Goal: Task Accomplishment & Management: Manage account settings

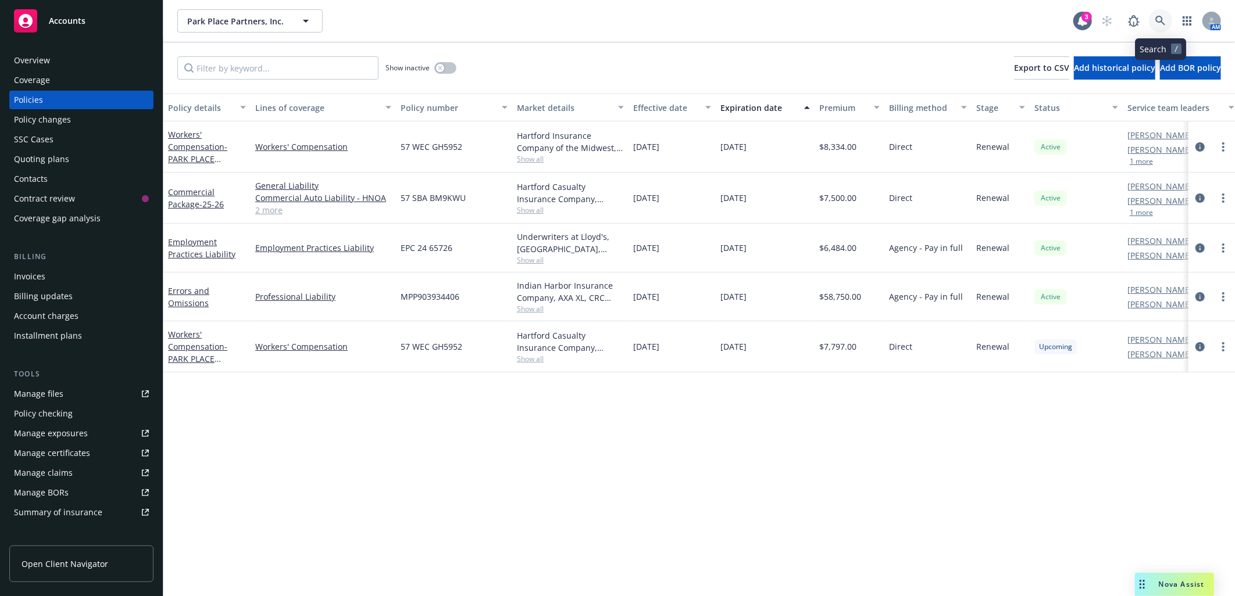
click at [1163, 19] on icon at bounding box center [1160, 21] width 10 height 10
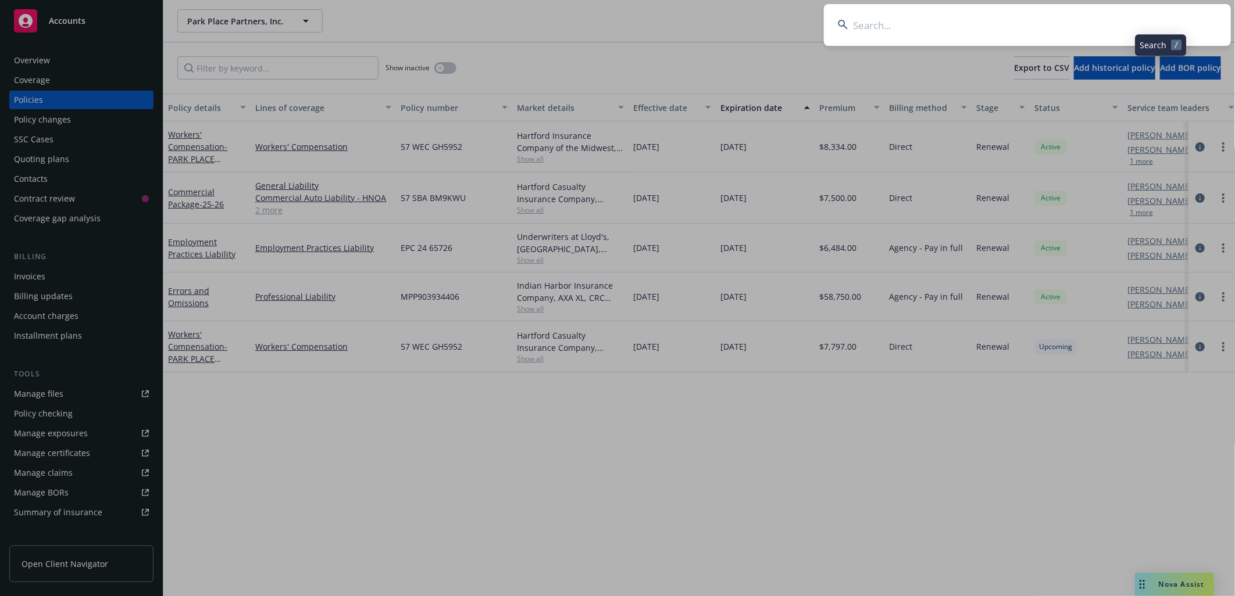
click at [1026, 14] on input at bounding box center [1027, 25] width 407 height 42
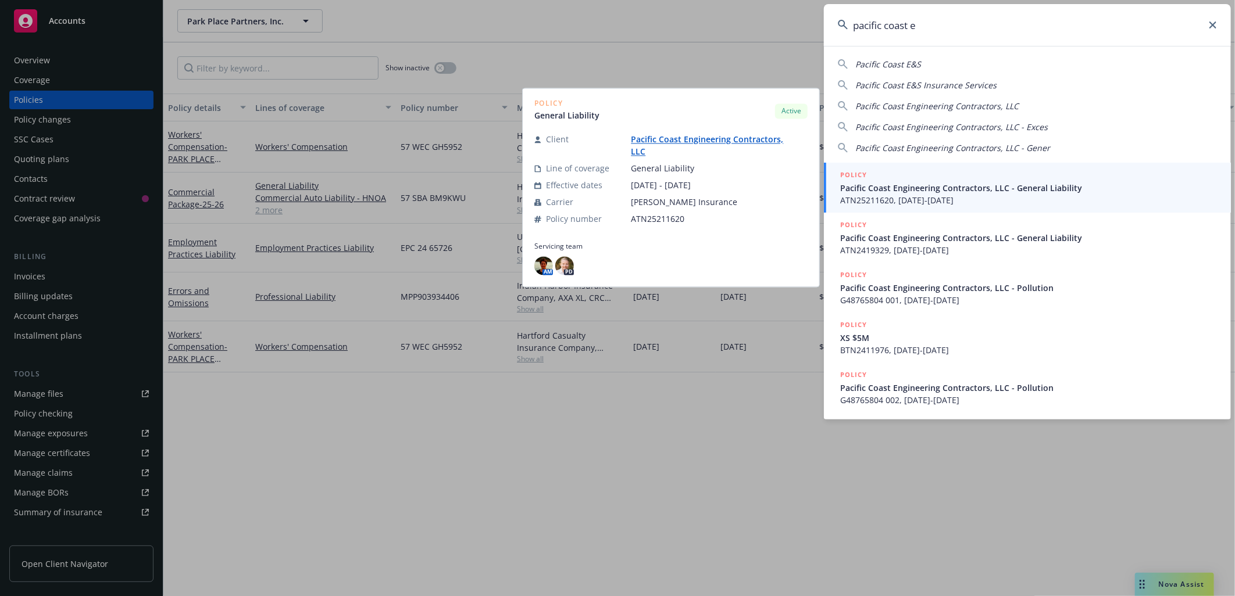
type input "pacific coast e"
click at [916, 187] on span "Pacific Coast Engineering Contractors, LLC - General Liability" at bounding box center [1028, 188] width 377 height 12
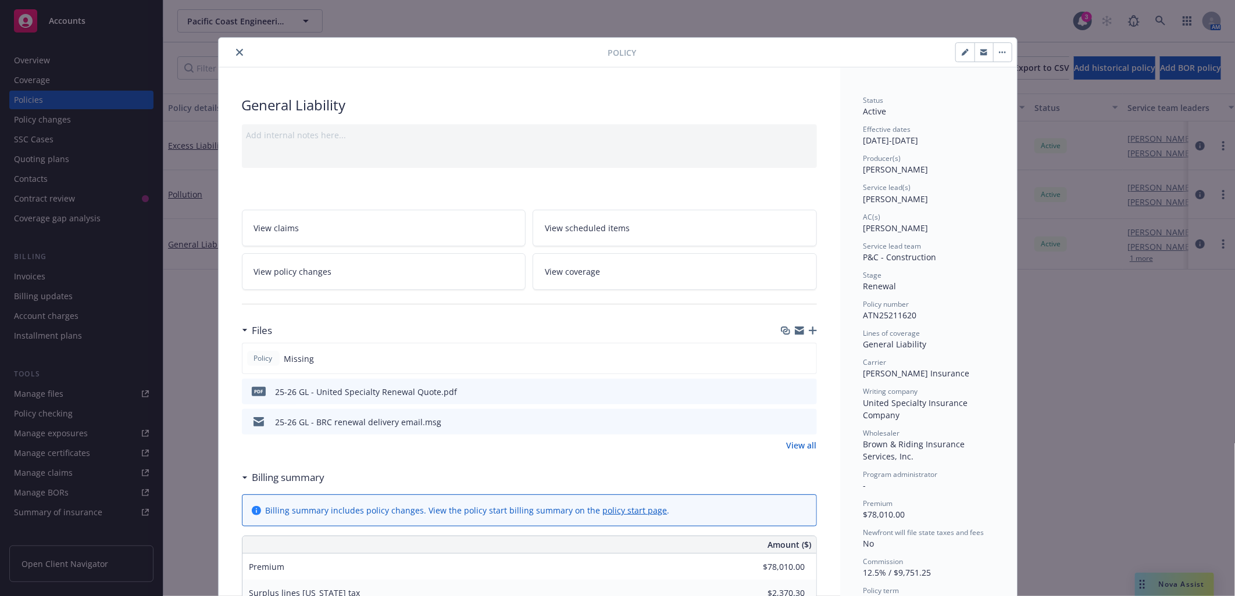
click at [63, 455] on div "Policy General Liability Add internal notes here... View claims View scheduled …" at bounding box center [617, 298] width 1235 height 596
click at [237, 51] on icon "close" at bounding box center [239, 52] width 7 height 7
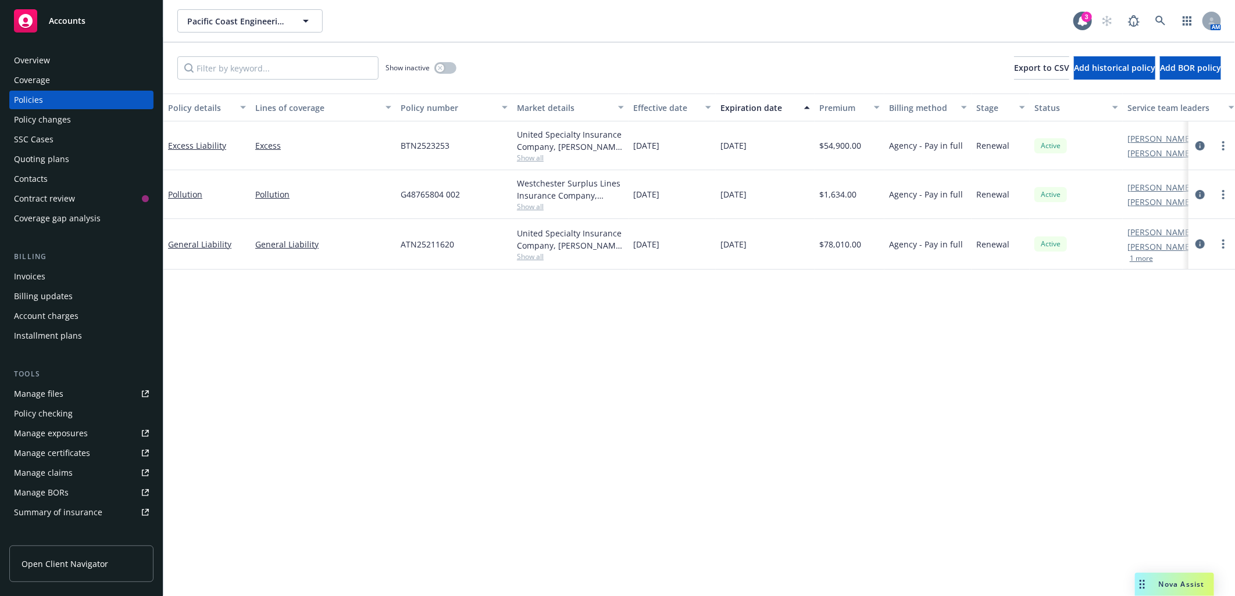
click at [74, 450] on div "Manage certificates" at bounding box center [52, 453] width 76 height 19
click at [78, 451] on div "Manage certificates" at bounding box center [52, 453] width 76 height 19
click at [23, 58] on div "Overview" at bounding box center [32, 60] width 36 height 19
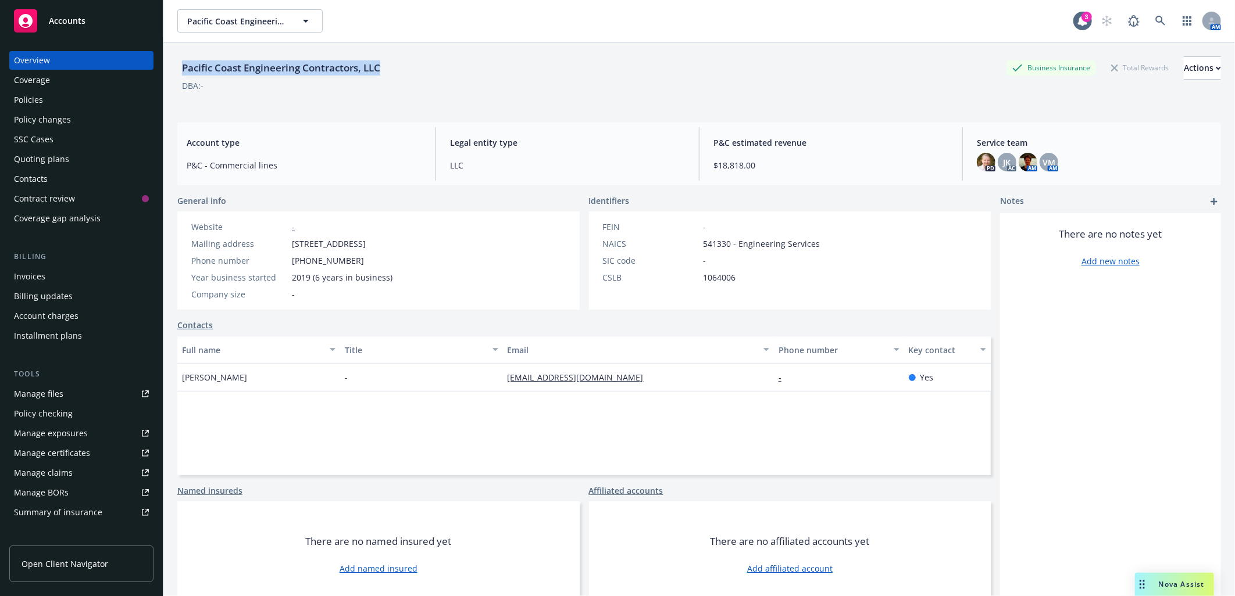
drag, startPoint x: 184, startPoint y: 65, endPoint x: 394, endPoint y: 70, distance: 209.9
click at [394, 70] on div "Pacific Coast Engineering Contractors, LLC Business Insurance Total Rewards Act…" at bounding box center [699, 67] width 1044 height 23
copy div "Pacific Coast Engineering Contractors, LLC"
click at [1210, 203] on icon "add" at bounding box center [1213, 201] width 7 height 7
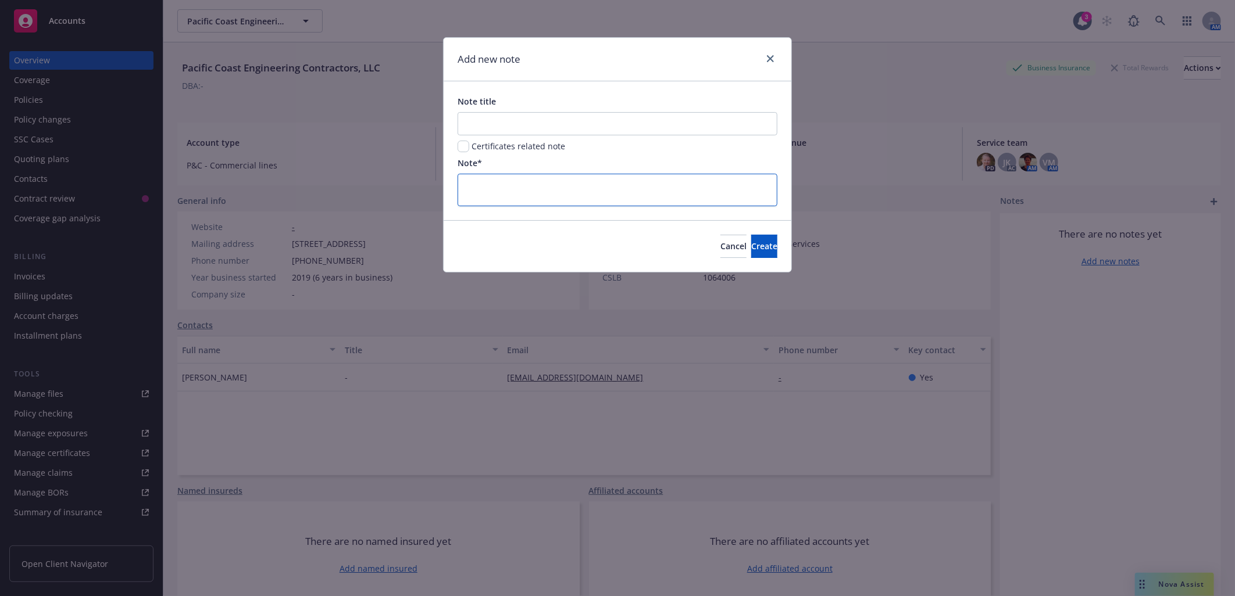
click at [495, 184] on textarea at bounding box center [618, 190] width 320 height 32
type textarea "x"
type textarea "M"
type textarea "x"
type textarea "MA"
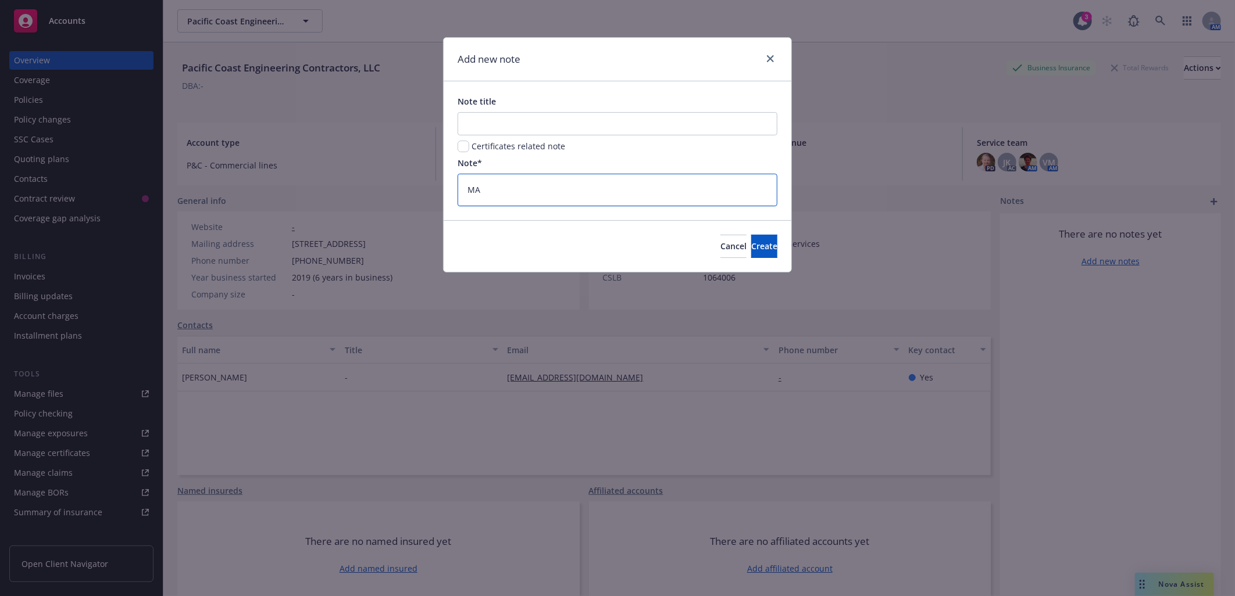
type textarea "x"
type textarea "MAS"
type textarea "x"
type textarea "MAST"
type textarea "x"
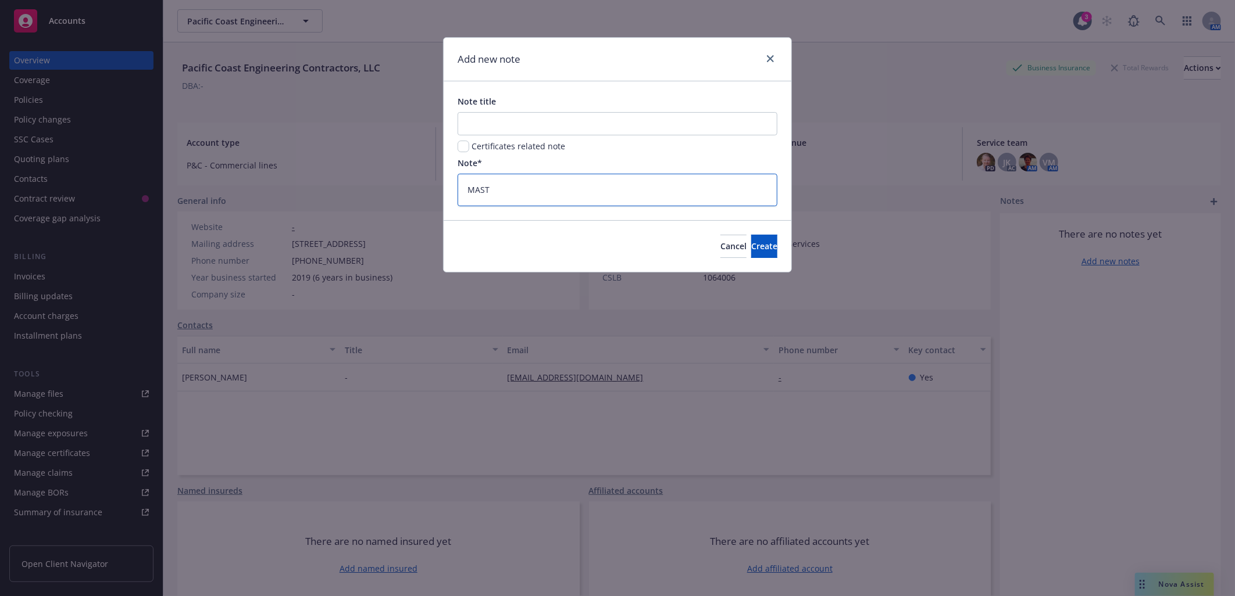
type textarea "MASTE"
type textarea "x"
type textarea "MASTER"
type textarea "x"
type textarea "MASTER"
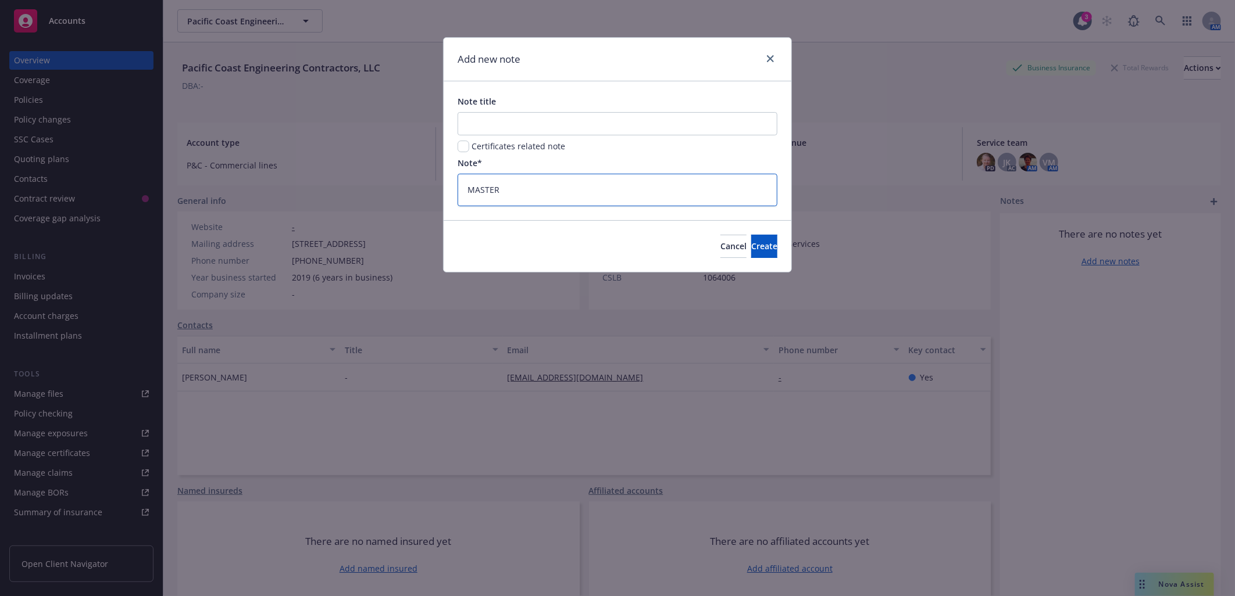
type textarea "x"
type textarea "MASTER D"
type textarea "x"
type textarea "MASTER DR"
type textarea "x"
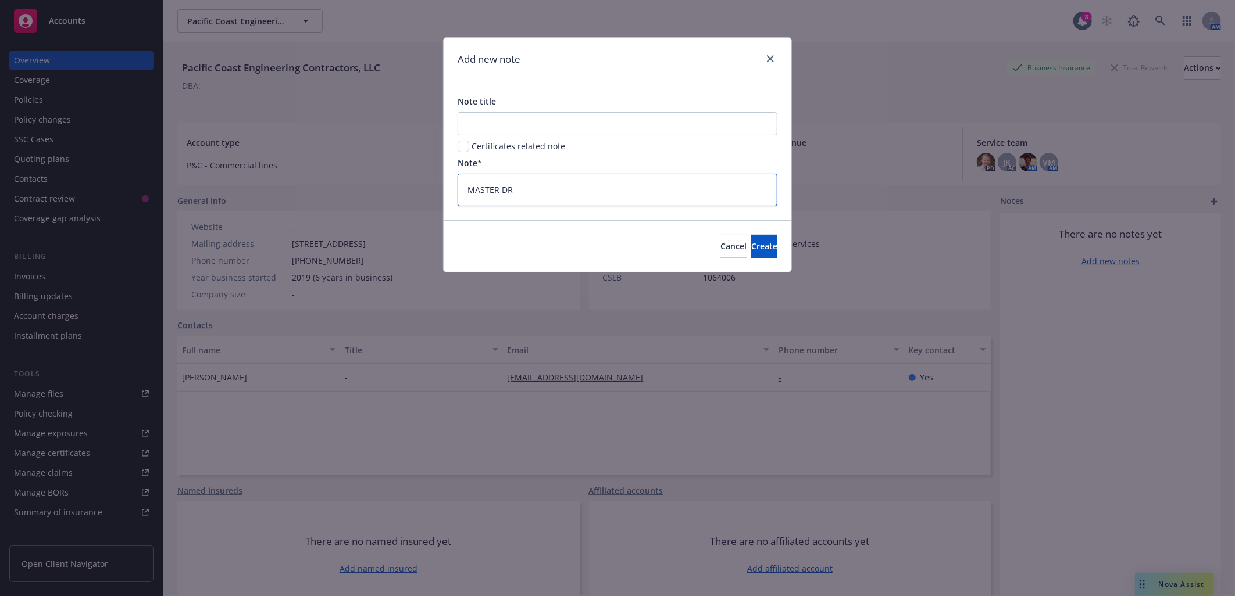
type textarea "MASTER DRI"
type textarea "x"
type textarea "MASTER DRIV"
type textarea "x"
type textarea "MASTER DRIVE"
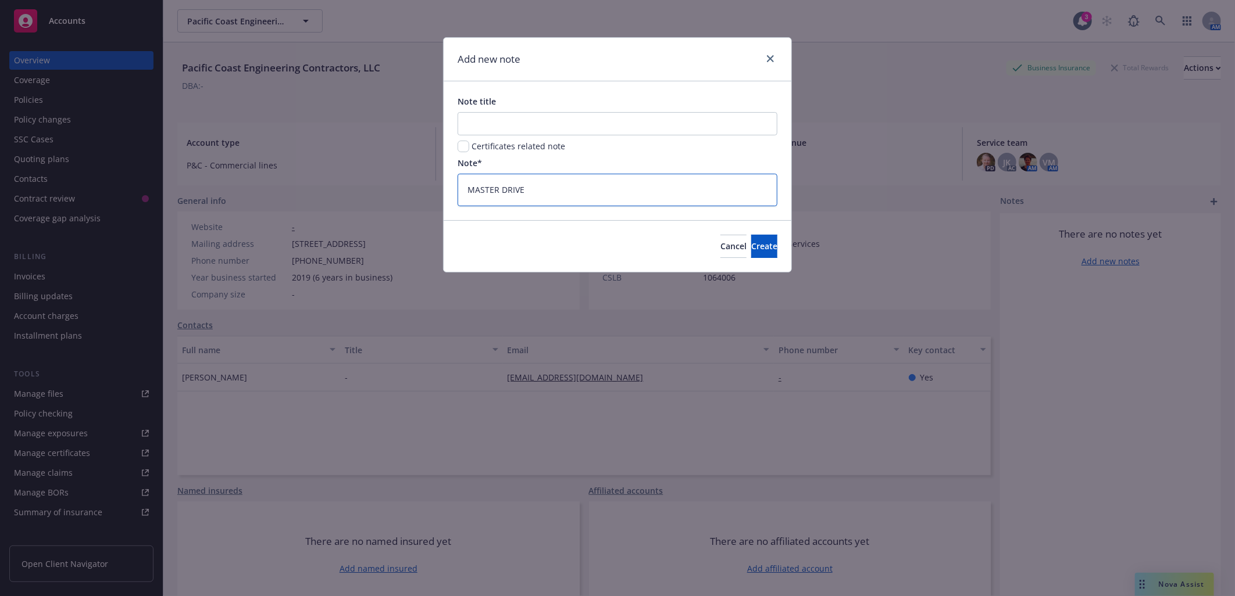
type textarea "x"
type textarea "MASTER DRIVE:"
type textarea "x"
type textarea "MASTER DRIVE:"
paste textarea "https://drive.google.com/drive/folders/1_6Rdycpb0UA7TUqxOetWzlpqVI_MnYIV?usp=sh…"
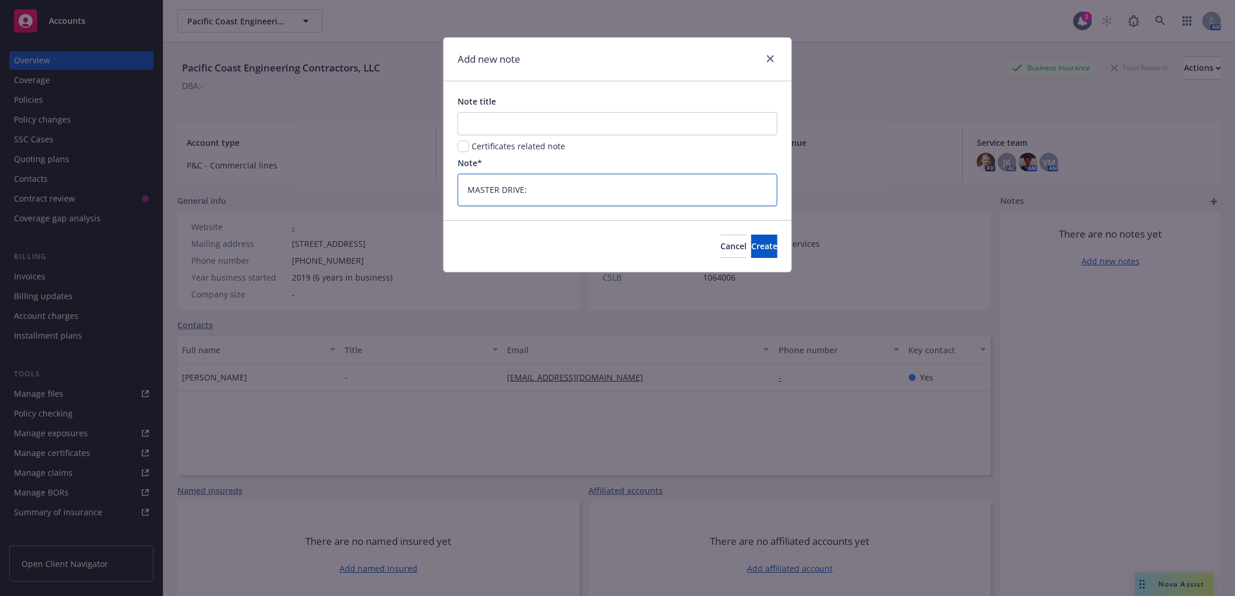
type textarea "x"
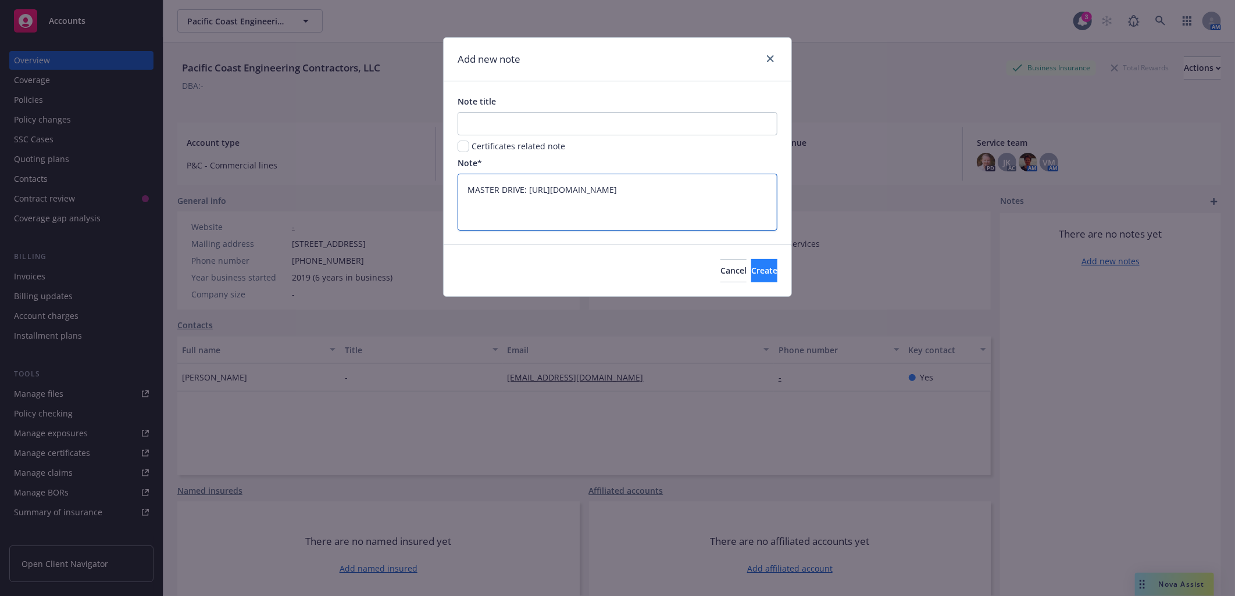
type textarea "MASTER DRIVE: https://drive.google.com/drive/folders/1_6Rdycpb0UA7TUqxOetWzlpqV…"
click at [751, 271] on span "Create" at bounding box center [764, 270] width 26 height 11
type textarea "x"
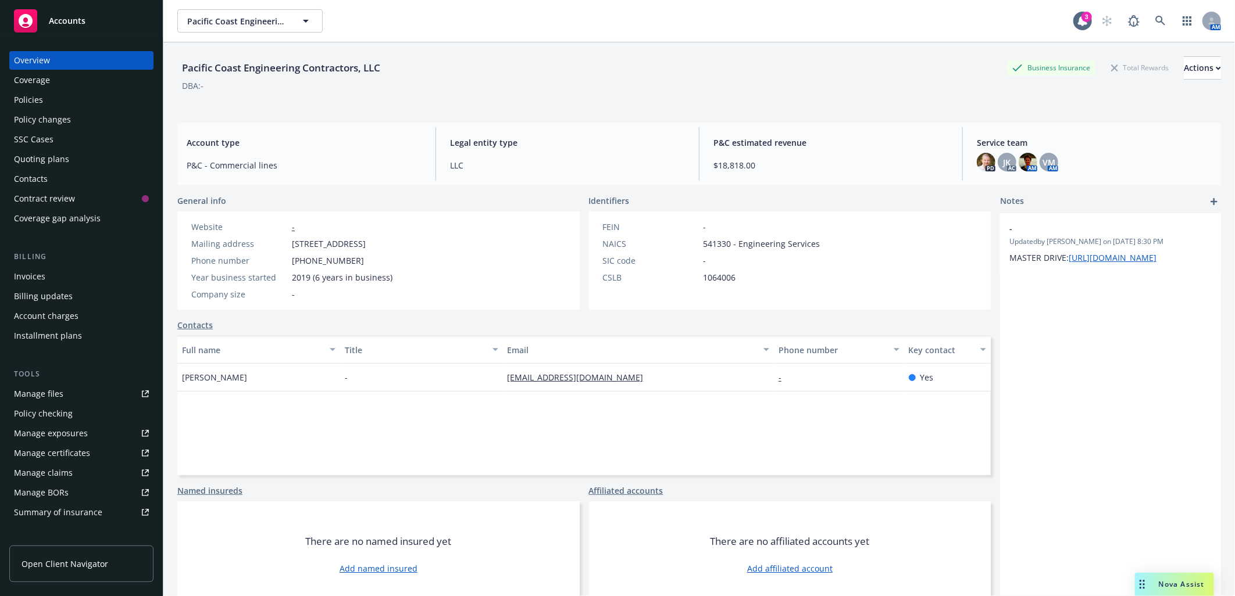
click at [1103, 399] on div "- Updated by Sonia Arora on 09/22/2025, 8:30 PM MASTER DRIVE: https://drive.goo…" at bounding box center [1110, 410] width 221 height 395
click at [1135, 263] on link "https://drive.google.com/drive/folders/1_6Rdycpb0UA7TUqxOetWzlpqVI_MnYIV?usp=sh…" at bounding box center [1113, 257] width 88 height 11
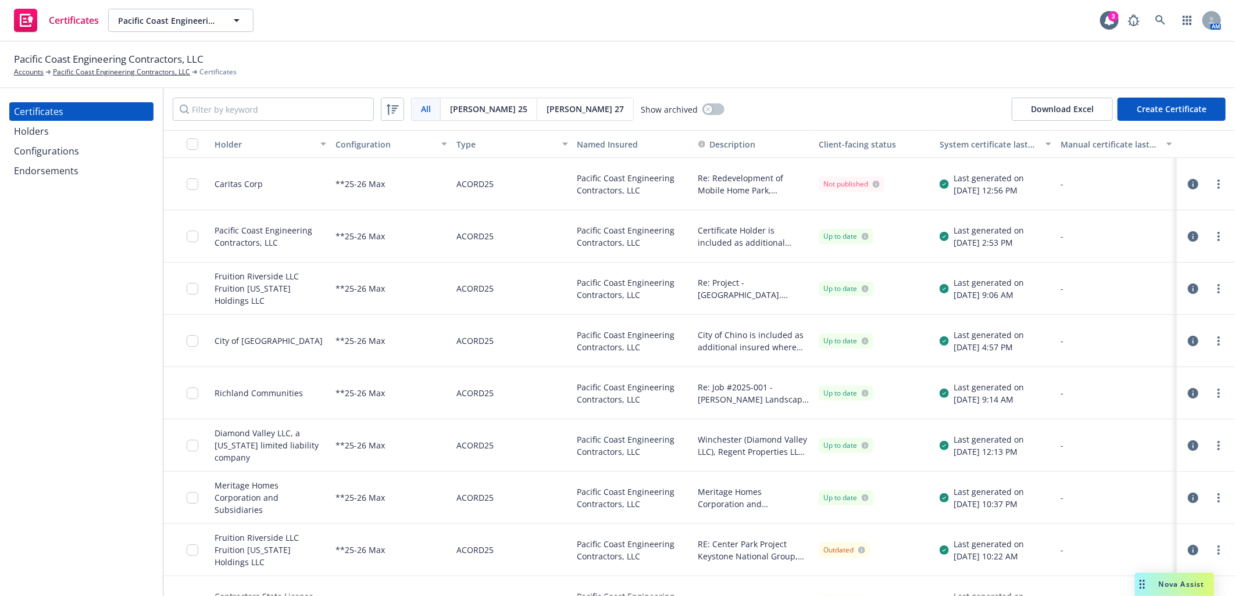
click at [48, 170] on div "Endorsements" at bounding box center [46, 171] width 65 height 19
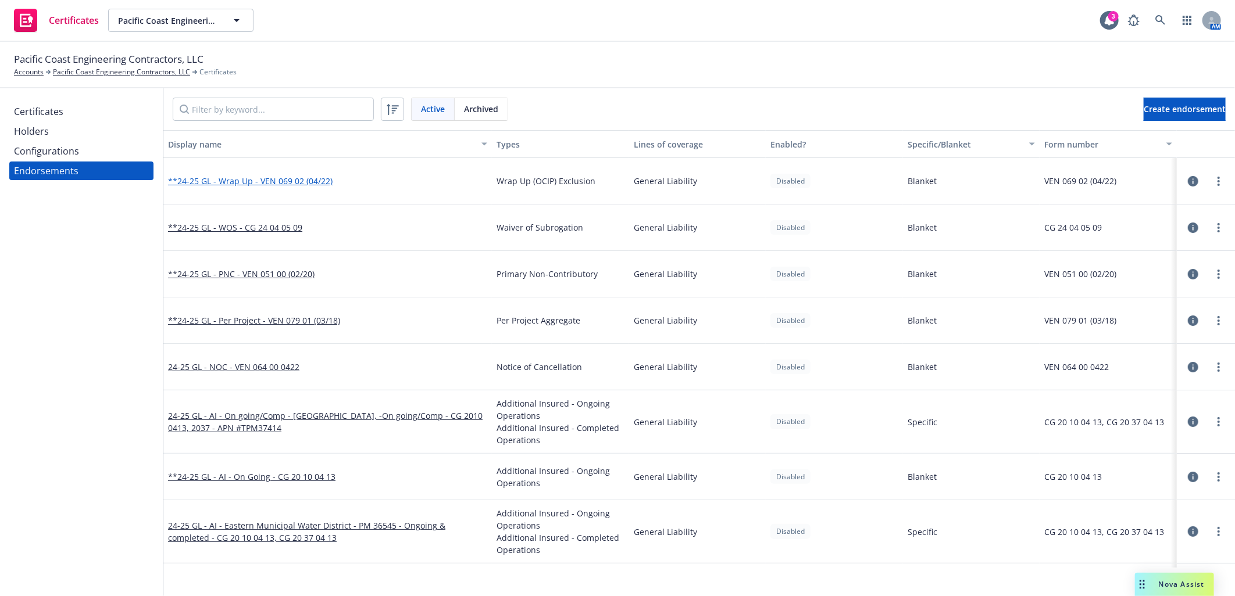
click at [305, 180] on link "**24-25 GL - Wrap Up - VEN 069 02 (04/22)" at bounding box center [250, 181] width 165 height 11
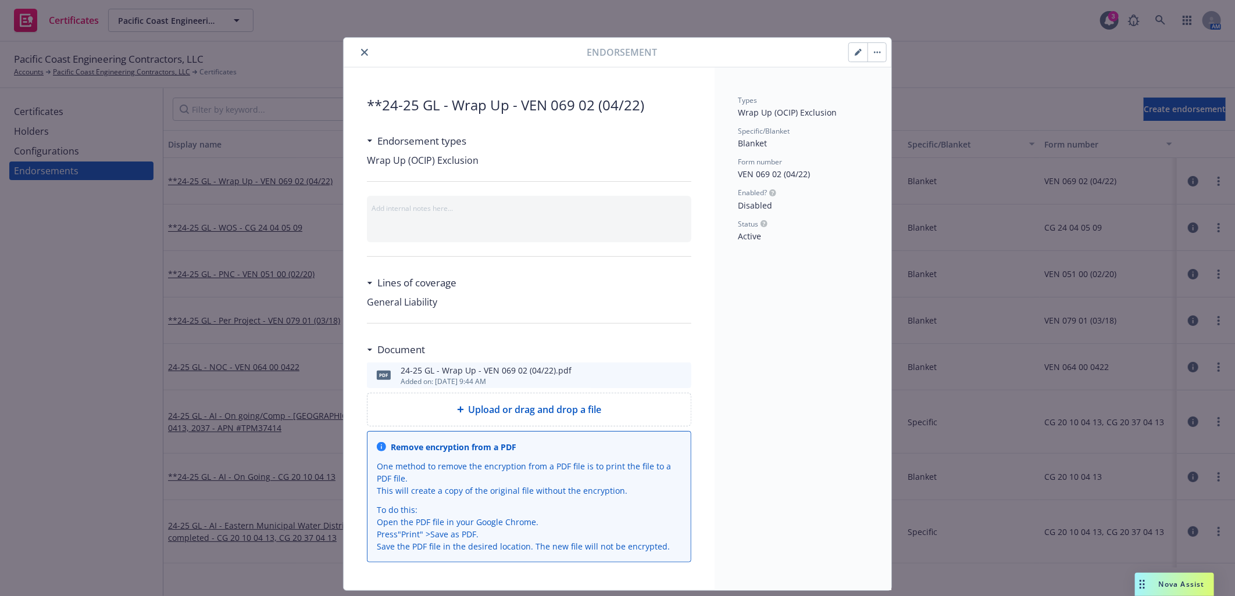
click at [567, 413] on span "Upload or drag and drop a file" at bounding box center [535, 410] width 133 height 14
click at [361, 49] on icon "close" at bounding box center [364, 52] width 7 height 7
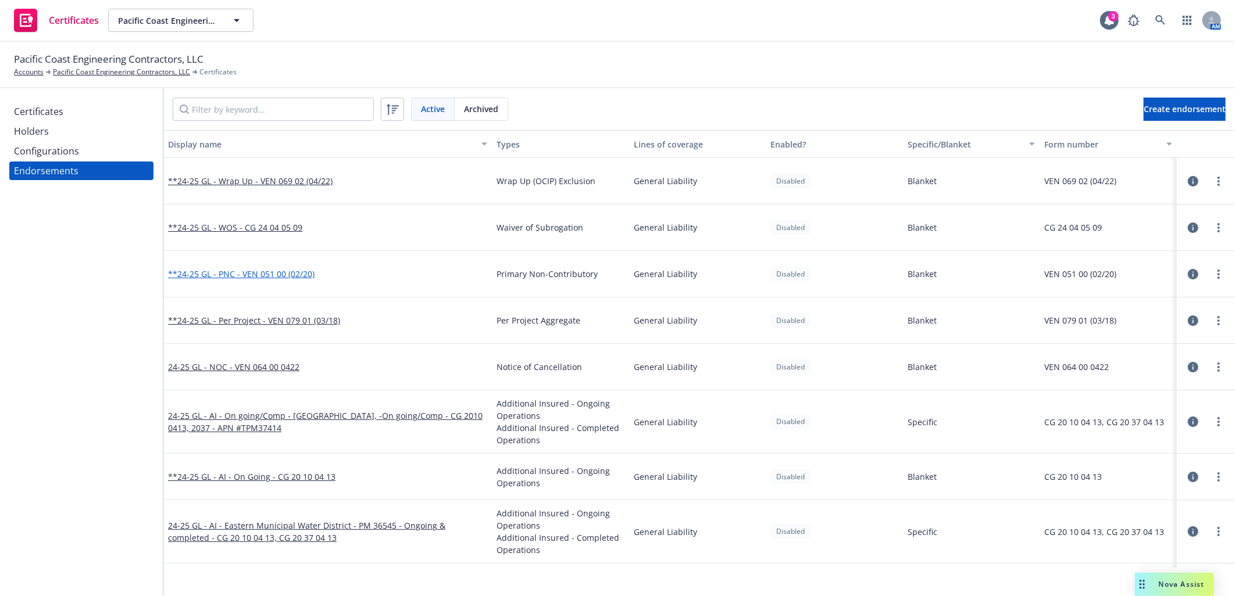
click at [245, 274] on link "**24-25 GL - PNC - VEN 051 00 (02/20)" at bounding box center [241, 274] width 146 height 11
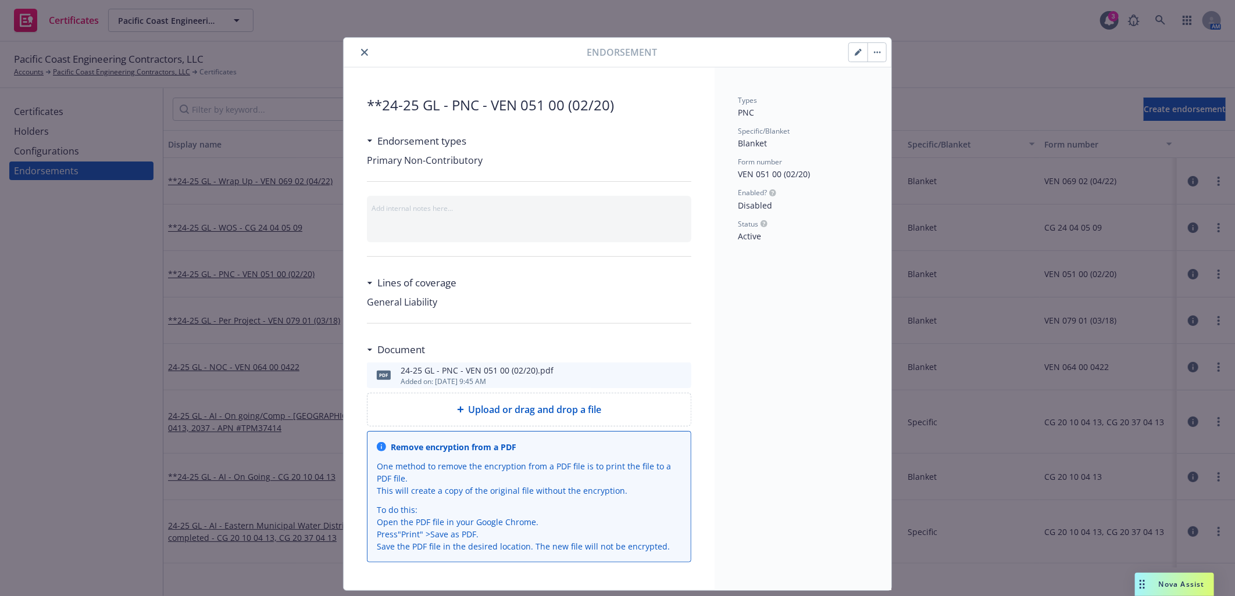
click at [544, 413] on span "Upload or drag and drop a file" at bounding box center [535, 410] width 133 height 14
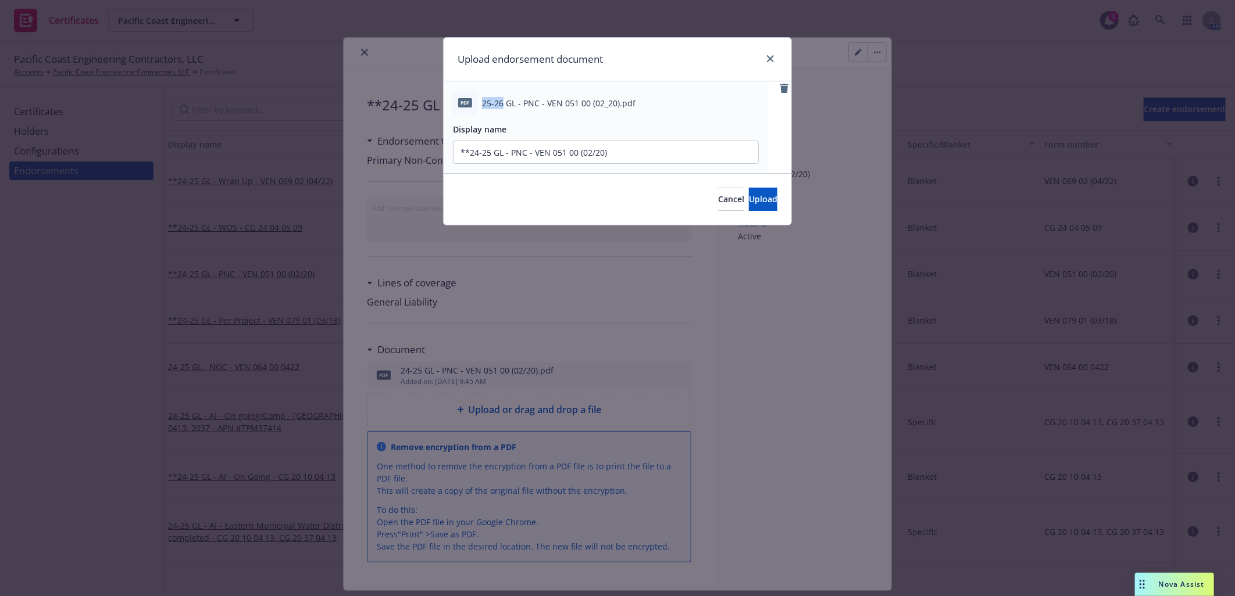
drag, startPoint x: 502, startPoint y: 100, endPoint x: 483, endPoint y: 102, distance: 19.3
click at [483, 102] on span "25-26 GL - PNC - VEN 051 00 (02_20).pdf" at bounding box center [558, 103] width 153 height 12
copy span "25-26"
drag, startPoint x: 491, startPoint y: 152, endPoint x: 470, endPoint y: 148, distance: 21.2
click at [470, 148] on input "**24-25 GL - PNC - VEN 051 00 (02/20)" at bounding box center [605, 152] width 305 height 22
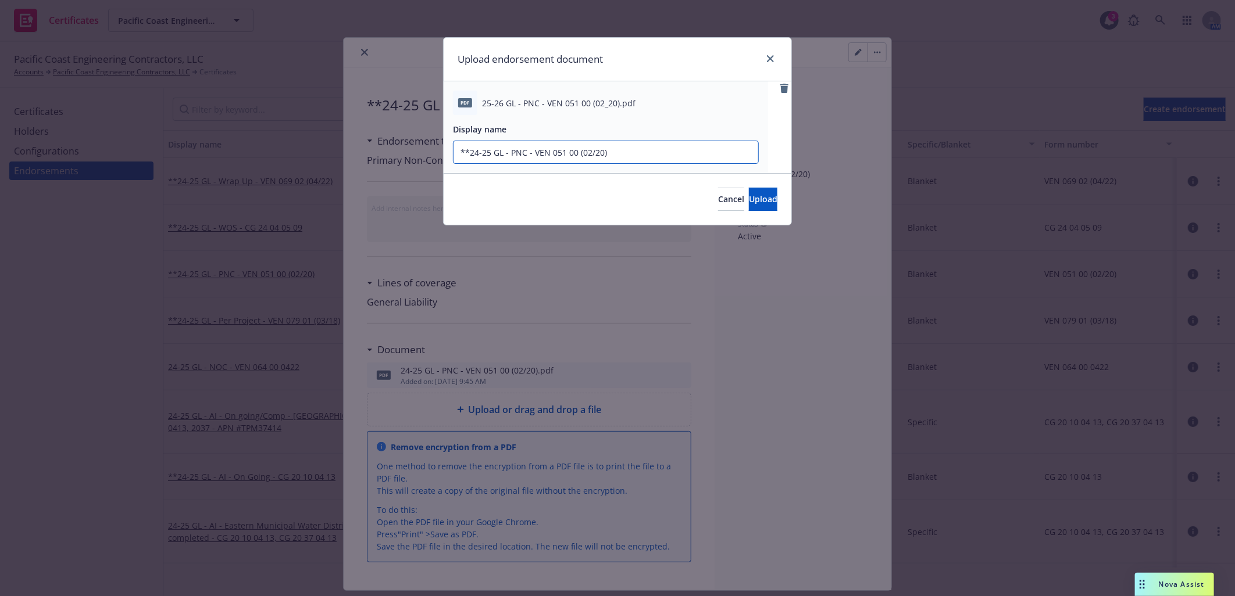
paste input "5-26"
type input "**25-26 GL - PNC - VEN 051 00 (02/20)"
click at [749, 199] on button "Upload" at bounding box center [763, 199] width 28 height 23
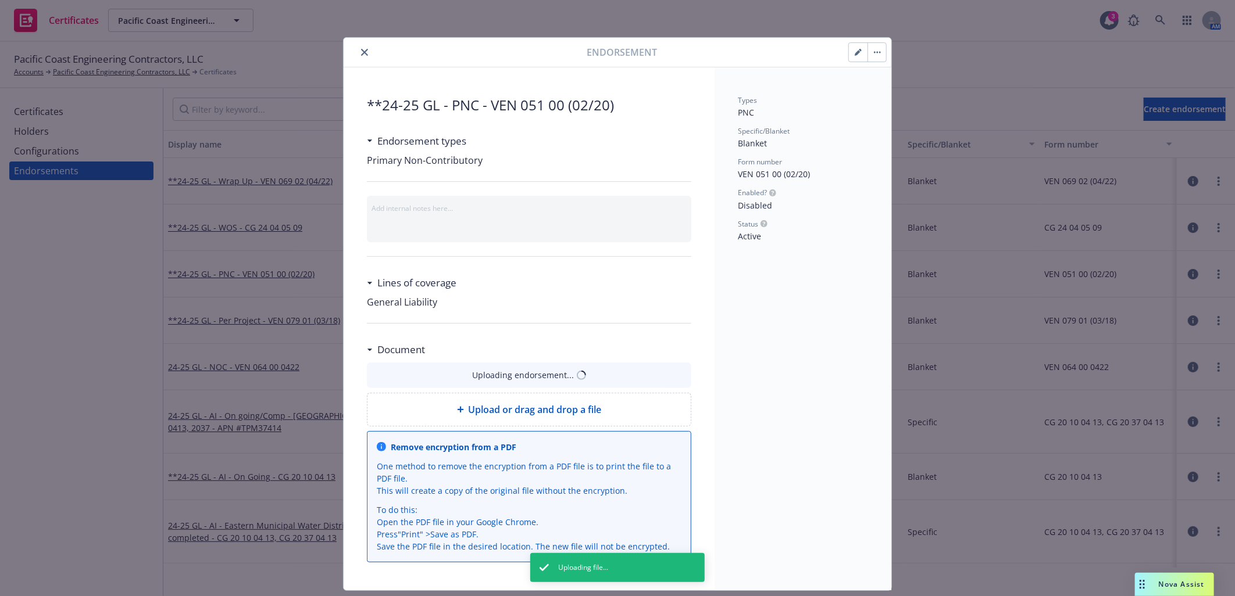
click at [855, 49] on icon "button" at bounding box center [858, 52] width 7 height 7
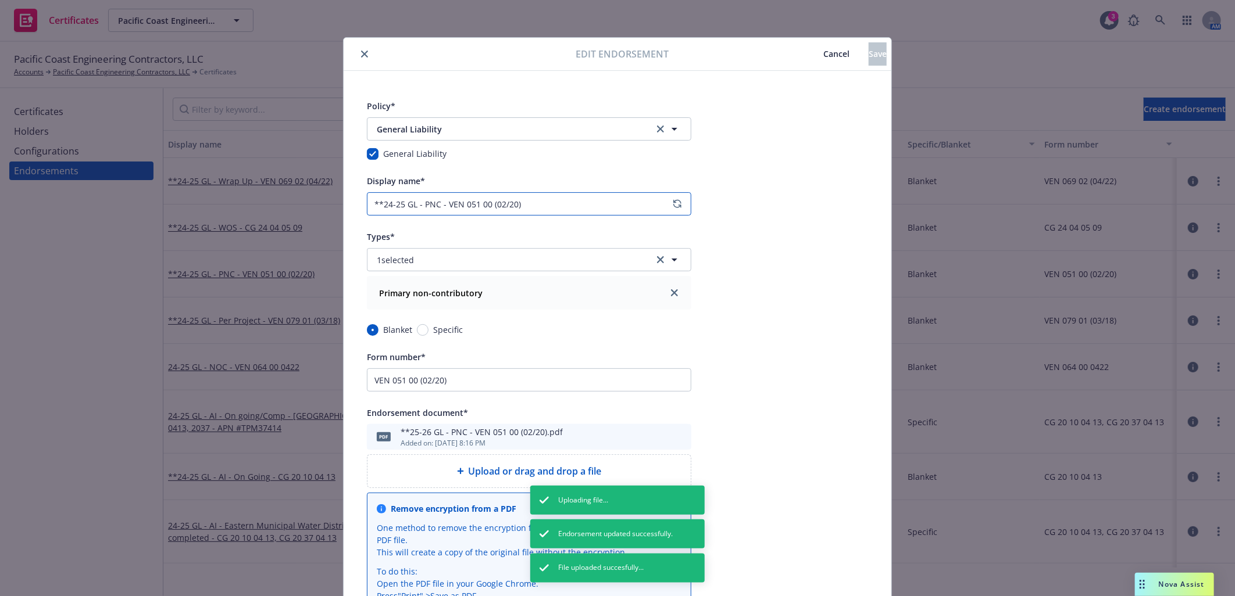
drag, startPoint x: 399, startPoint y: 201, endPoint x: 379, endPoint y: 205, distance: 20.8
click at [379, 205] on input "**24-25 GL - PNC - VEN 051 00 (02/20)" at bounding box center [529, 203] width 324 height 23
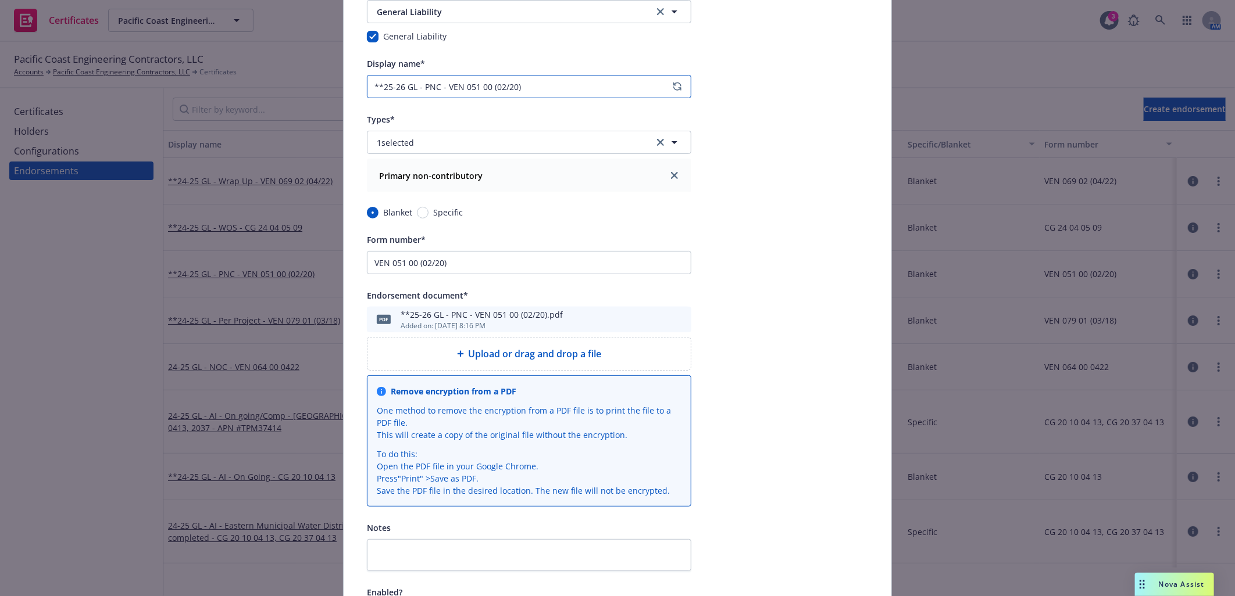
scroll to position [204, 0]
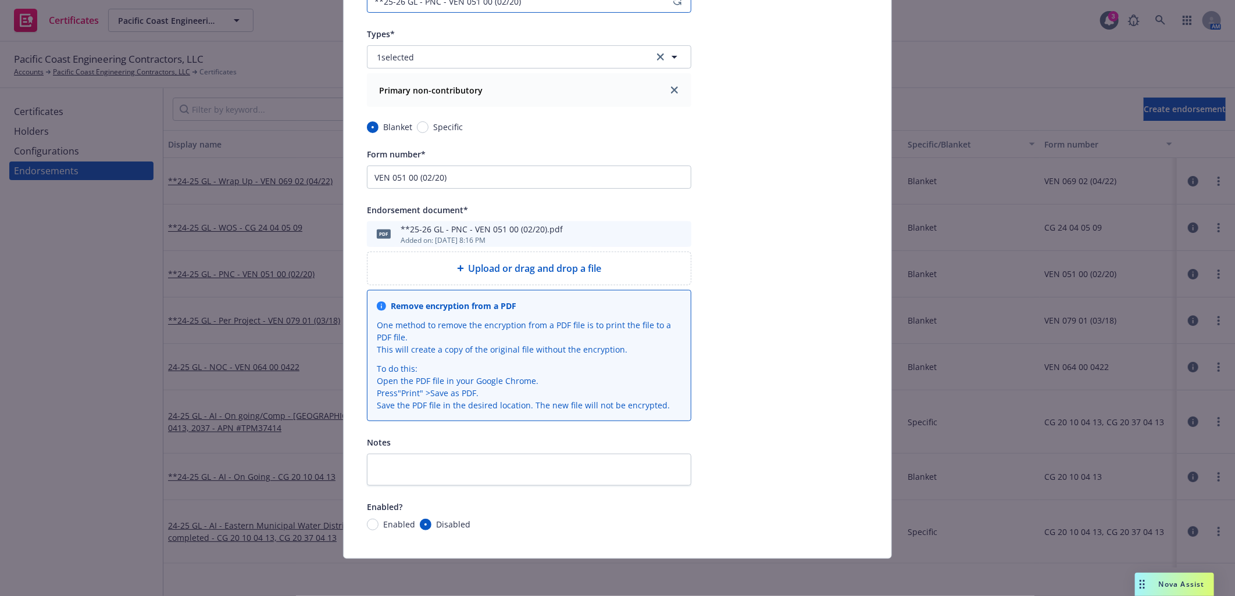
type input "**25-26 GL - PNC - VEN 051 00 (02/20)"
click at [367, 526] on input "Enabled" at bounding box center [373, 525] width 12 height 12
radio input "true"
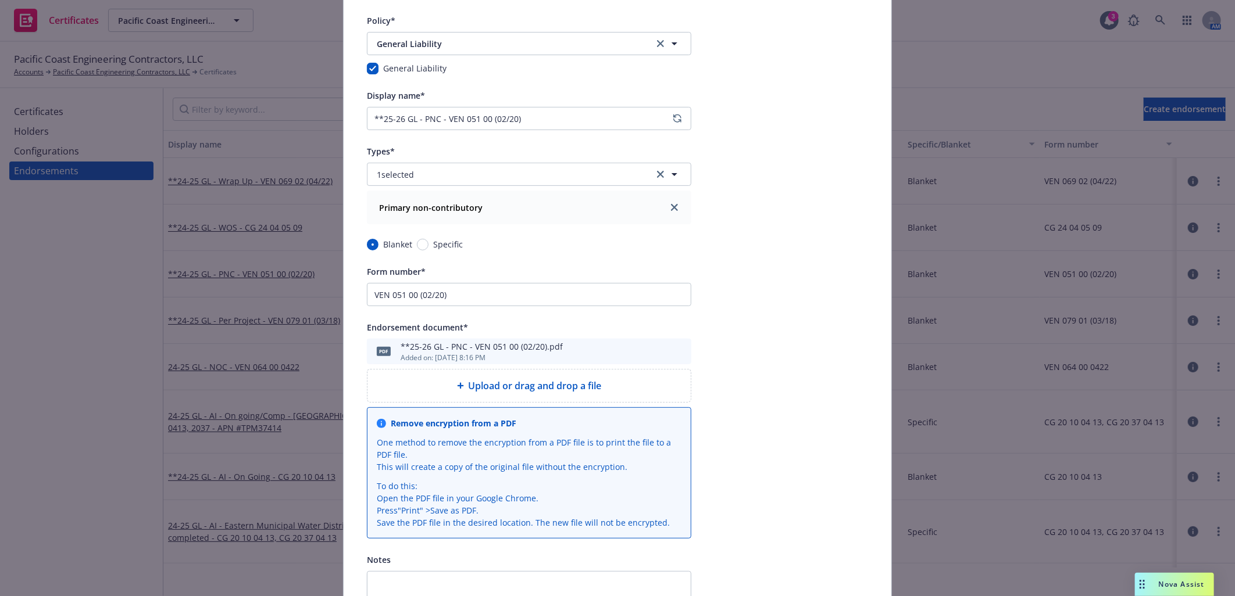
scroll to position [0, 0]
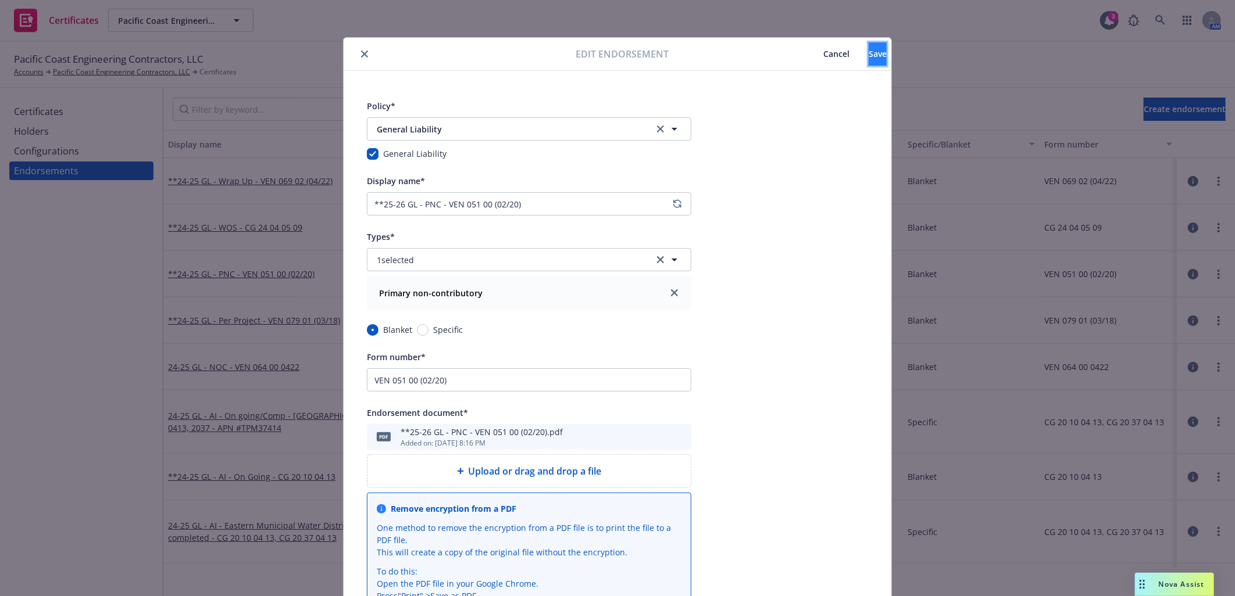
click at [869, 62] on button "Save" at bounding box center [878, 53] width 18 height 23
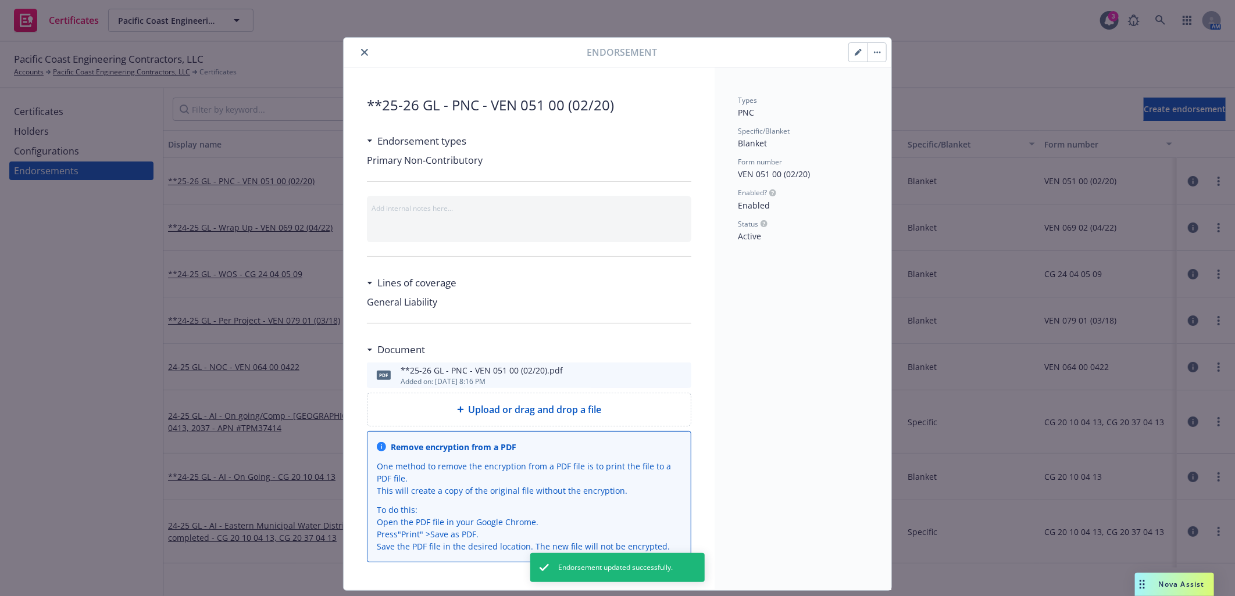
click at [361, 54] on icon "close" at bounding box center [364, 52] width 7 height 7
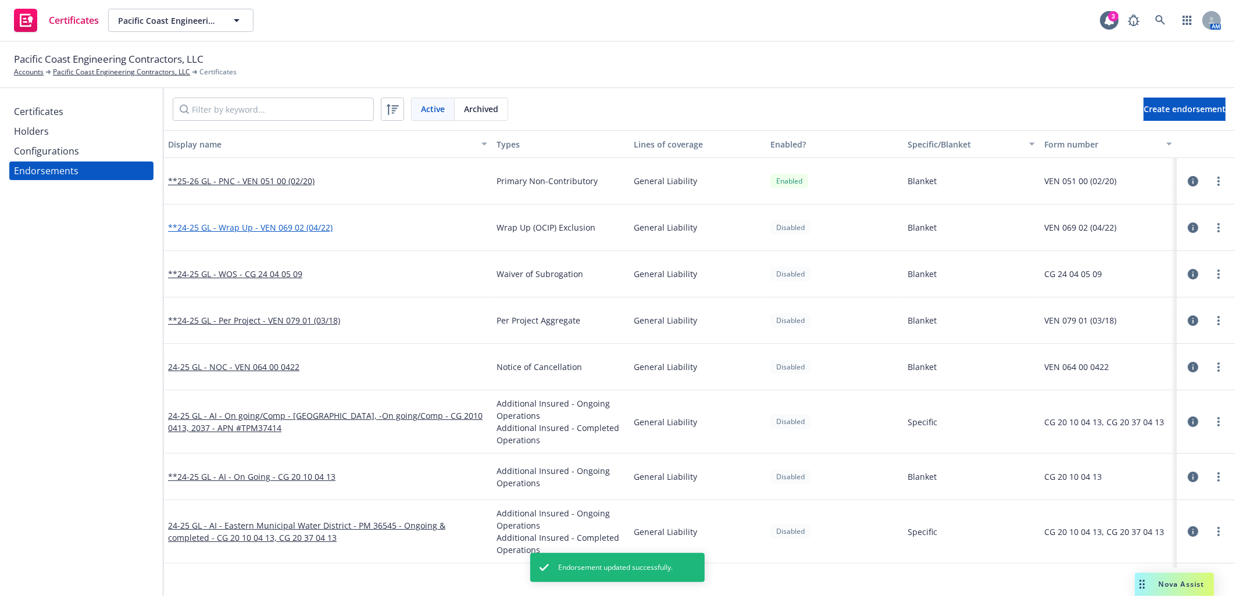
click at [263, 225] on link "**24-25 GL - Wrap Up - VEN 069 02 (04/22)" at bounding box center [250, 227] width 165 height 11
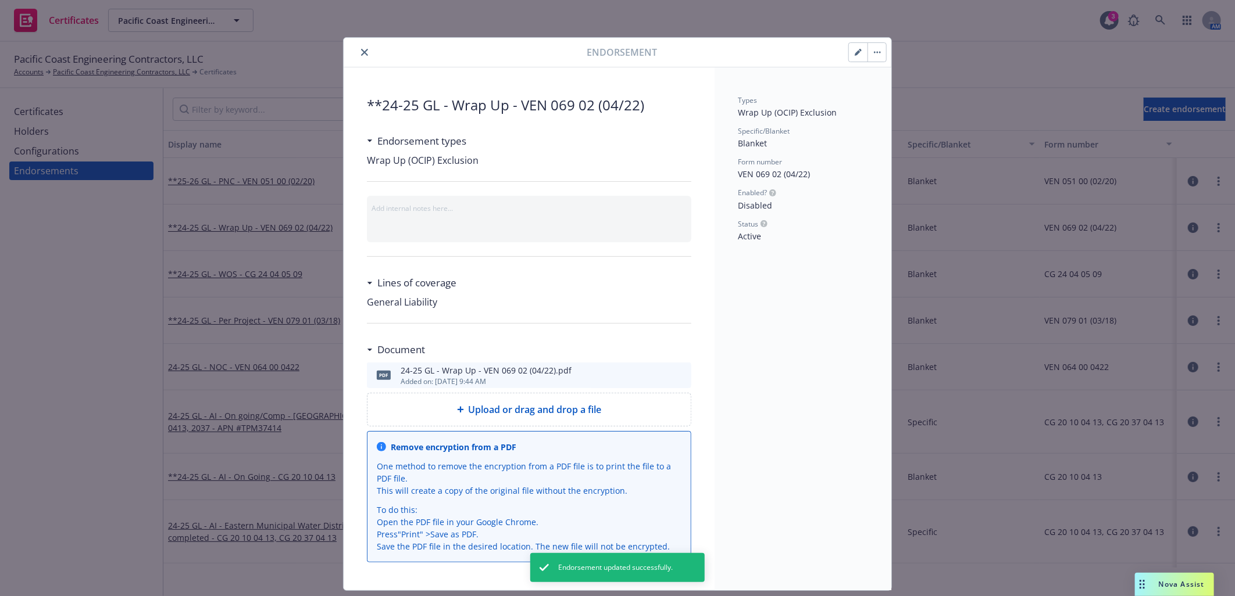
click at [361, 50] on icon "close" at bounding box center [364, 52] width 7 height 7
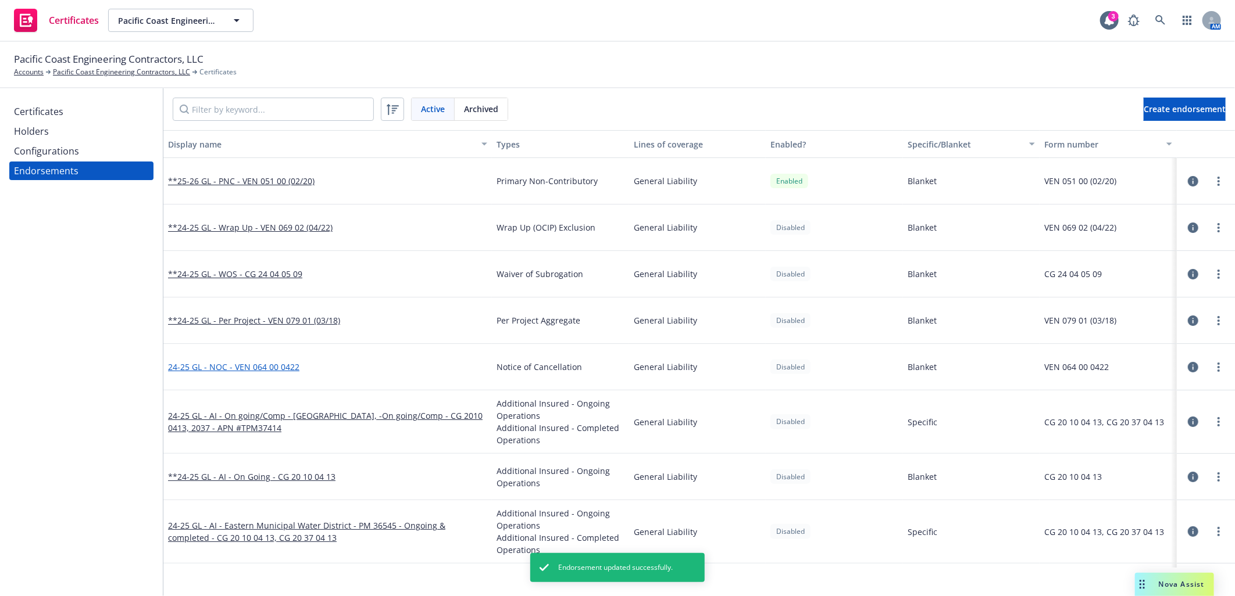
click at [270, 366] on link "24-25 GL - NOC - VEN 064 00 0422" at bounding box center [233, 367] width 131 height 11
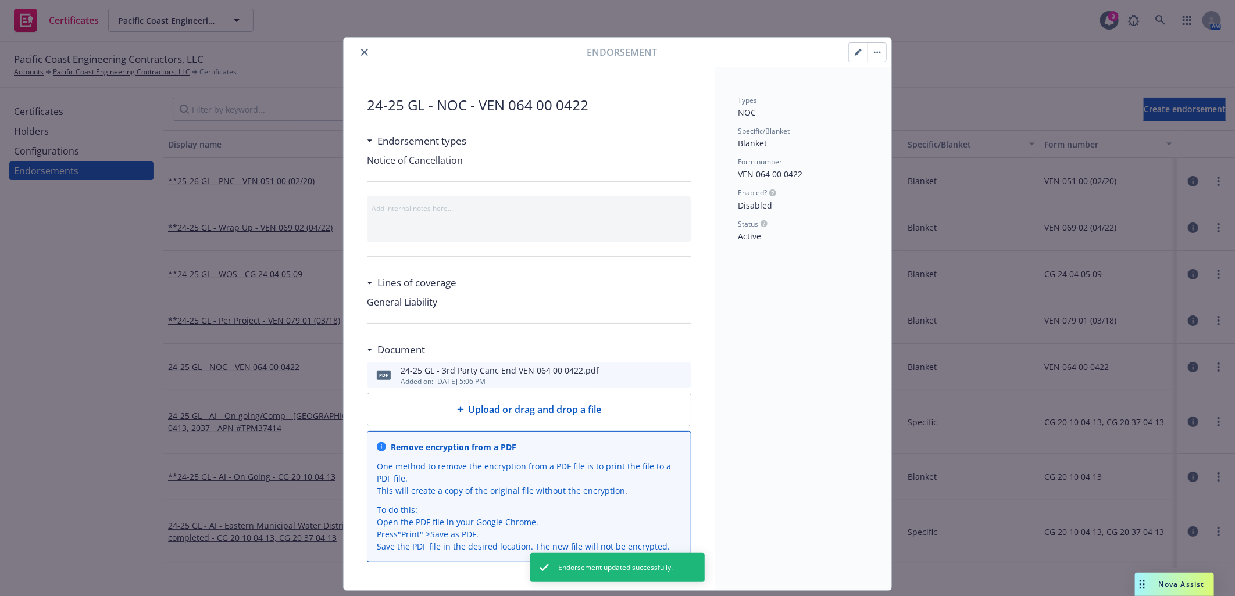
click at [555, 408] on span "Upload or drag and drop a file" at bounding box center [535, 410] width 133 height 14
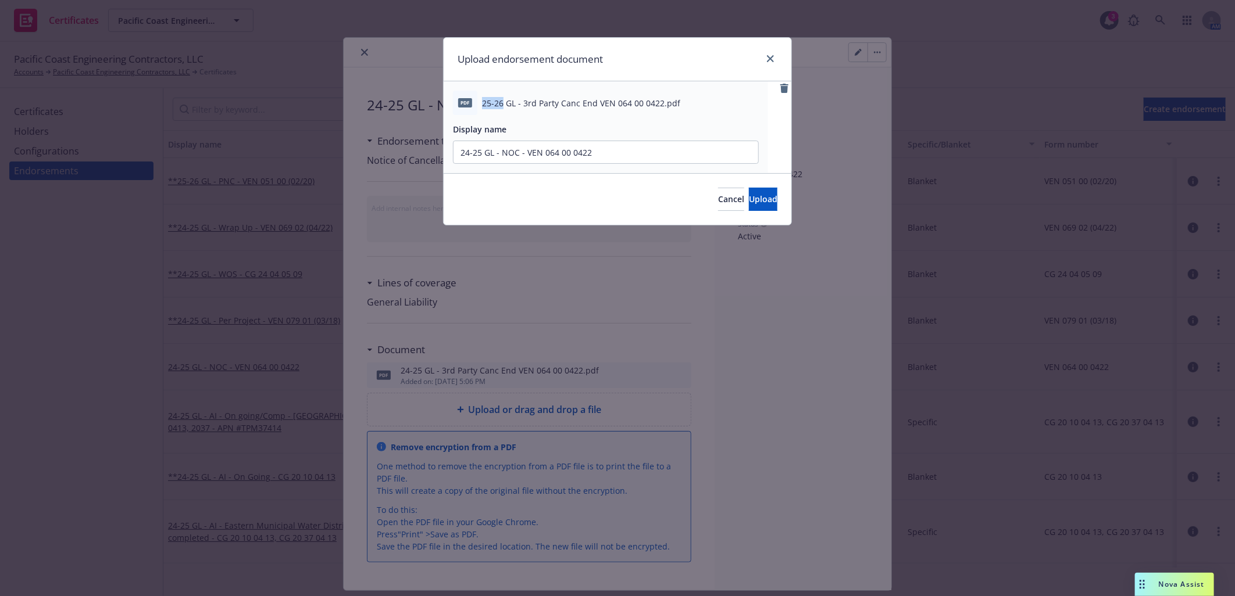
drag, startPoint x: 503, startPoint y: 100, endPoint x: 479, endPoint y: 100, distance: 24.4
click at [479, 100] on div "pdf 25-26 GL - 3rd Party Canc End VEN 064 00 0422.pdf" at bounding box center [606, 103] width 306 height 24
copy div "25-26"
drag, startPoint x: 481, startPoint y: 152, endPoint x: 398, endPoint y: 148, distance: 83.2
click at [398, 148] on div "Upload endorsement document pdf 25-26 GL - 3rd Party Canc End VEN 064 00 0422.p…" at bounding box center [617, 298] width 1235 height 596
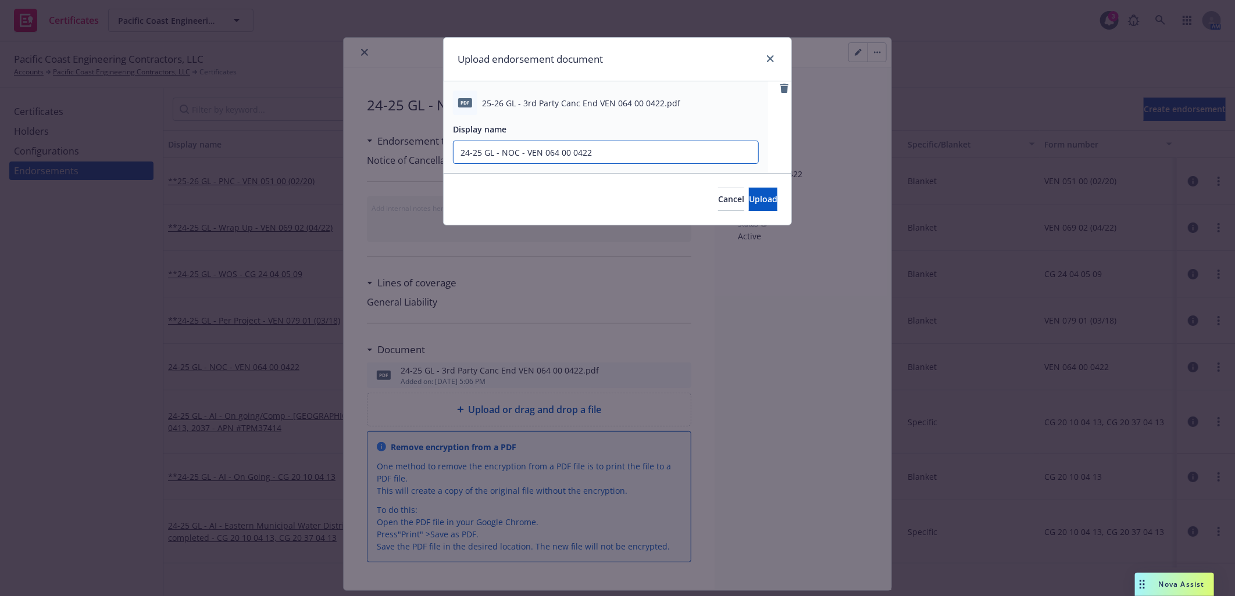
paste input "25-26"
type input "25-26 GL - NOC - VEN 064 00 0422"
click at [749, 206] on button "Upload" at bounding box center [763, 199] width 28 height 23
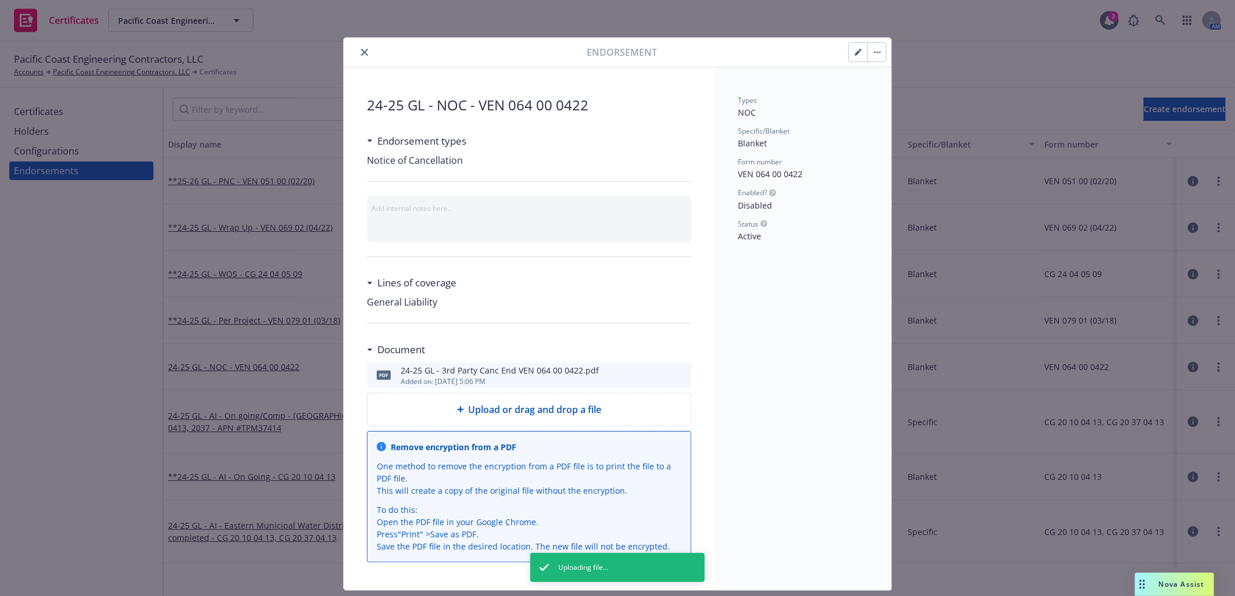
click at [855, 52] on icon "button" at bounding box center [858, 52] width 7 height 7
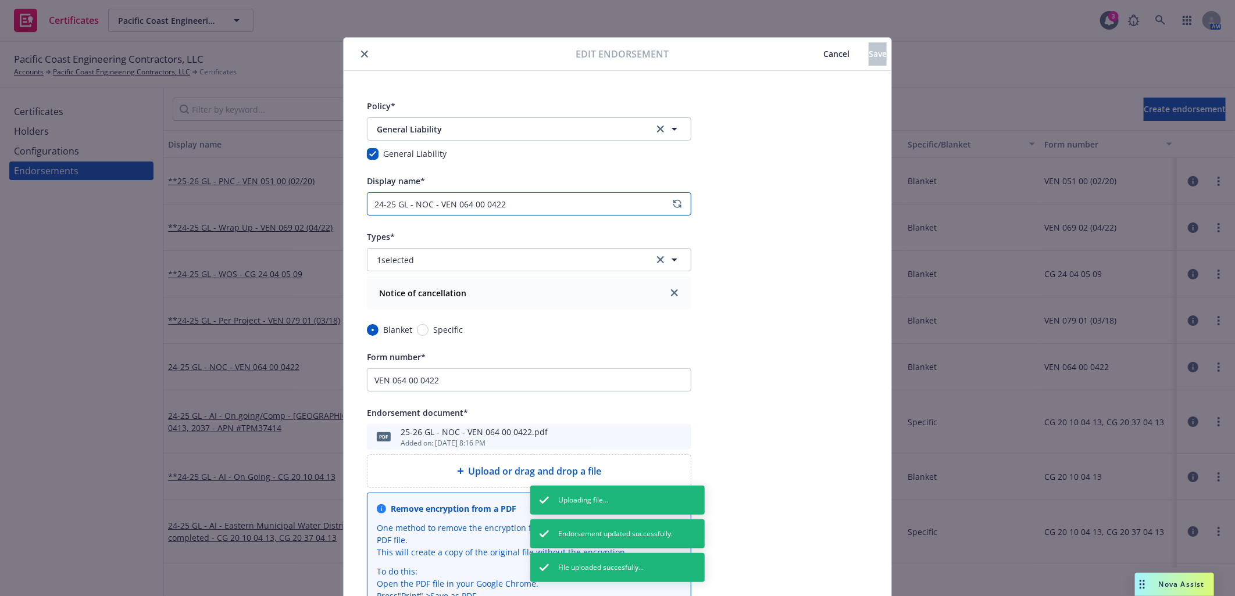
drag, startPoint x: 391, startPoint y: 207, endPoint x: 324, endPoint y: 199, distance: 67.3
click at [324, 199] on div "Edit endorsement Cancel Save Policy* General Liability General Liability Genera…" at bounding box center [617, 298] width 1235 height 596
paste input "25-26"
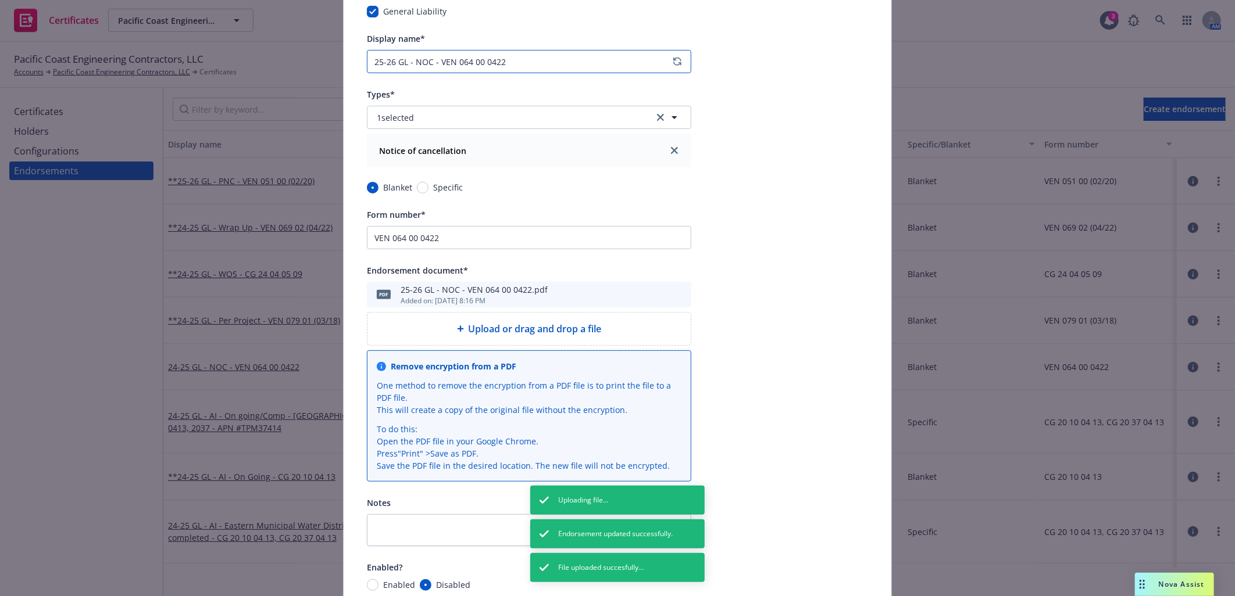
scroll to position [204, 0]
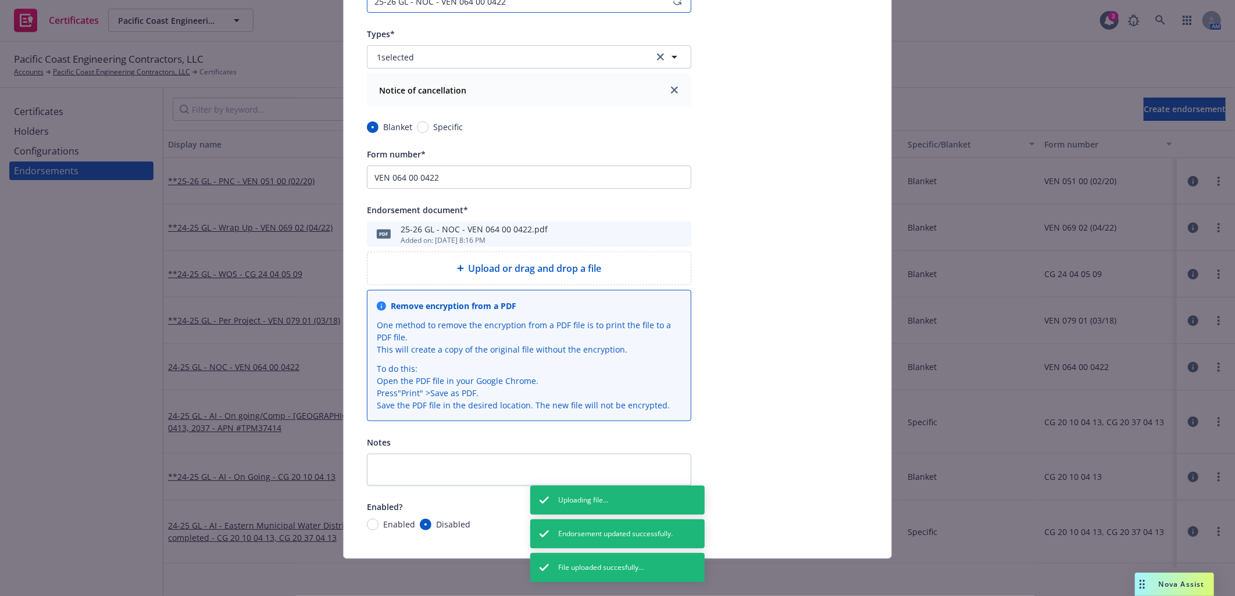
type input "25-26 GL - NOC - VEN 064 00 0422"
click at [367, 526] on input "Enabled" at bounding box center [373, 525] width 12 height 12
radio input "true"
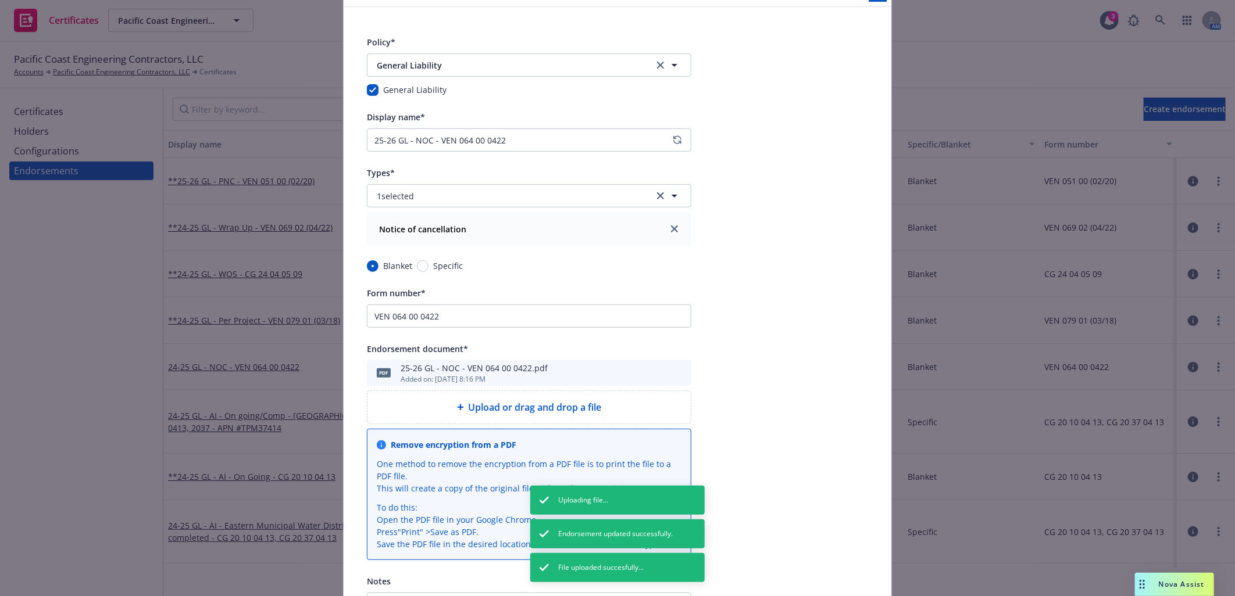
scroll to position [0, 0]
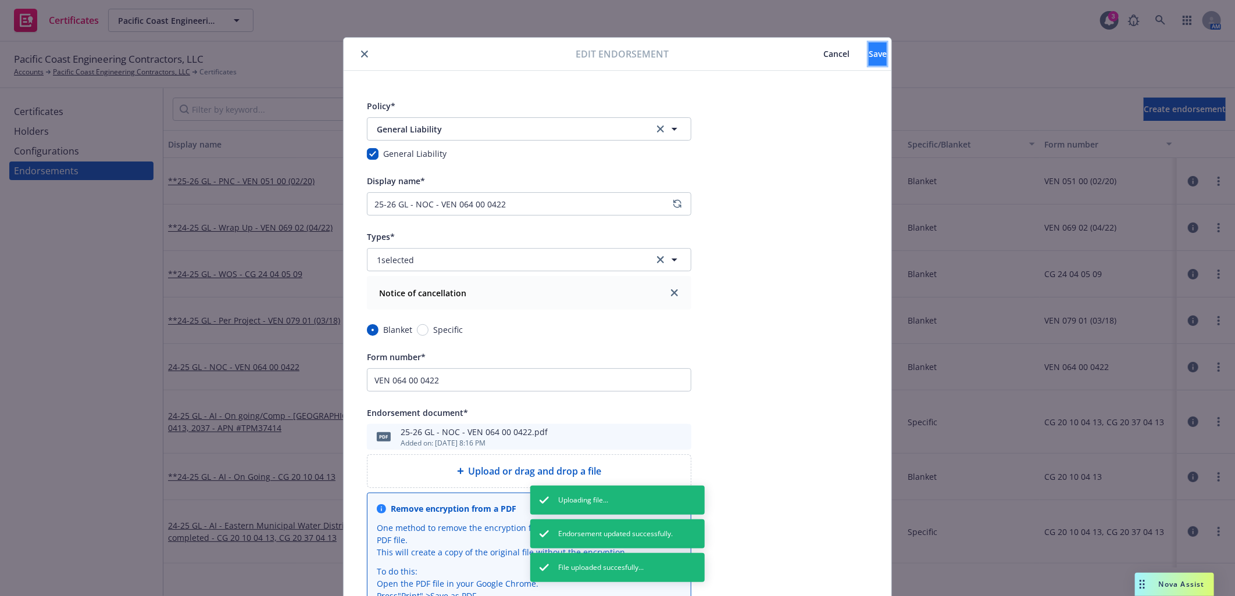
click at [869, 54] on span "Save" at bounding box center [878, 53] width 18 height 11
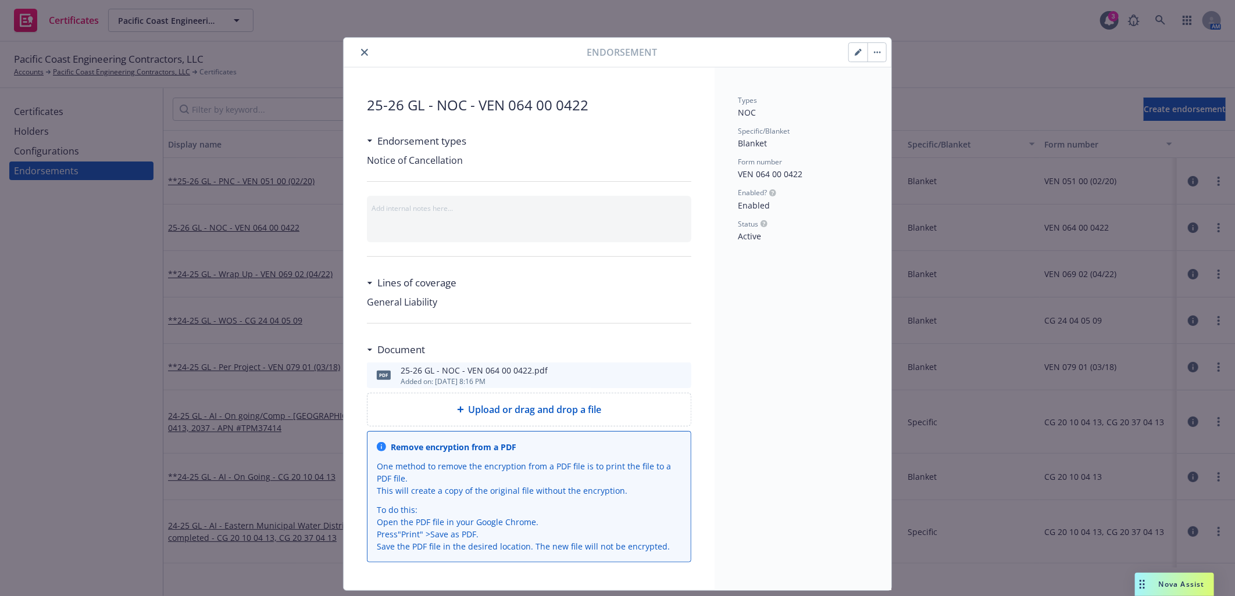
click at [362, 52] on icon "close" at bounding box center [364, 52] width 7 height 7
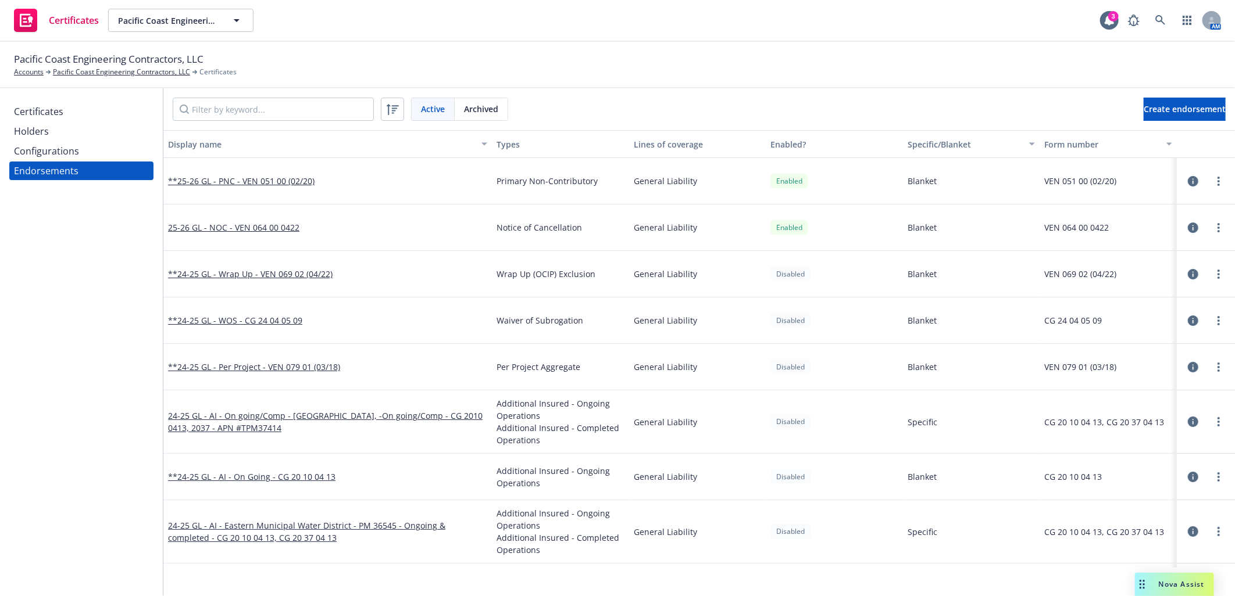
click at [276, 266] on div "**24-25 GL - Wrap Up - VEN 069 02 (04/22)" at bounding box center [327, 274] width 328 height 47
click at [273, 271] on link "**24-25 GL - Wrap Up - VEN 069 02 (04/22)" at bounding box center [250, 274] width 165 height 11
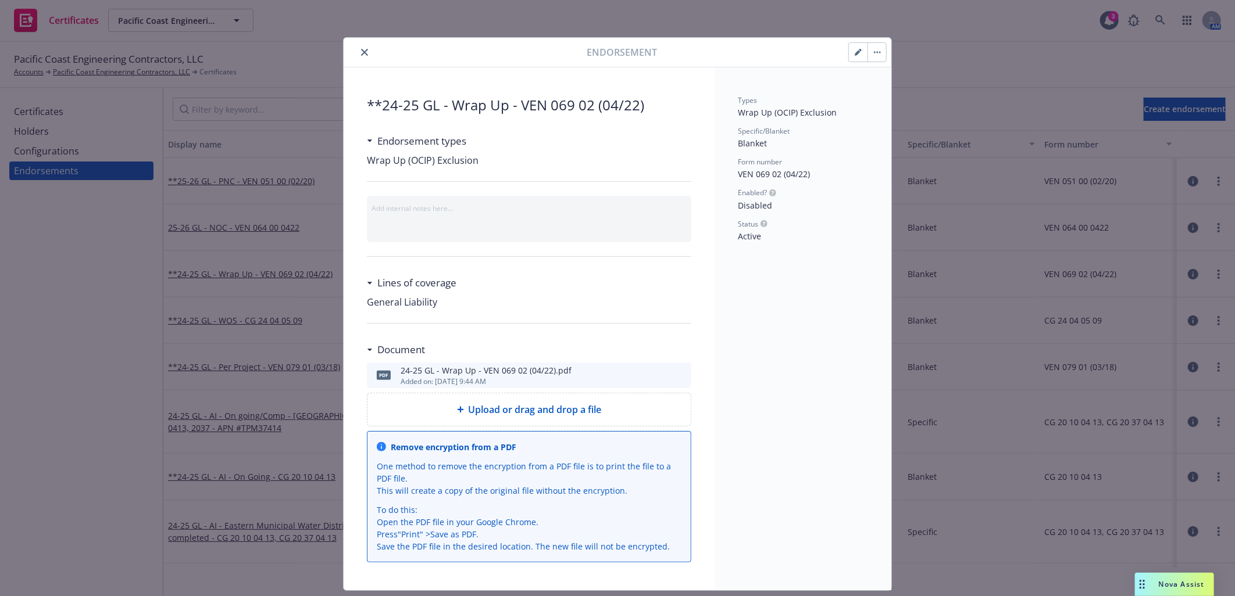
click at [571, 411] on span "Upload or drag and drop a file" at bounding box center [535, 410] width 133 height 14
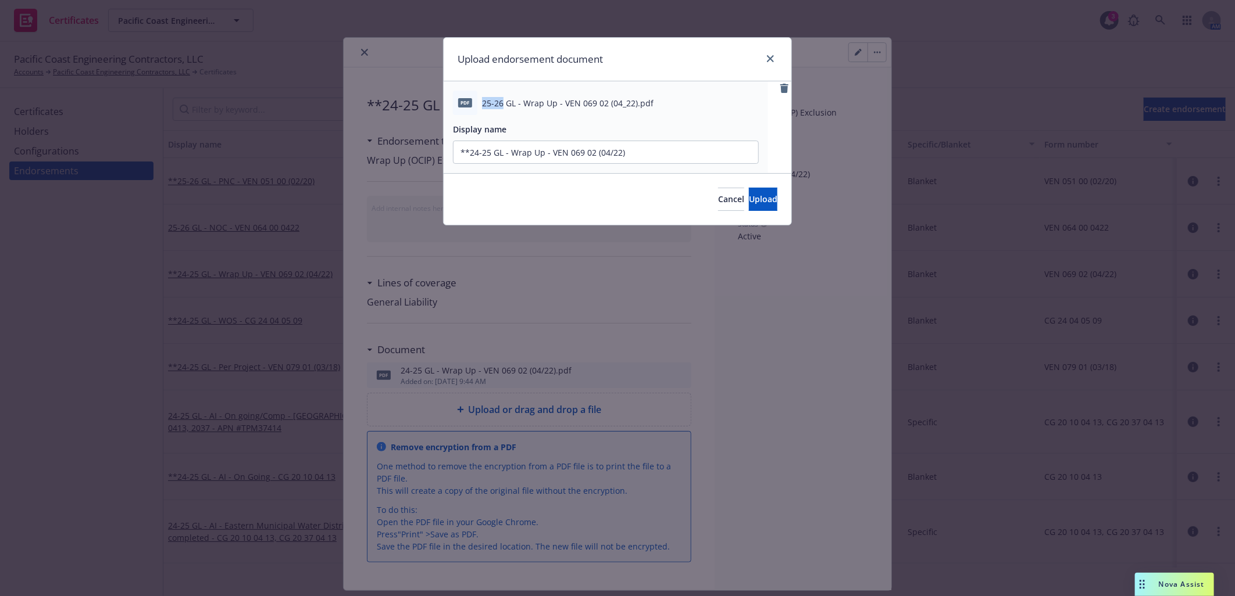
drag, startPoint x: 502, startPoint y: 101, endPoint x: 483, endPoint y: 102, distance: 19.8
click at [483, 102] on span "25-26 GL - Wrap Up - VEN 069 02 (04_22).pdf" at bounding box center [567, 103] width 171 height 12
copy span "25-26"
drag, startPoint x: 490, startPoint y: 153, endPoint x: 470, endPoint y: 152, distance: 20.4
click at [470, 152] on input "**24-25 GL - Wrap Up - VEN 069 02 (04/22)" at bounding box center [605, 152] width 305 height 22
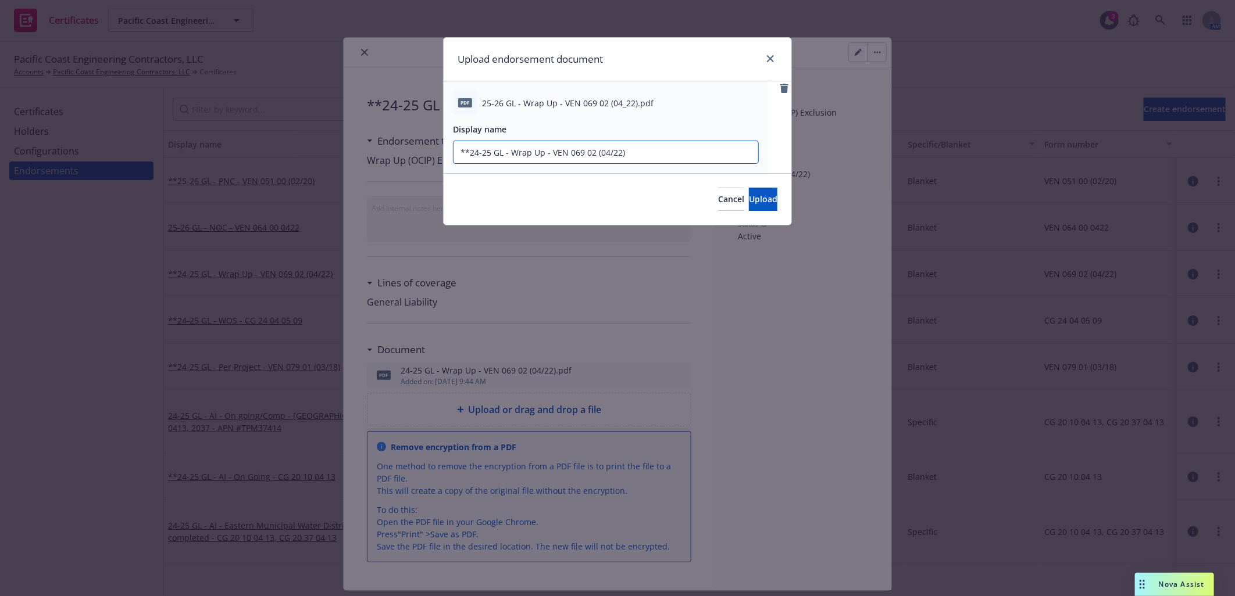
paste input "5-26"
type input "**25-26 GL - Wrap Up - VEN 069 02 (04/22)"
click at [749, 205] on span "Upload" at bounding box center [763, 199] width 28 height 11
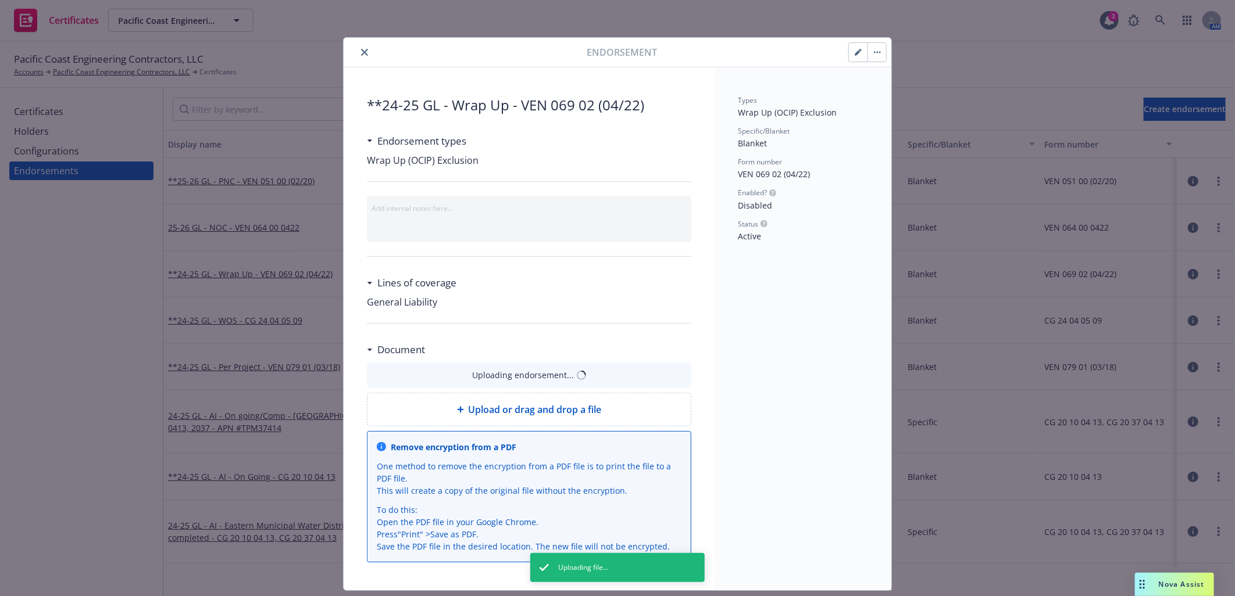
click at [855, 49] on icon "button" at bounding box center [858, 52] width 7 height 7
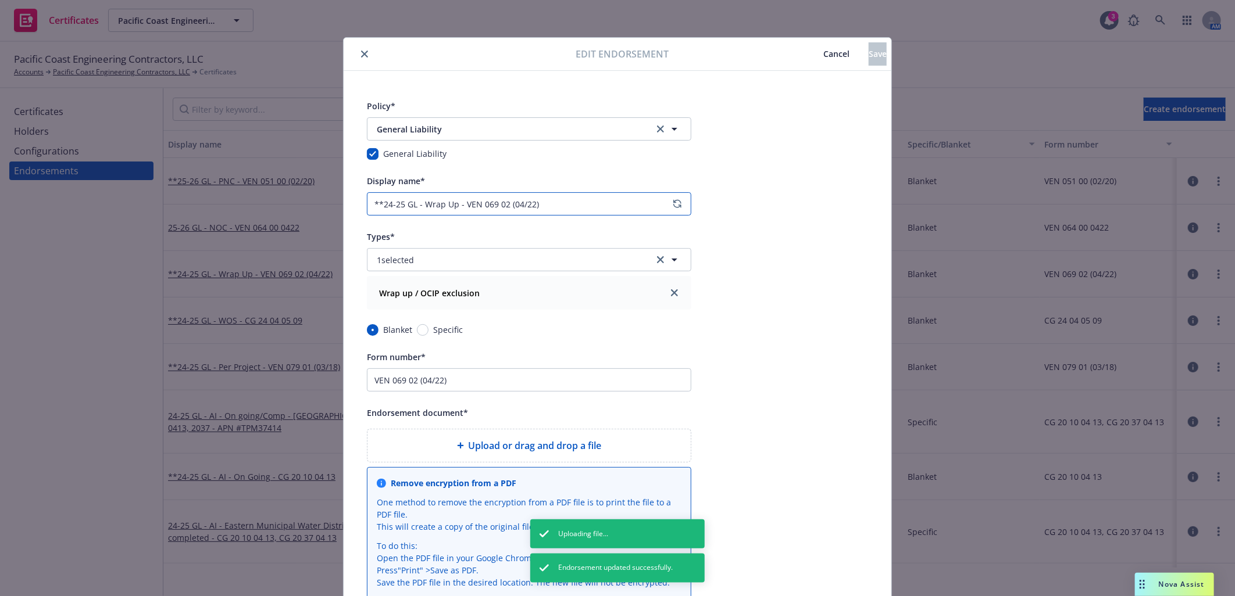
drag, startPoint x: 397, startPoint y: 201, endPoint x: 380, endPoint y: 201, distance: 16.9
click at [380, 201] on input "**24-25 GL - Wrap Up - VEN 069 02 (04/22)" at bounding box center [529, 203] width 324 height 23
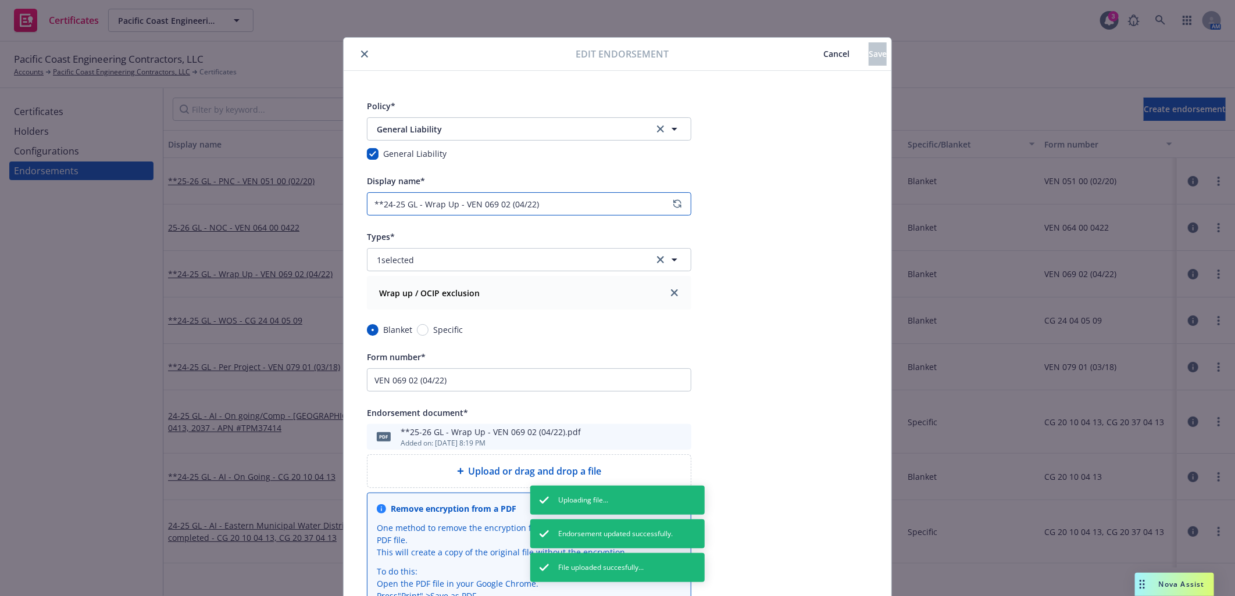
paste input "5-26"
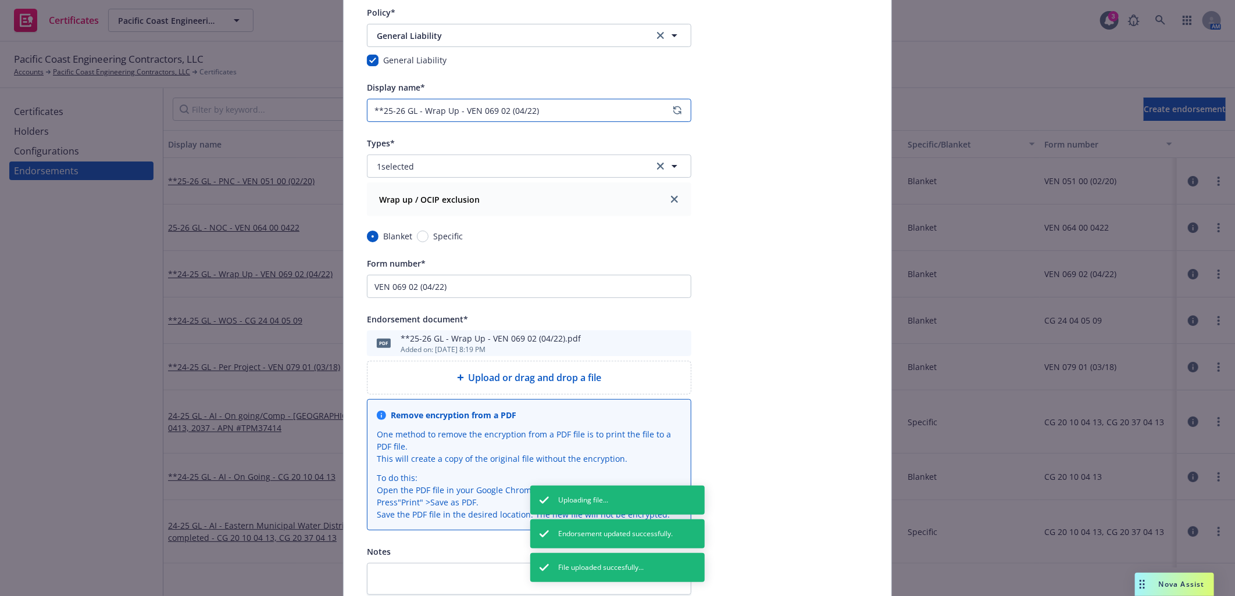
scroll to position [204, 0]
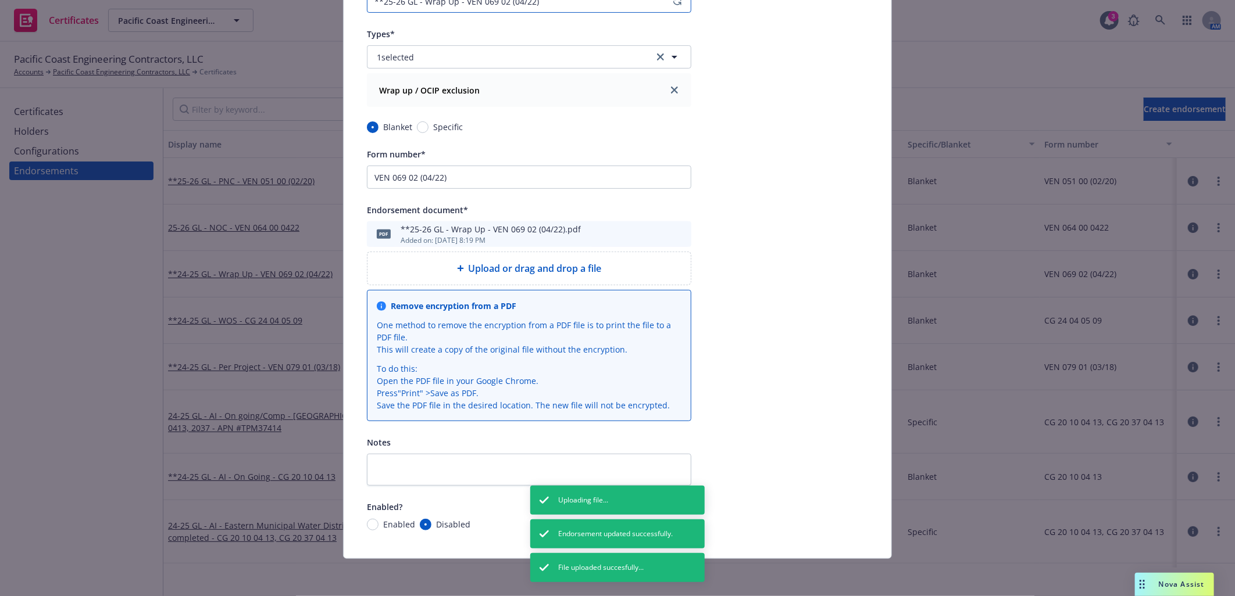
type input "**25-26 GL - Wrap Up - VEN 069 02 (04/22)"
click at [369, 524] on input "Enabled" at bounding box center [373, 525] width 12 height 12
radio input "true"
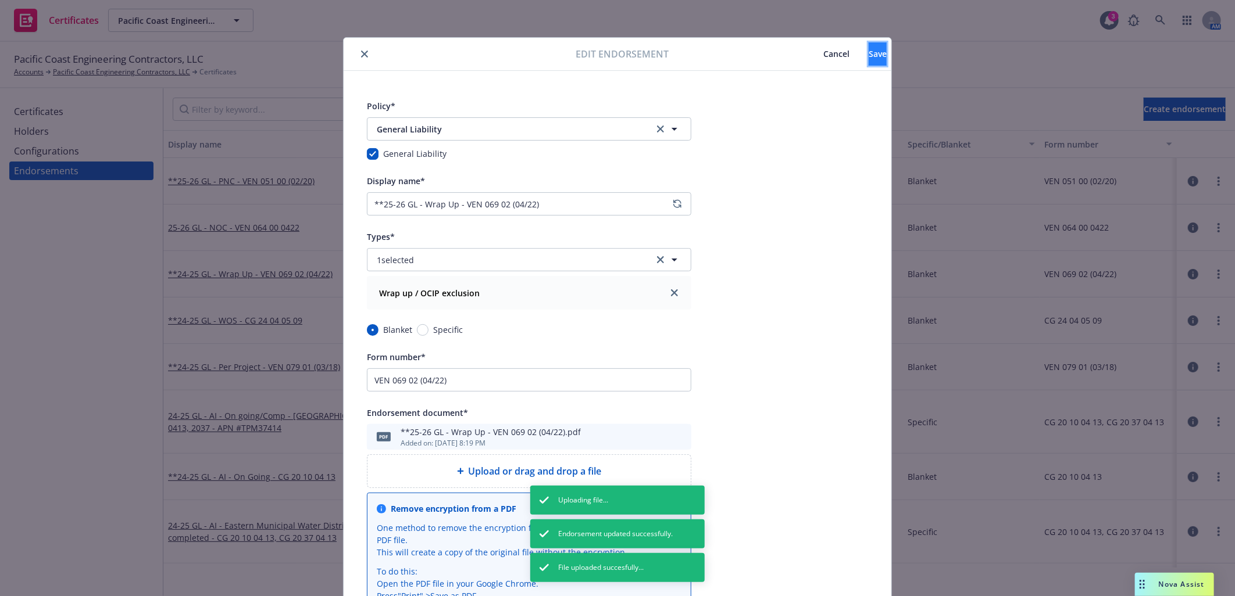
click at [869, 55] on span "Save" at bounding box center [878, 53] width 18 height 11
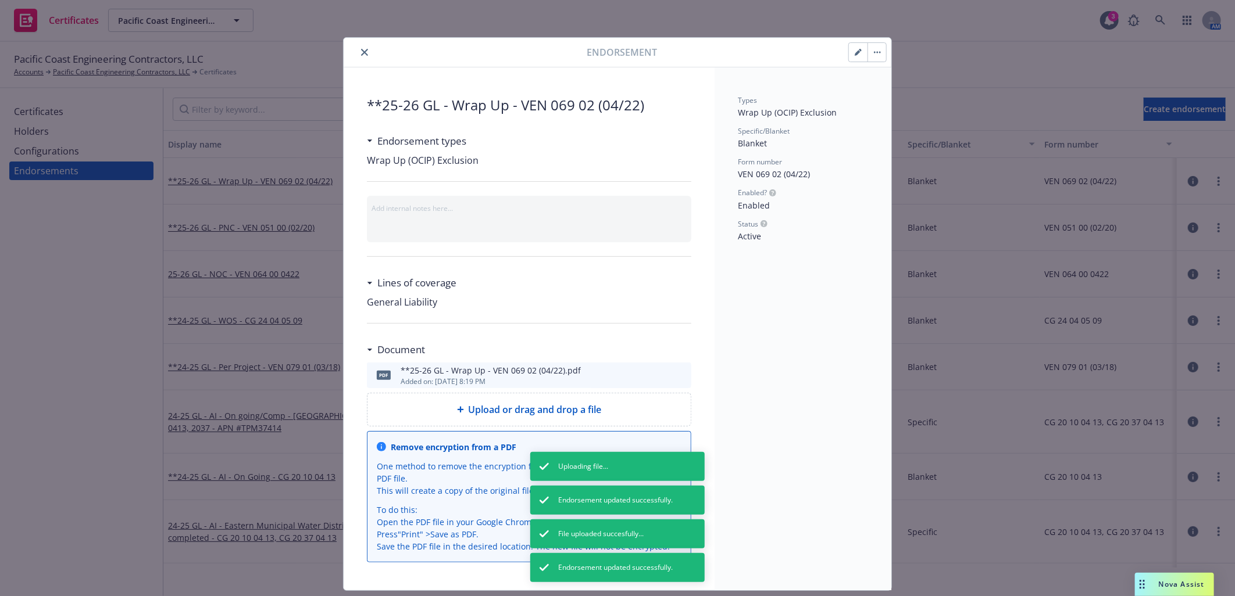
click at [361, 51] on icon "close" at bounding box center [364, 52] width 7 height 7
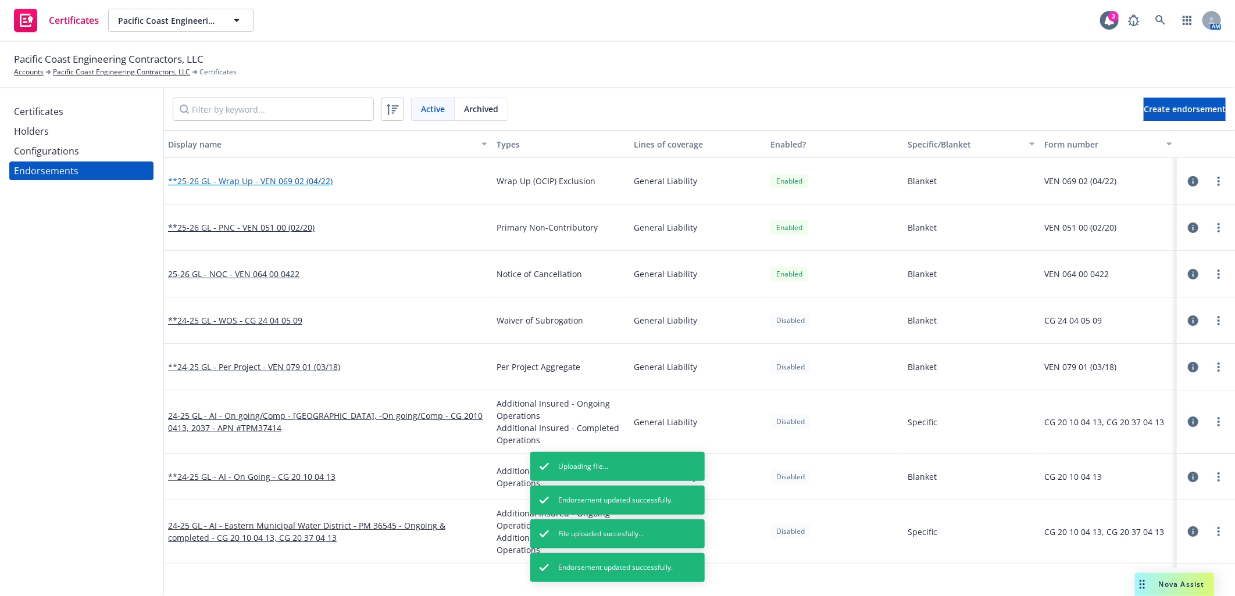
click at [313, 178] on link "**25-26 GL - Wrap Up - VEN 069 02 (04/22)" at bounding box center [250, 181] width 165 height 11
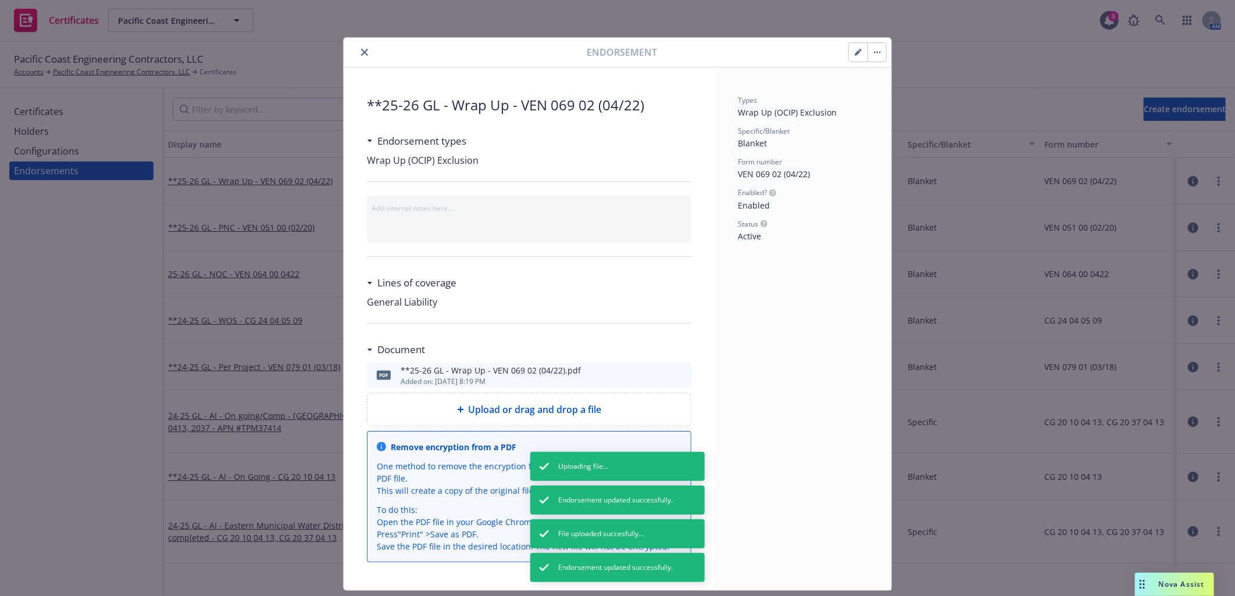
click at [675, 374] on icon "preview file" at bounding box center [680, 375] width 10 height 8
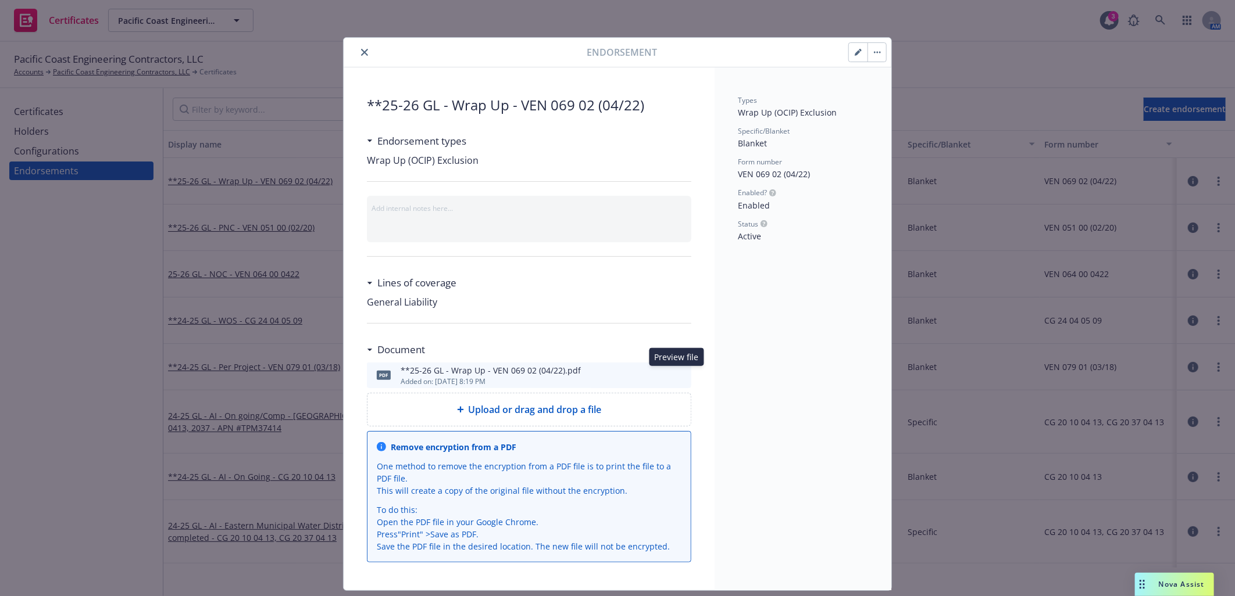
click at [358, 50] on button "close" at bounding box center [365, 52] width 14 height 14
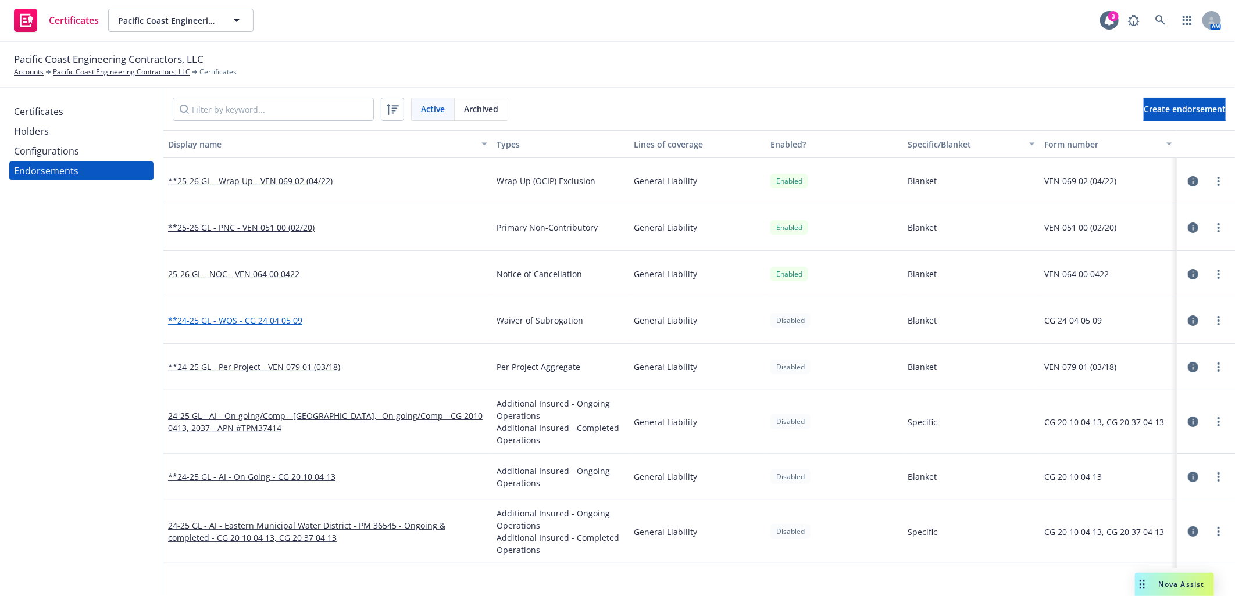
click at [260, 321] on link "**24-25 GL - WOS - CG 24 04 05 09" at bounding box center [235, 320] width 134 height 11
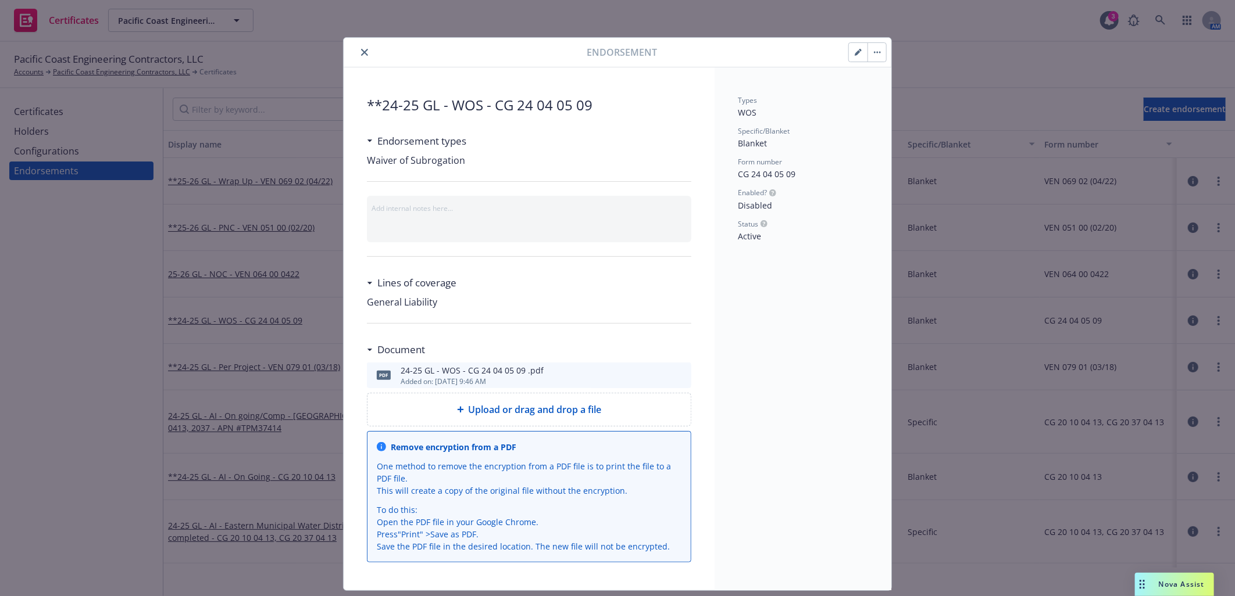
click at [581, 410] on span "Upload or drag and drop a file" at bounding box center [535, 410] width 133 height 14
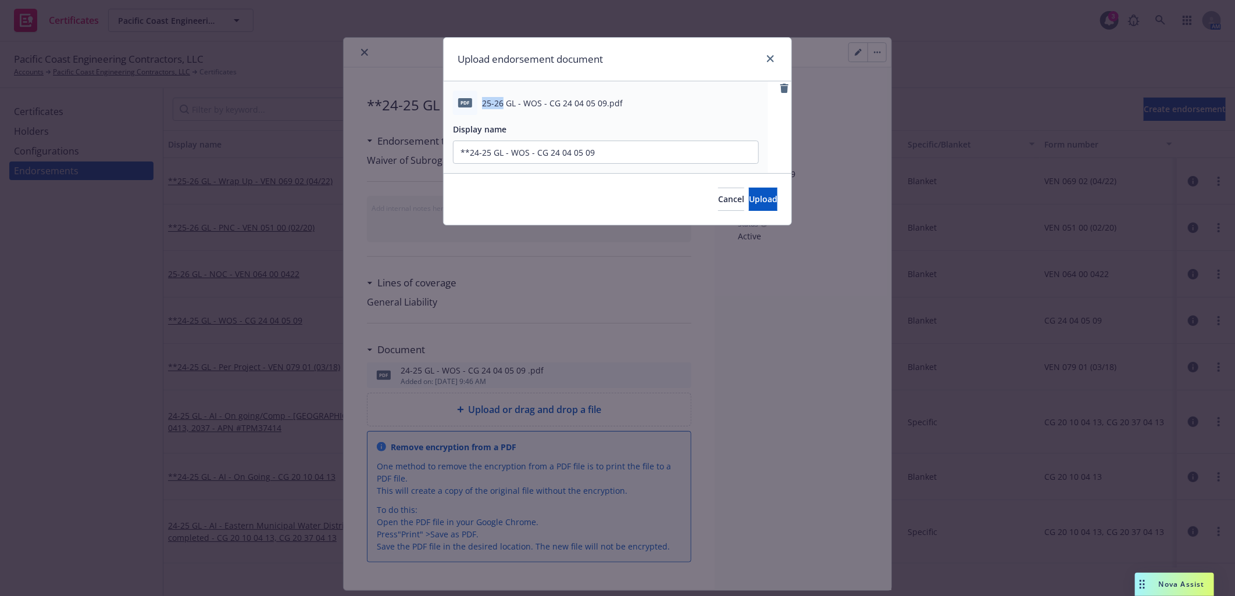
drag, startPoint x: 503, startPoint y: 101, endPoint x: 484, endPoint y: 99, distance: 19.9
click at [484, 99] on span "25-26 GL - WOS - CG 24 04 05 09.pdf" at bounding box center [552, 103] width 141 height 12
copy span "25-26"
drag, startPoint x: 490, startPoint y: 149, endPoint x: 469, endPoint y: 152, distance: 21.1
click at [469, 152] on input "**24-25 GL - WOS - CG 24 04 05 09" at bounding box center [605, 152] width 305 height 22
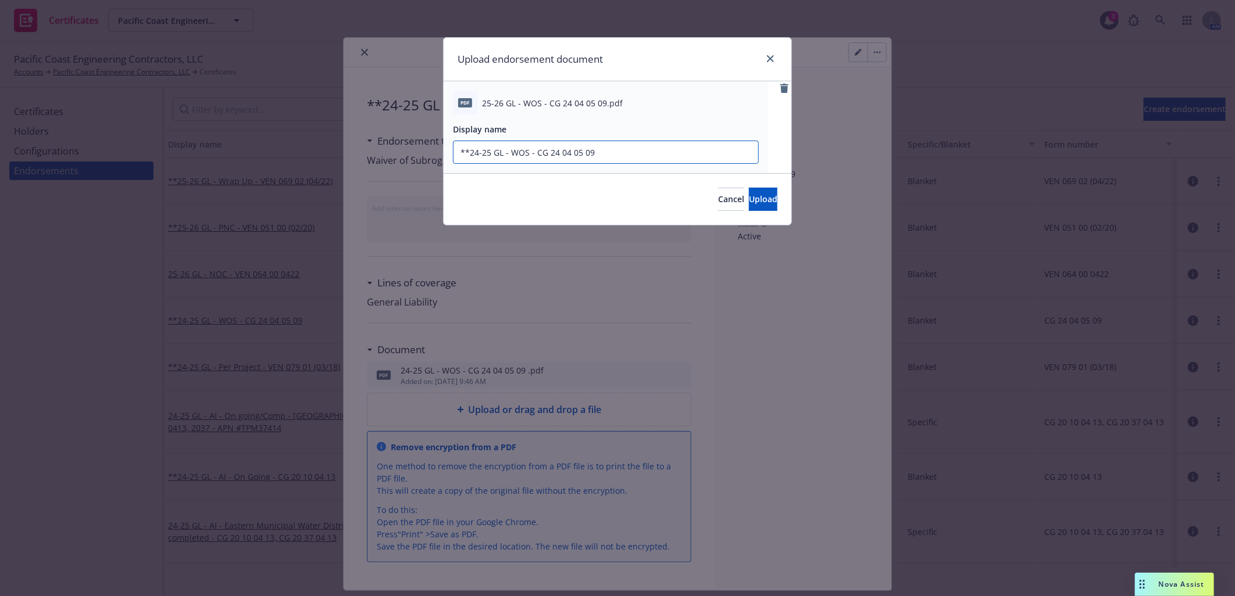
paste input "5-26"
type input "**25-26 GL - WOS - CG 24 04 05 09"
click at [749, 200] on span "Upload" at bounding box center [763, 199] width 28 height 11
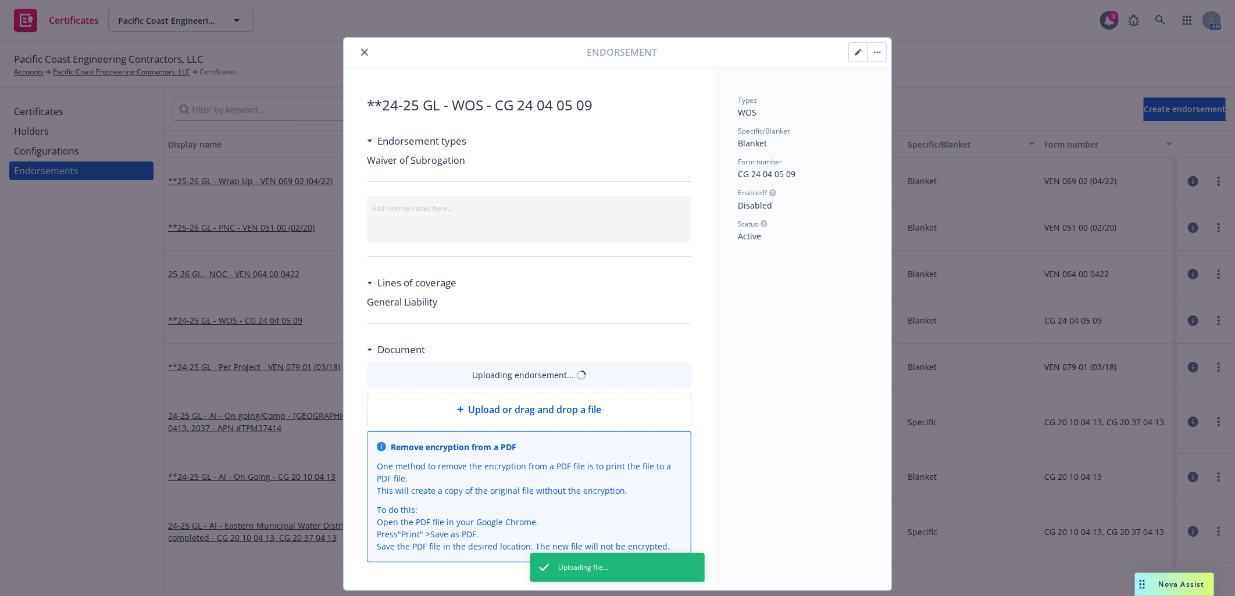
click at [849, 56] on button "button" at bounding box center [858, 52] width 19 height 19
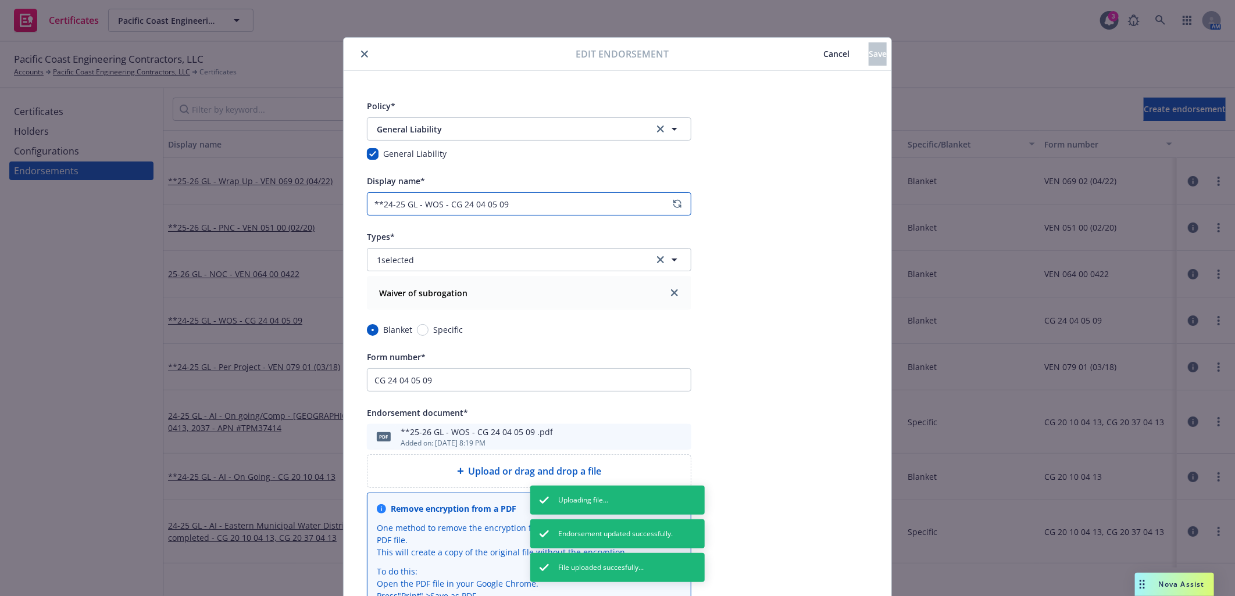
drag, startPoint x: 397, startPoint y: 202, endPoint x: 380, endPoint y: 201, distance: 17.5
click at [380, 201] on input "**24-25 GL - WOS - CG 24 04 05 09" at bounding box center [529, 203] width 324 height 23
paste input "5-26"
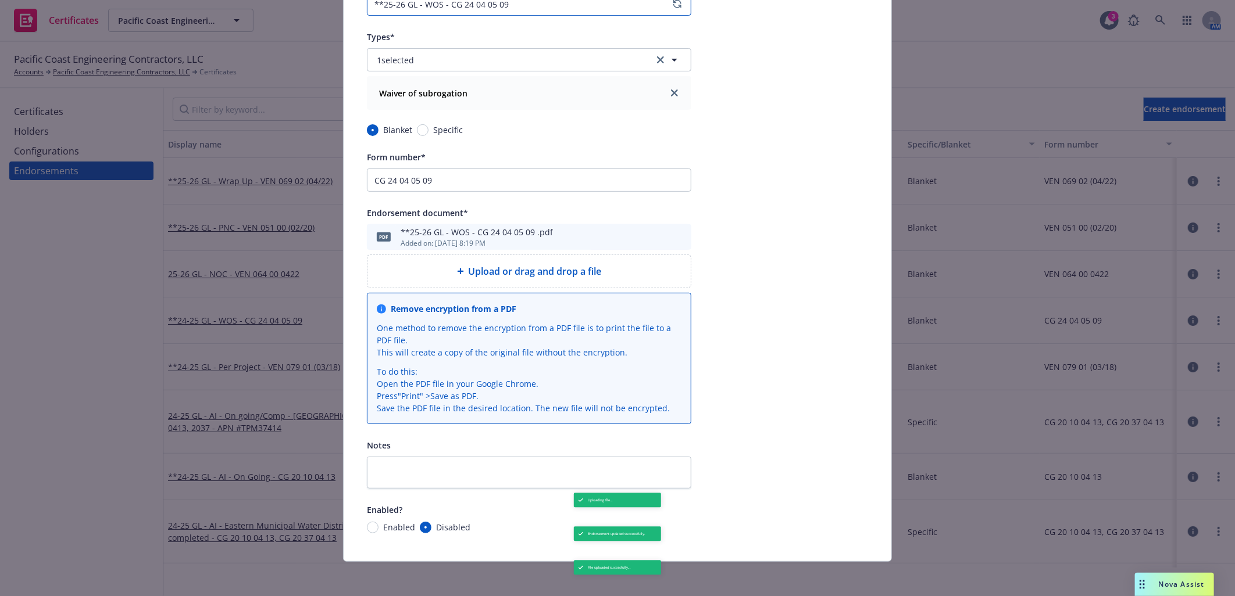
scroll to position [204, 0]
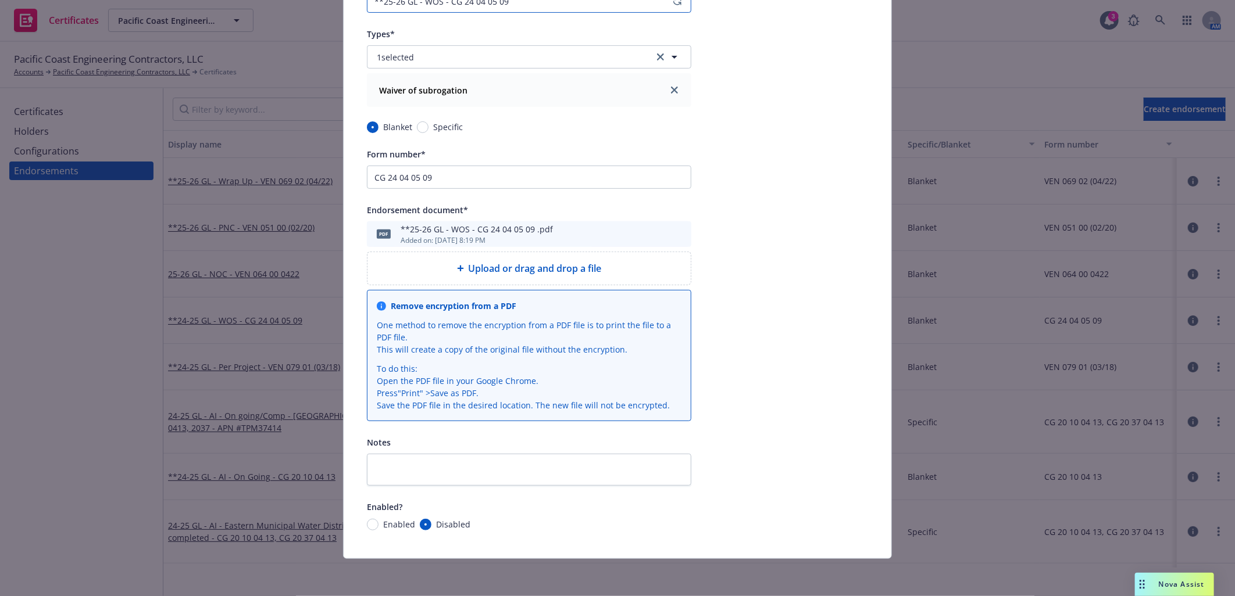
type input "**25-26 GL - WOS - CG 24 04 05 09"
click at [367, 526] on input "Enabled" at bounding box center [373, 525] width 12 height 12
radio input "true"
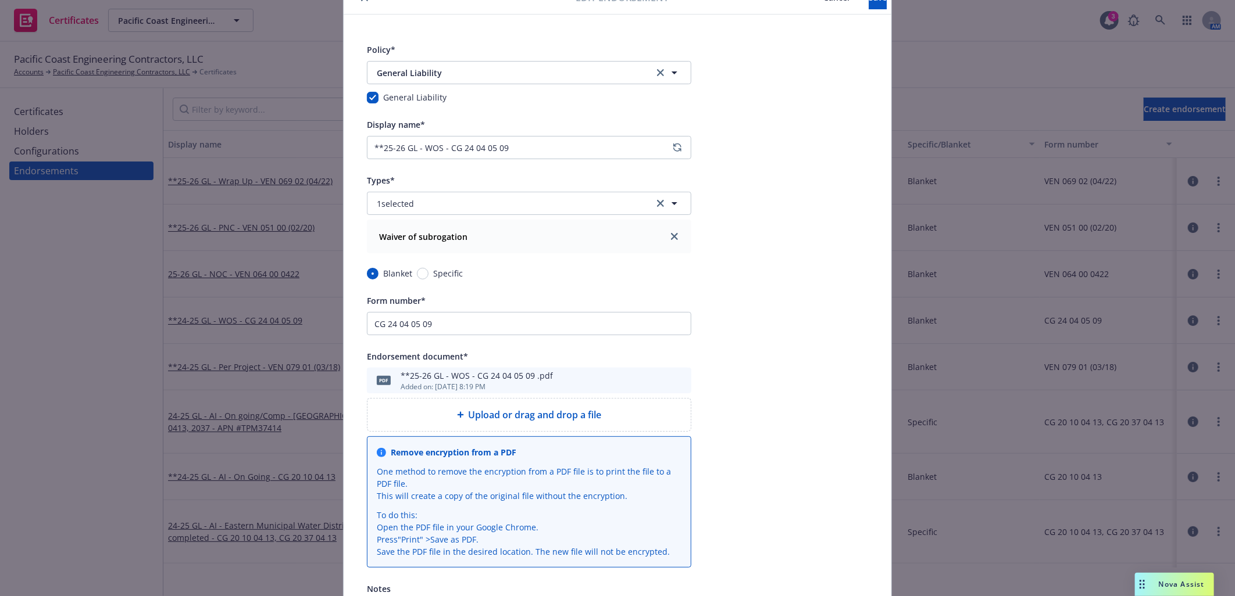
scroll to position [0, 0]
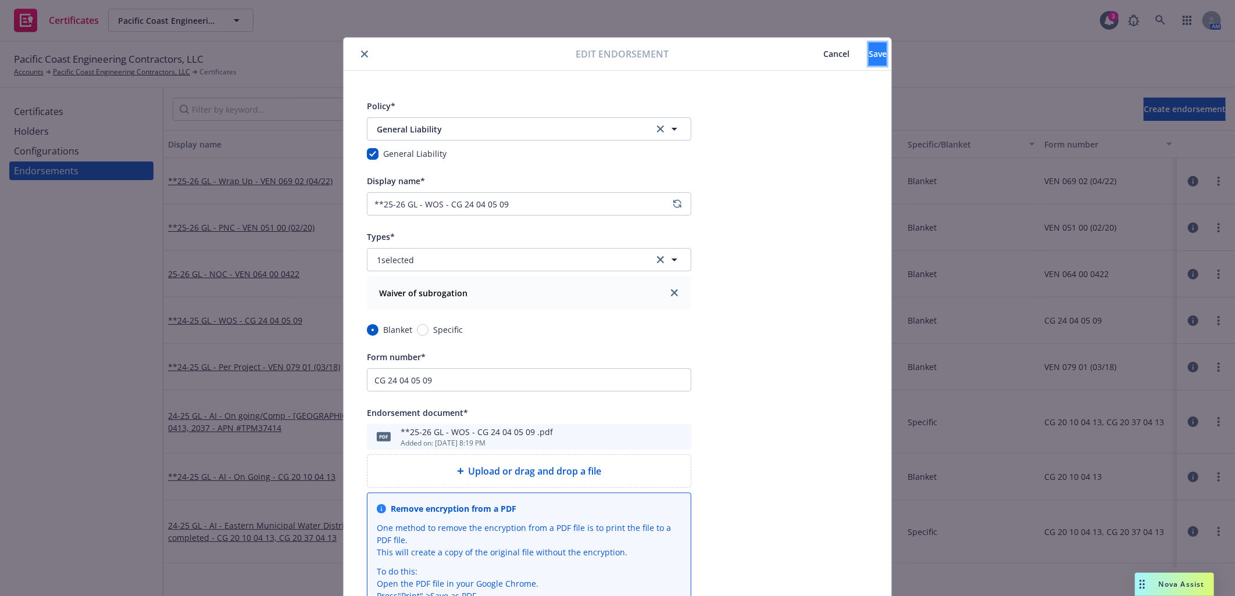
click at [869, 49] on button "Save" at bounding box center [878, 53] width 18 height 23
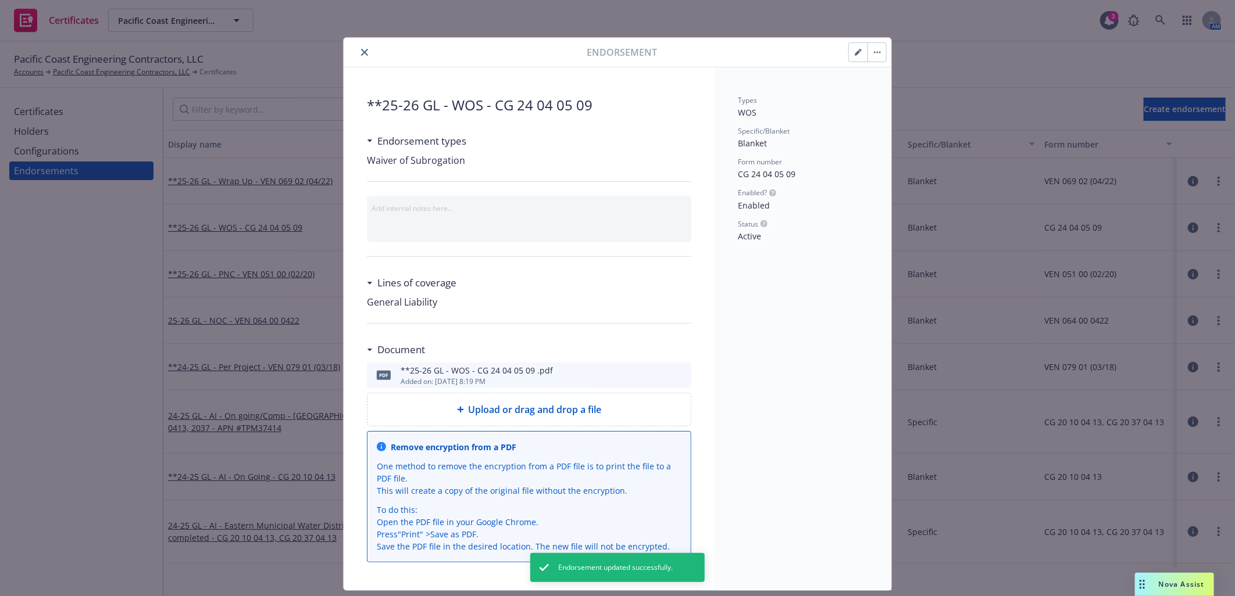
click at [361, 49] on icon "close" at bounding box center [364, 52] width 7 height 7
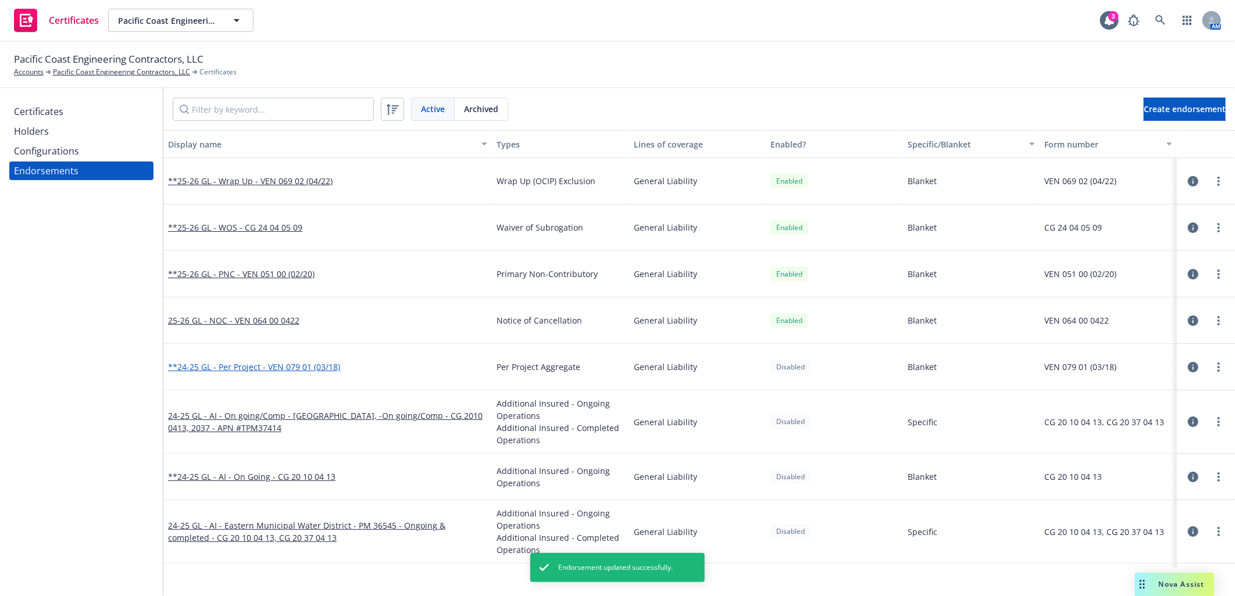
click at [303, 370] on link "**24-25 GL - Per Project - VEN 079 01 (03/18)" at bounding box center [254, 367] width 172 height 11
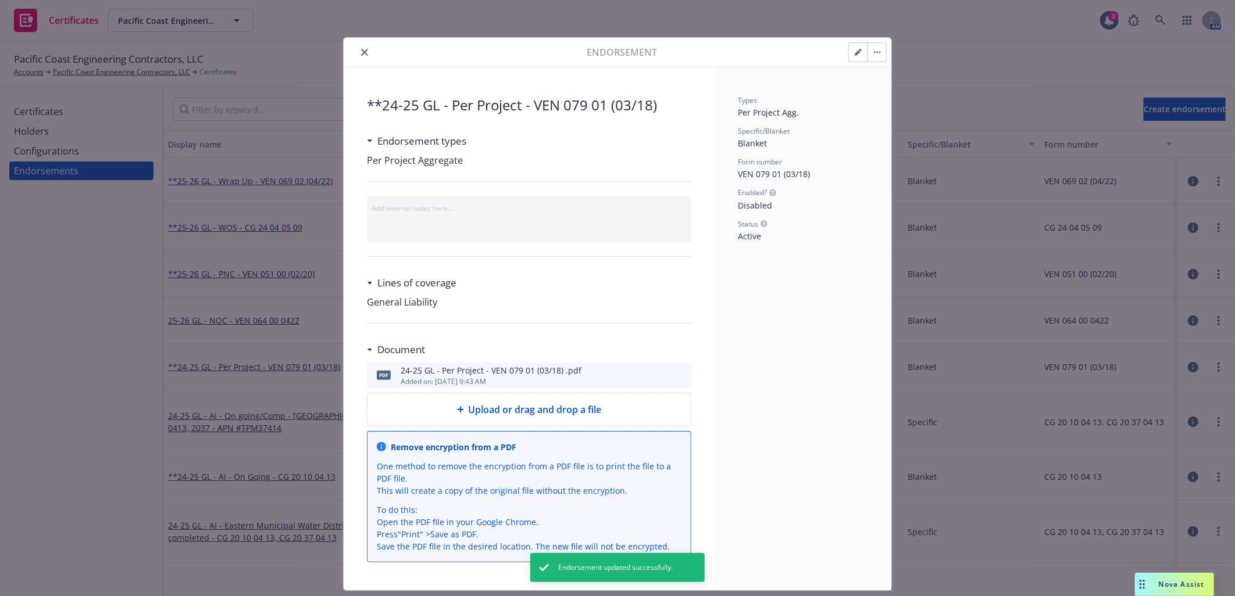
click at [513, 409] on span "Upload or drag and drop a file" at bounding box center [535, 410] width 133 height 14
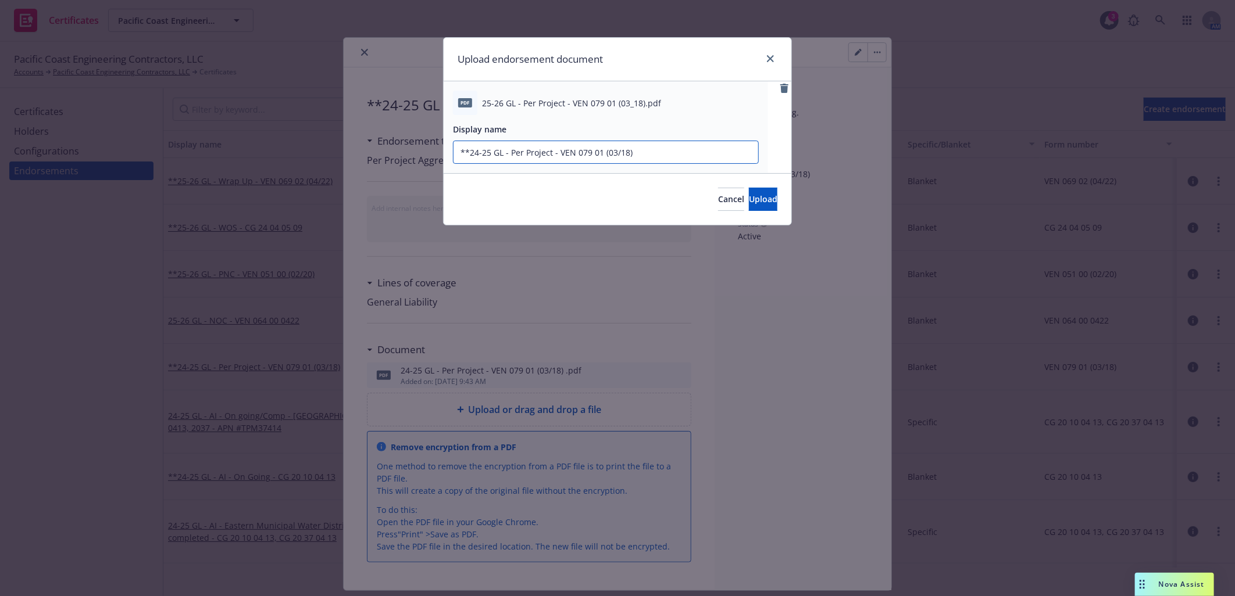
drag, startPoint x: 491, startPoint y: 149, endPoint x: 471, endPoint y: 152, distance: 19.4
click at [471, 152] on input "**24-25 GL - Per Project - VEN 079 01 (03/18)" at bounding box center [605, 152] width 305 height 22
paste input "5-26"
type input "**25-26 GL - Per Project - VEN 079 01 (03/18)"
click at [749, 201] on span "Upload" at bounding box center [763, 199] width 28 height 11
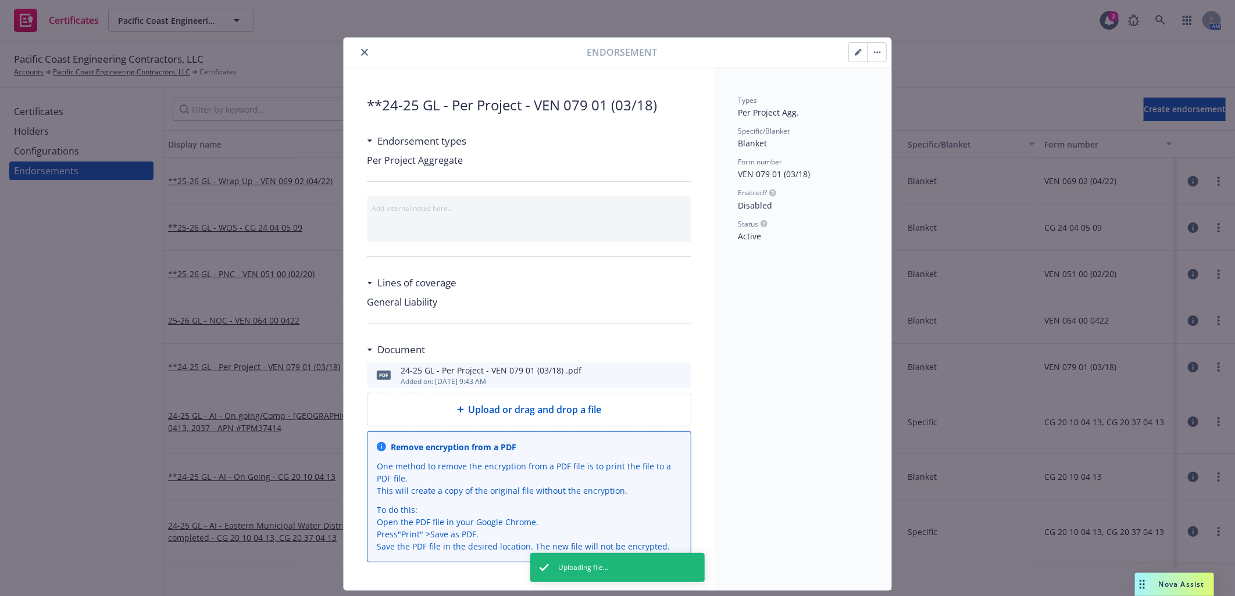
click at [853, 56] on button "button" at bounding box center [858, 52] width 19 height 19
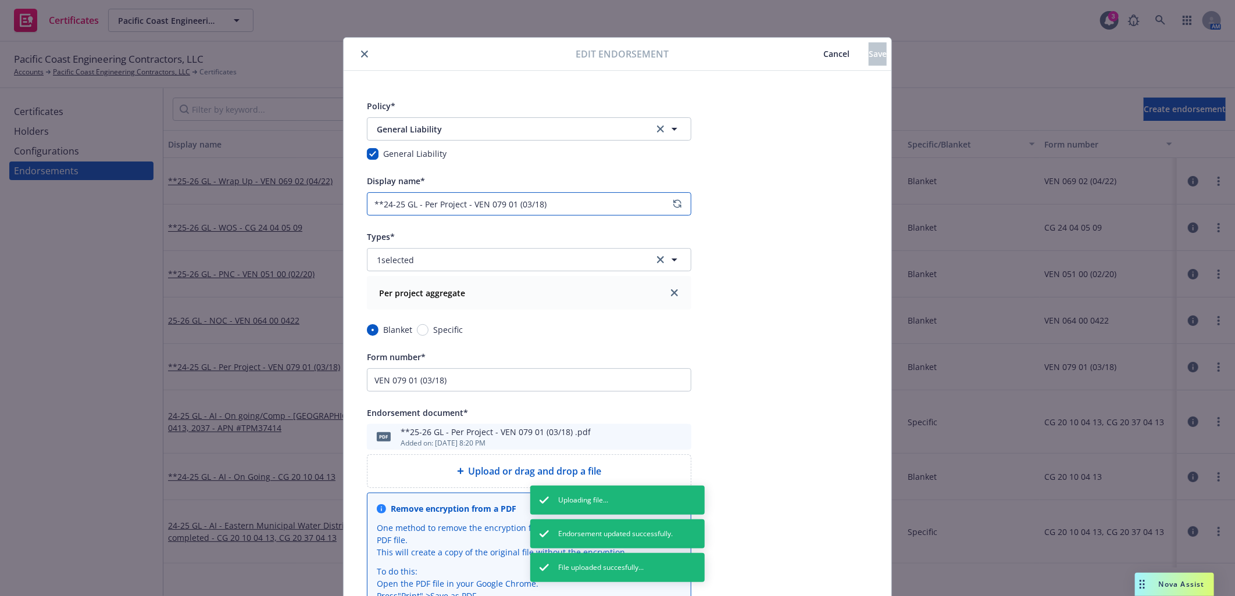
drag, startPoint x: 399, startPoint y: 201, endPoint x: 379, endPoint y: 201, distance: 20.3
click at [379, 201] on input "**24-25 GL - Per Project - VEN 079 01 (03/18)" at bounding box center [529, 203] width 324 height 23
paste input "5-26"
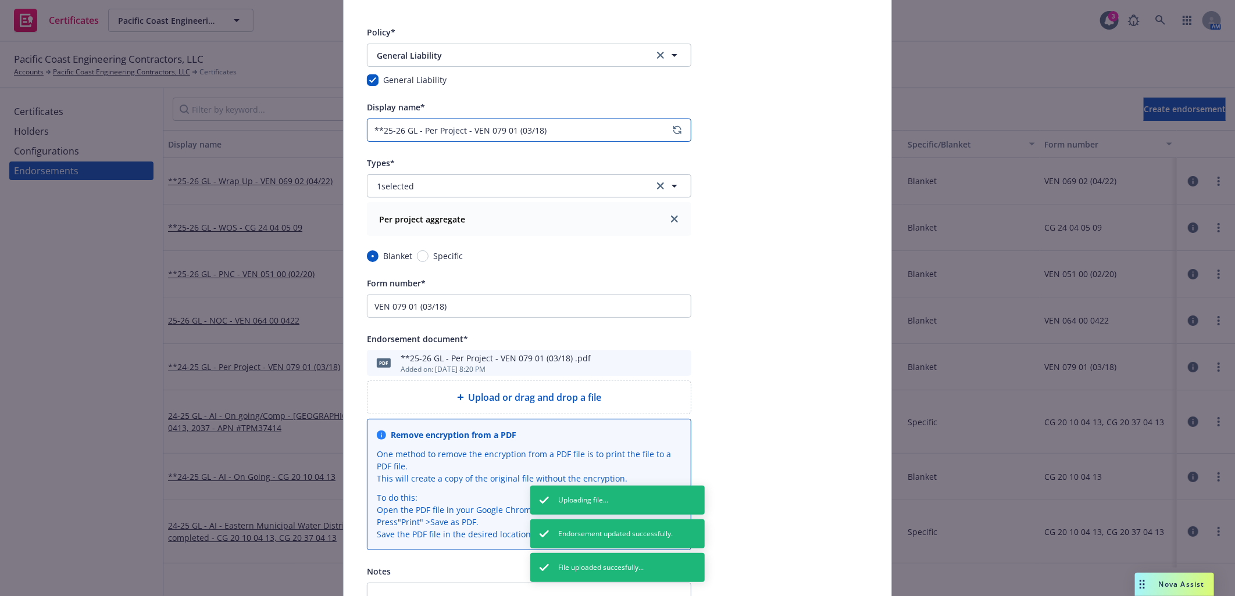
scroll to position [204, 0]
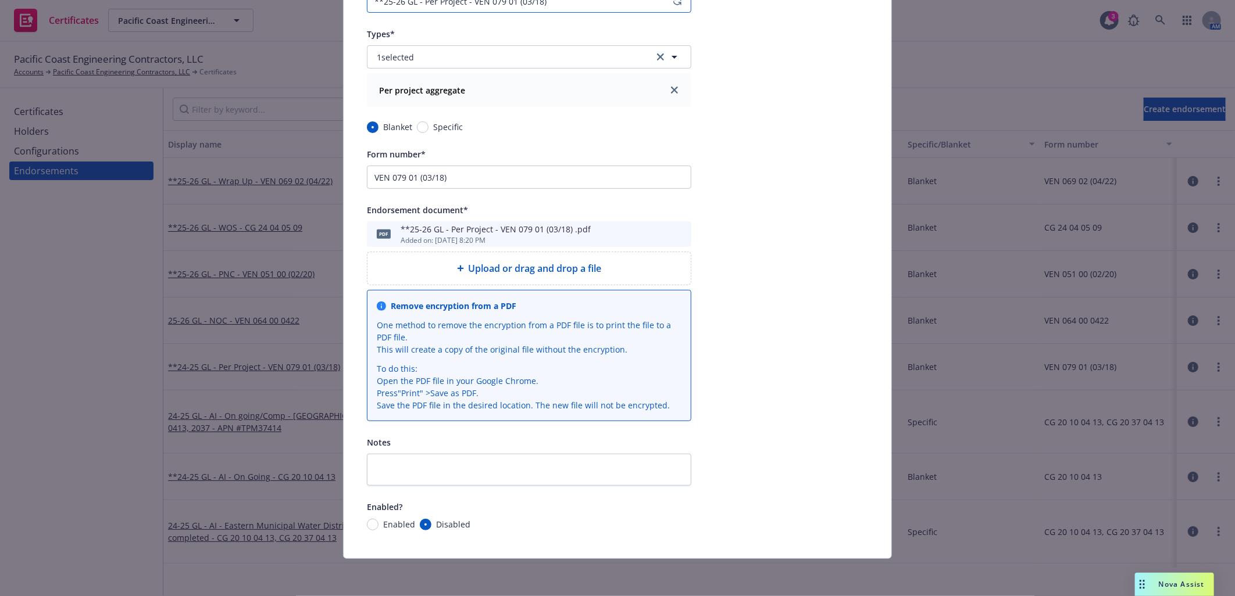
type input "**25-26 GL - Per Project - VEN 079 01 (03/18)"
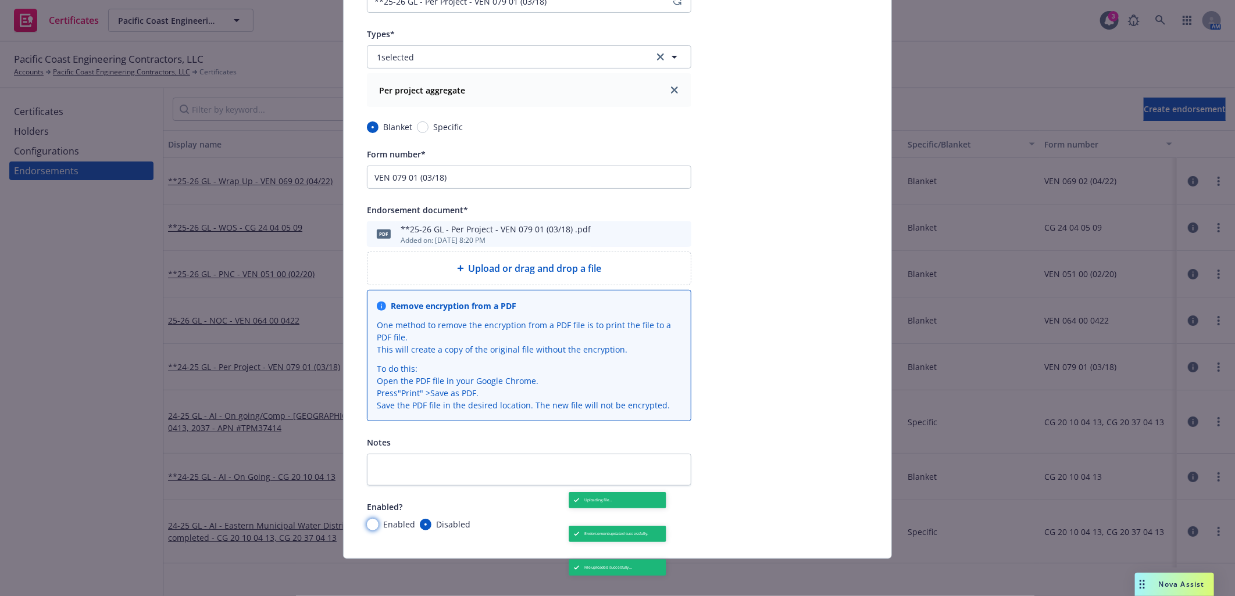
click at [369, 524] on input "Enabled" at bounding box center [373, 525] width 12 height 12
radio input "true"
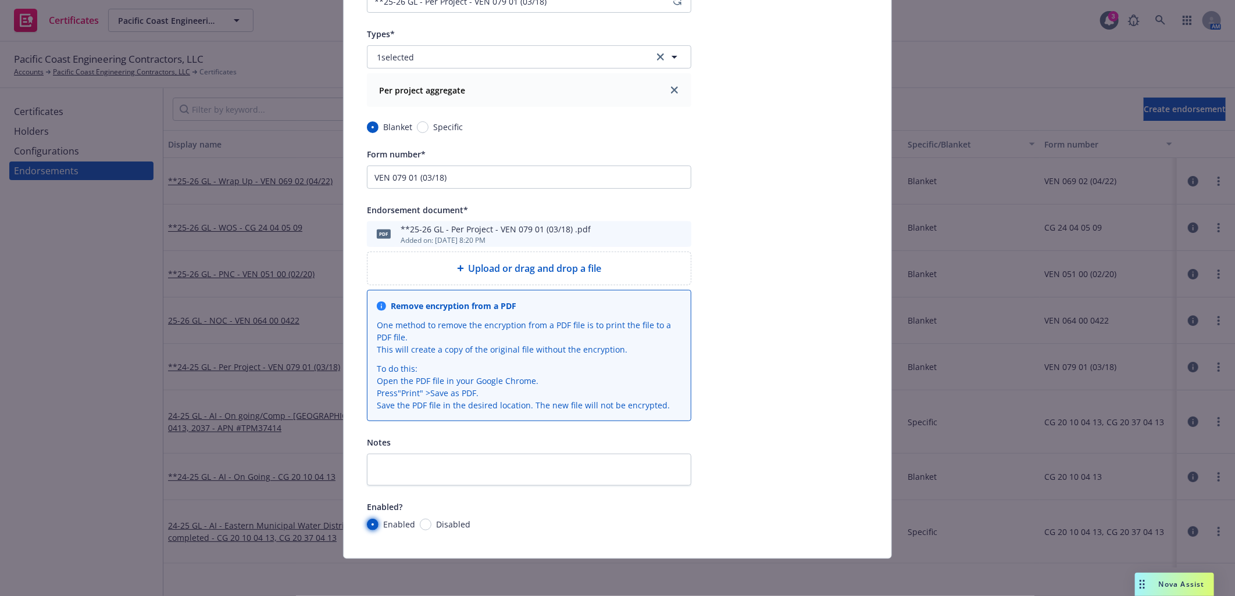
scroll to position [0, 0]
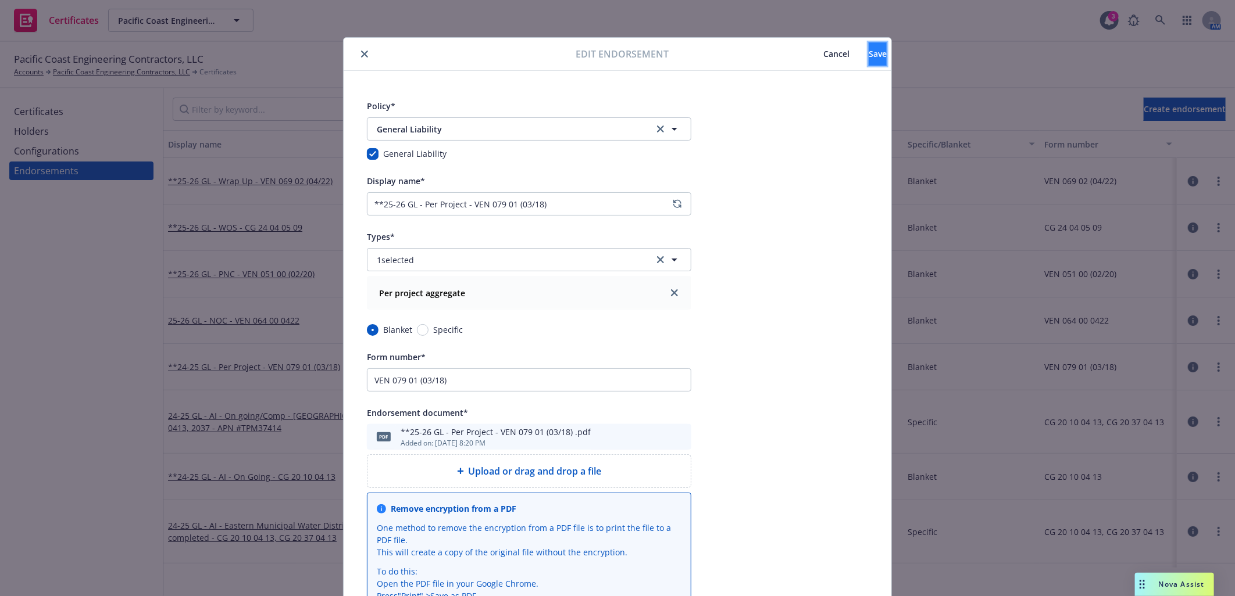
click at [869, 51] on span "Save" at bounding box center [878, 53] width 18 height 11
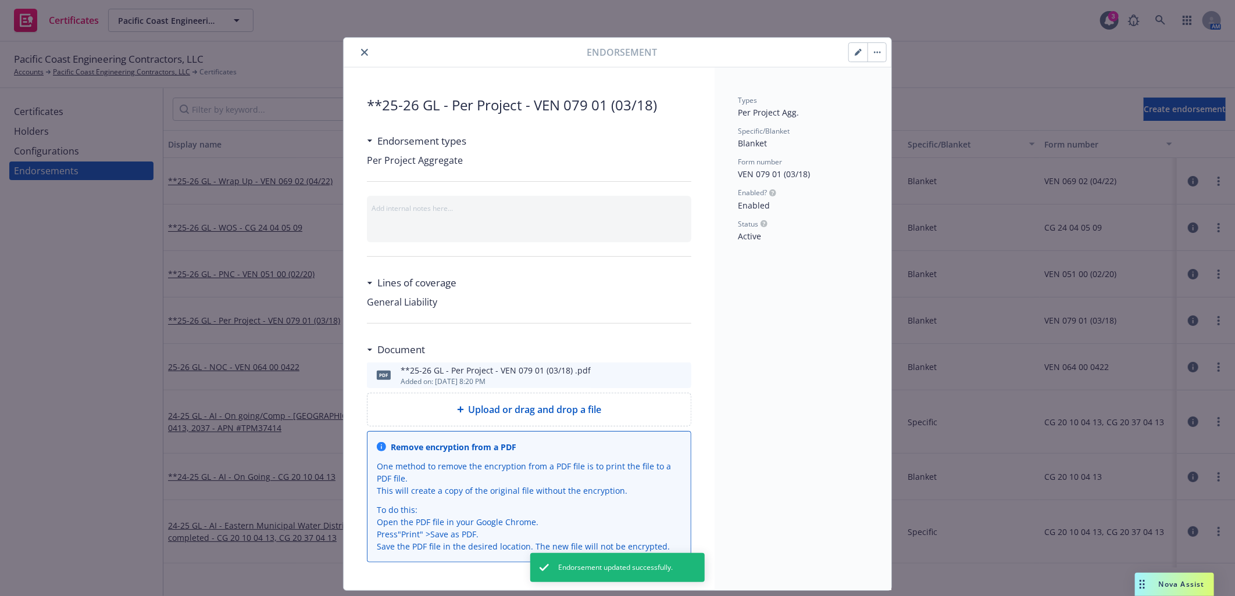
click at [358, 48] on button "close" at bounding box center [365, 52] width 14 height 14
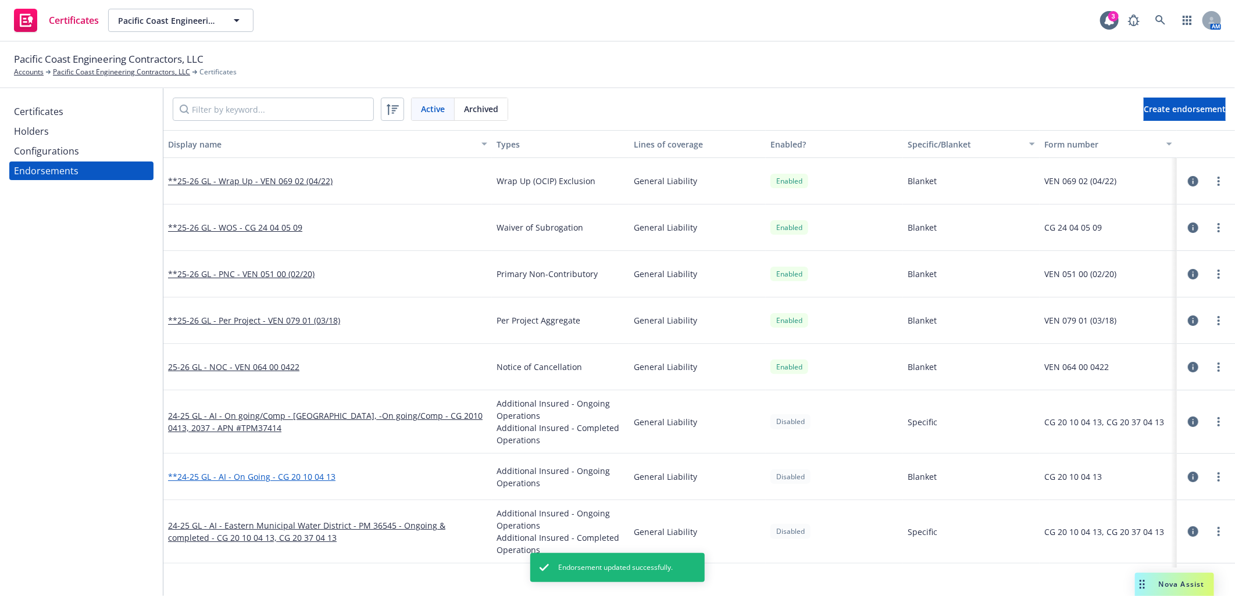
click at [294, 480] on link "**24-25 GL - AI - On Going - CG 20 10 04 13" at bounding box center [251, 476] width 167 height 11
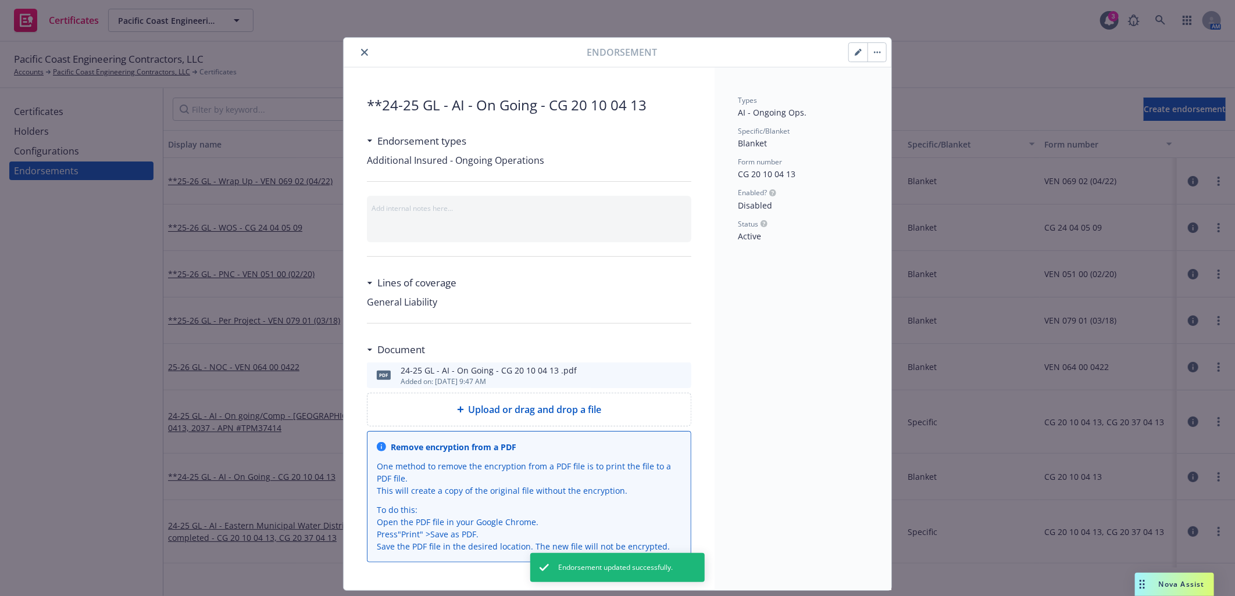
click at [560, 410] on span "Upload or drag and drop a file" at bounding box center [535, 410] width 133 height 14
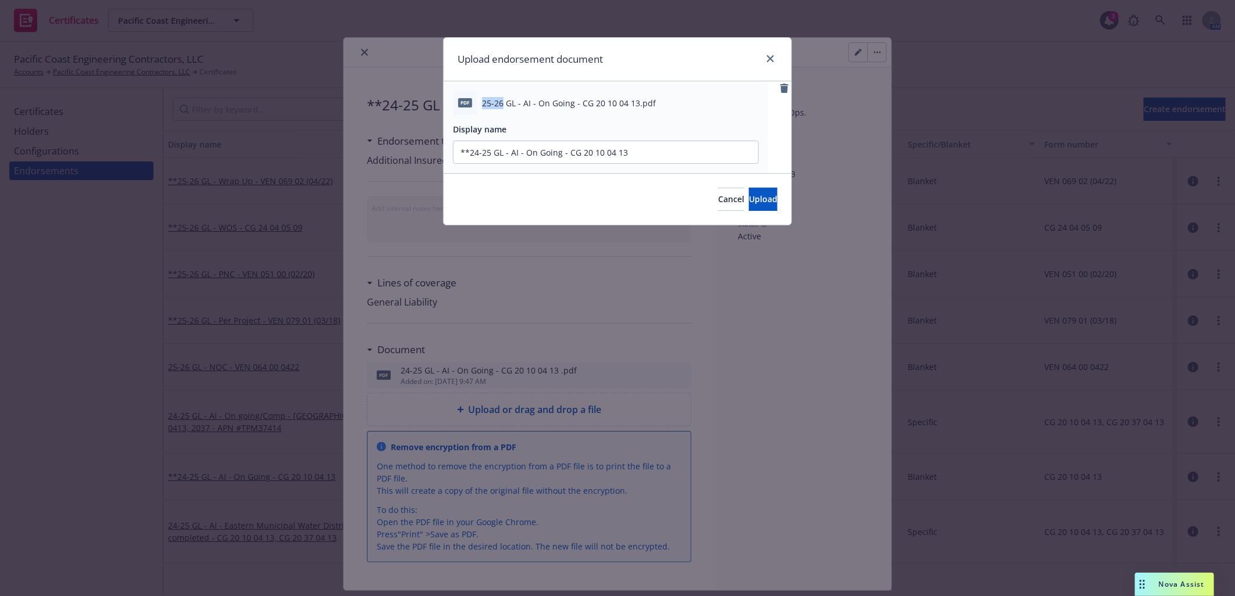
drag, startPoint x: 502, startPoint y: 99, endPoint x: 481, endPoint y: 103, distance: 20.8
click at [482, 103] on span "25-26 GL - AI - On Going - CG 20 10 04 13.pdf" at bounding box center [569, 103] width 174 height 12
copy span "25-26"
drag, startPoint x: 491, startPoint y: 152, endPoint x: 471, endPoint y: 150, distance: 19.9
click at [471, 150] on input "**24-25 GL - AI - On Going - CG 20 10 04 13" at bounding box center [605, 152] width 305 height 22
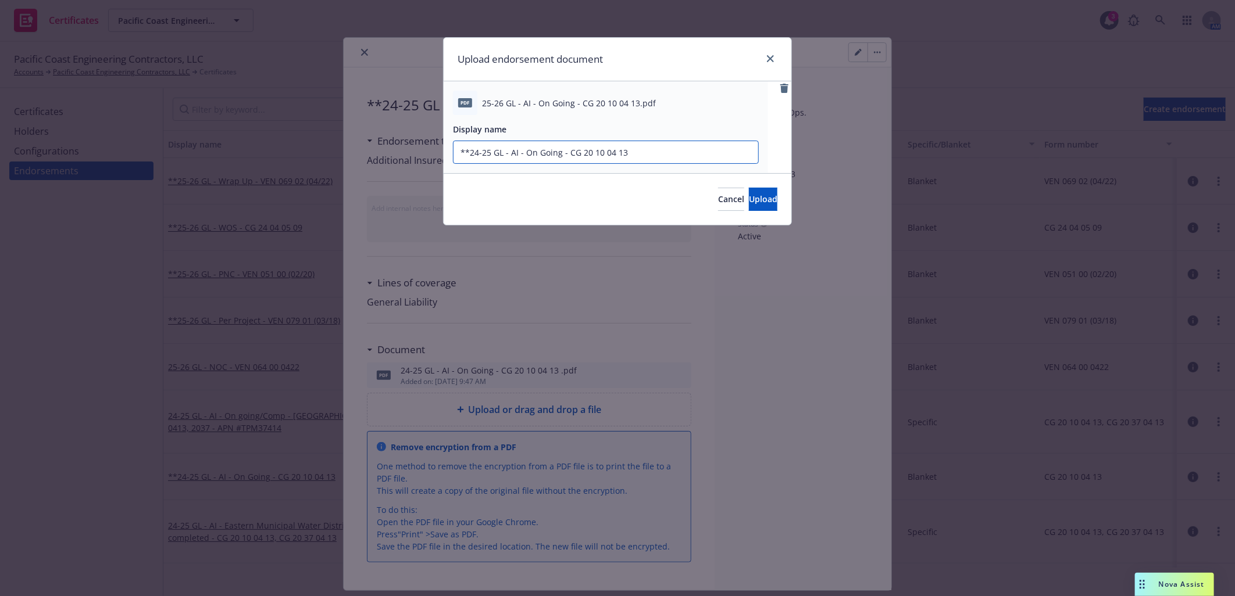
paste input "5-26"
type input "**25-26 GL - AI - On Going - CG 20 10 04 13"
click at [749, 193] on button "Upload" at bounding box center [763, 199] width 28 height 23
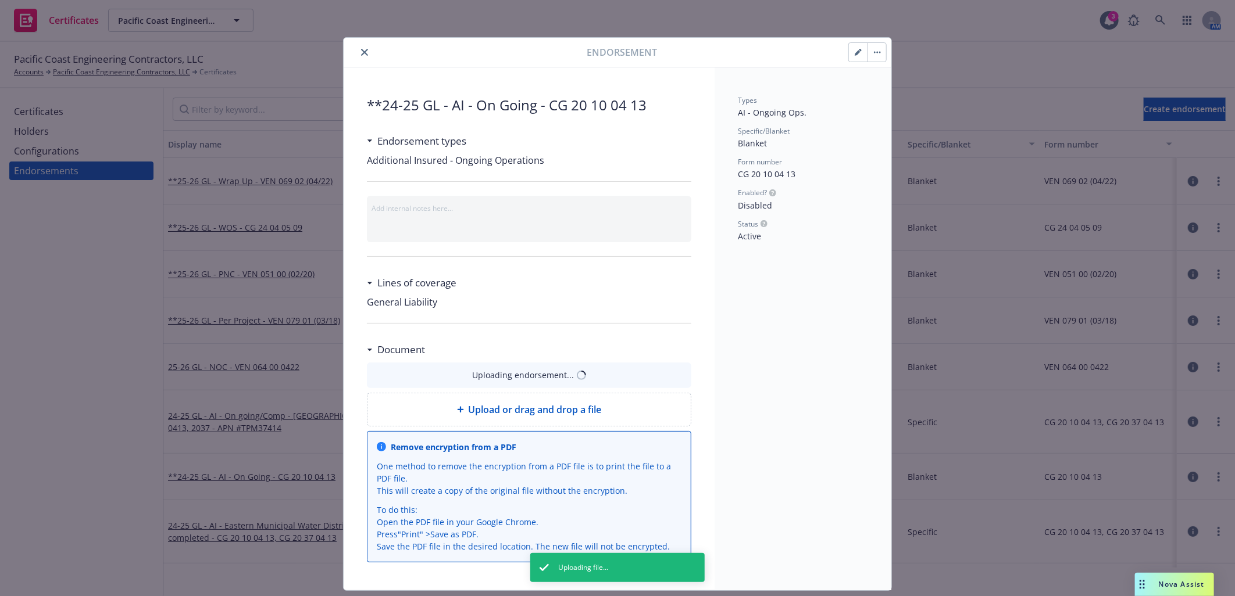
click at [855, 53] on icon "button" at bounding box center [858, 53] width 6 height 6
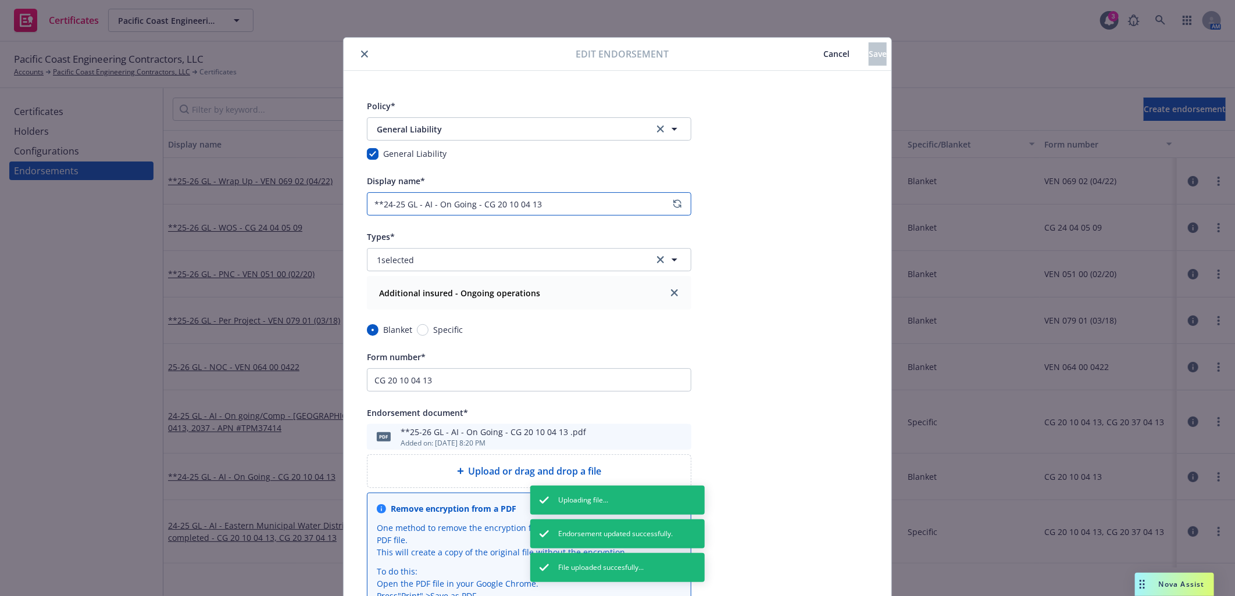
drag, startPoint x: 398, startPoint y: 205, endPoint x: 379, endPoint y: 204, distance: 19.2
click at [379, 204] on input "**24-25 GL - AI - On Going - CG 20 10 04 13" at bounding box center [529, 203] width 324 height 23
paste input "5-26"
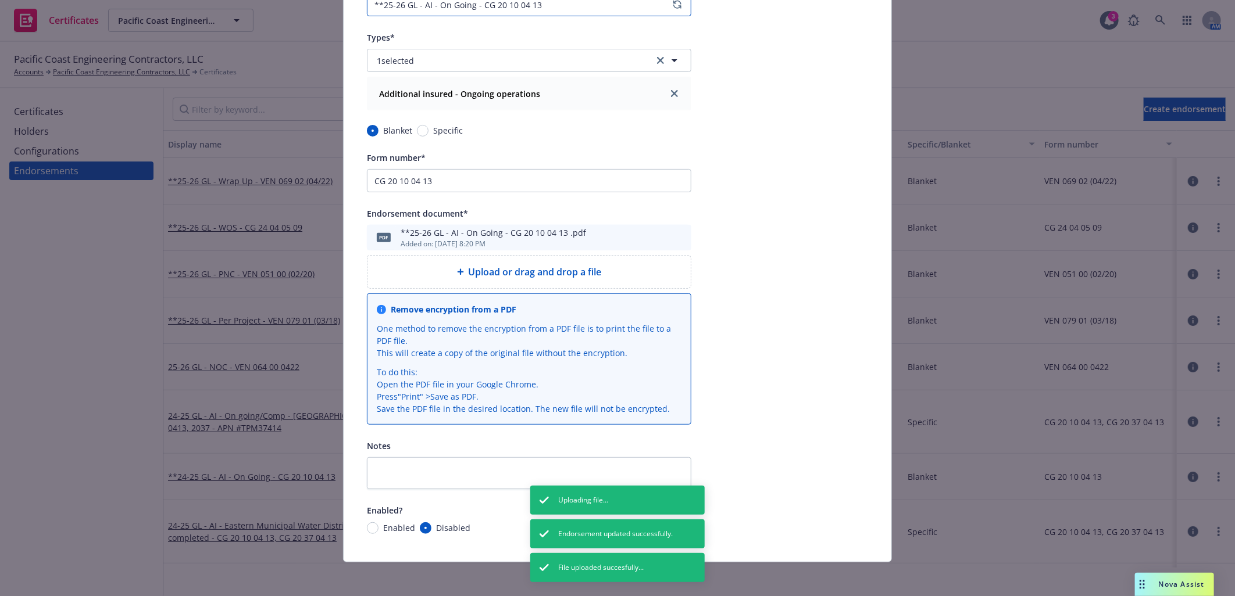
scroll to position [204, 0]
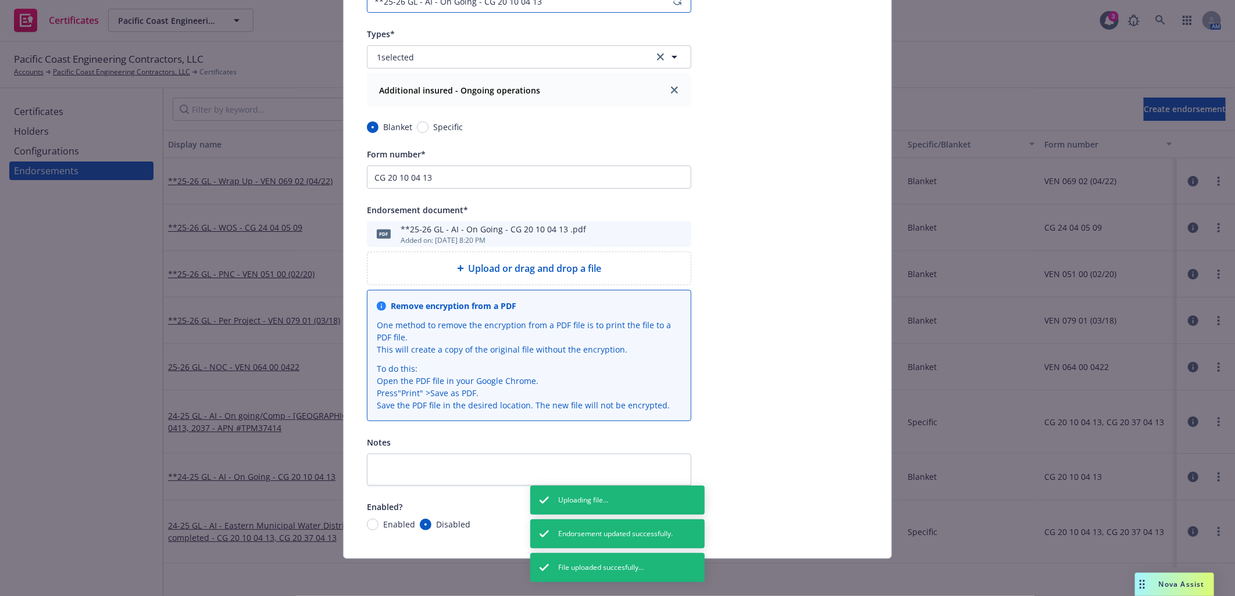
type input "**25-26 GL - AI - On Going - CG 20 10 04 13"
click at [370, 526] on input "Enabled" at bounding box center [373, 525] width 12 height 12
radio input "true"
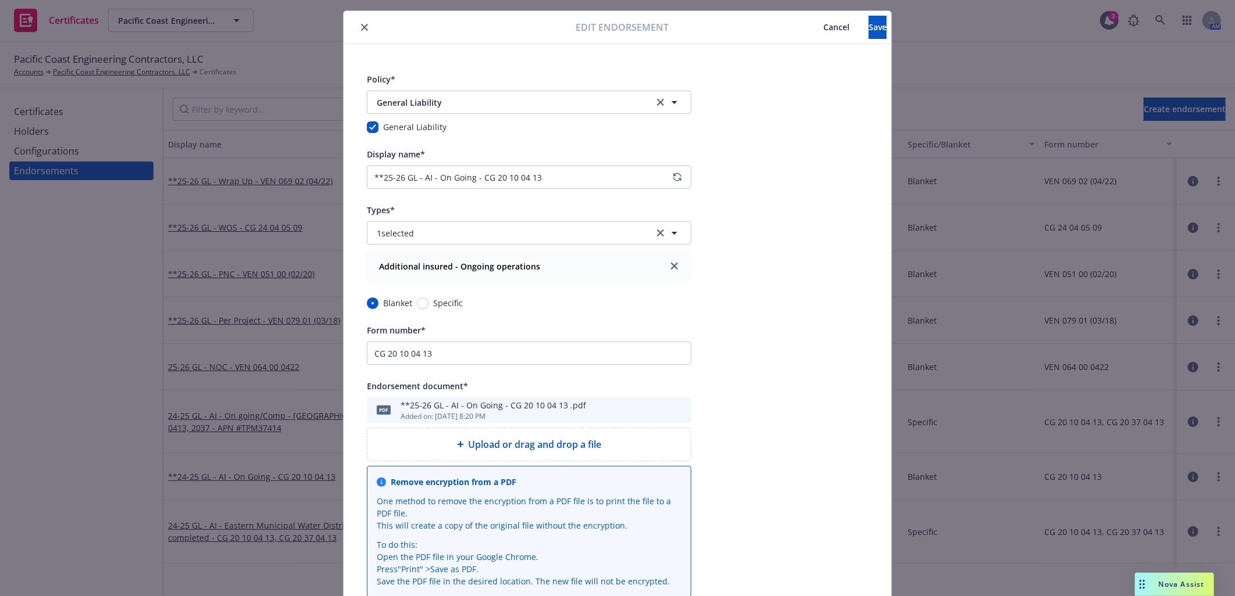
scroll to position [0, 0]
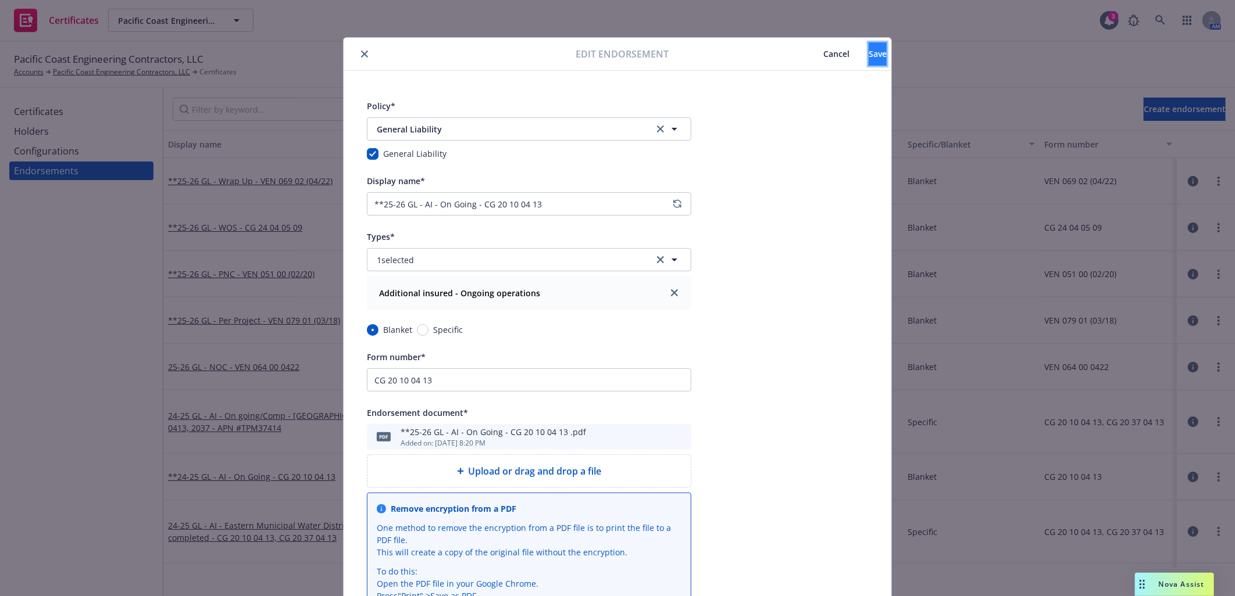
click at [869, 62] on button "Save" at bounding box center [878, 53] width 18 height 23
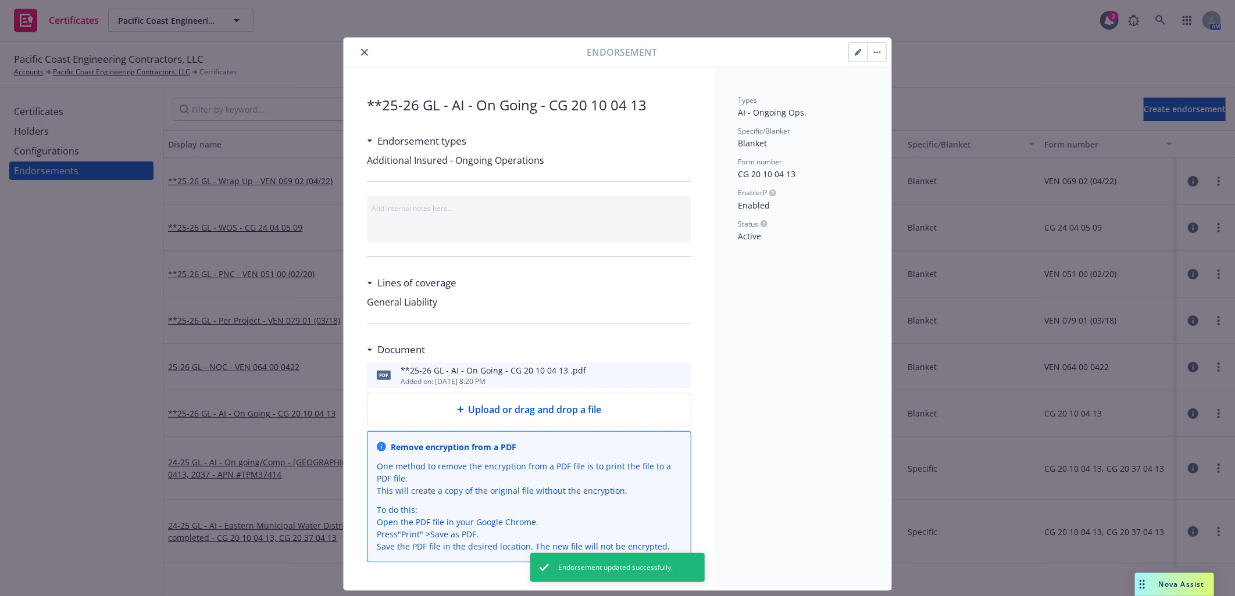
click at [361, 50] on icon "close" at bounding box center [364, 52] width 7 height 7
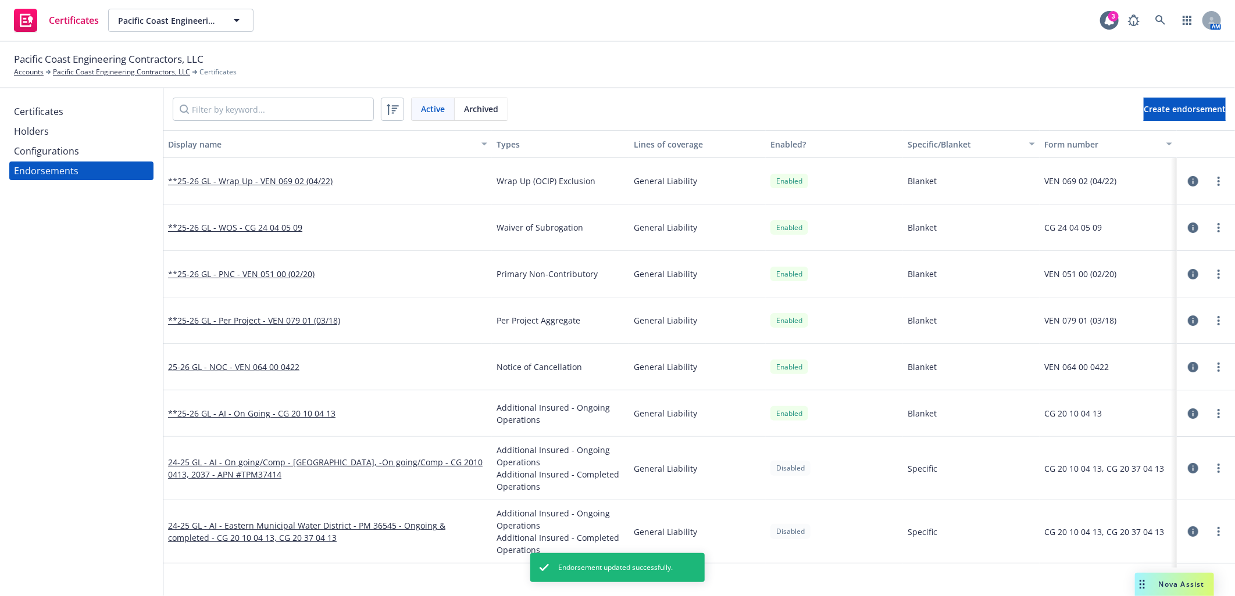
click at [126, 349] on div "Certificates Holders Configurations Endorsements" at bounding box center [81, 342] width 163 height 508
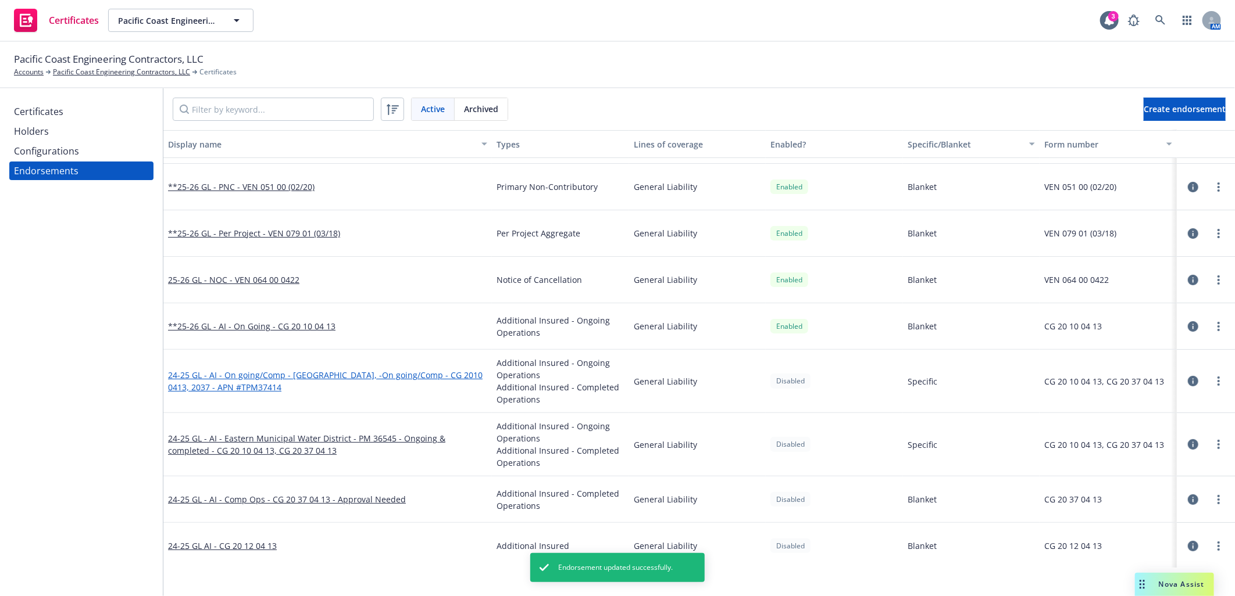
scroll to position [89, 0]
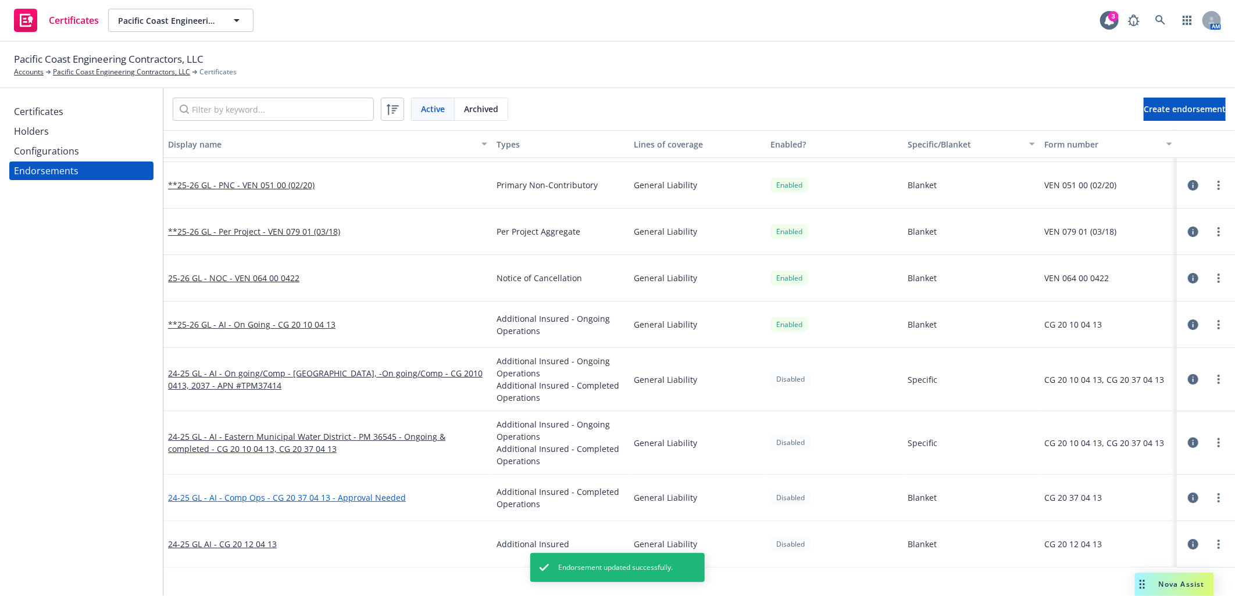
click at [335, 498] on link "24-25 GL - AI - Comp Ops - CG 20 37 04 13 - Approval Needed" at bounding box center [287, 497] width 238 height 11
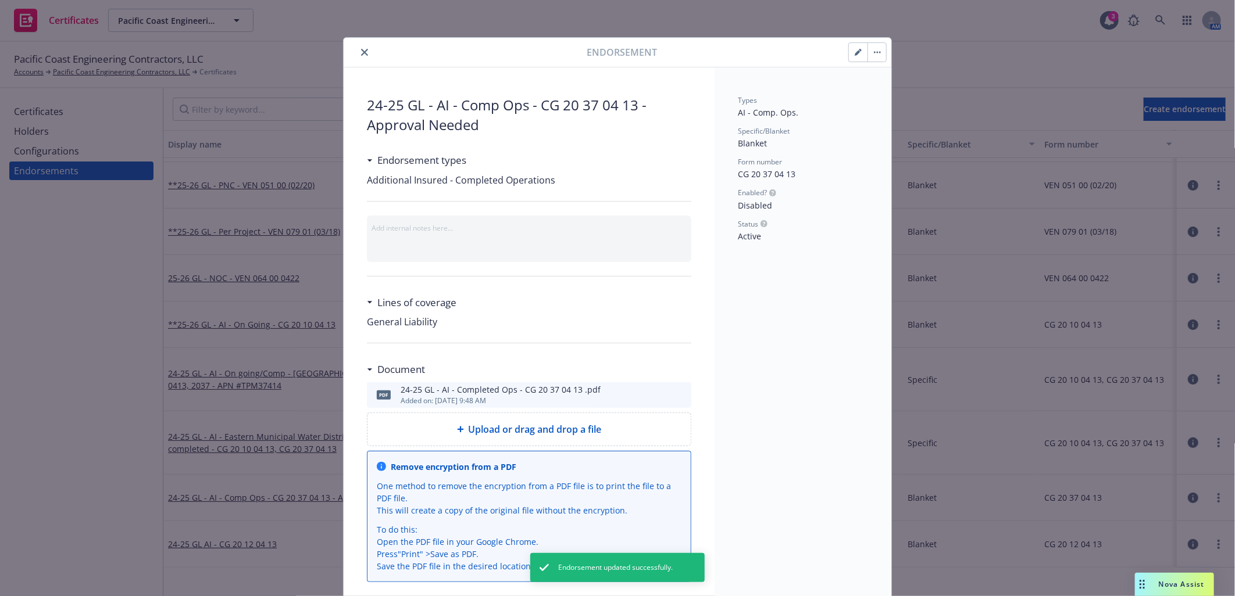
click at [517, 433] on span "Upload or drag and drop a file" at bounding box center [535, 430] width 133 height 14
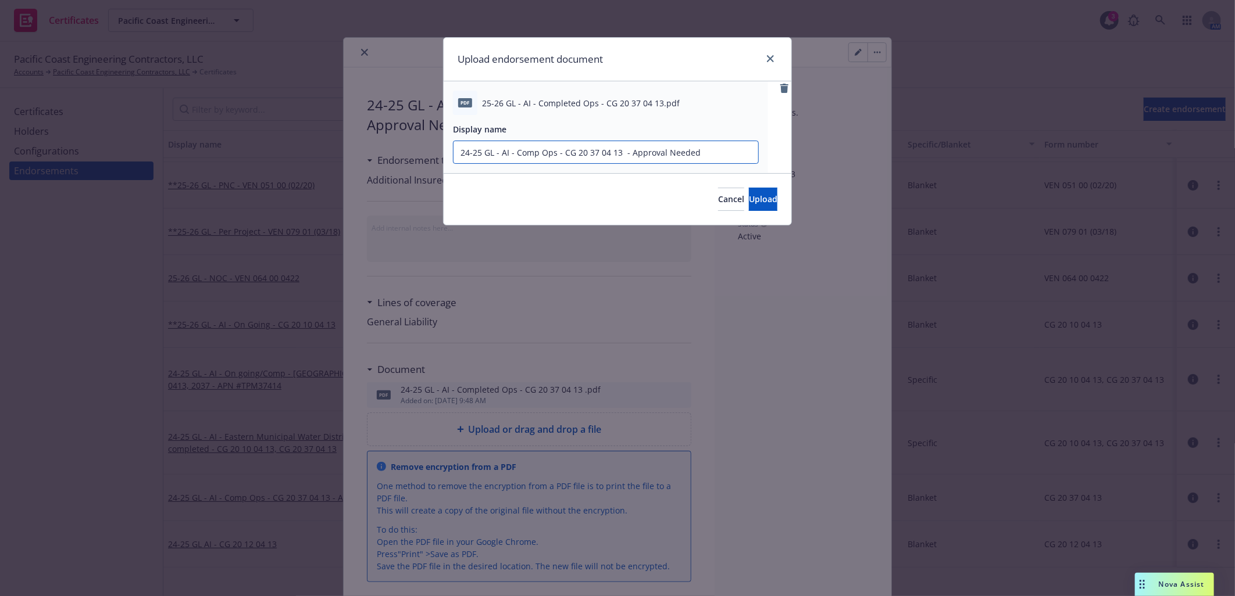
drag, startPoint x: 466, startPoint y: 153, endPoint x: 420, endPoint y: 155, distance: 45.9
click at [420, 155] on div "Upload endorsement document pdf 25-26 GL - AI - Completed Ops - CG 20 37 04 13.…" at bounding box center [617, 298] width 1235 height 596
paste input "5-26"
type input "25-26 GL - AI - Comp Ops - CG 20 37 04 13 - Approval Needed"
click at [749, 202] on span "Upload" at bounding box center [763, 199] width 28 height 11
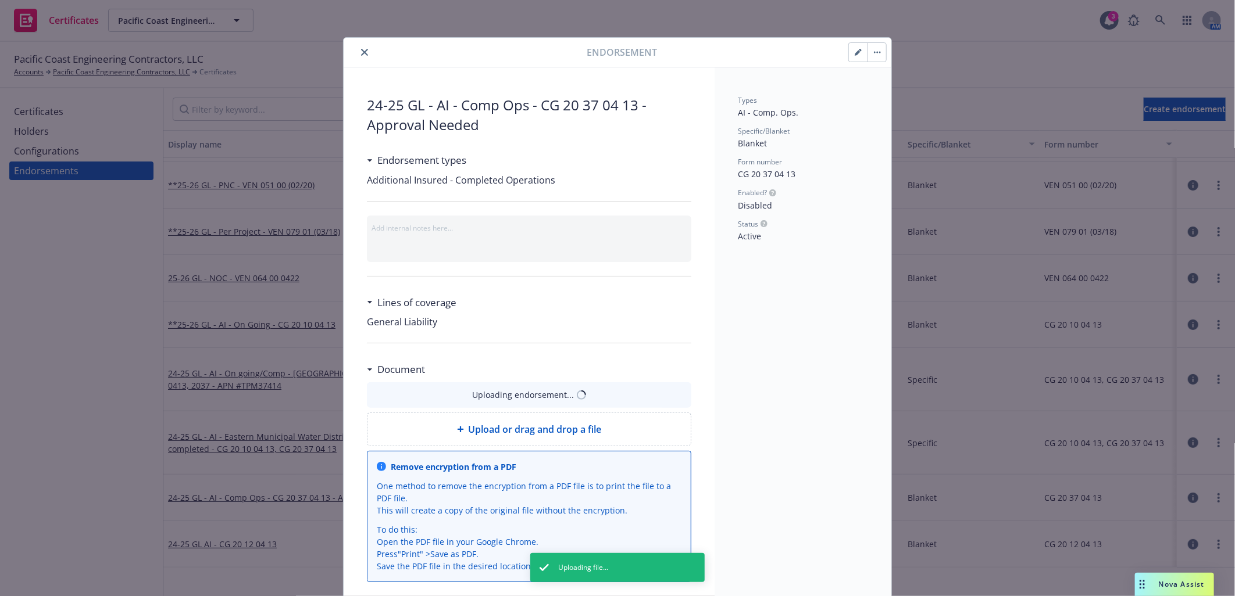
click at [855, 55] on icon "button" at bounding box center [858, 52] width 7 height 7
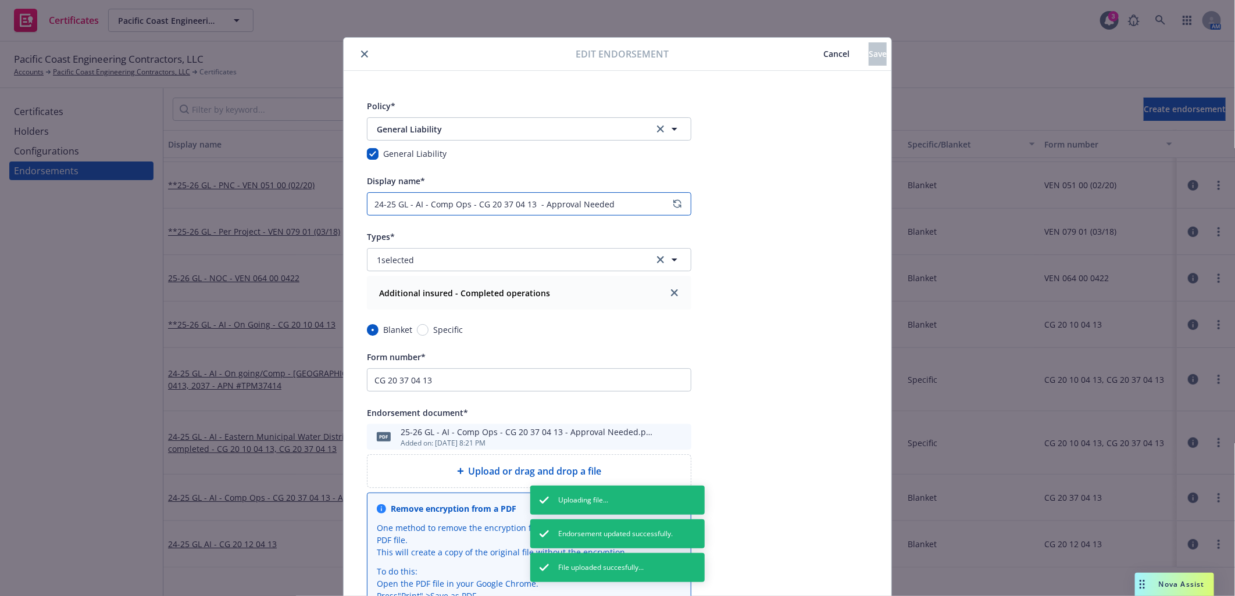
drag, startPoint x: 391, startPoint y: 201, endPoint x: 342, endPoint y: 199, distance: 48.8
click at [344, 199] on div "Policy* General Liability General Liability General Liability Display name* 24-…" at bounding box center [618, 416] width 548 height 691
paste input "5-26"
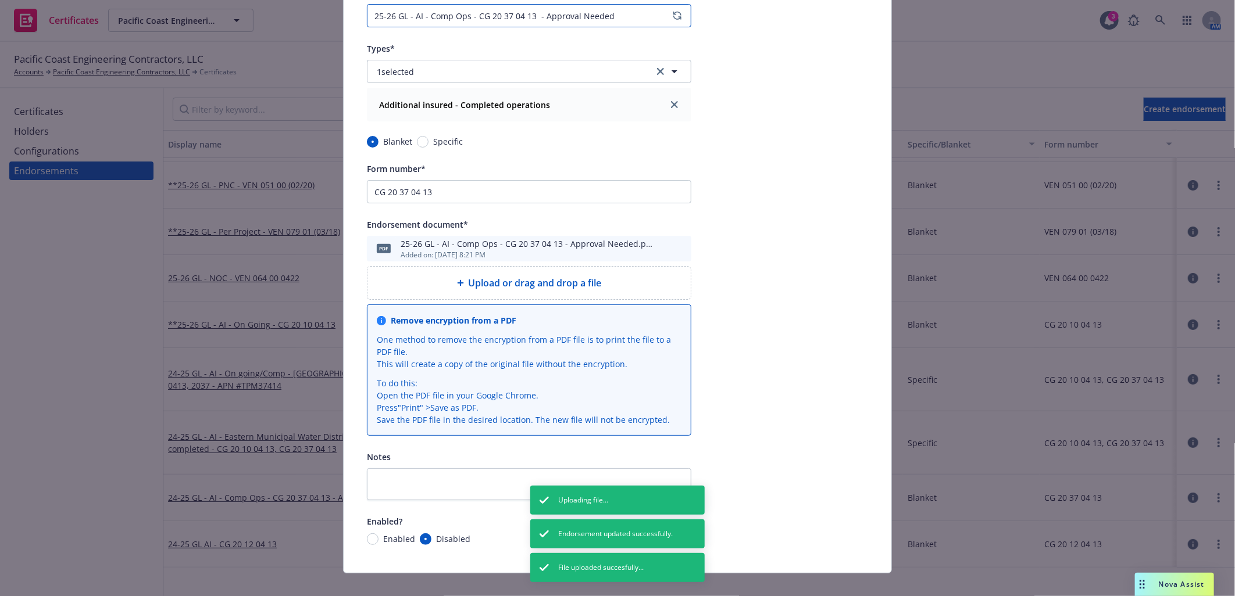
scroll to position [204, 0]
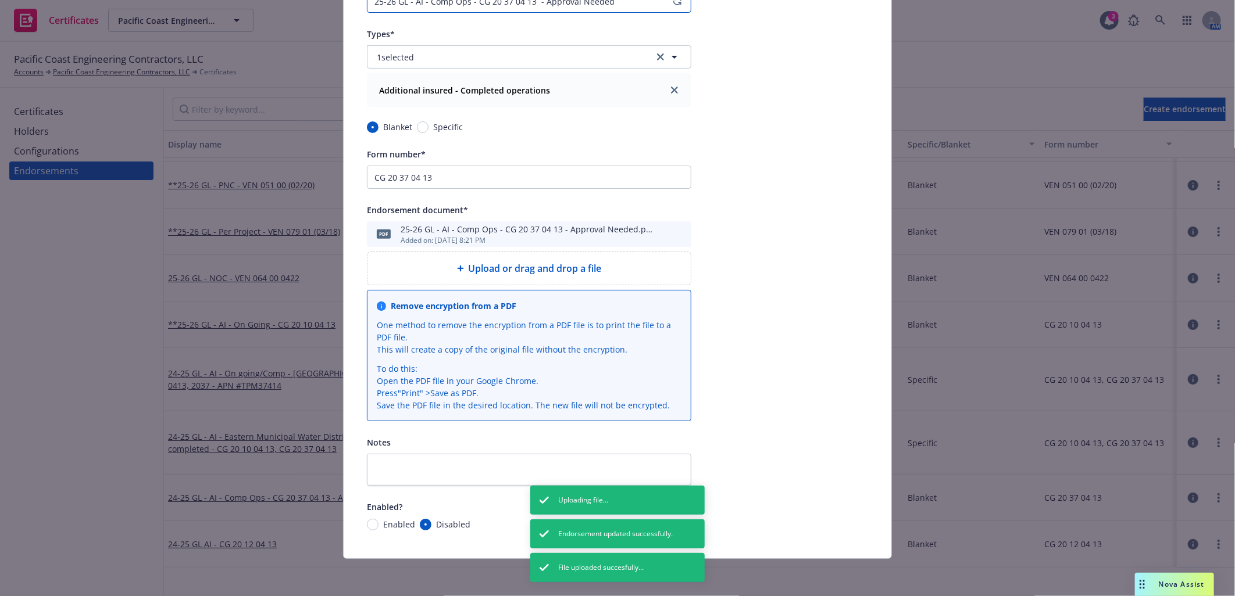
type input "25-26 GL - AI - Comp Ops - CG 20 37 04 13 - Approval Needed"
click at [367, 527] on input "Enabled" at bounding box center [373, 525] width 12 height 12
radio input "true"
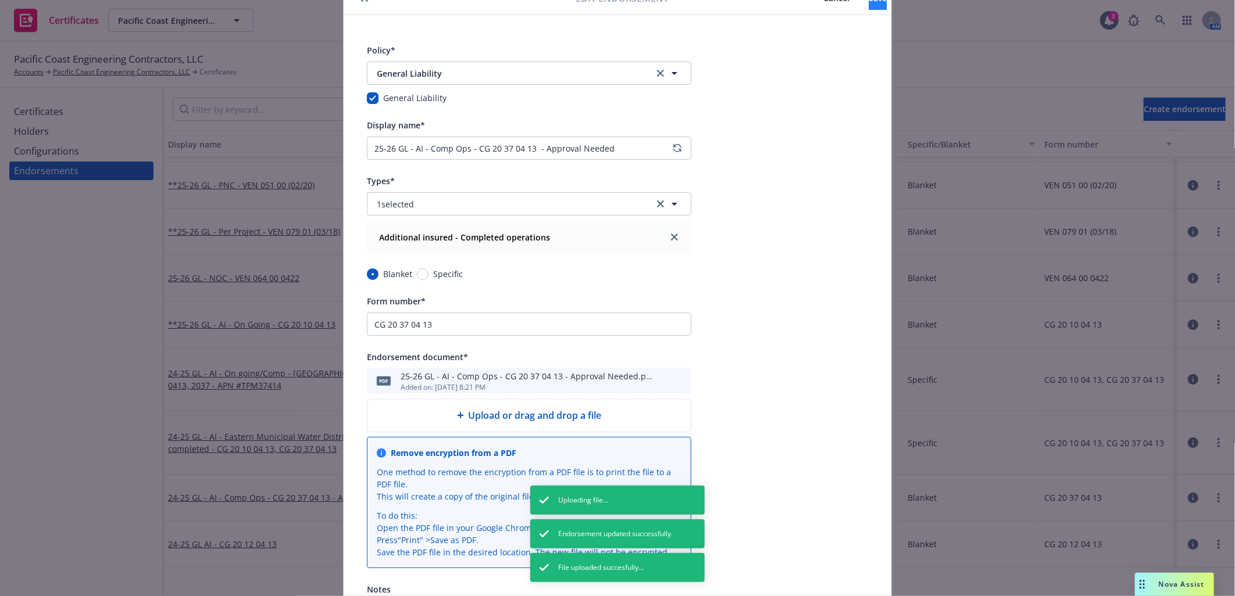
scroll to position [0, 0]
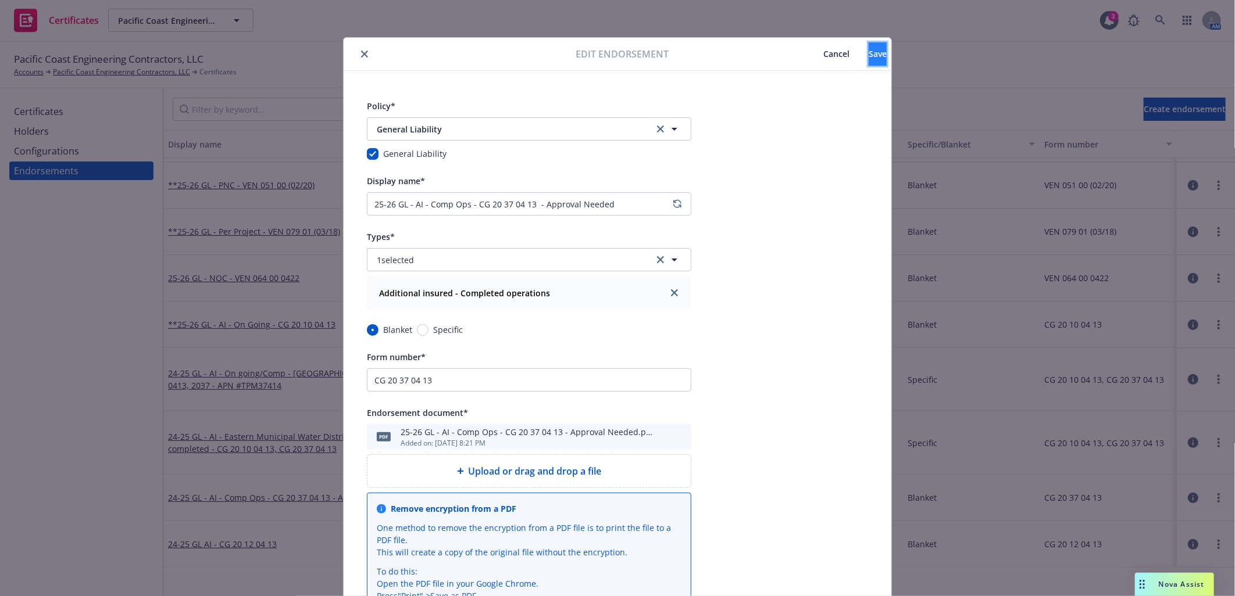
click at [869, 57] on span "Save" at bounding box center [878, 53] width 18 height 11
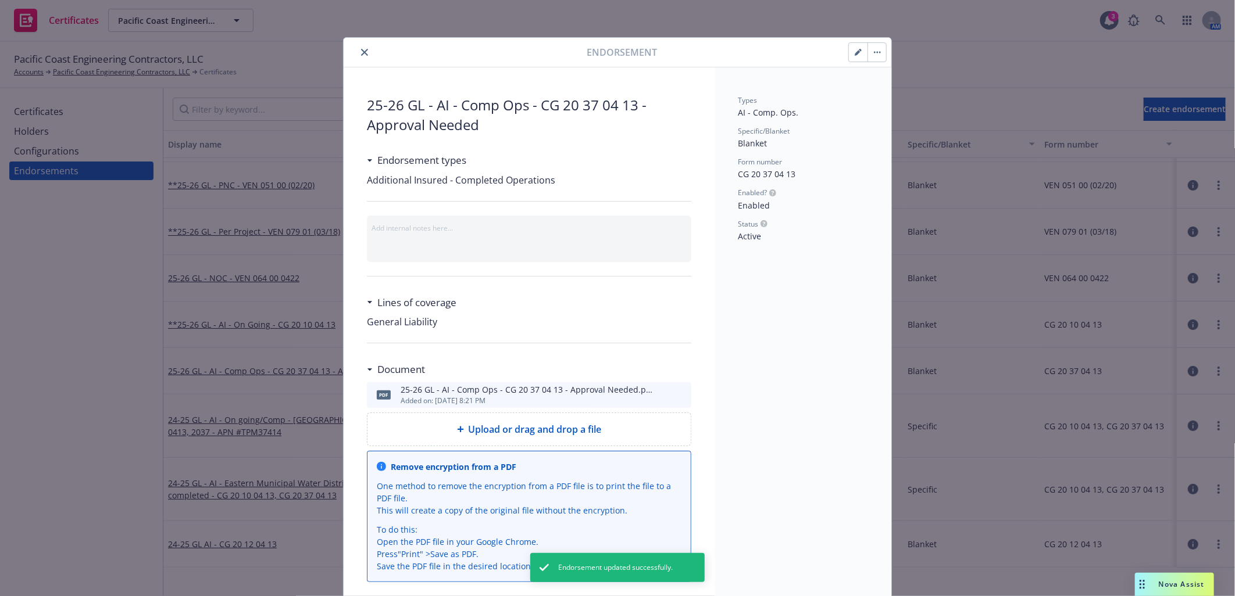
click at [361, 49] on icon "close" at bounding box center [364, 52] width 7 height 7
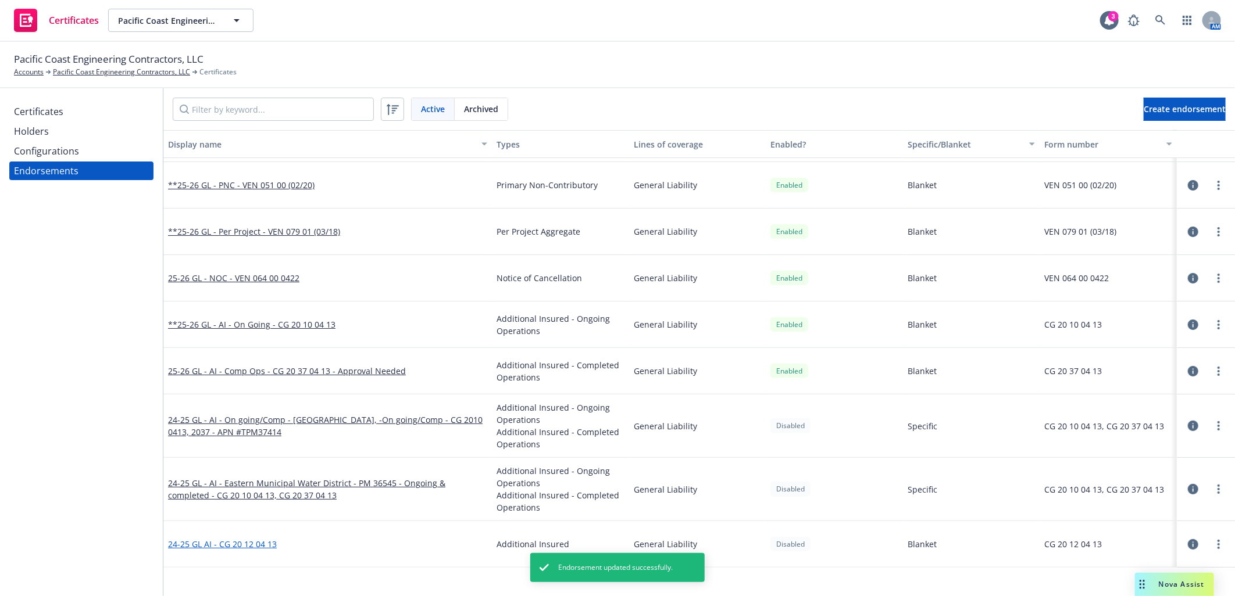
click at [258, 543] on link "24-25 GL AI - CG 20 12 04 13" at bounding box center [222, 544] width 109 height 11
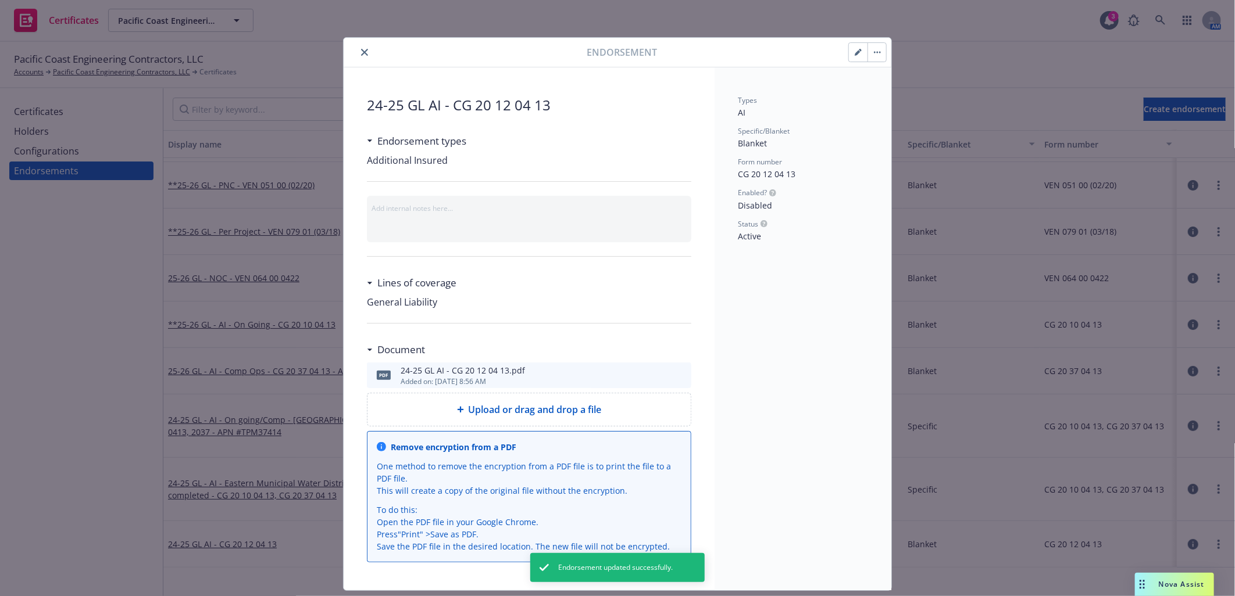
click at [555, 411] on span "Upload or drag and drop a file" at bounding box center [535, 410] width 133 height 14
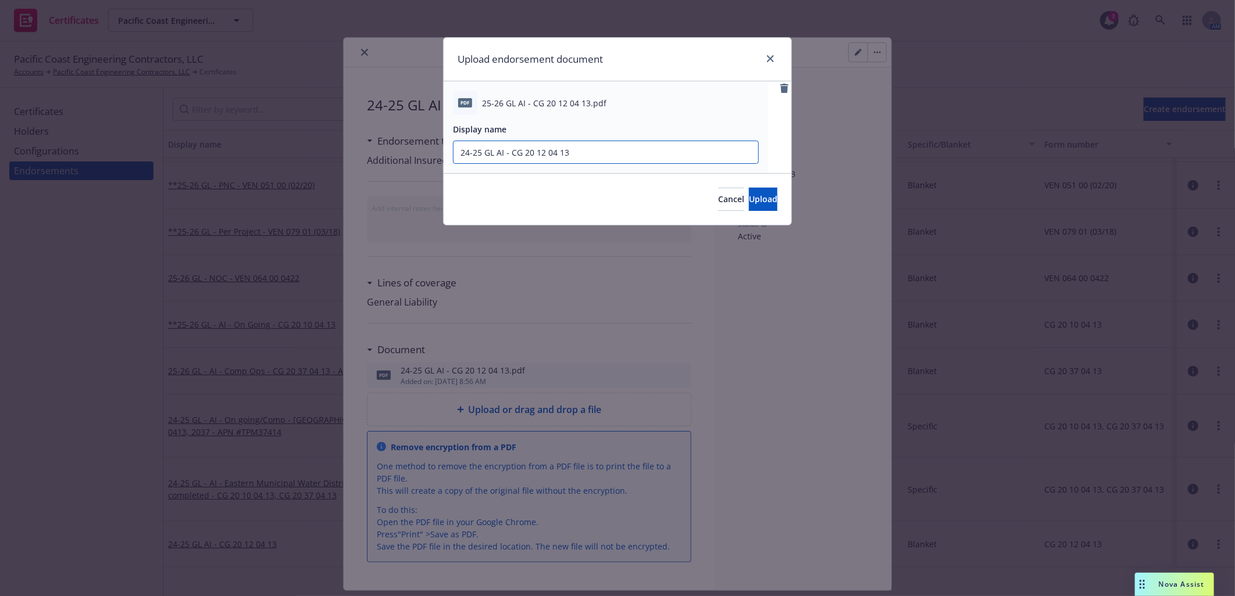
drag, startPoint x: 481, startPoint y: 151, endPoint x: 412, endPoint y: 150, distance: 69.2
click at [412, 150] on div "Upload endorsement document pdf 25-26 GL AI - CG 20 12 04 13.pdf Display name 2…" at bounding box center [617, 298] width 1235 height 596
paste input "5-26"
type input "25-26 GL AI - CG 20 12 04 13"
click at [749, 204] on span "Upload" at bounding box center [763, 199] width 28 height 11
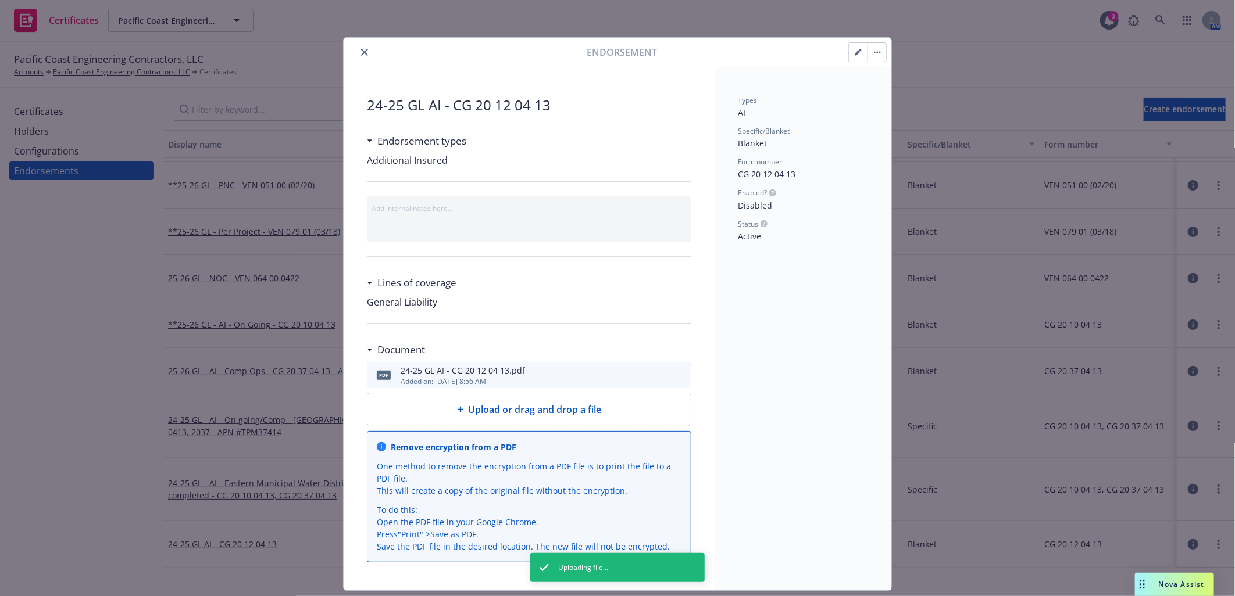
click at [855, 49] on icon "button" at bounding box center [858, 52] width 7 height 7
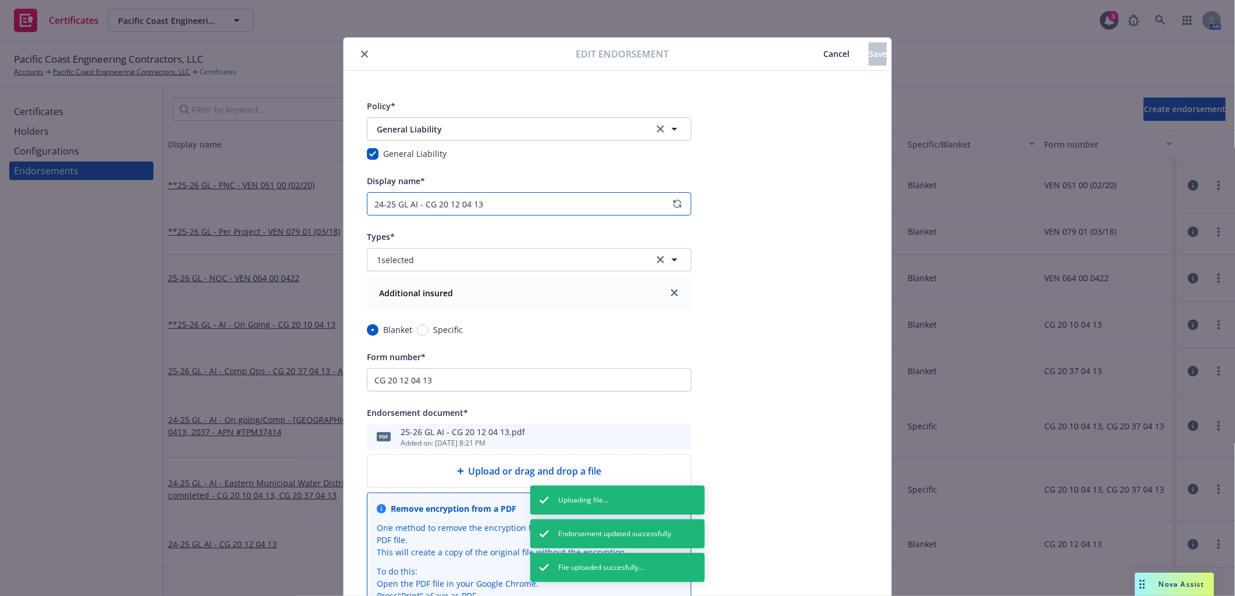
drag, startPoint x: 388, startPoint y: 202, endPoint x: 349, endPoint y: 198, distance: 39.7
click at [349, 198] on div "Policy* General Liability General Liability General Liability Display name* 24-…" at bounding box center [618, 416] width 548 height 691
paste input "5-26"
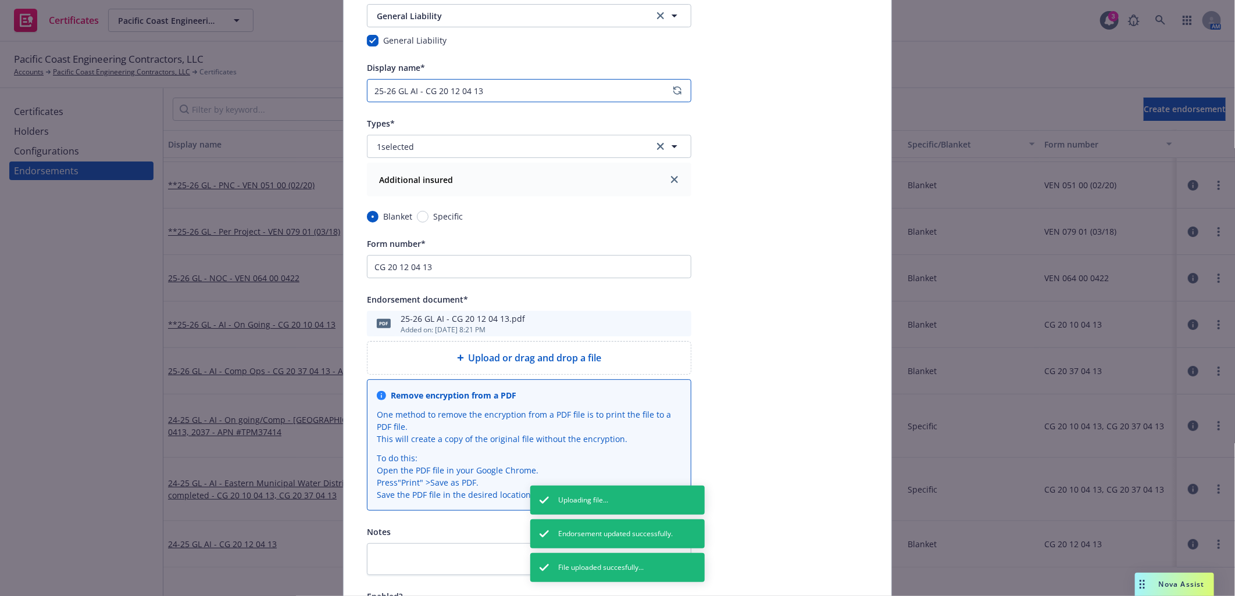
scroll to position [204, 0]
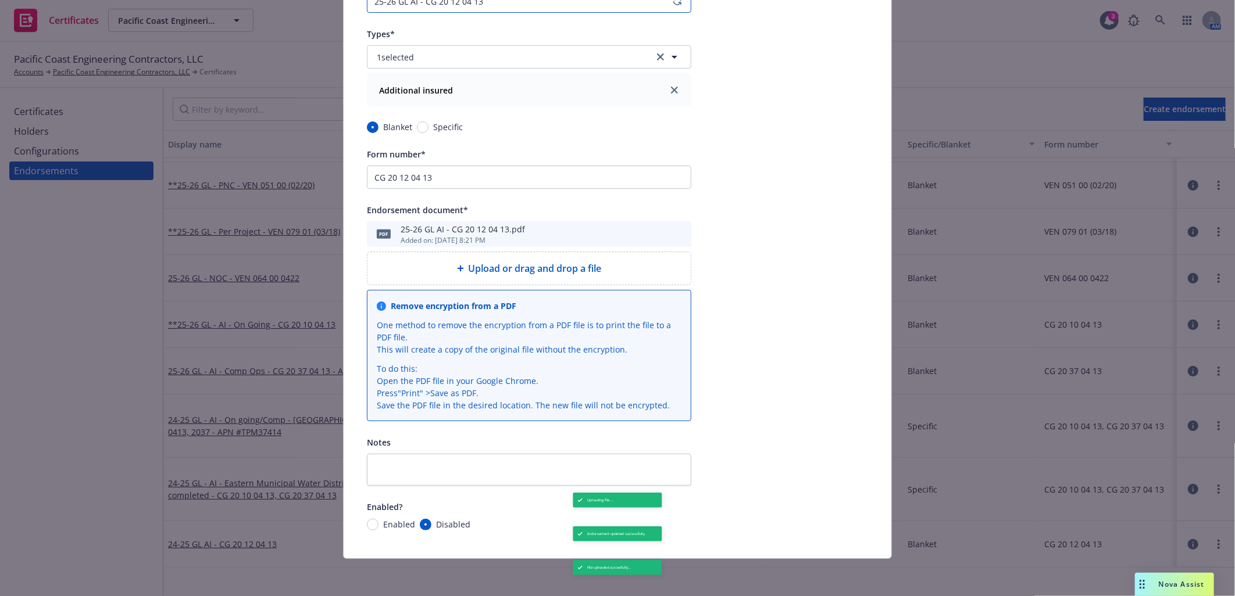
type input "25-26 GL AI - CG 20 12 04 13"
click at [370, 524] on input "Enabled" at bounding box center [373, 525] width 12 height 12
radio input "true"
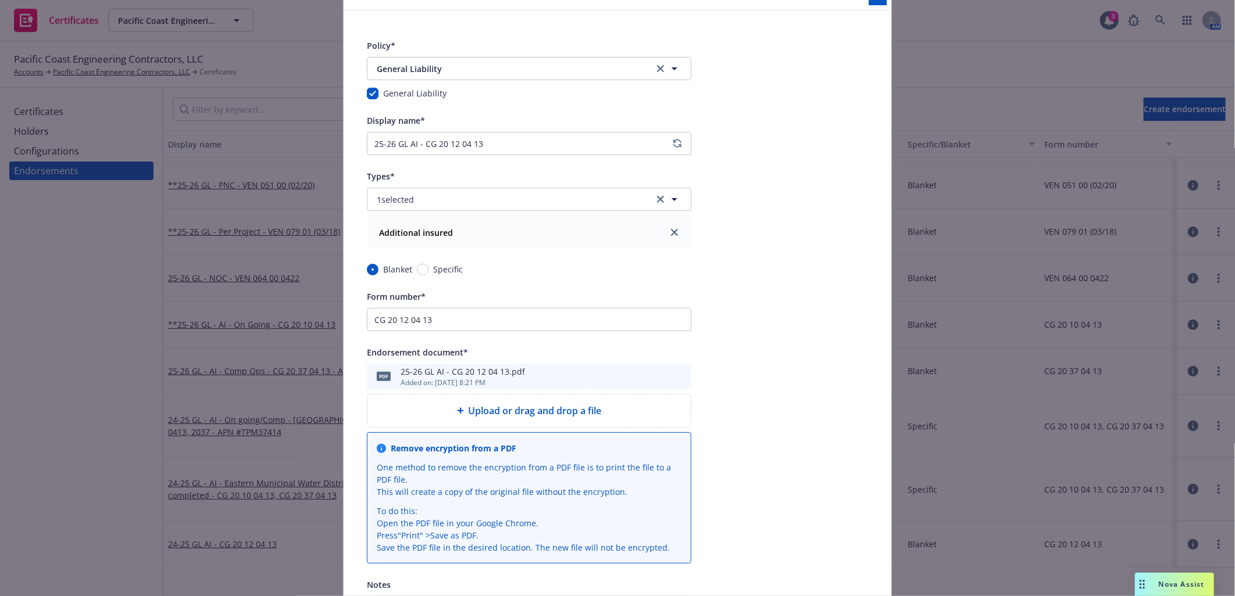
scroll to position [0, 0]
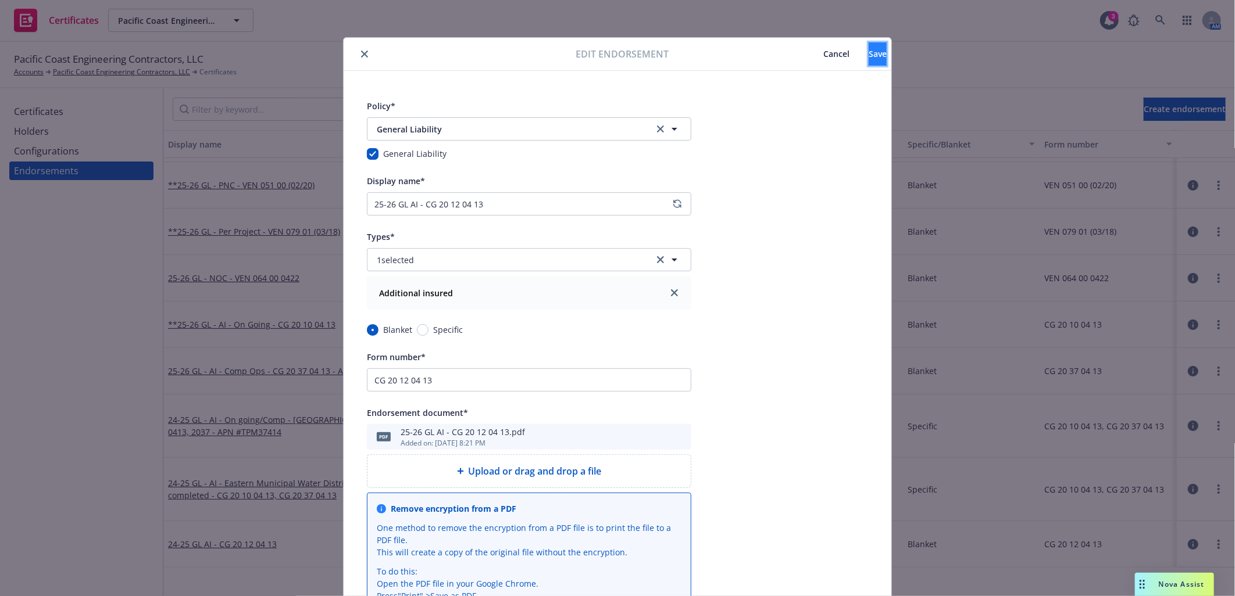
click at [869, 55] on span "Save" at bounding box center [878, 53] width 18 height 11
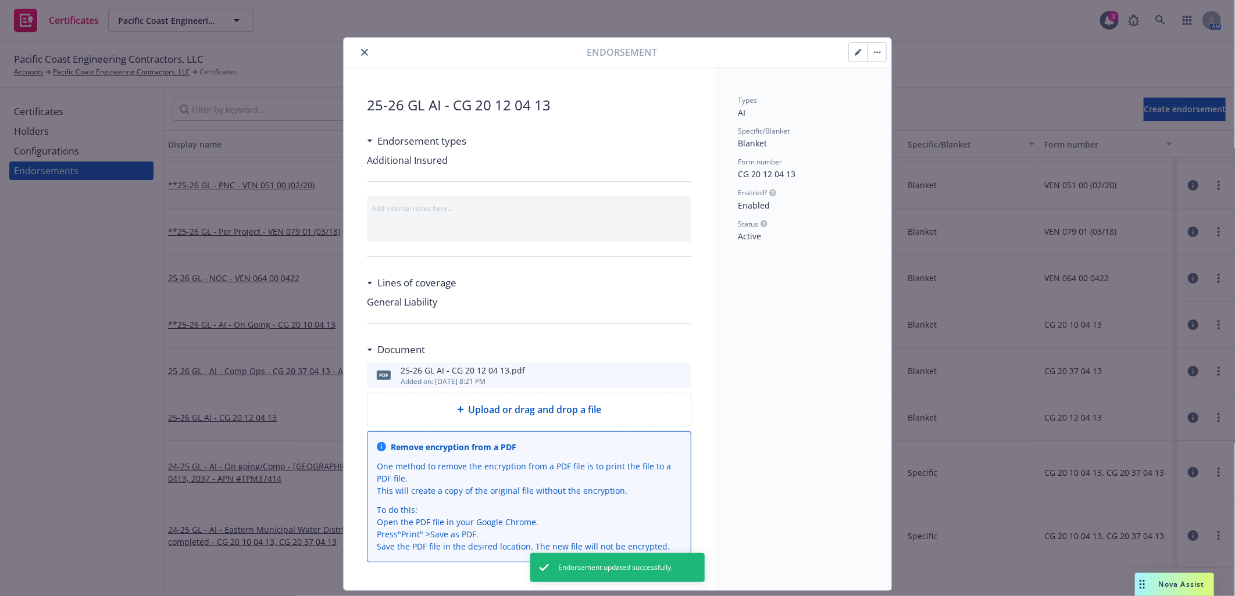
click at [358, 48] on button "close" at bounding box center [365, 52] width 14 height 14
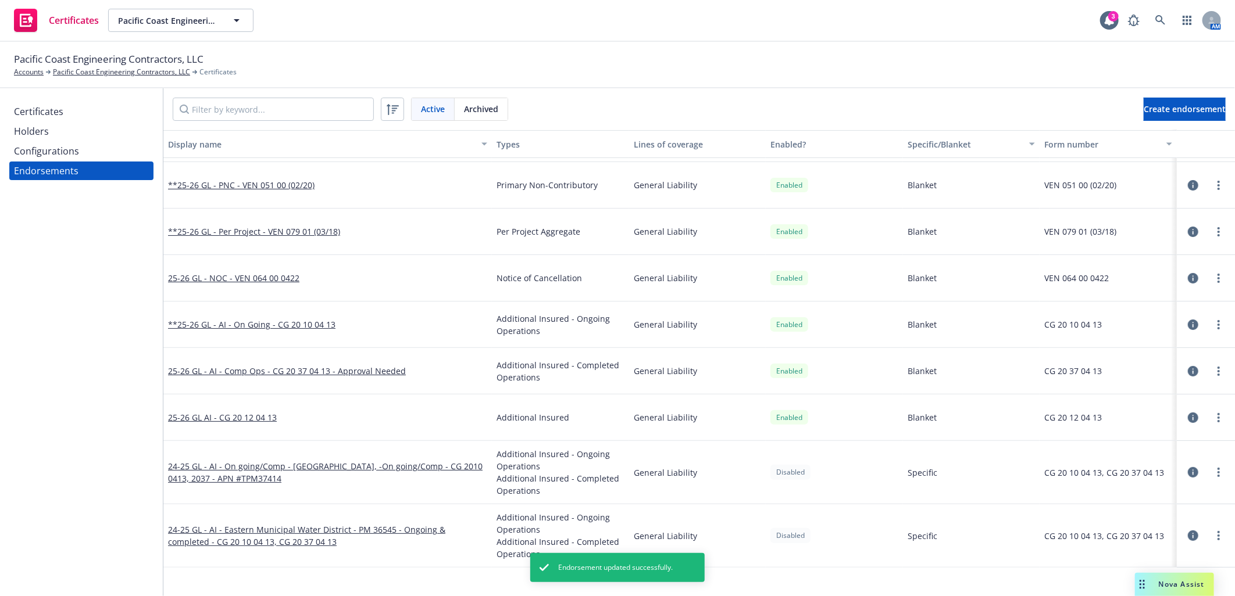
click at [56, 402] on div "Certificates Holders Configurations Endorsements" at bounding box center [81, 342] width 163 height 508
click at [353, 464] on link "24-25 GL - AI - On going/Comp - Eastern Municipal Water District, -On going/Com…" at bounding box center [325, 472] width 315 height 23
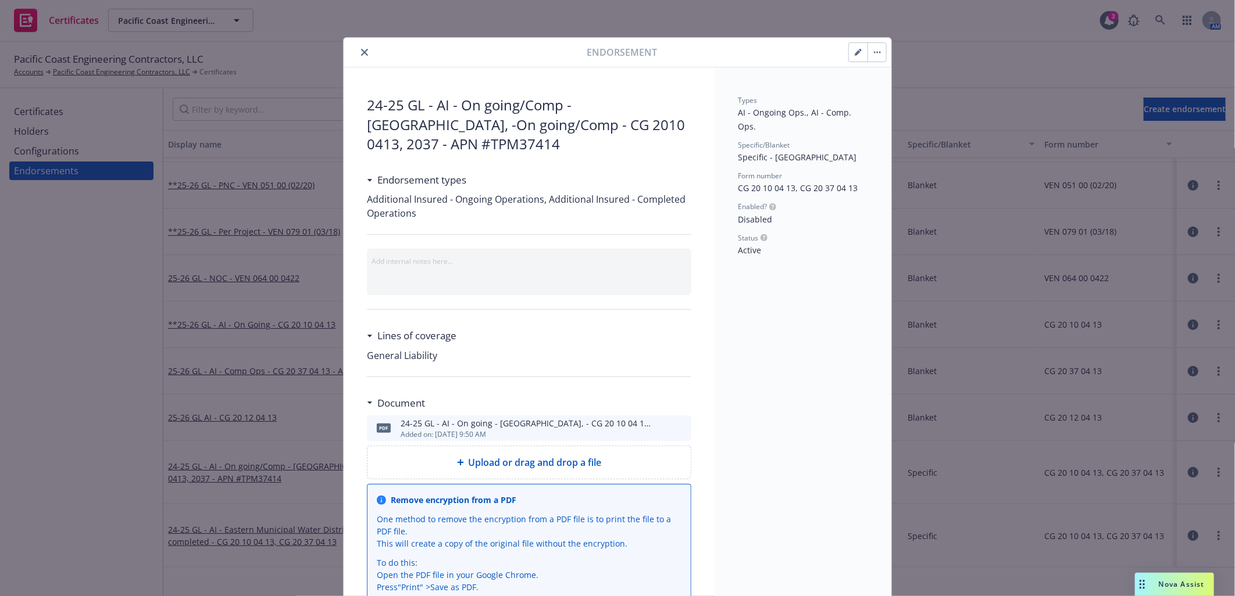
click at [538, 463] on span "Upload or drag and drop a file" at bounding box center [535, 463] width 133 height 14
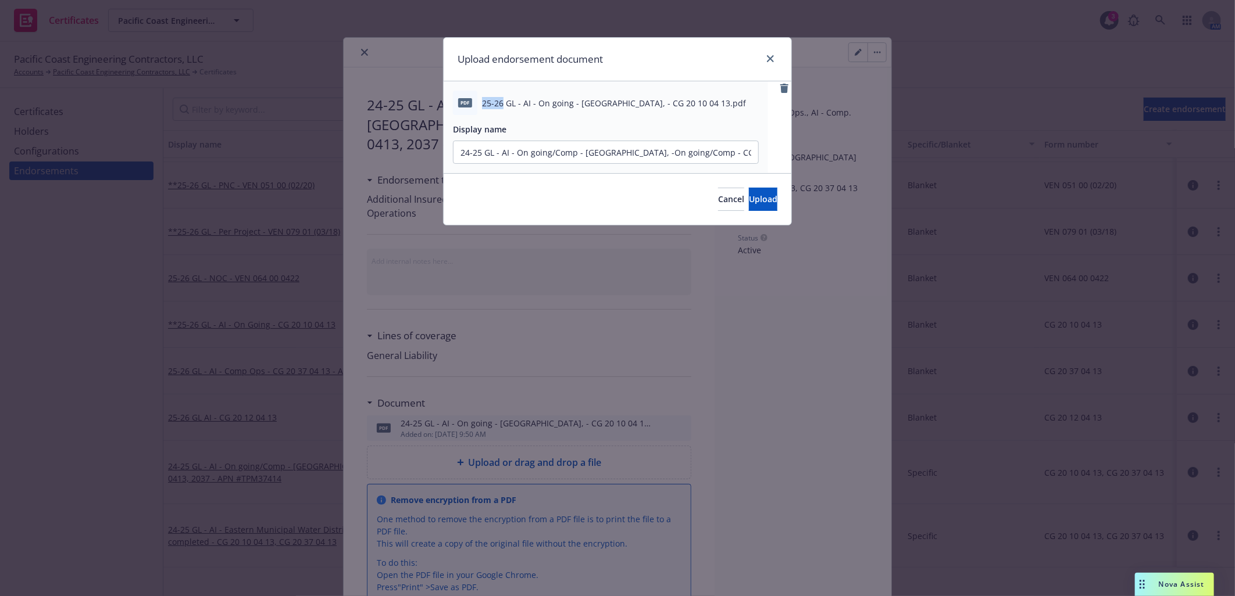
drag, startPoint x: 502, startPoint y: 101, endPoint x: 479, endPoint y: 103, distance: 23.4
click at [479, 103] on div "pdf 25-26 GL - AI - On going - Eastern Municipal Water District, - CG 20 10 04 …" at bounding box center [606, 103] width 306 height 24
copy div "25-26"
drag, startPoint x: 480, startPoint y: 151, endPoint x: 405, endPoint y: 150, distance: 74.4
click at [405, 150] on div "Upload endorsement document pdf 25-26 GL - AI - On going - Eastern Municipal Wa…" at bounding box center [617, 298] width 1235 height 596
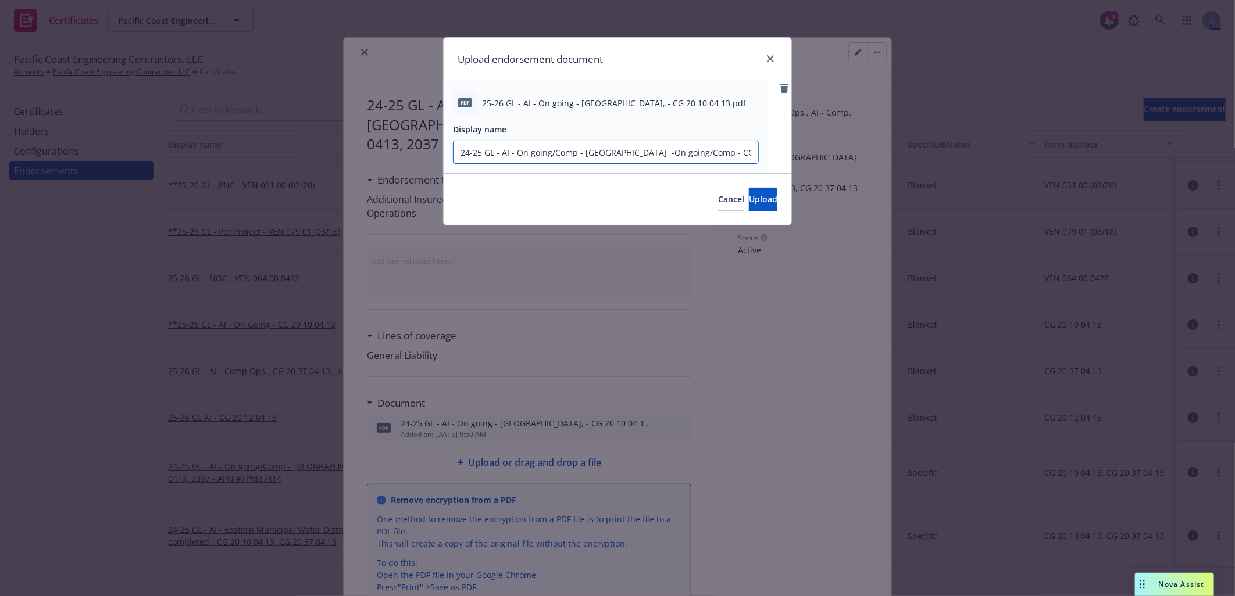
paste input "25-26"
drag, startPoint x: 714, startPoint y: 150, endPoint x: 807, endPoint y: 155, distance: 93.1
click at [807, 155] on div "Upload endorsement document pdf 25-26 GL - AI - On going - Eastern Municipal Wa…" at bounding box center [617, 298] width 1235 height 596
click at [700, 149] on input "25-26 GL - AI - On going/Comp - Eastern Municipal Water District, -On going/Com…" at bounding box center [605, 152] width 305 height 22
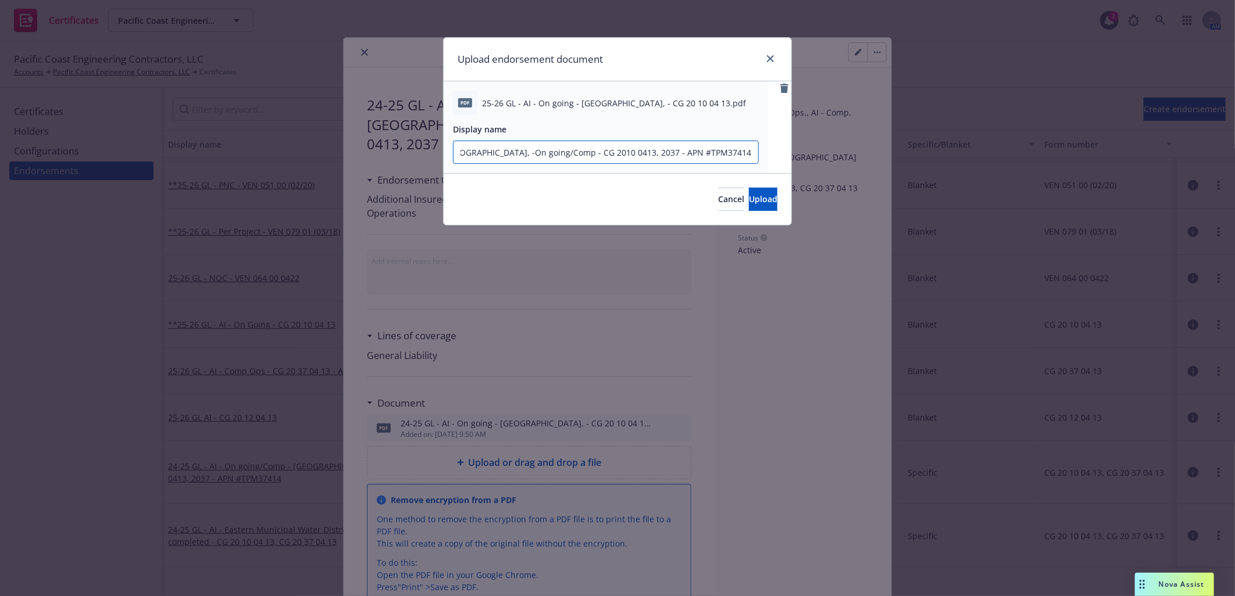
drag, startPoint x: 687, startPoint y: 151, endPoint x: 763, endPoint y: 154, distance: 75.6
click at [763, 154] on div "pdf 25-26 GL - AI - On going - Eastern Municipal Water District, - CG 20 10 04 …" at bounding box center [606, 127] width 324 height 92
click at [600, 151] on input "25-26 GL - AI - On going/Comp - Eastern Municipal Water District, -On going/Com…" at bounding box center [605, 152] width 305 height 22
paste input "APN #TPM37414"
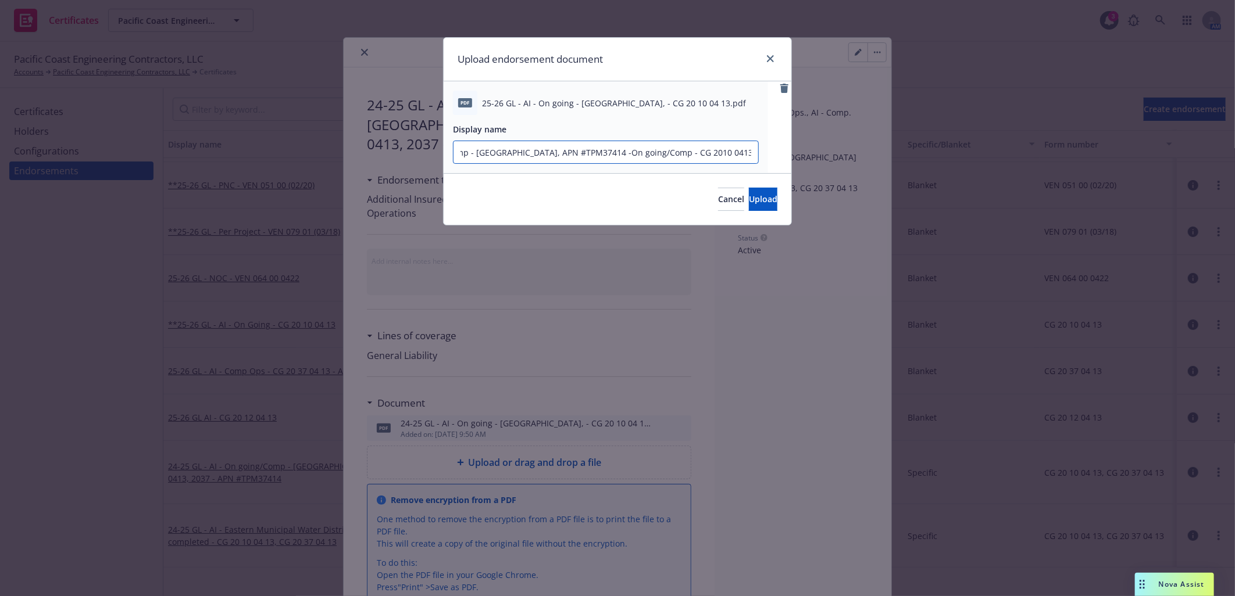
scroll to position [0, 0]
drag, startPoint x: 565, startPoint y: 156, endPoint x: 318, endPoint y: 152, distance: 247.1
click at [318, 152] on div "Upload endorsement document pdf 25-26 GL - AI - On going - Eastern Municipal Wa…" at bounding box center [617, 298] width 1235 height 596
click at [580, 150] on input "25-26 GL - AI - On going/Comp - Eastern Municipal Water District, APN #TPM37414…" at bounding box center [605, 152] width 305 height 22
type input "25-26 GL - AI - On going/Comp - Eastern Municipal Water District, APN #TPM37414…"
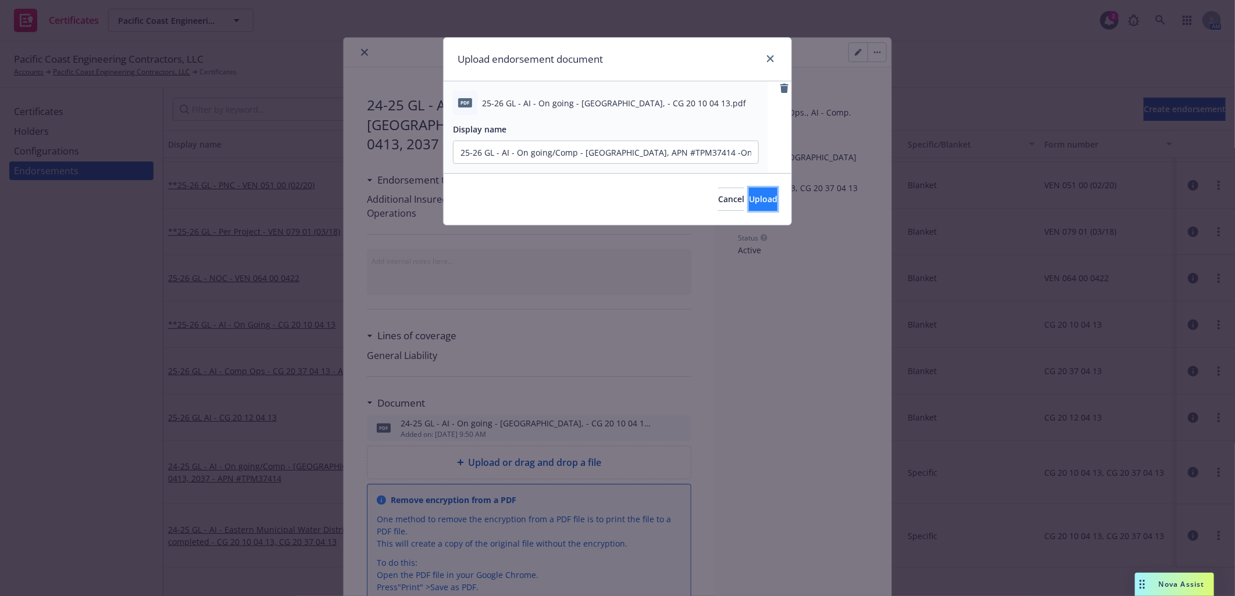
click at [749, 196] on span "Upload" at bounding box center [763, 199] width 28 height 11
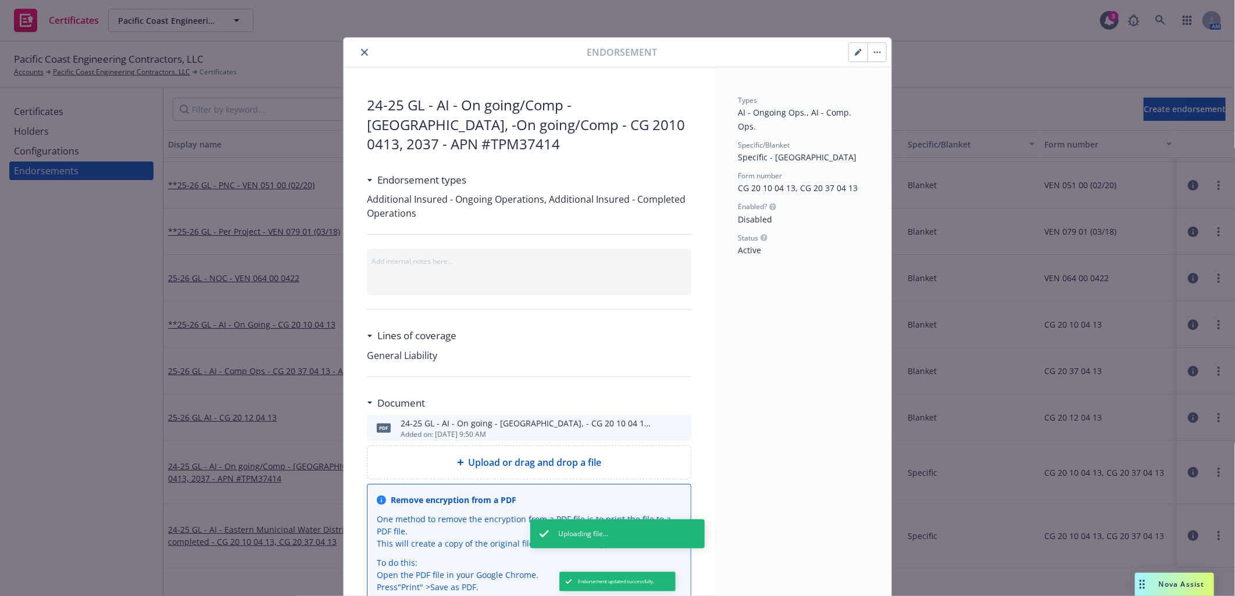
click at [855, 50] on icon "button" at bounding box center [858, 52] width 7 height 7
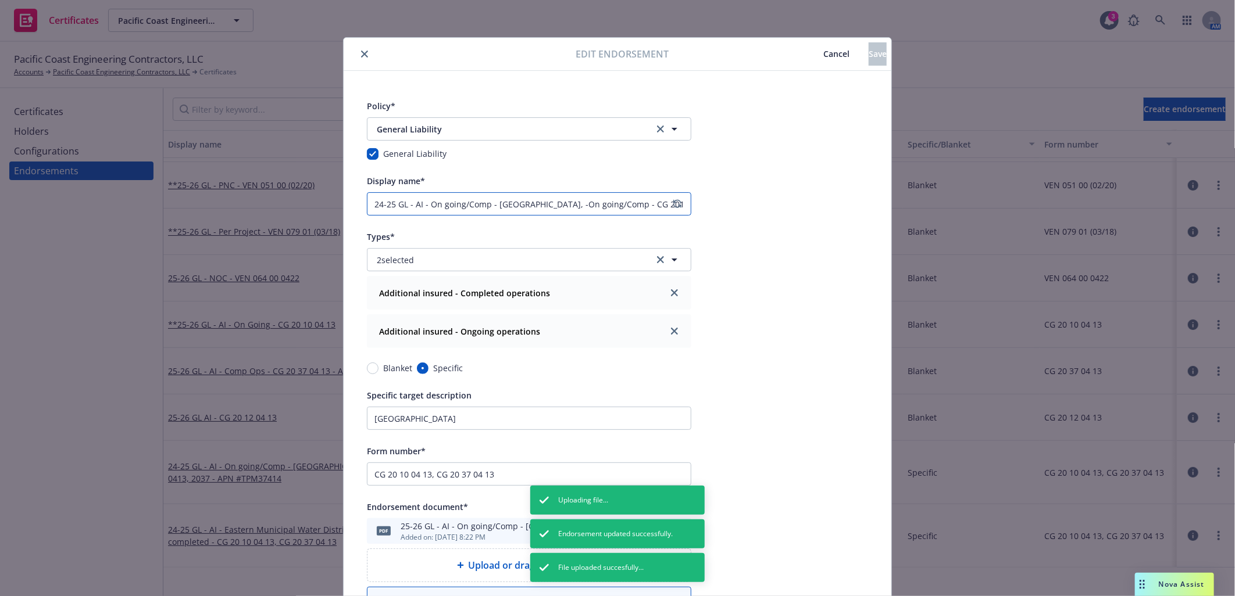
drag, startPoint x: 390, startPoint y: 203, endPoint x: 309, endPoint y: 202, distance: 80.8
click at [309, 202] on div "Edit endorsement Cancel Save Policy* General Liability General Liability Genera…" at bounding box center [617, 298] width 1235 height 596
paste input "APN #TPM37414"
drag, startPoint x: 651, startPoint y: 201, endPoint x: 834, endPoint y: 205, distance: 182.6
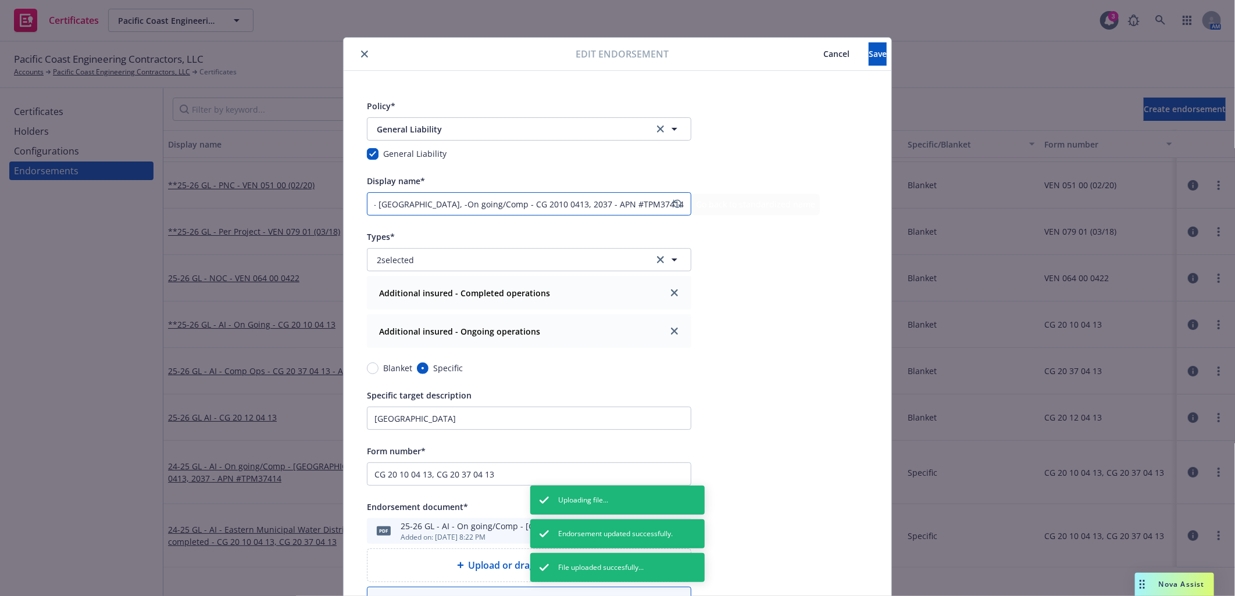
click at [834, 205] on div "Policy* General Liability General Liability General Liability Display name* APN…" at bounding box center [618, 463] width 548 height 785
click at [619, 204] on input "APN #TPM37414 GL - AI - On going/Comp - Eastern Municipal Water District, -On g…" at bounding box center [529, 203] width 324 height 23
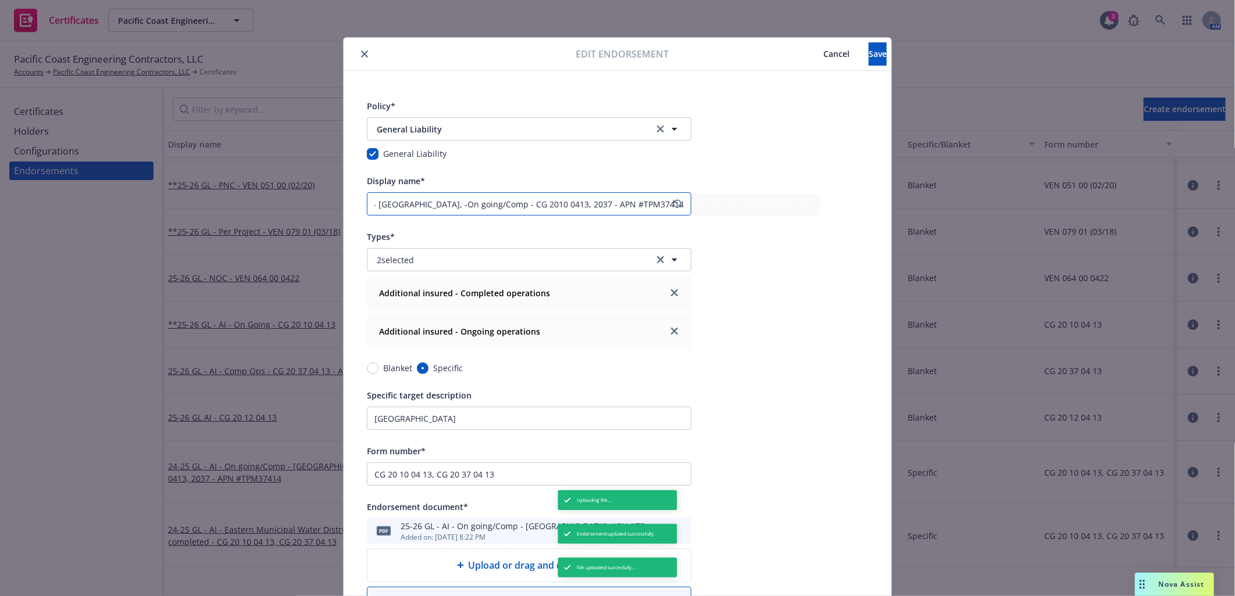
drag, startPoint x: 615, startPoint y: 204, endPoint x: 683, endPoint y: 204, distance: 67.4
click at [755, 204] on div "Policy* General Liability General Liability General Liability Display name* APN…" at bounding box center [618, 463] width 548 height 785
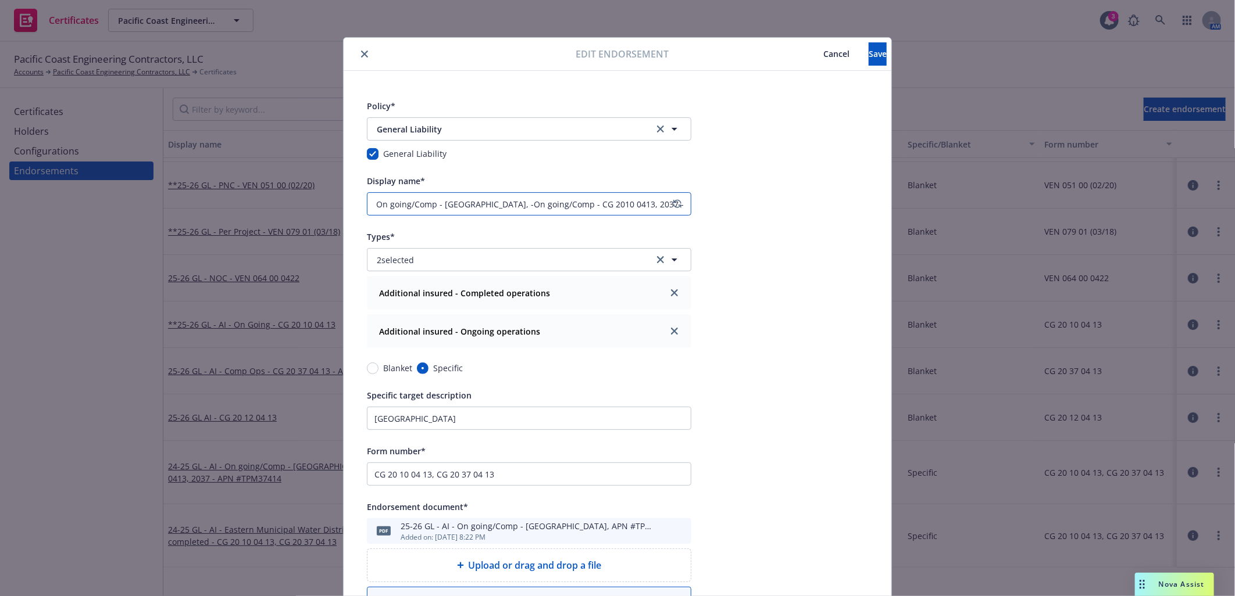
scroll to position [0, 131]
click at [527, 205] on input "APN #TPM37414 GL - AI - On going/Comp - Eastern Municipal Water District, -On g…" at bounding box center [529, 203] width 324 height 23
paste input "APN #TPM37414"
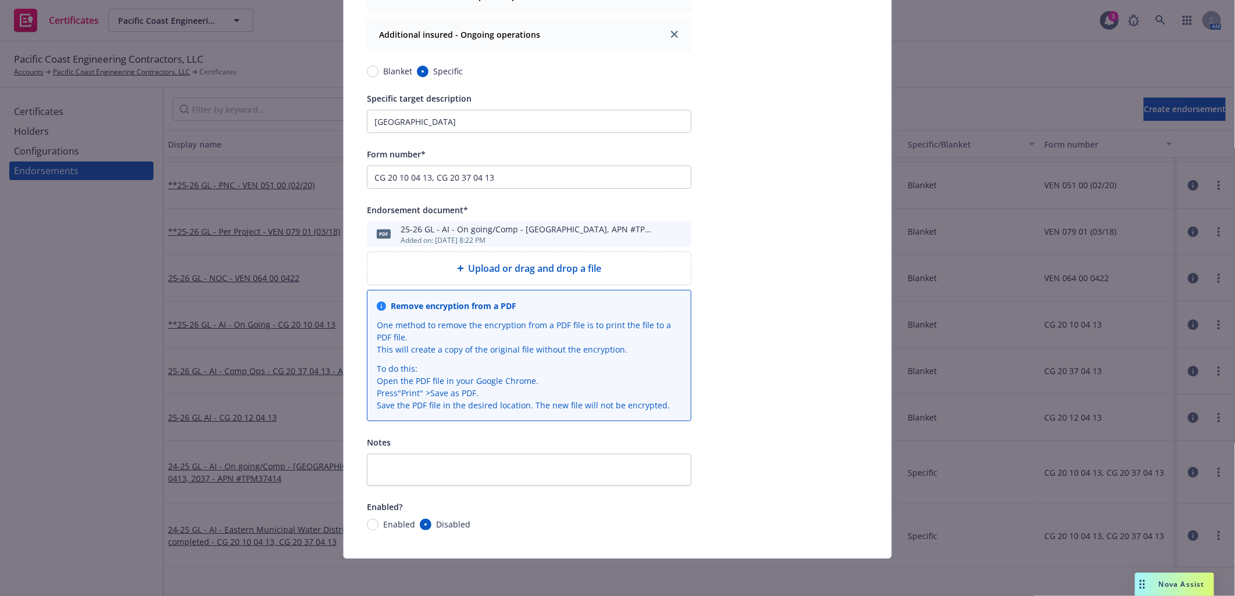
type input "APN #TPM37414 GL - AI - On going/Comp - Eastern Municipal Water District, APN #…"
click at [367, 524] on input "Enabled" at bounding box center [373, 525] width 12 height 12
radio input "true"
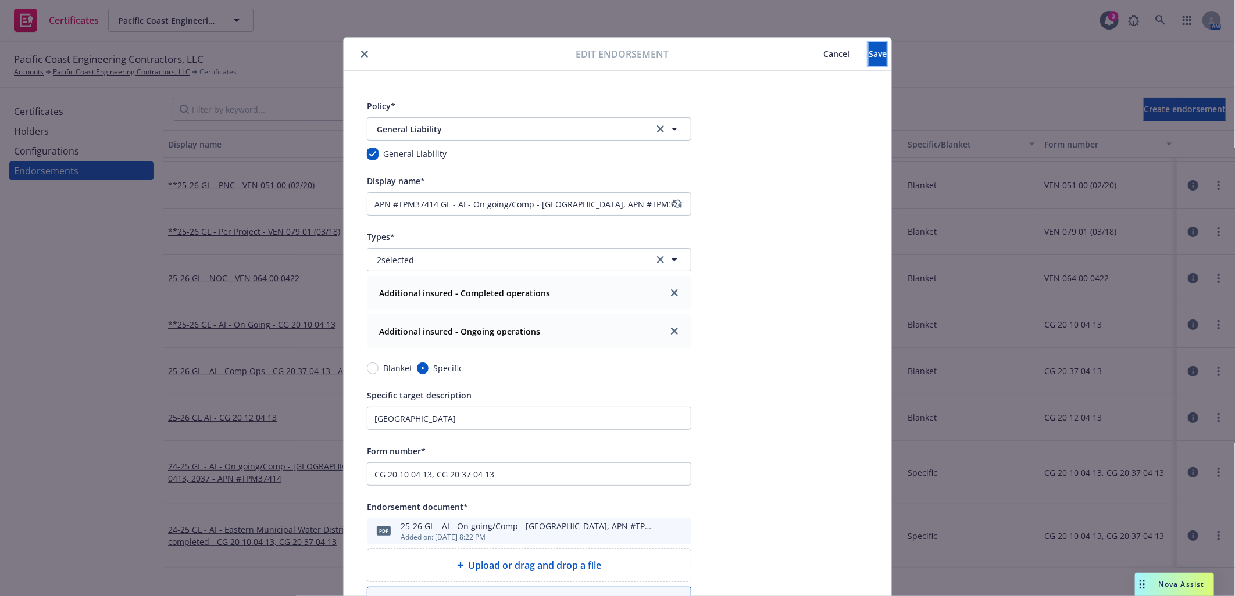
drag, startPoint x: 855, startPoint y: 53, endPoint x: 611, endPoint y: 55, distance: 244.2
click at [869, 55] on span "Save" at bounding box center [878, 53] width 18 height 11
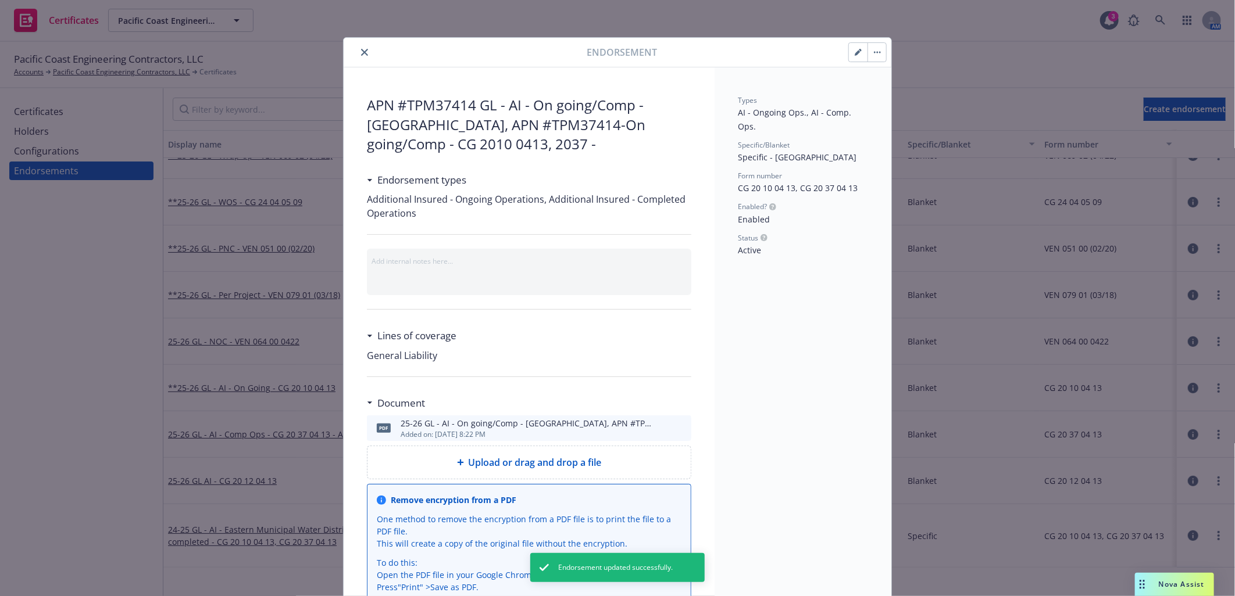
click at [361, 50] on icon "close" at bounding box center [364, 52] width 7 height 7
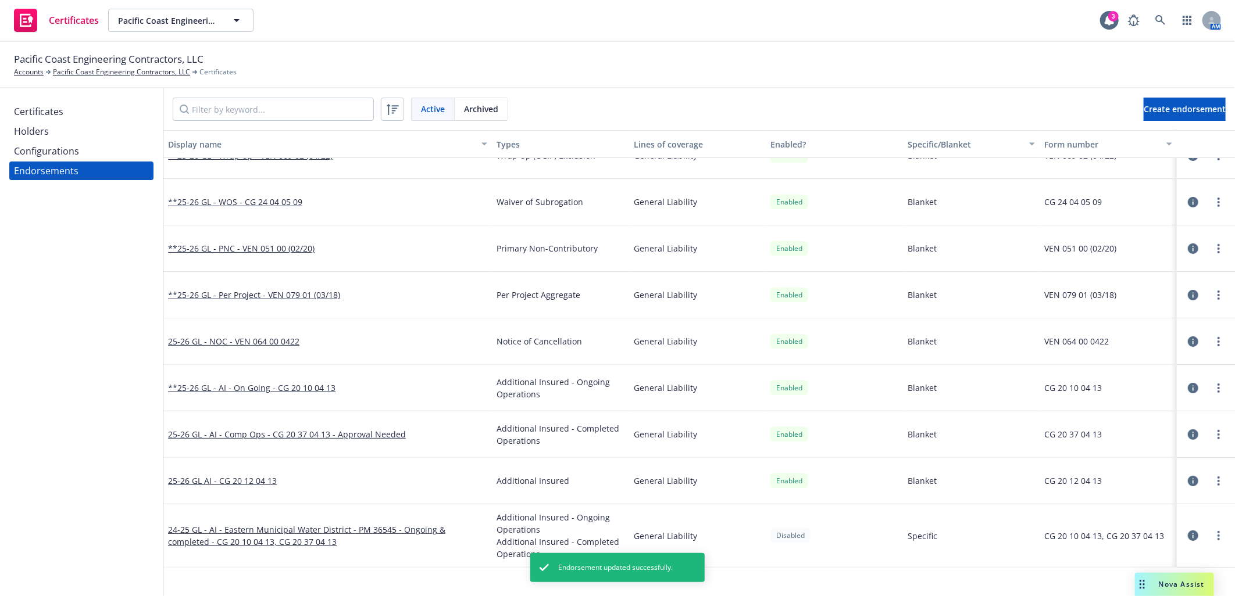
click at [108, 294] on div "Certificates Holders Configurations Endorsements" at bounding box center [81, 342] width 163 height 508
click at [400, 528] on link "24-25 GL - AI - Eastern Municipal Water District - PM 36545 - Ongoing & complet…" at bounding box center [306, 535] width 277 height 23
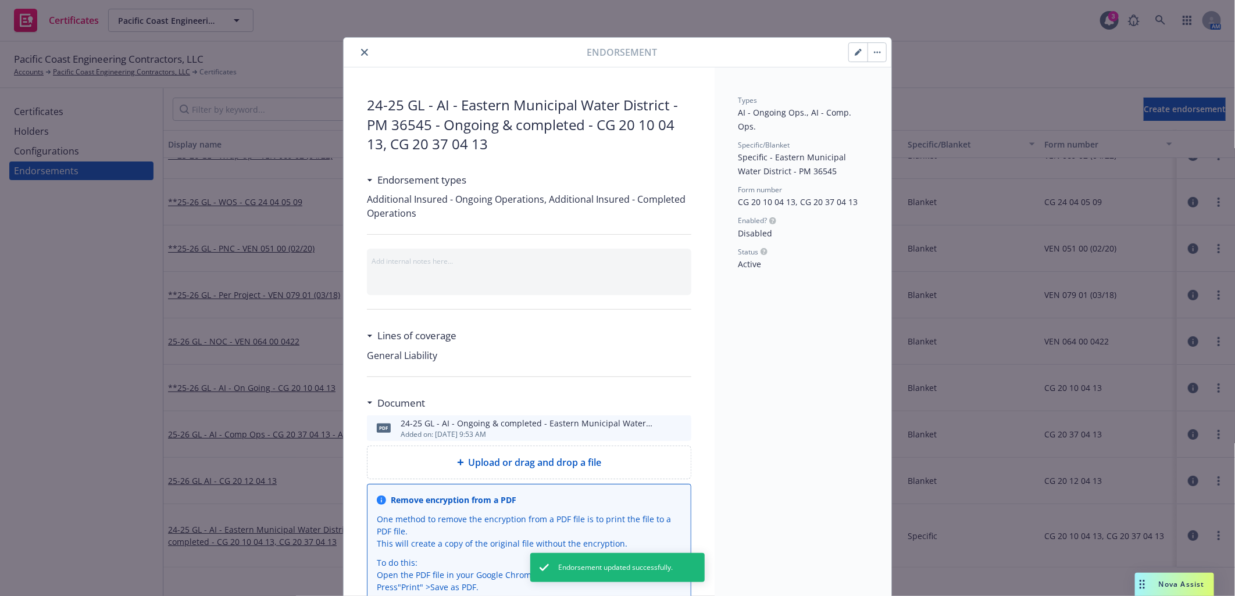
scroll to position [85, 0]
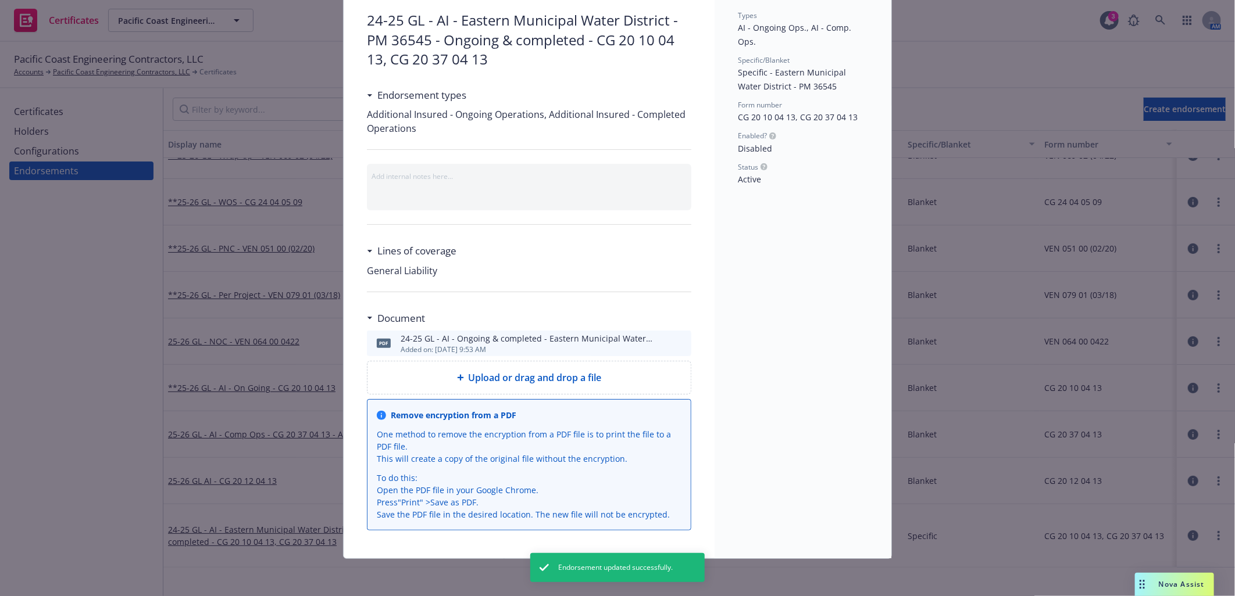
click at [510, 381] on span "Upload or drag and drop a file" at bounding box center [535, 378] width 133 height 14
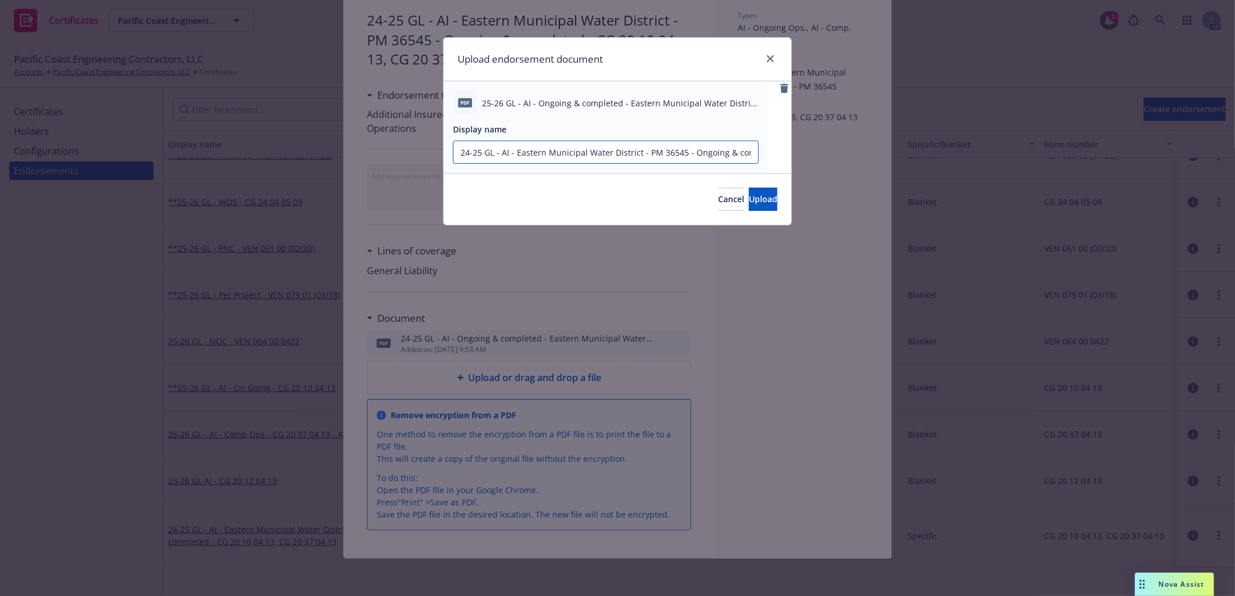
drag, startPoint x: 481, startPoint y: 149, endPoint x: 426, endPoint y: 146, distance: 55.3
click at [426, 146] on div "Upload endorsement document pdf 25-26 GL - AI - Ongoing & completed - Eastern M…" at bounding box center [617, 298] width 1235 height 596
drag, startPoint x: 491, startPoint y: 94, endPoint x: 498, endPoint y: 98, distance: 8.3
click at [491, 95] on div "pdf 25-26 GL - AI - Ongoing & completed - Eastern Municipal Water District - PM…" at bounding box center [606, 103] width 306 height 24
drag, startPoint x: 501, startPoint y: 100, endPoint x: 445, endPoint y: 105, distance: 56.6
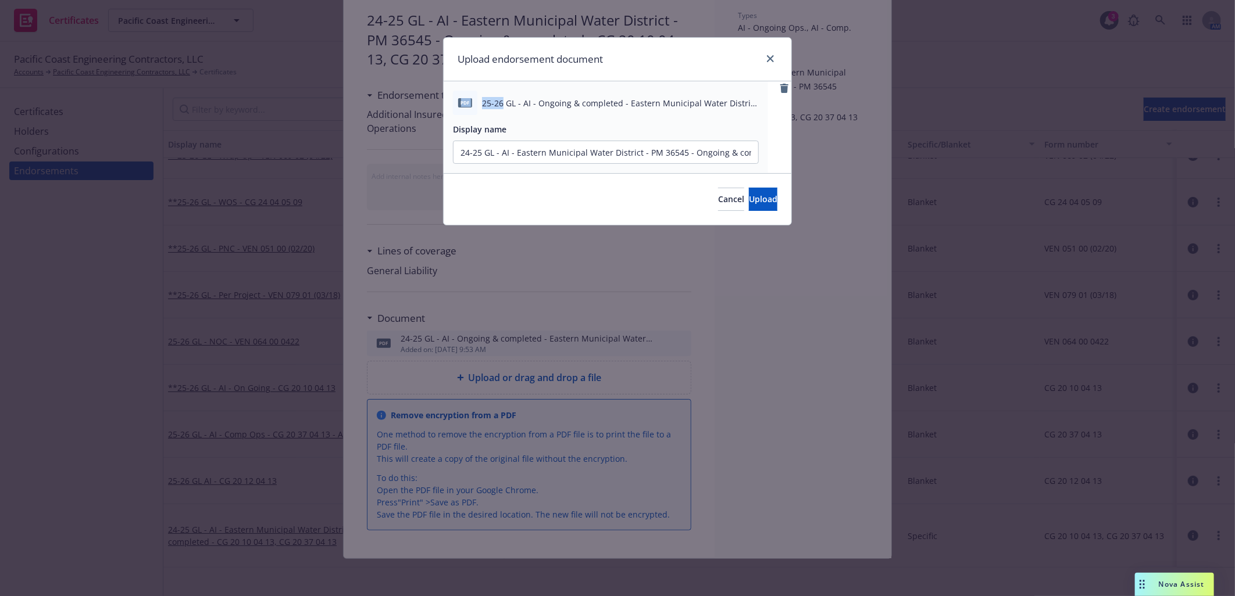
click at [445, 105] on div "pdf 25-26 GL - AI - Ongoing & completed - Eastern Municipal Water District - PM…" at bounding box center [606, 127] width 324 height 92
copy div "pdf 25-26"
drag, startPoint x: 480, startPoint y: 152, endPoint x: 392, endPoint y: 148, distance: 87.9
click at [392, 148] on div "Upload endorsement document pdf 25-26 GL - AI - Ongoing & completed - Eastern M…" at bounding box center [617, 298] width 1235 height 596
paste input "pdf 25-26"
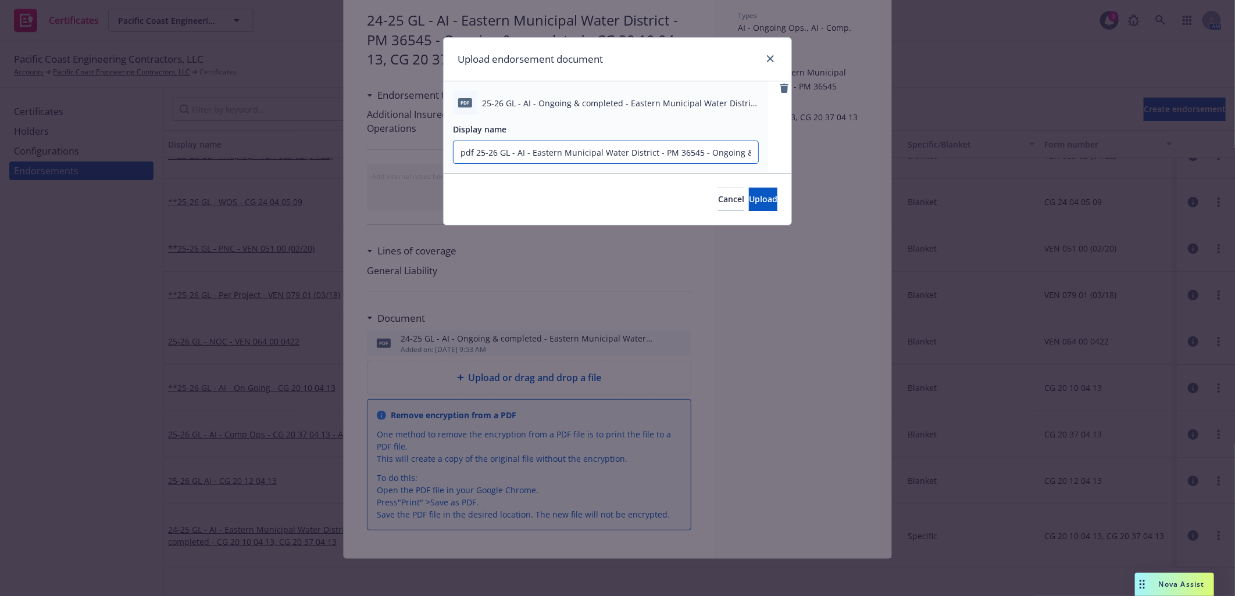
drag, startPoint x: 477, startPoint y: 151, endPoint x: 428, endPoint y: 151, distance: 48.8
click at [428, 151] on div "Upload endorsement document pdf 25-26 GL - AI - Ongoing & completed - Eastern M…" at bounding box center [617, 298] width 1235 height 596
type input "25-26 GL - AI - Eastern Municipal Water District - PM 36545 - Ongoing & complet…"
click at [753, 199] on span "Upload" at bounding box center [763, 199] width 28 height 11
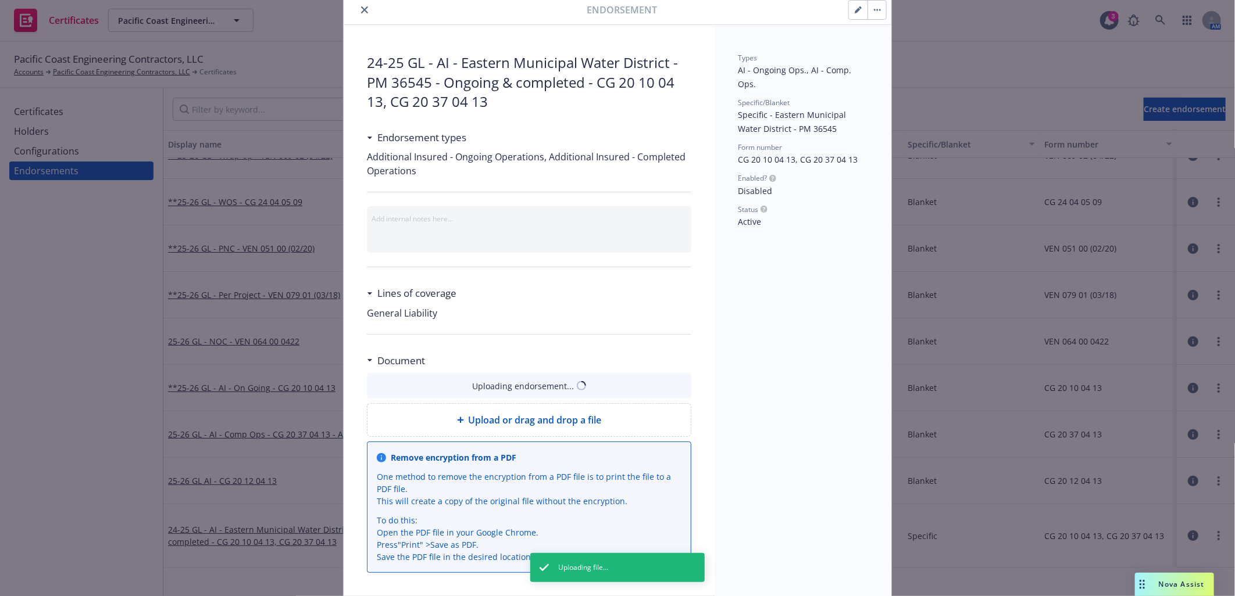
scroll to position [0, 0]
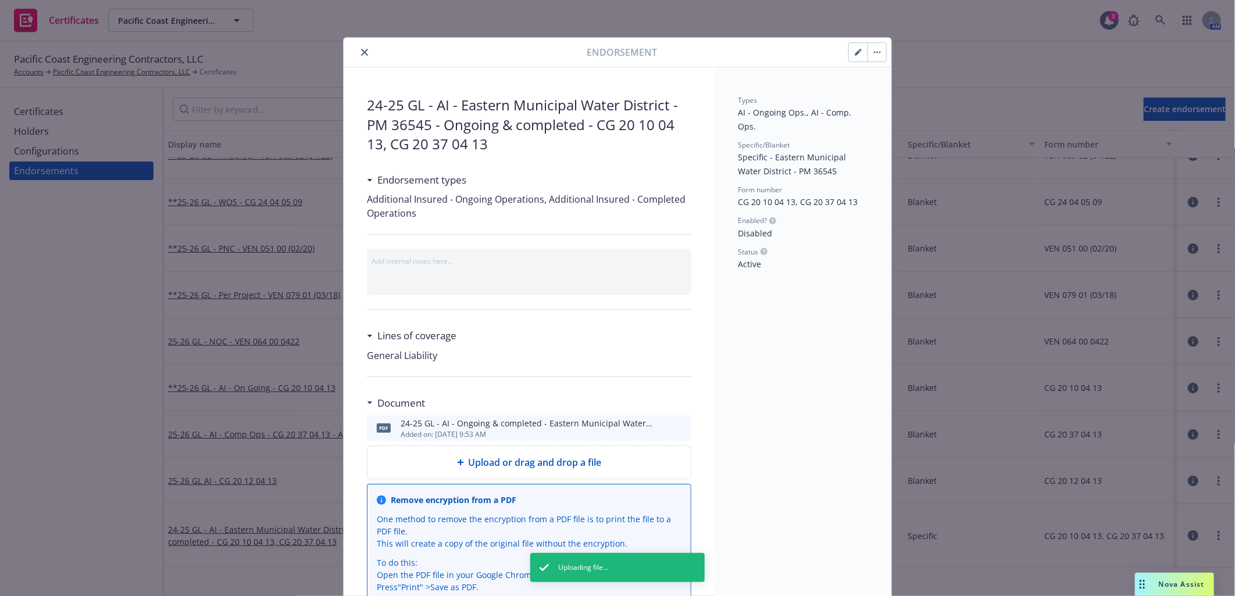
click at [849, 51] on button "button" at bounding box center [858, 52] width 19 height 19
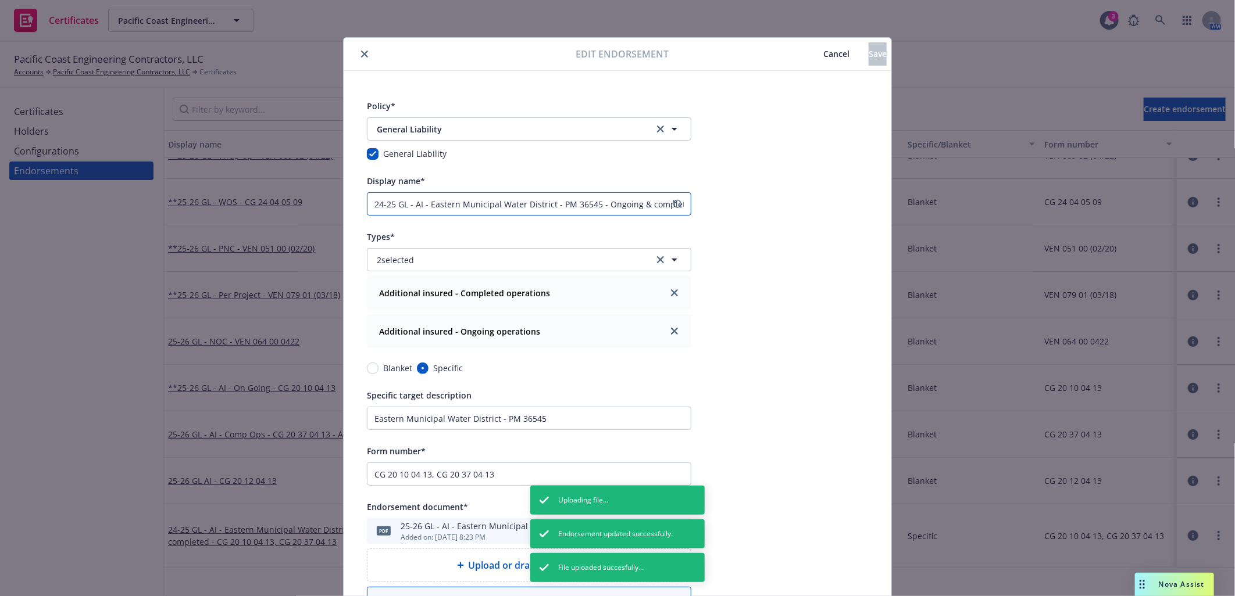
drag, startPoint x: 390, startPoint y: 203, endPoint x: 326, endPoint y: 202, distance: 63.4
click at [326, 202] on div "Edit endorsement Cancel Save Policy* General Liability General Liability Genera…" at bounding box center [617, 298] width 1235 height 596
paste input "pdf 25-26"
drag, startPoint x: 385, startPoint y: 201, endPoint x: 334, endPoint y: 201, distance: 51.2
click at [334, 201] on div "Edit endorsement Cancel Save Policy* General Liability General Liability Genera…" at bounding box center [617, 298] width 1235 height 596
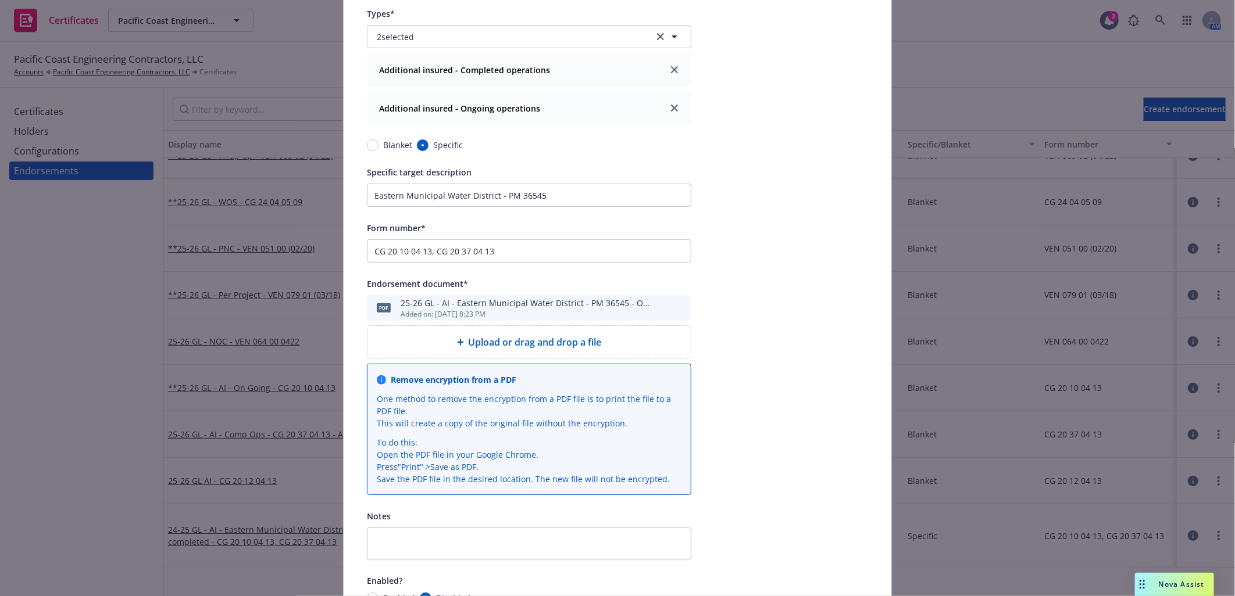
scroll to position [298, 0]
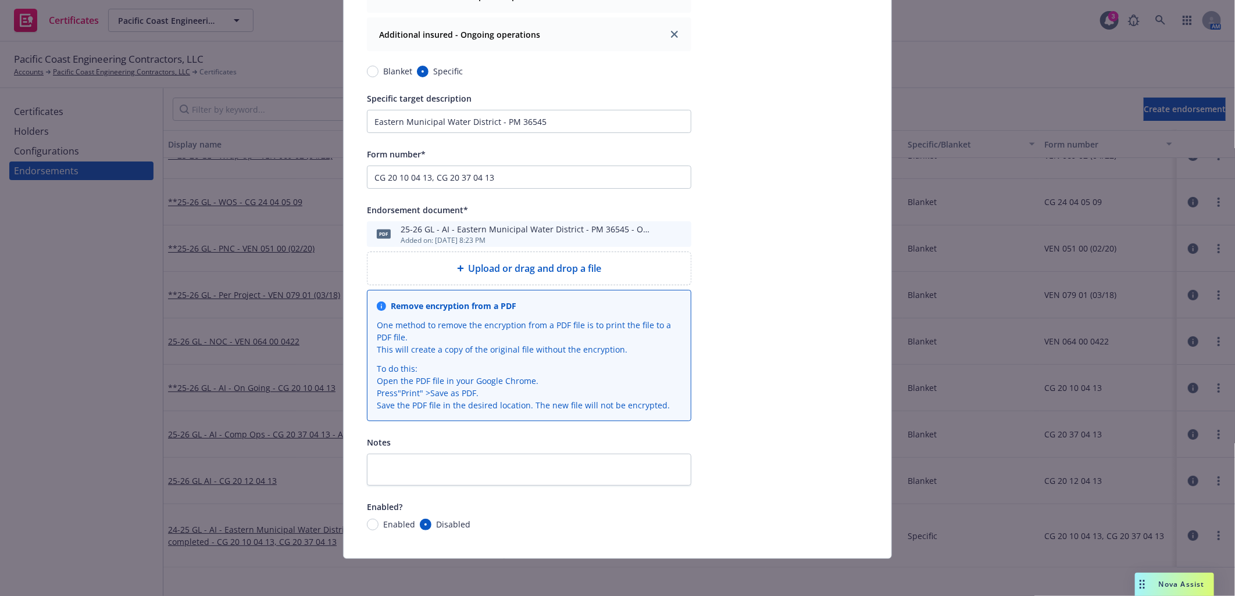
type input "25-26 GL - AI - Eastern Municipal Water District - PM 36545 - Ongoing & complet…"
click at [369, 524] on input "Enabled" at bounding box center [373, 525] width 12 height 12
radio input "true"
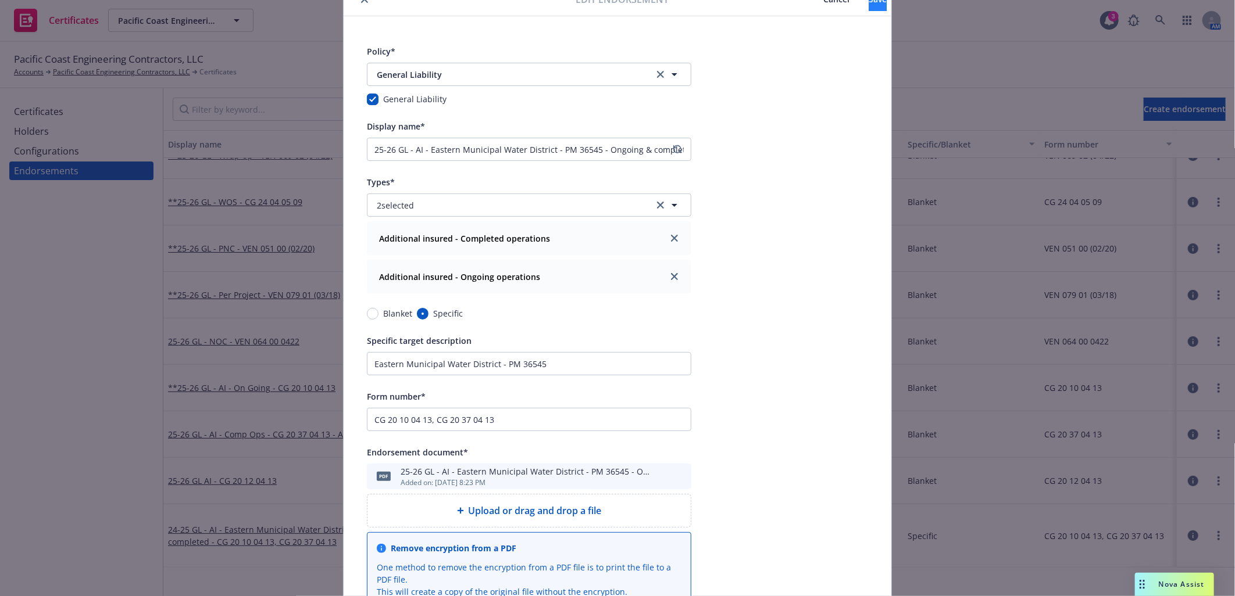
scroll to position [0, 0]
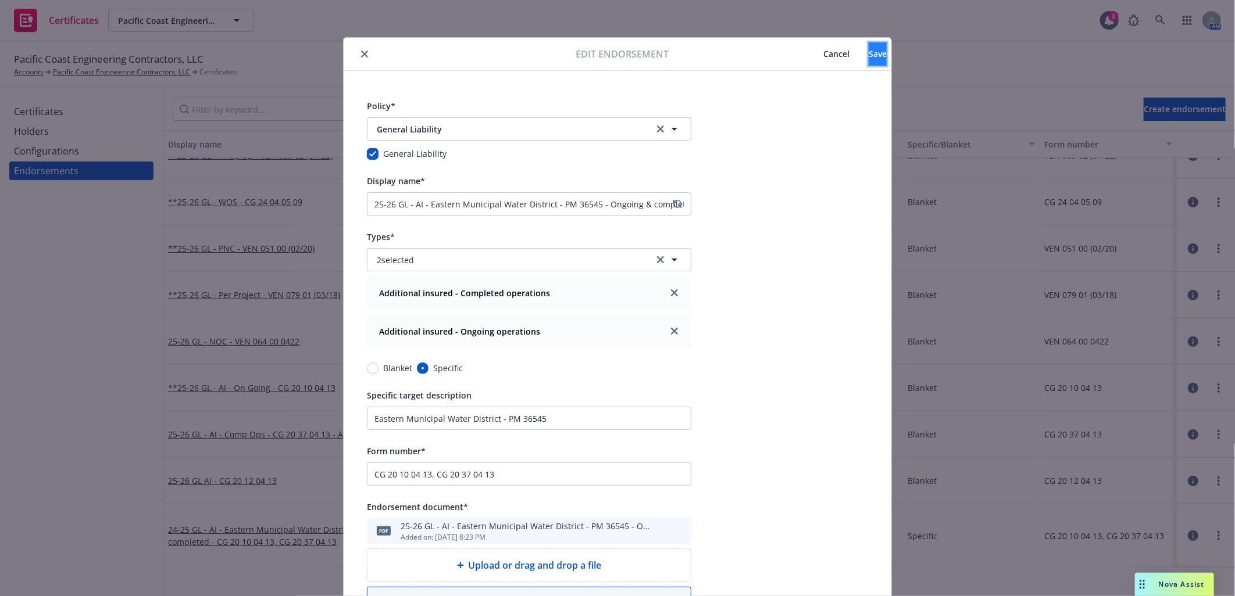
click at [869, 56] on span "Save" at bounding box center [878, 53] width 18 height 11
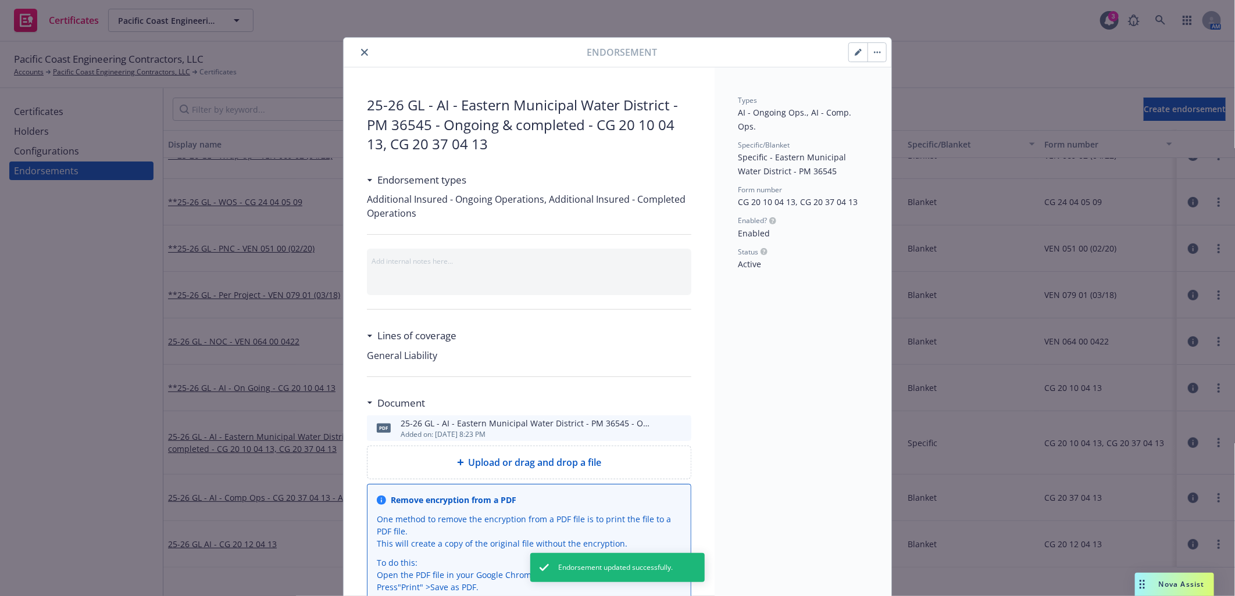
drag, startPoint x: 358, startPoint y: 48, endPoint x: 210, endPoint y: 235, distance: 238.4
click at [358, 48] on button "close" at bounding box center [365, 52] width 14 height 14
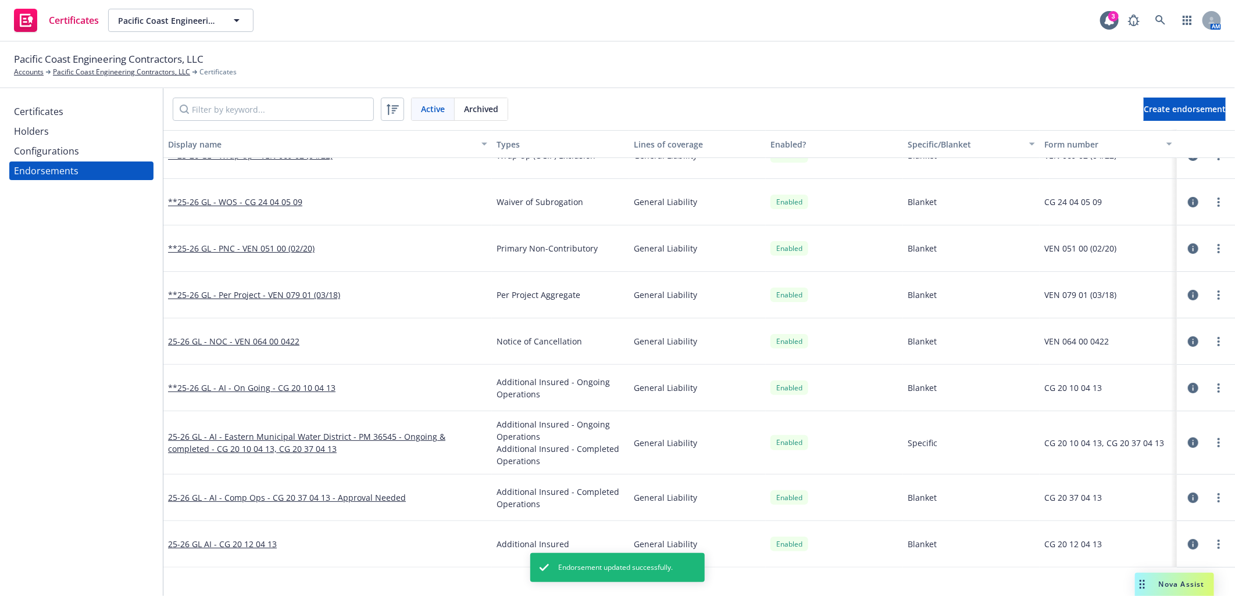
drag, startPoint x: 30, startPoint y: 417, endPoint x: 280, endPoint y: 469, distance: 255.2
click at [30, 417] on div "Certificates Holders Configurations Endorsements" at bounding box center [81, 342] width 163 height 508
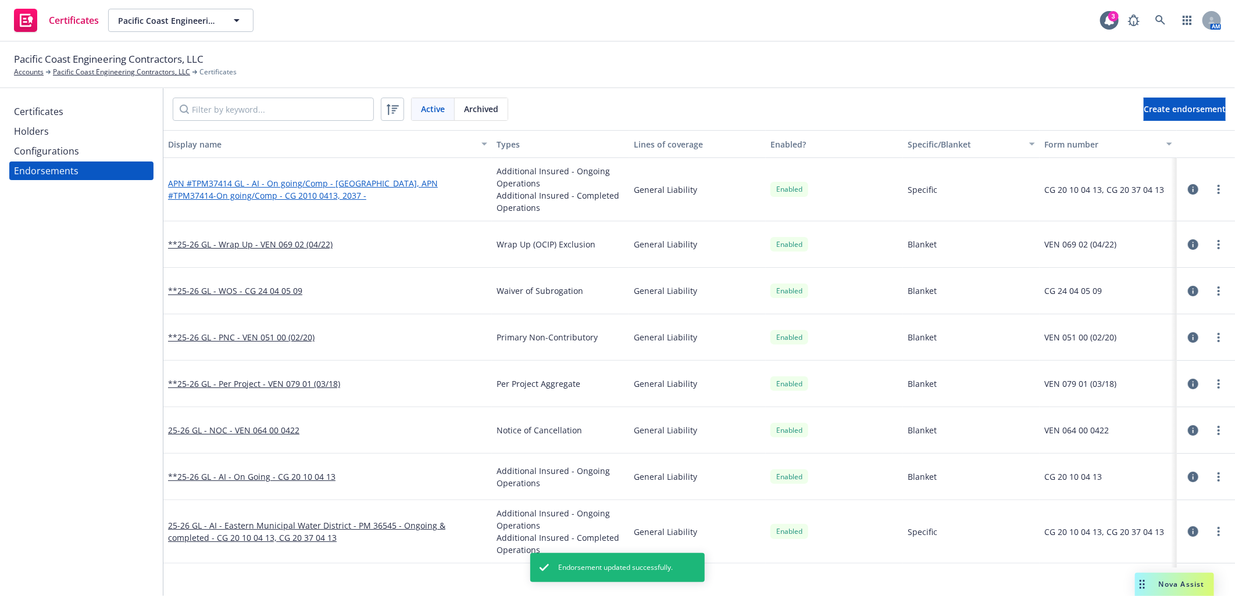
click at [402, 185] on link "APN #TPM37414 GL - AI - On going/Comp - Eastern Municipal Water District, APN #…" at bounding box center [303, 189] width 270 height 23
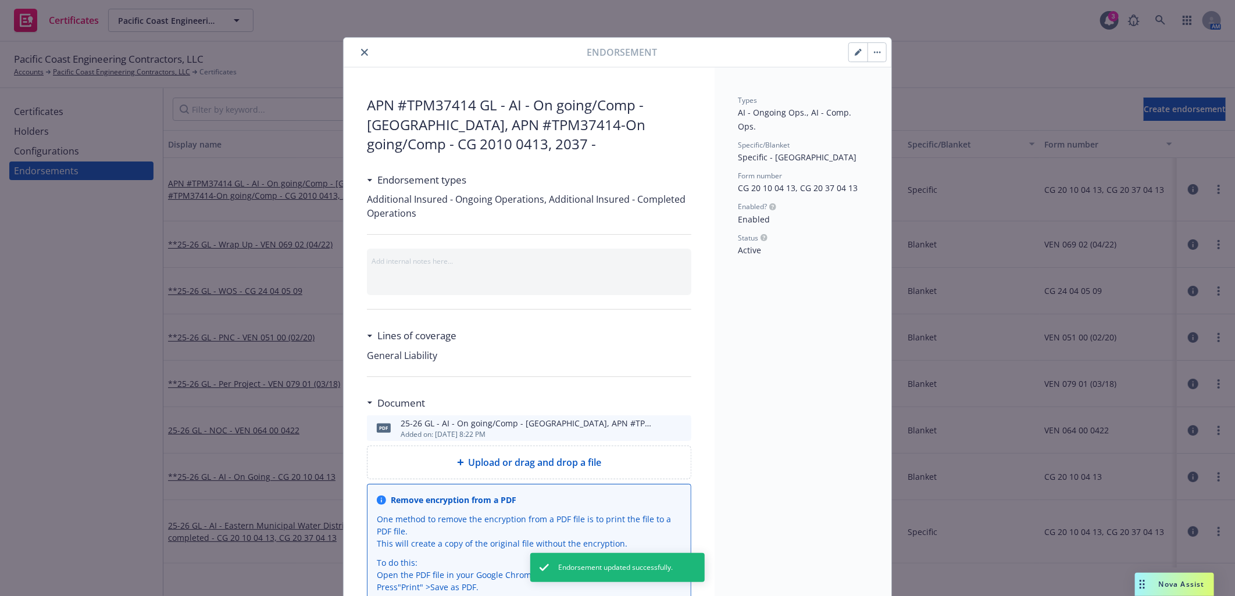
scroll to position [35, 0]
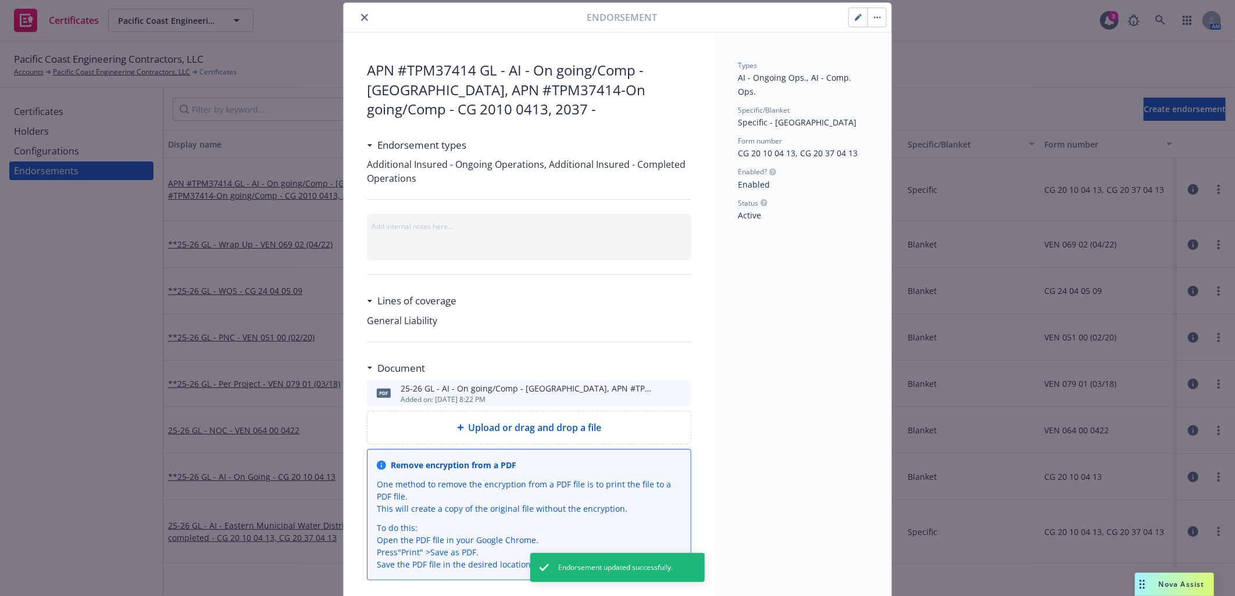
click at [855, 18] on icon "button" at bounding box center [858, 17] width 7 height 7
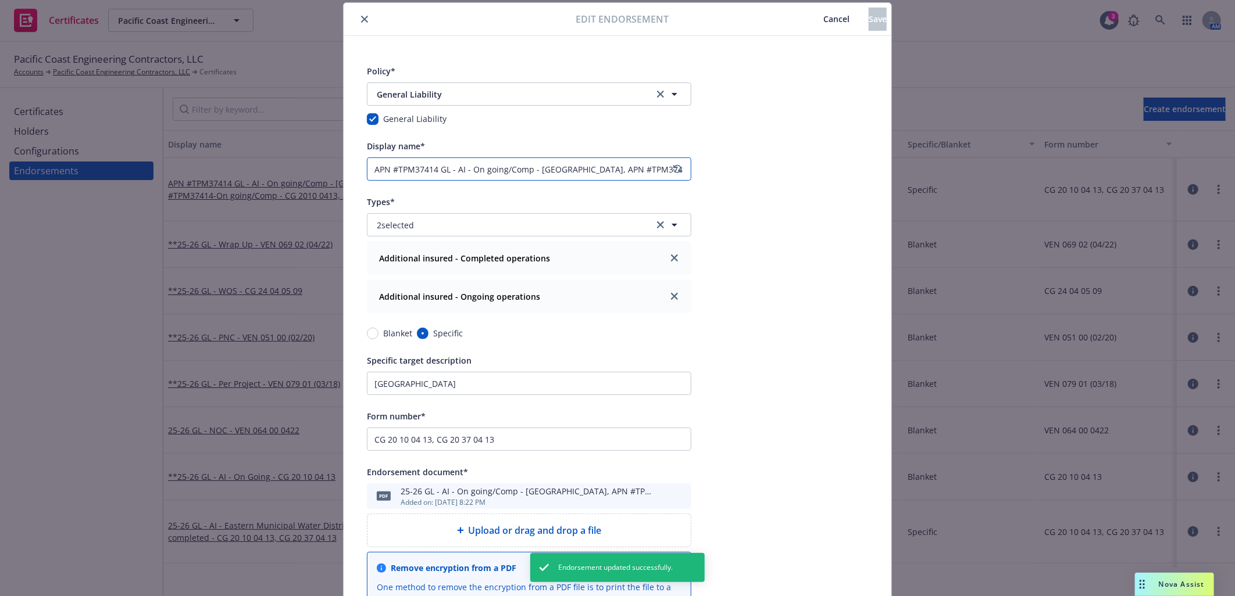
drag, startPoint x: 435, startPoint y: 167, endPoint x: 276, endPoint y: 165, distance: 158.7
click at [276, 165] on div "Edit endorsement Cancel Save Policy* General Liability General Liability Genera…" at bounding box center [617, 298] width 1235 height 596
type input "25-26 GL - AI - On going/Comp - Eastern Municipal Water District, APN #TPM37414…"
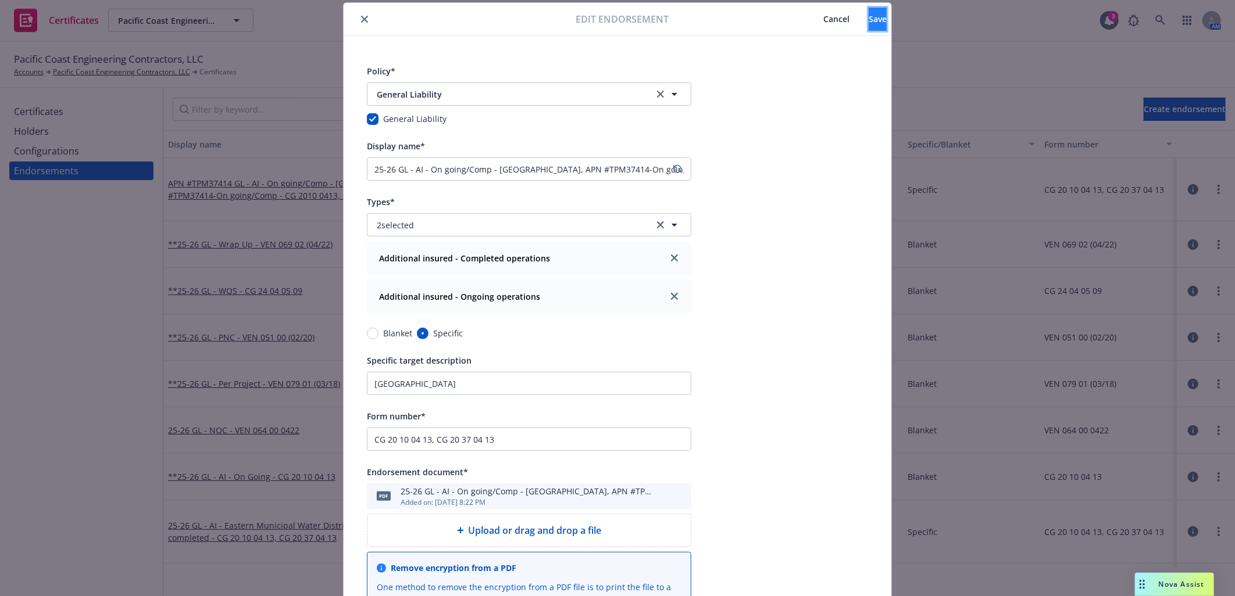
click at [869, 18] on span "Save" at bounding box center [878, 18] width 18 height 11
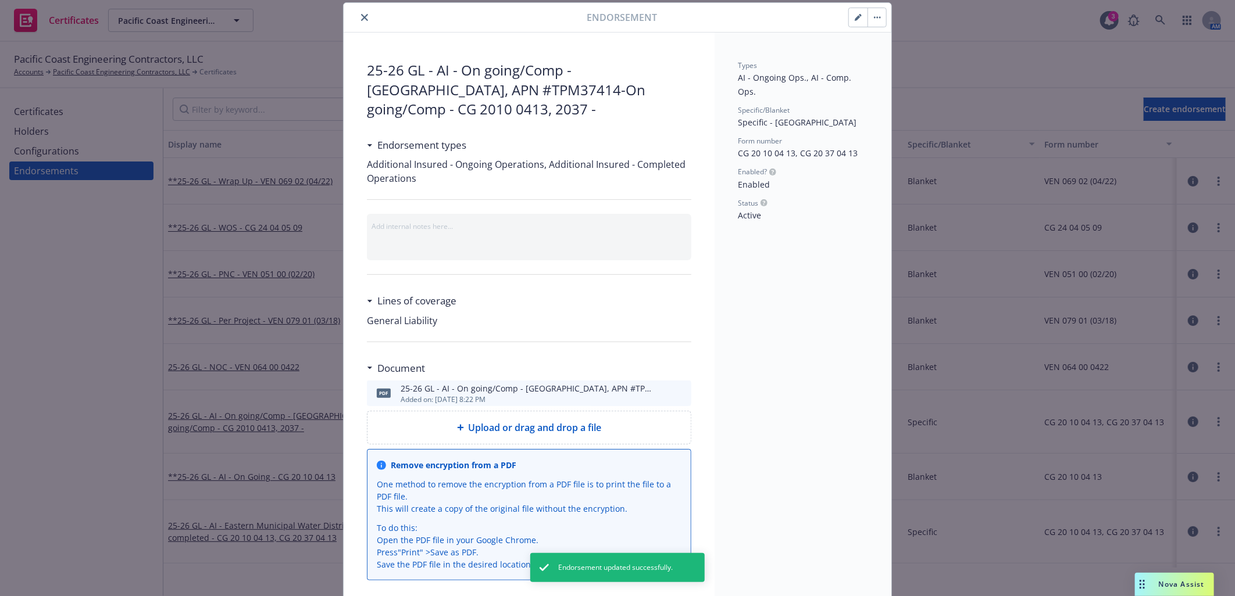
click at [361, 18] on icon "close" at bounding box center [364, 17] width 7 height 7
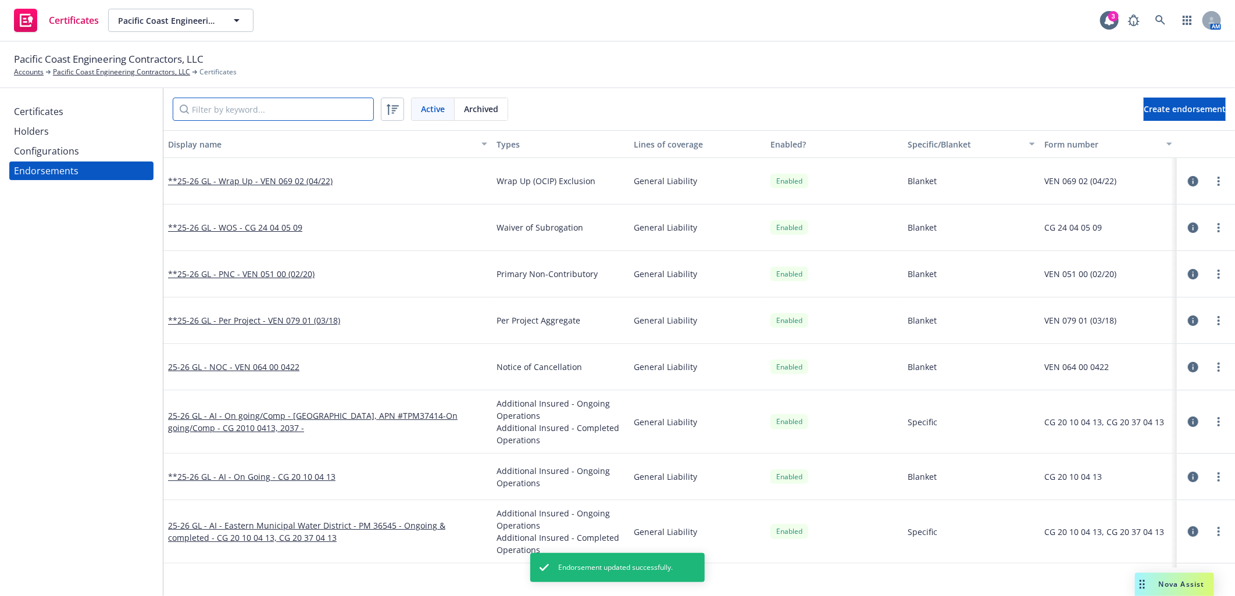
click at [301, 106] on input "Filter by keyword..." at bounding box center [273, 109] width 201 height 23
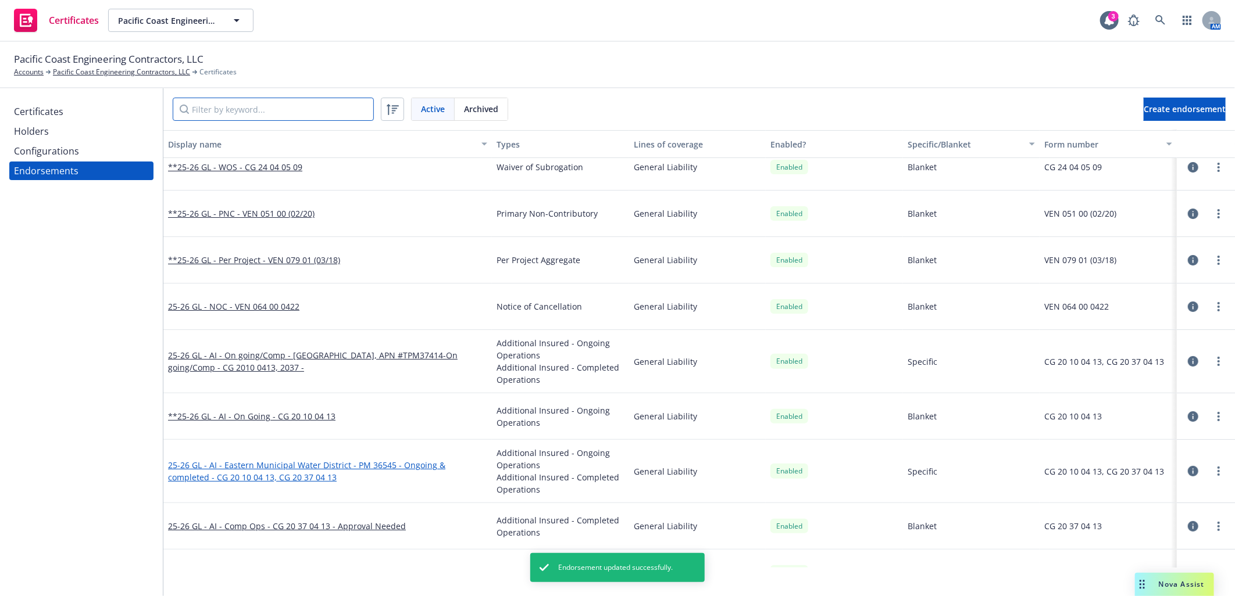
scroll to position [89, 0]
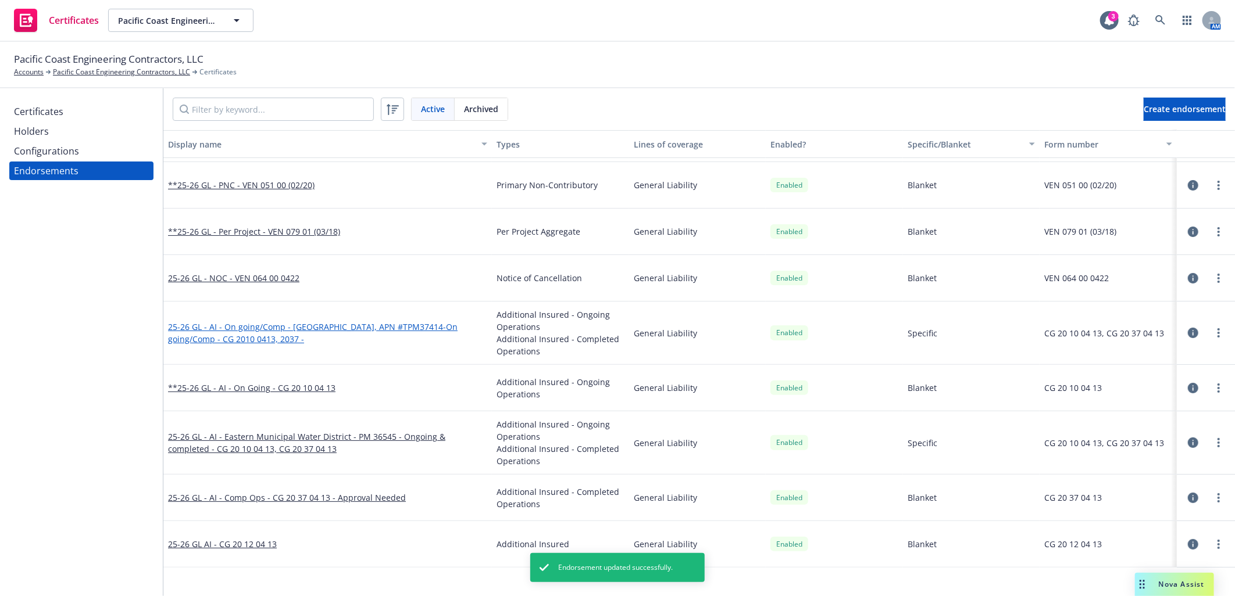
click at [390, 326] on link "25-26 GL - AI - On going/Comp - Eastern Municipal Water District, APN #TPM37414…" at bounding box center [313, 332] width 290 height 23
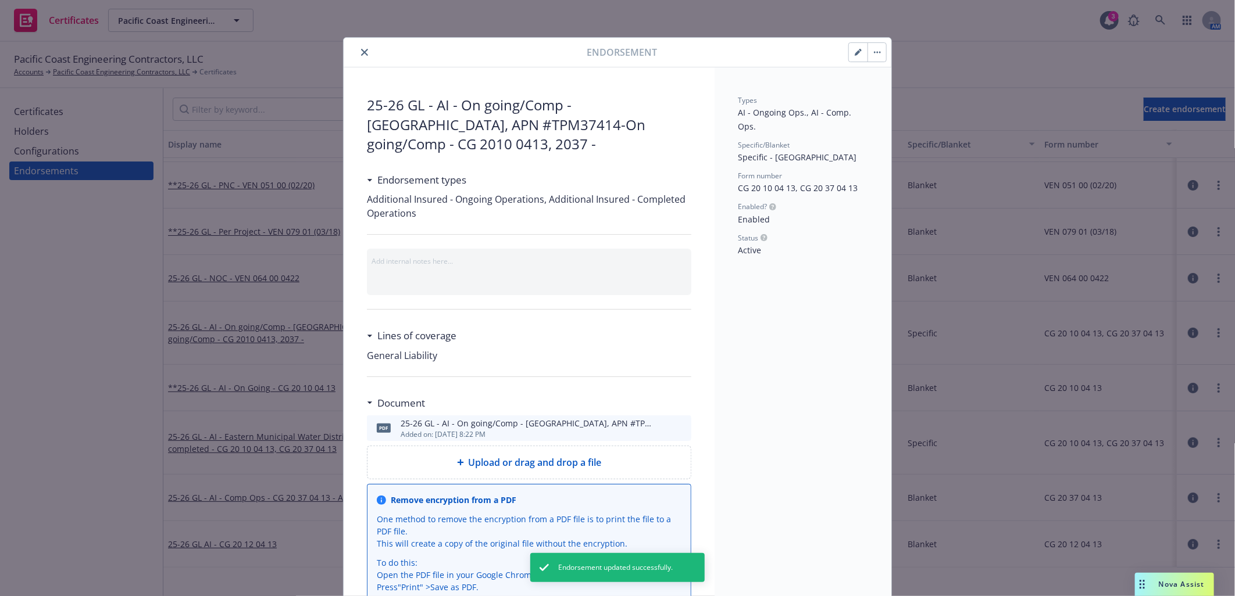
scroll to position [35, 0]
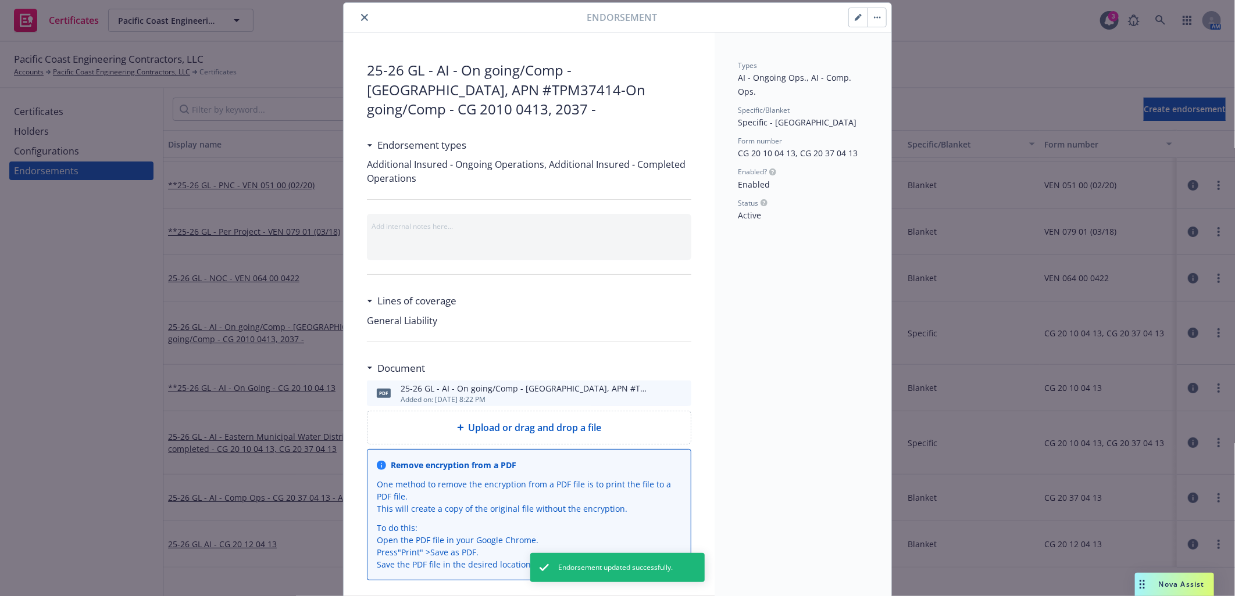
click at [676, 391] on icon "preview file" at bounding box center [680, 393] width 10 height 8
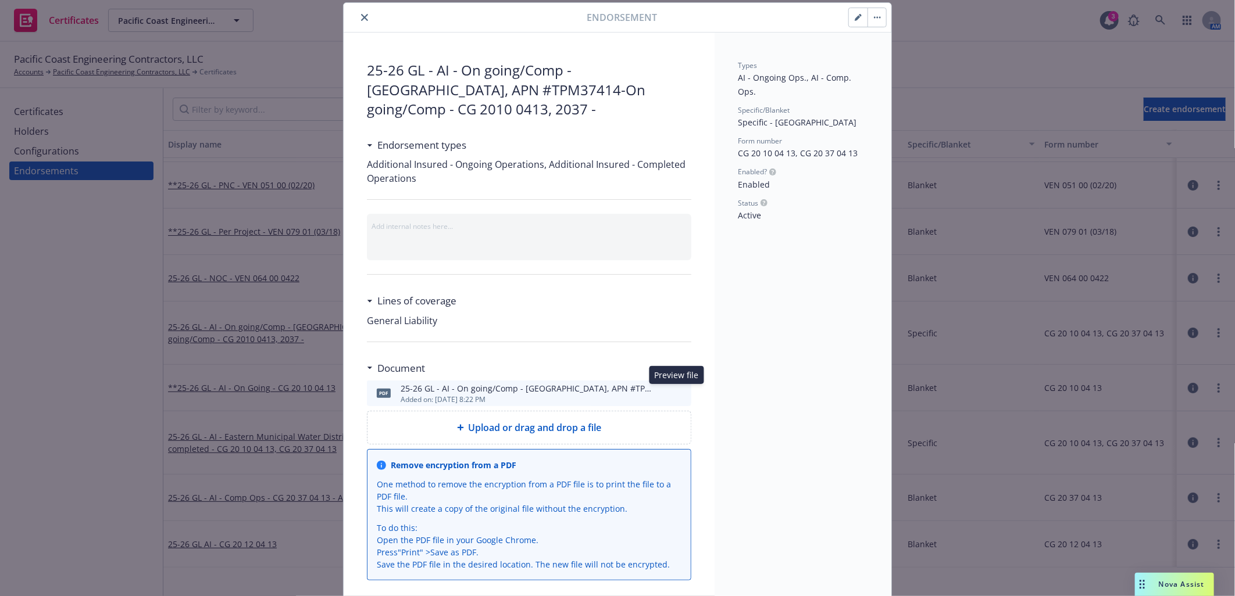
click at [361, 15] on icon "close" at bounding box center [364, 17] width 7 height 7
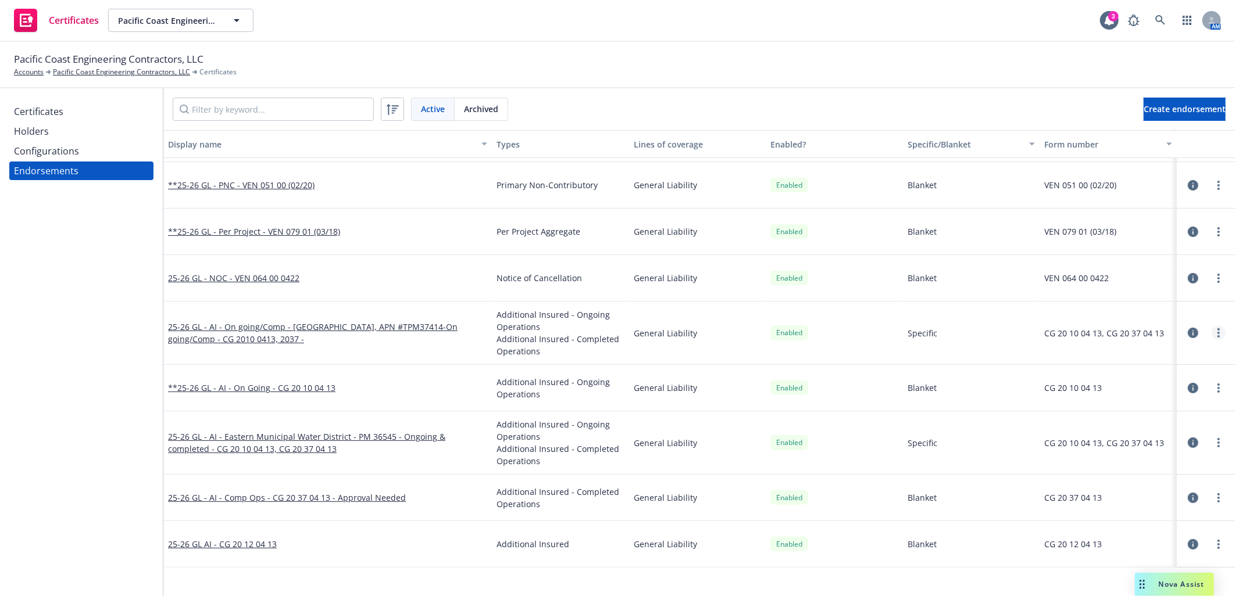
click at [1217, 328] on circle "more" at bounding box center [1218, 329] width 2 height 2
click at [1148, 401] on link "View certificates using this" at bounding box center [1152, 403] width 128 height 23
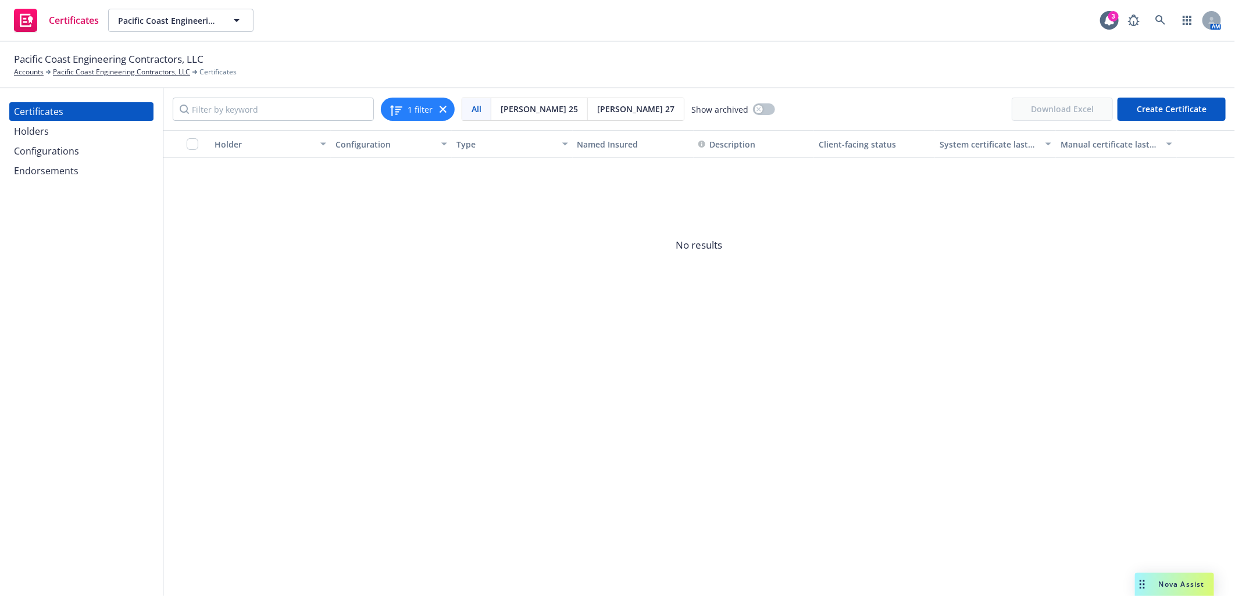
click at [54, 170] on div "Endorsements" at bounding box center [46, 171] width 65 height 19
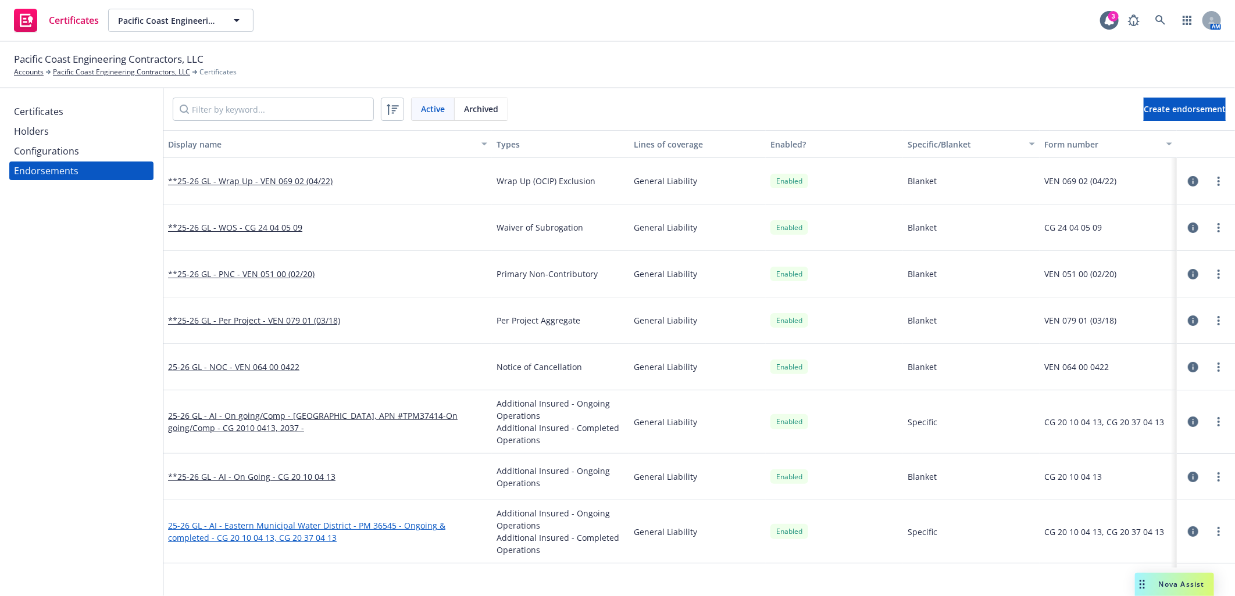
click at [351, 524] on link "25-26 GL - AI - Eastern Municipal Water District - PM 36545 - Ongoing & complet…" at bounding box center [306, 531] width 277 height 23
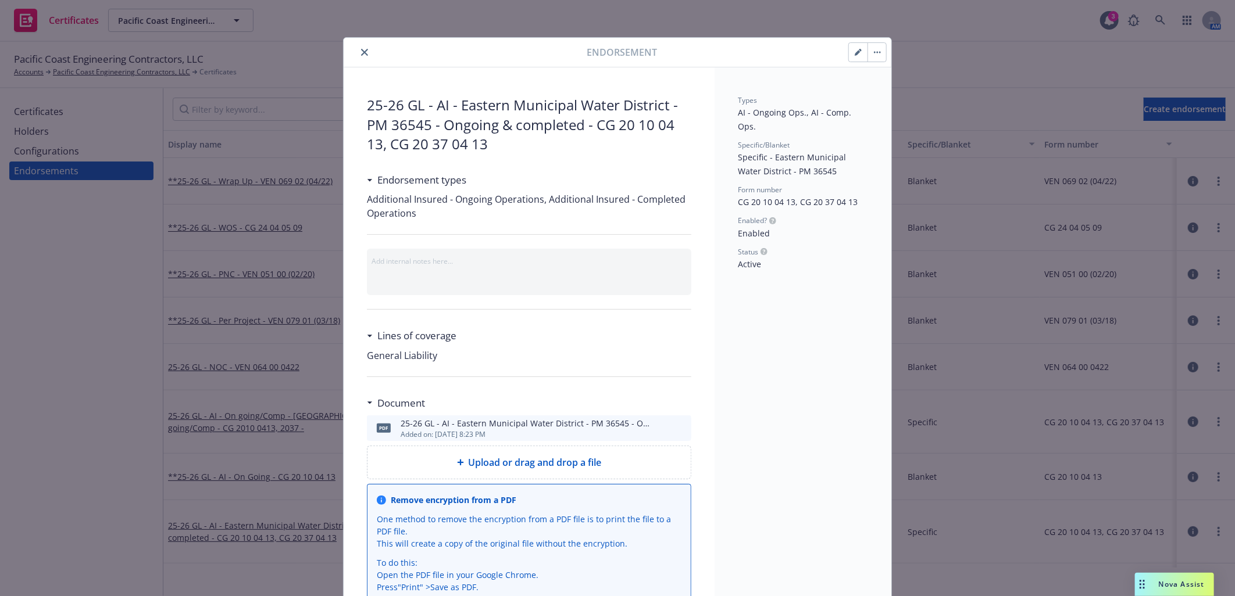
scroll to position [35, 0]
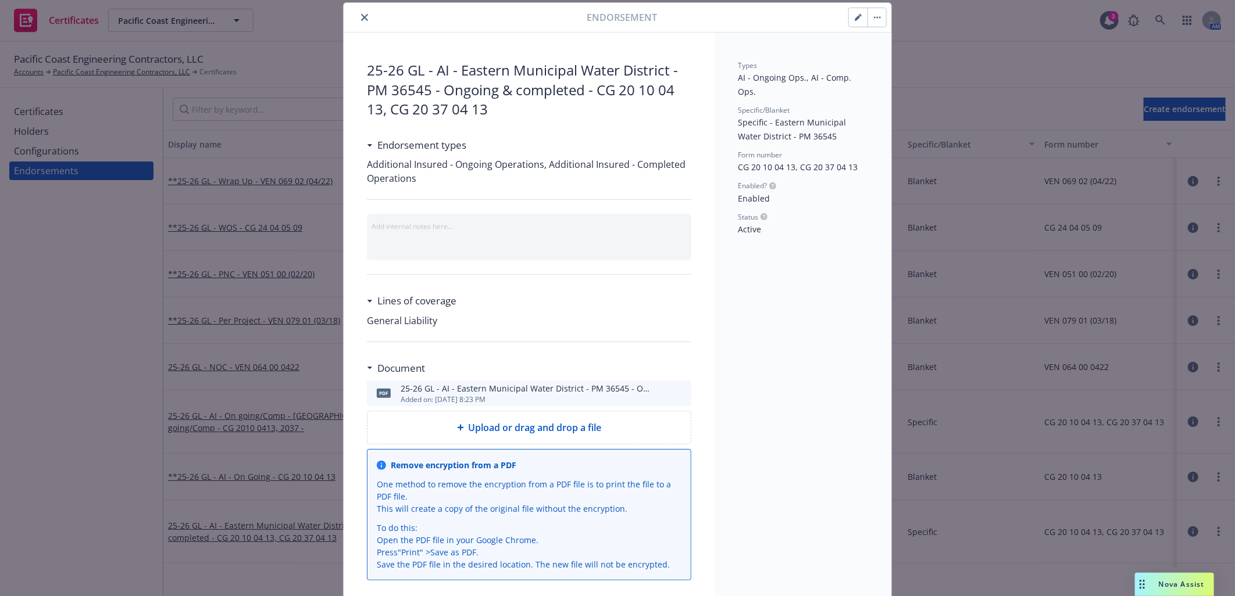
click at [677, 391] on icon "preview file" at bounding box center [680, 393] width 10 height 8
click at [362, 16] on icon "close" at bounding box center [364, 17] width 7 height 7
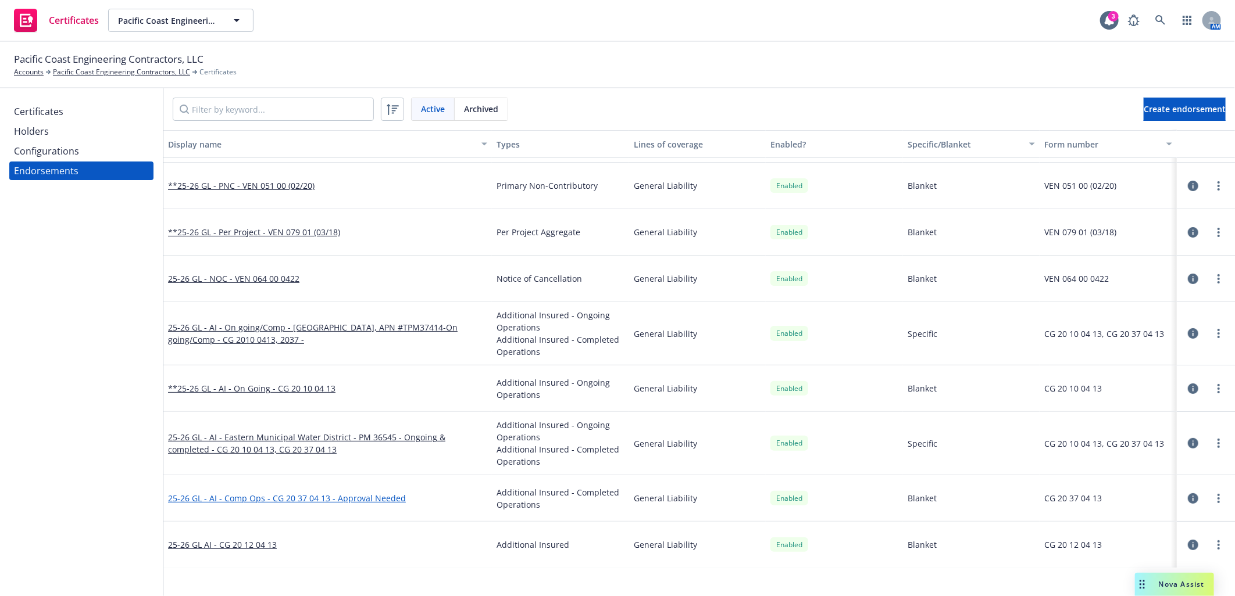
scroll to position [89, 0]
click at [263, 546] on link "25-26 GL AI - CG 20 12 04 13" at bounding box center [222, 544] width 109 height 11
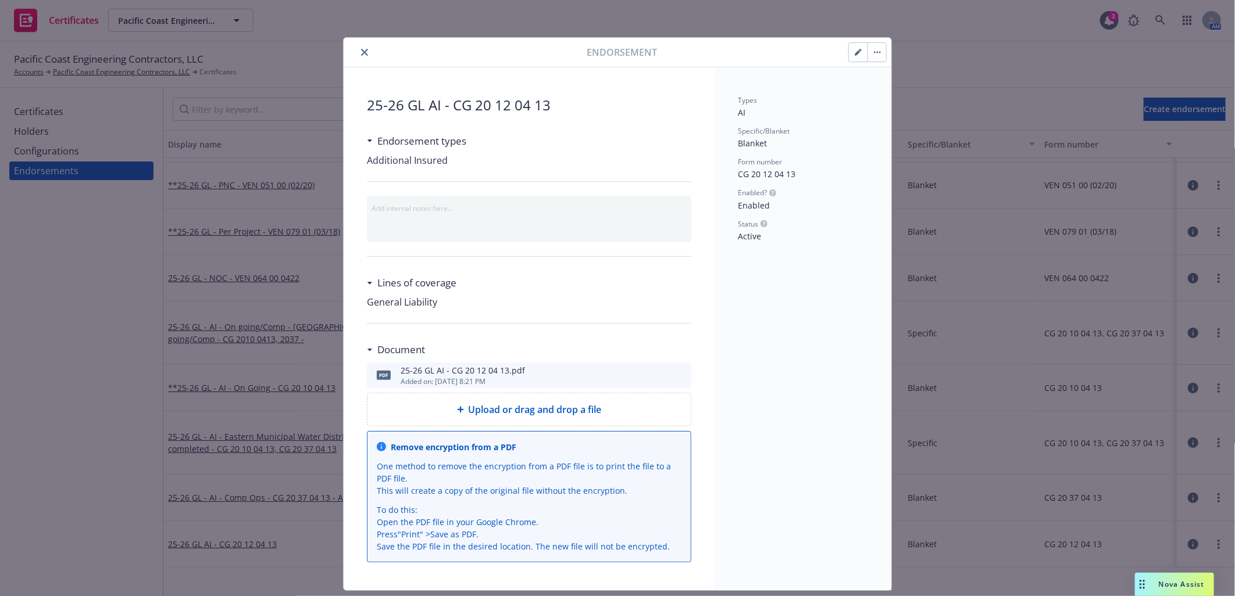
click at [676, 373] on icon "preview file" at bounding box center [680, 375] width 10 height 8
click at [361, 54] on icon "close" at bounding box center [364, 52] width 7 height 7
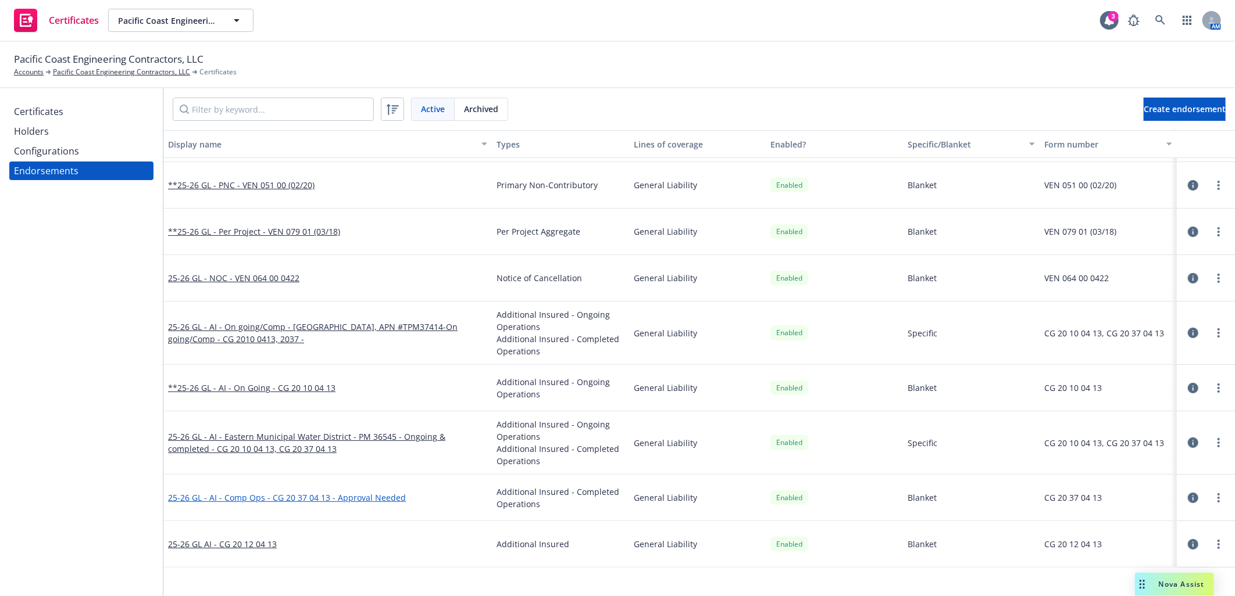
click at [272, 495] on link "25-26 GL - AI - Comp Ops - CG 20 37 04 13 - Approval Needed" at bounding box center [287, 497] width 238 height 11
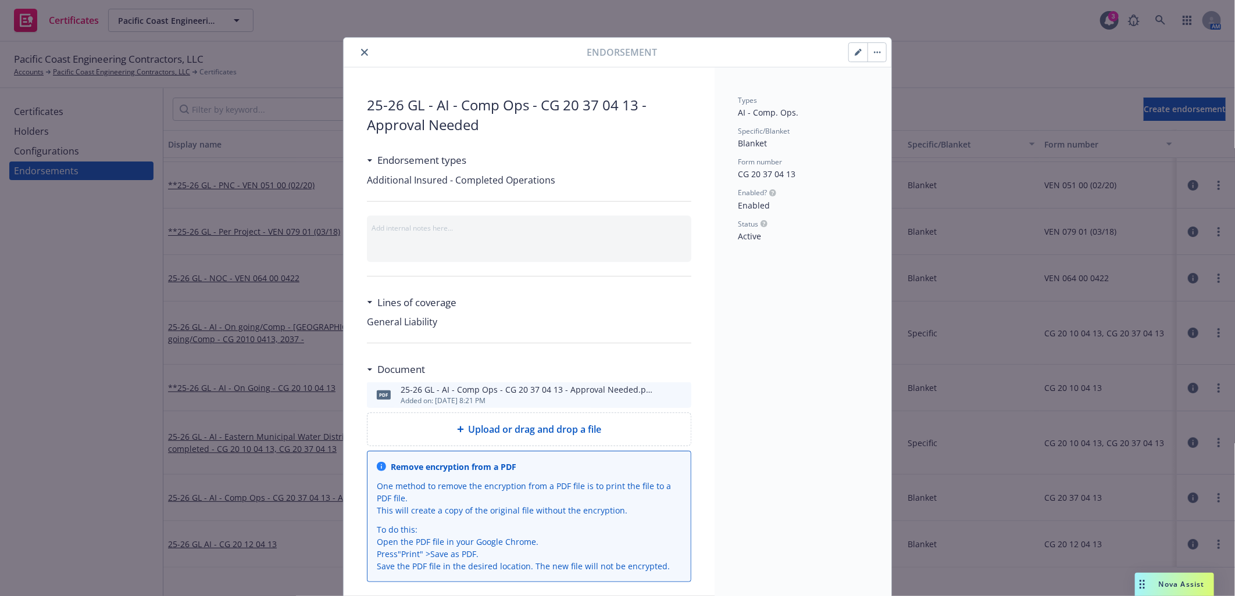
scroll to position [10, 0]
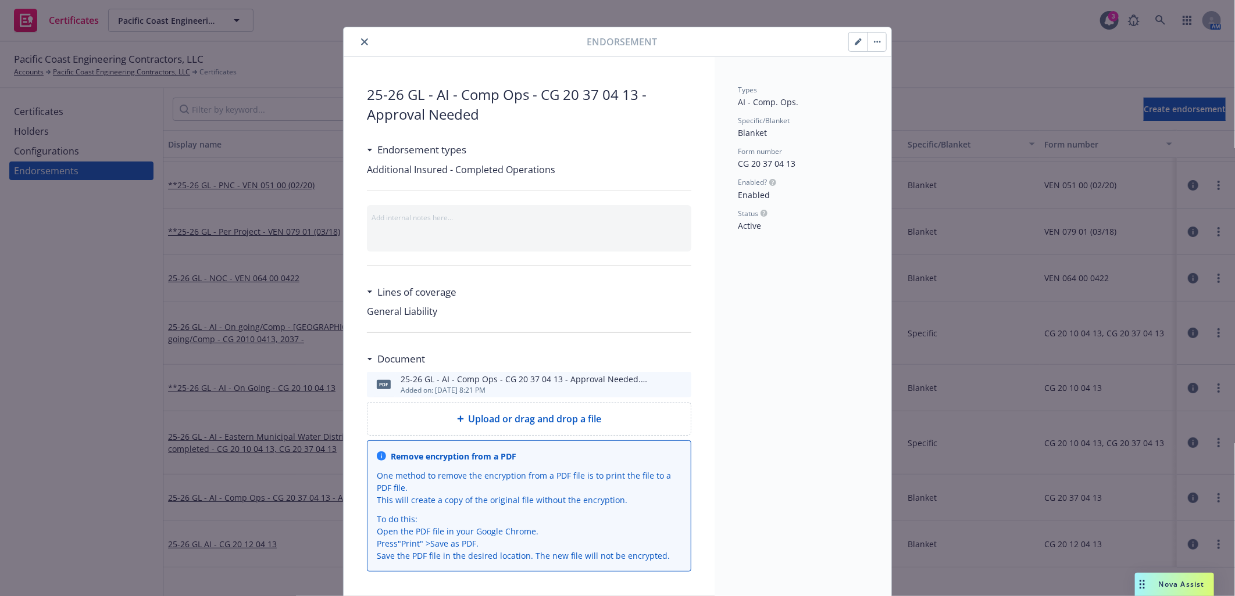
click at [676, 384] on icon "preview file" at bounding box center [680, 384] width 10 height 8
click at [362, 39] on icon "close" at bounding box center [364, 41] width 7 height 7
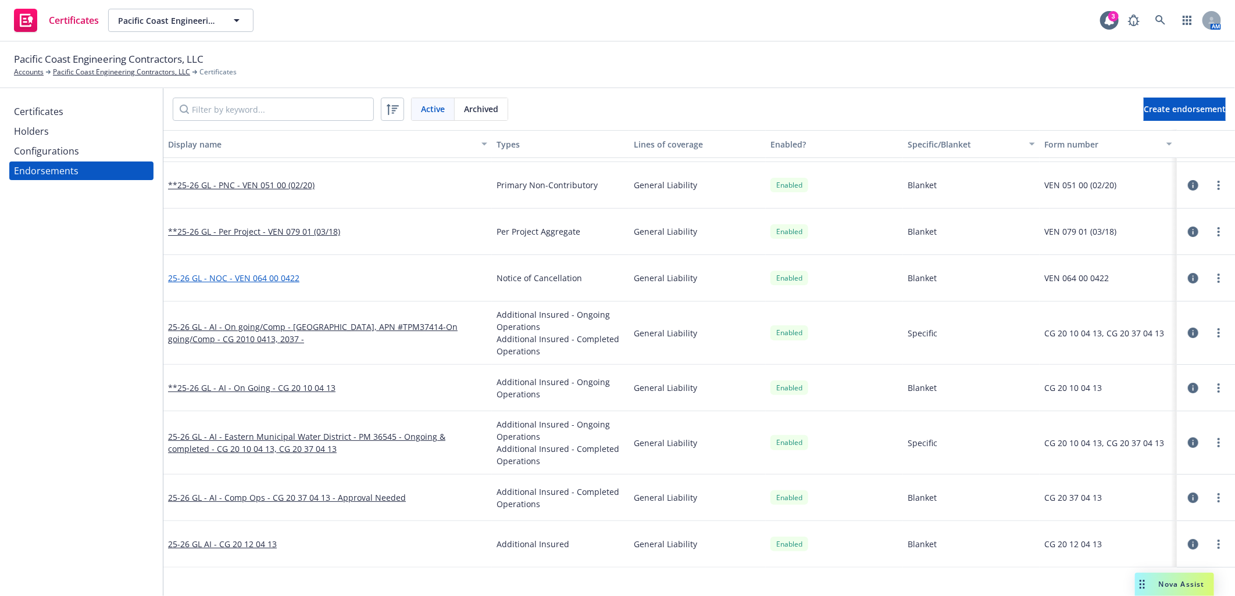
click at [274, 277] on link "25-26 GL - NOC - VEN 064 00 0422" at bounding box center [233, 278] width 131 height 11
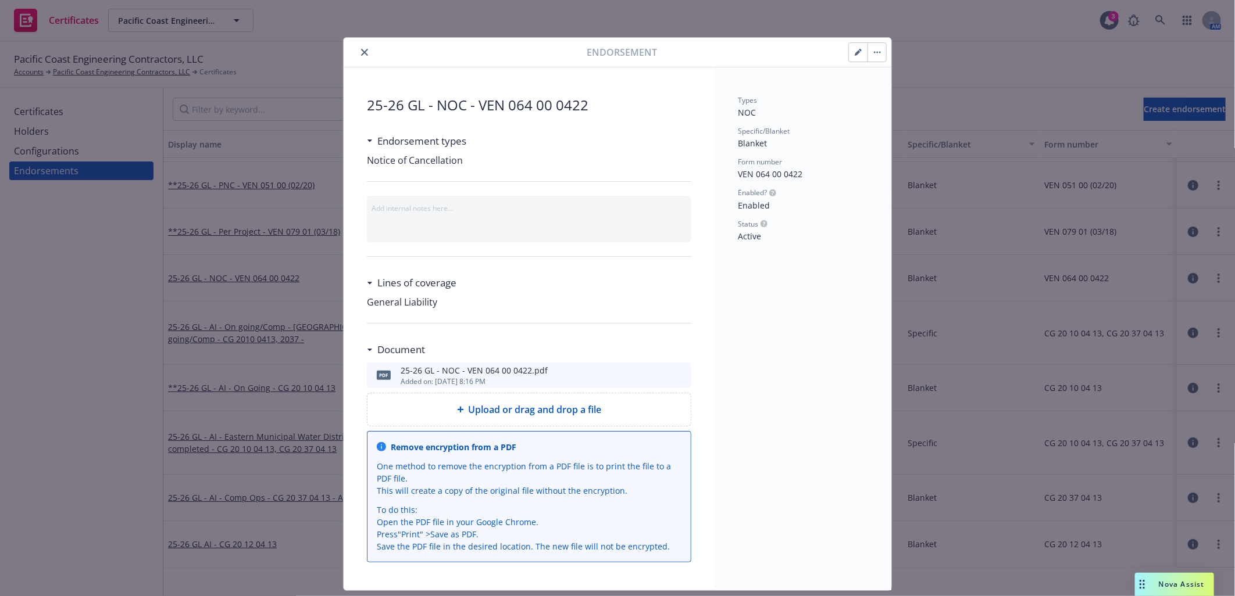
click at [675, 376] on icon "preview file" at bounding box center [680, 375] width 10 height 8
click at [361, 51] on icon "close" at bounding box center [364, 52] width 7 height 7
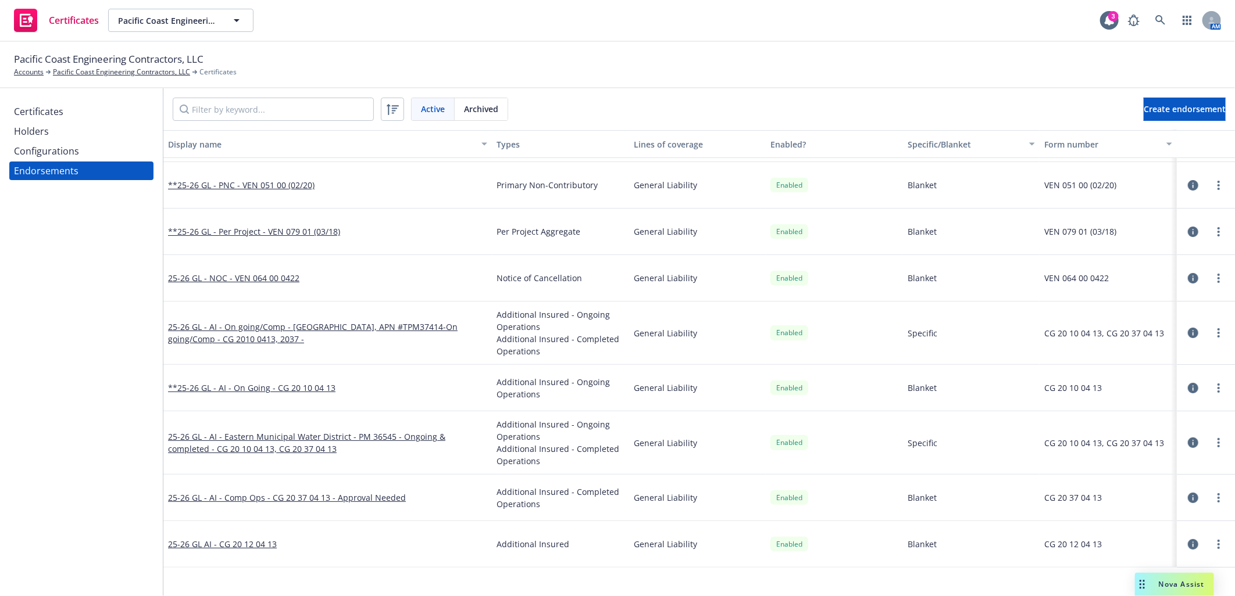
click at [58, 147] on div "Configurations" at bounding box center [46, 151] width 65 height 19
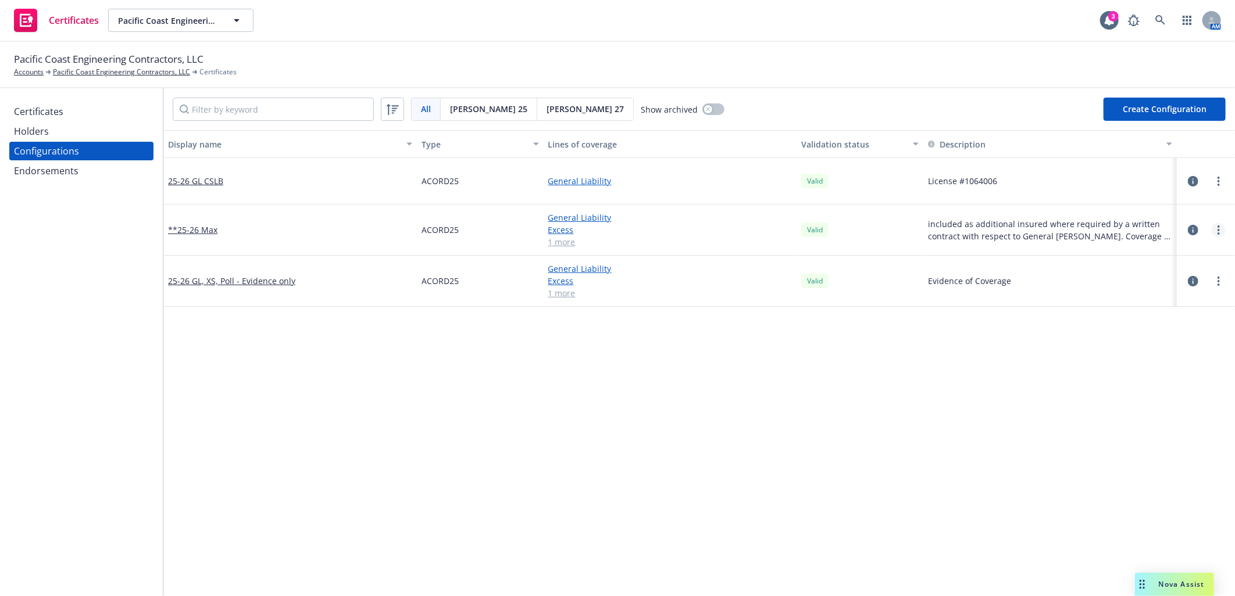
click at [1212, 227] on link "more" at bounding box center [1219, 230] width 14 height 14
click at [1142, 370] on link "Preview an ACORD" at bounding box center [1152, 370] width 128 height 23
click at [1212, 226] on link "more" at bounding box center [1219, 230] width 14 height 14
click at [1128, 345] on link "Regenerate all certificates" at bounding box center [1152, 346] width 128 height 23
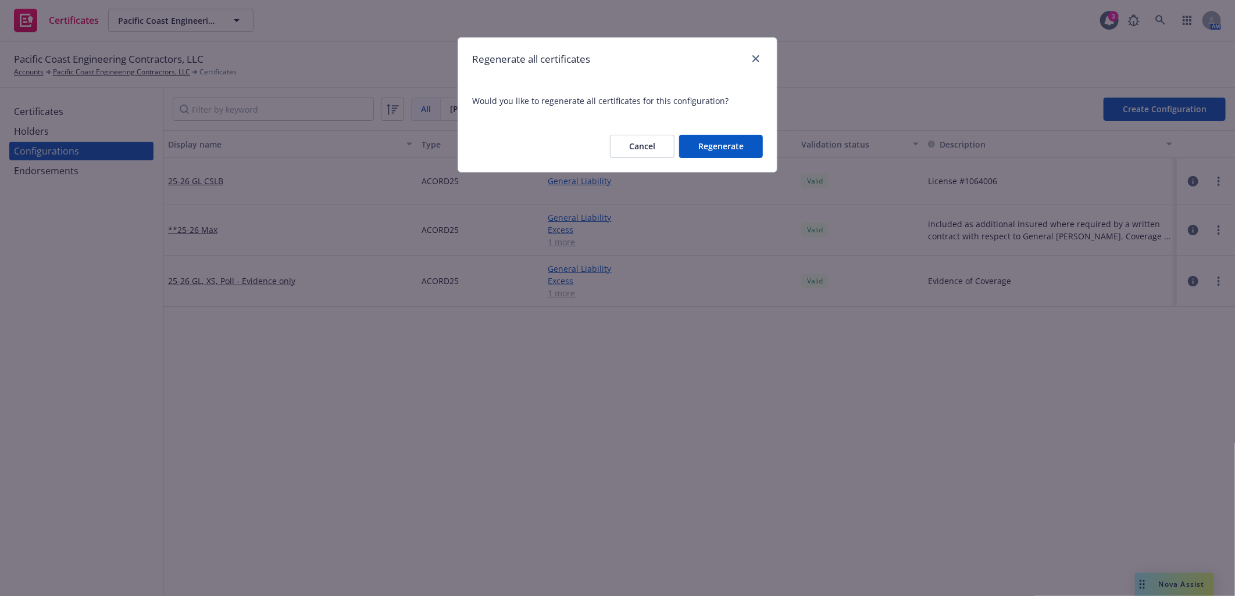
drag, startPoint x: 717, startPoint y: 147, endPoint x: 1036, endPoint y: 185, distance: 320.8
click at [719, 146] on button "Regenerate" at bounding box center [721, 146] width 84 height 23
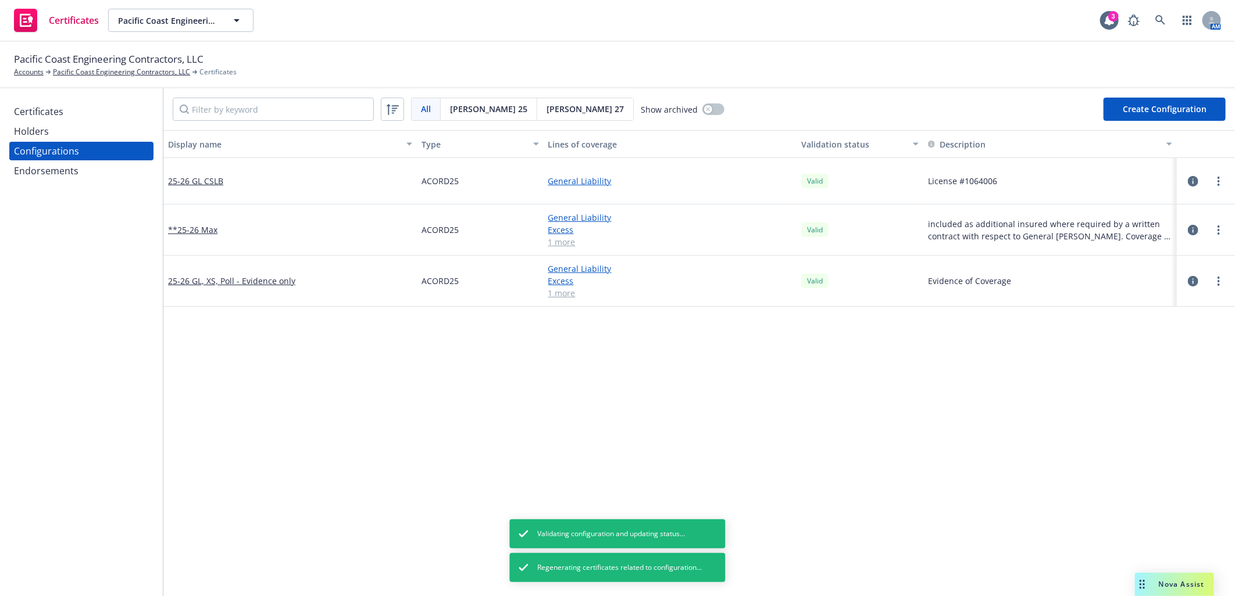
click at [1212, 178] on link "more" at bounding box center [1219, 181] width 14 height 14
click at [1217, 281] on circle "more" at bounding box center [1218, 281] width 2 height 2
click at [1135, 396] on link "Regenerate all certificates" at bounding box center [1152, 397] width 128 height 23
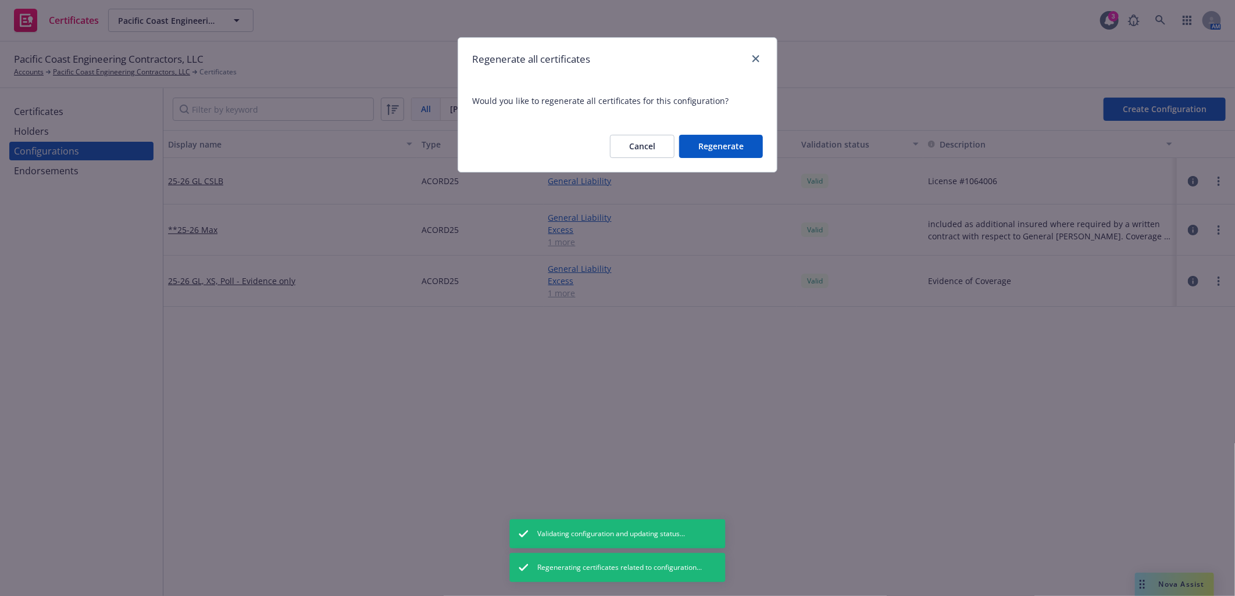
drag, startPoint x: 724, startPoint y: 147, endPoint x: 757, endPoint y: 146, distance: 33.1
click at [724, 146] on button "Regenerate" at bounding box center [721, 146] width 84 height 23
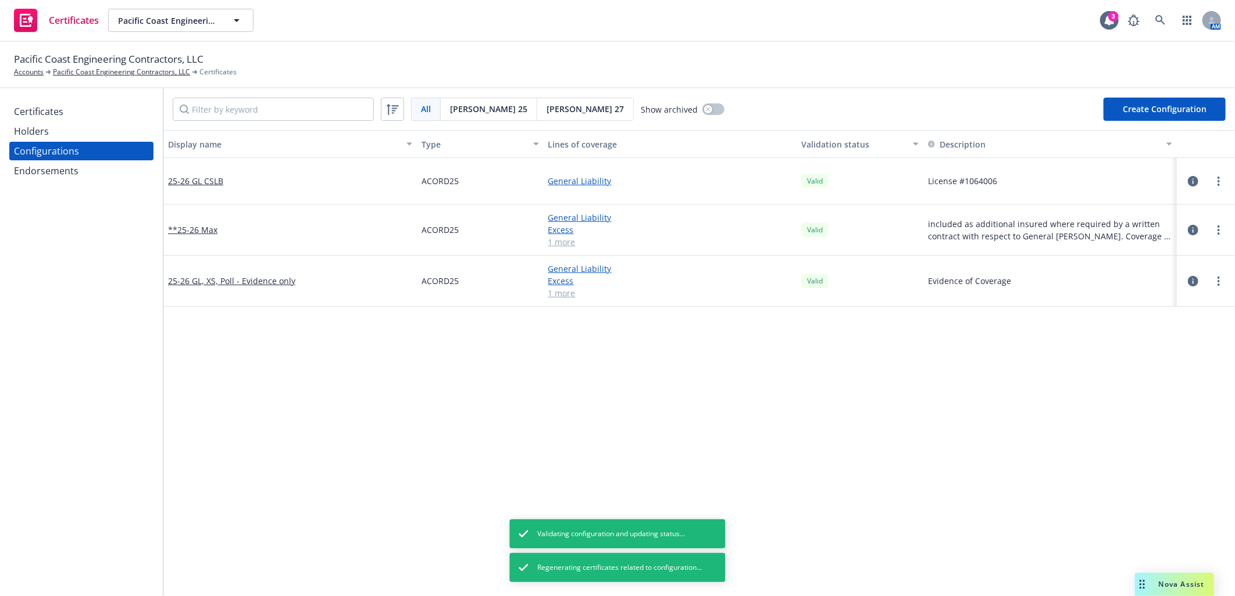
click at [56, 102] on div "Certificates" at bounding box center [38, 111] width 49 height 19
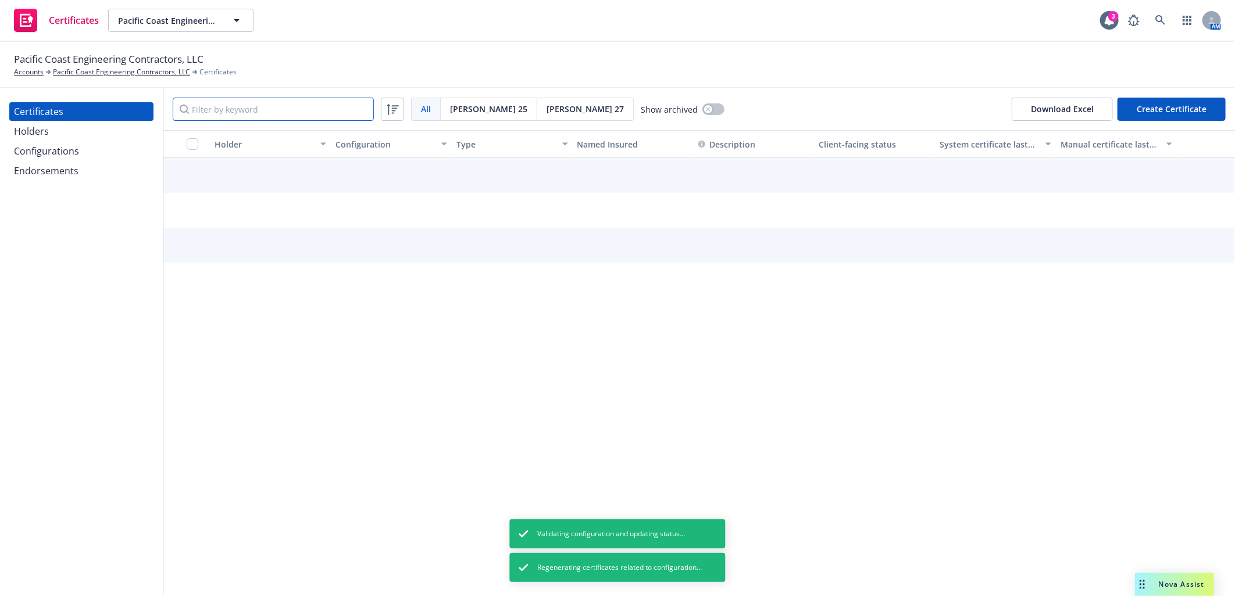
click at [213, 113] on input "Filter by keyword" at bounding box center [273, 109] width 201 height 23
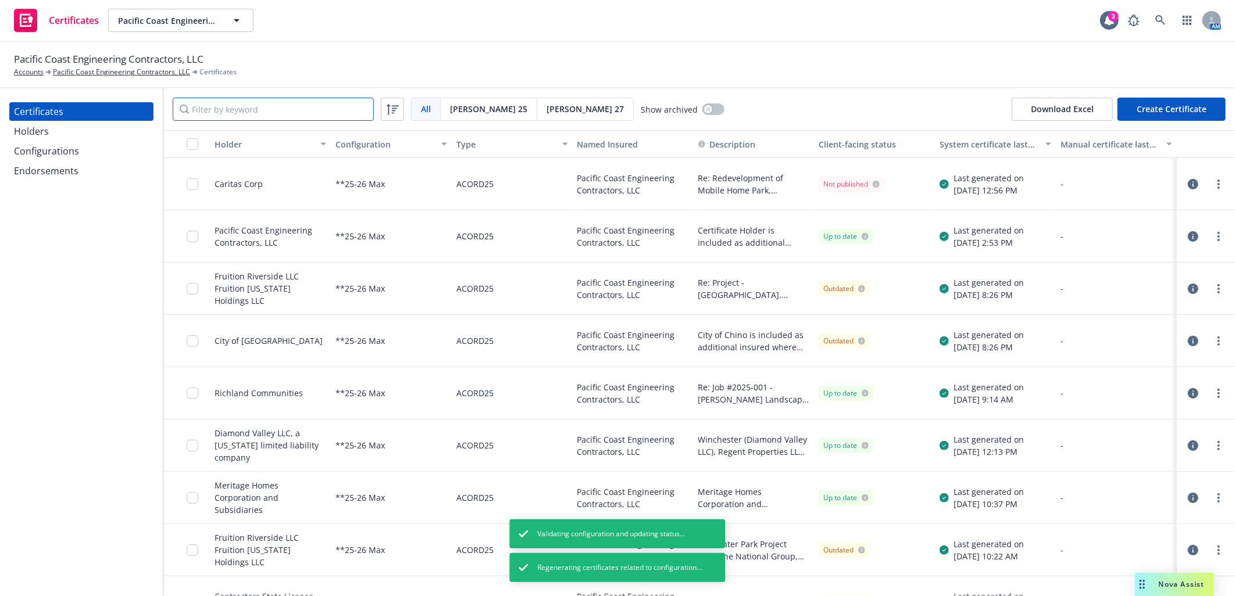
paste input "Eastern Muni"
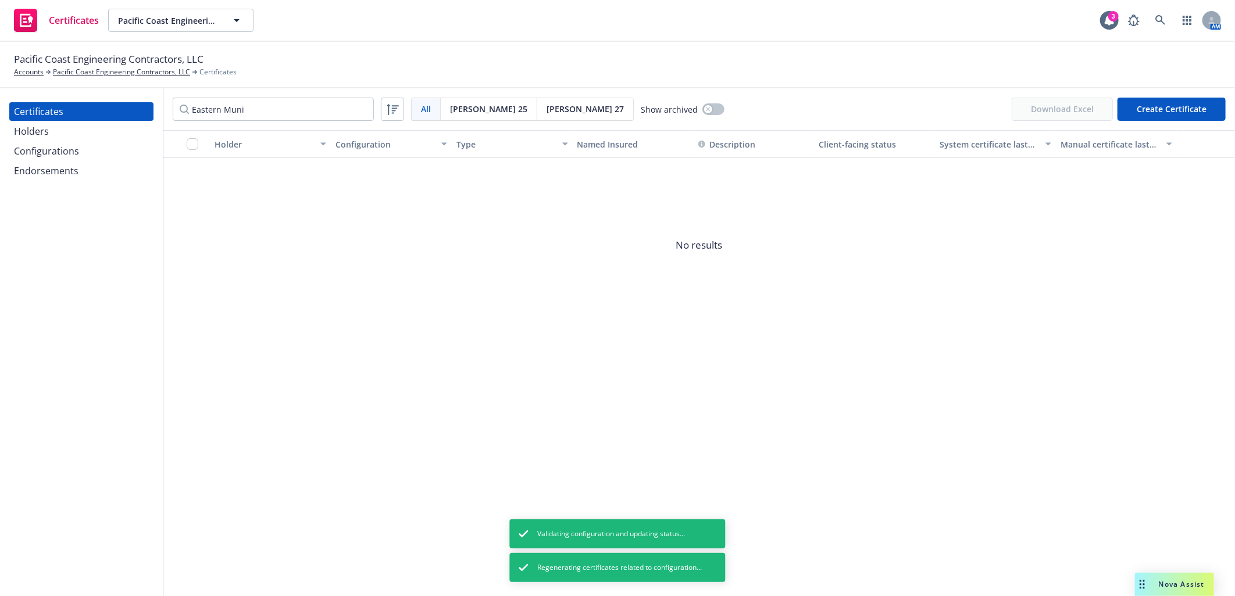
click at [471, 105] on span "[PERSON_NAME] 25" at bounding box center [488, 109] width 77 height 12
click at [285, 112] on input "Eastern Muni" at bounding box center [273, 109] width 201 height 23
click at [274, 103] on input "Eastern Muni" at bounding box center [273, 109] width 201 height 23
drag, startPoint x: 271, startPoint y: 94, endPoint x: 126, endPoint y: 76, distance: 146.5
click at [126, 76] on div "Pacific Coast Engineering Contractors, LLC Accounts Pacific Coast Engineering C…" at bounding box center [617, 319] width 1235 height 555
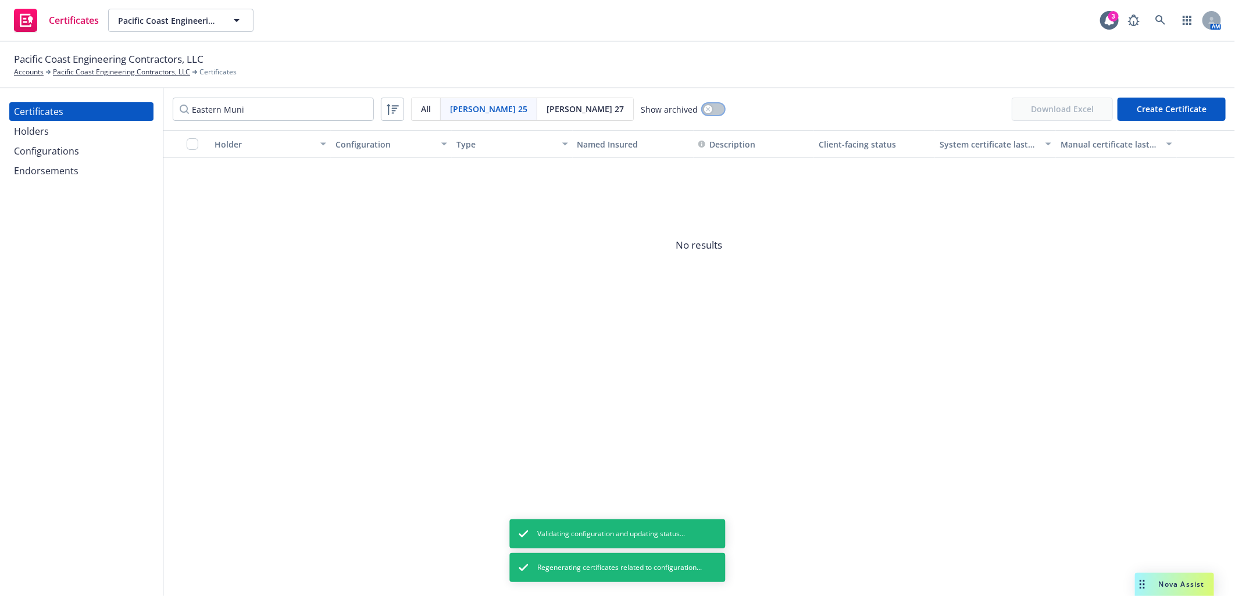
click at [702, 113] on button "button" at bounding box center [713, 109] width 22 height 12
click at [702, 107] on button "button" at bounding box center [713, 109] width 22 height 12
drag, startPoint x: 176, startPoint y: 105, endPoint x: 94, endPoint y: 102, distance: 82.6
click at [94, 102] on div "Certificates Holders Configurations Endorsements Eastern Muni Acord 25 All Acor…" at bounding box center [617, 342] width 1235 height 508
paste input "Sewer"
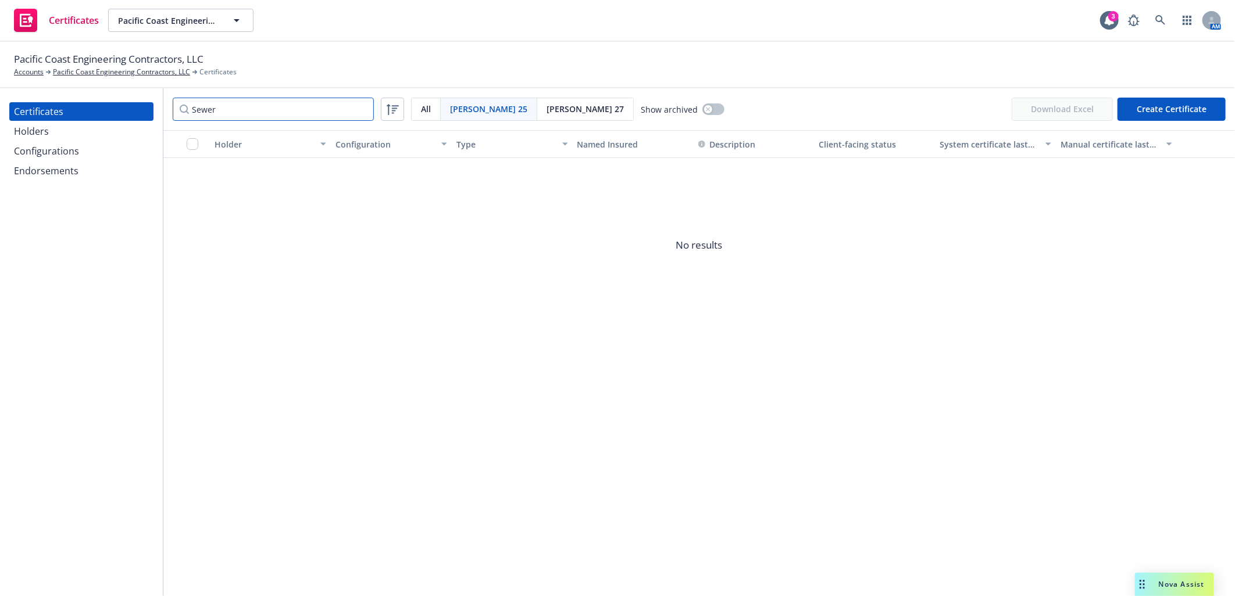
drag, startPoint x: 226, startPoint y: 105, endPoint x: 136, endPoint y: 105, distance: 89.5
click at [136, 105] on div "Certificates Holders Configurations Endorsements Sewer Acord 25 All Acord 25 Ac…" at bounding box center [617, 342] width 1235 height 508
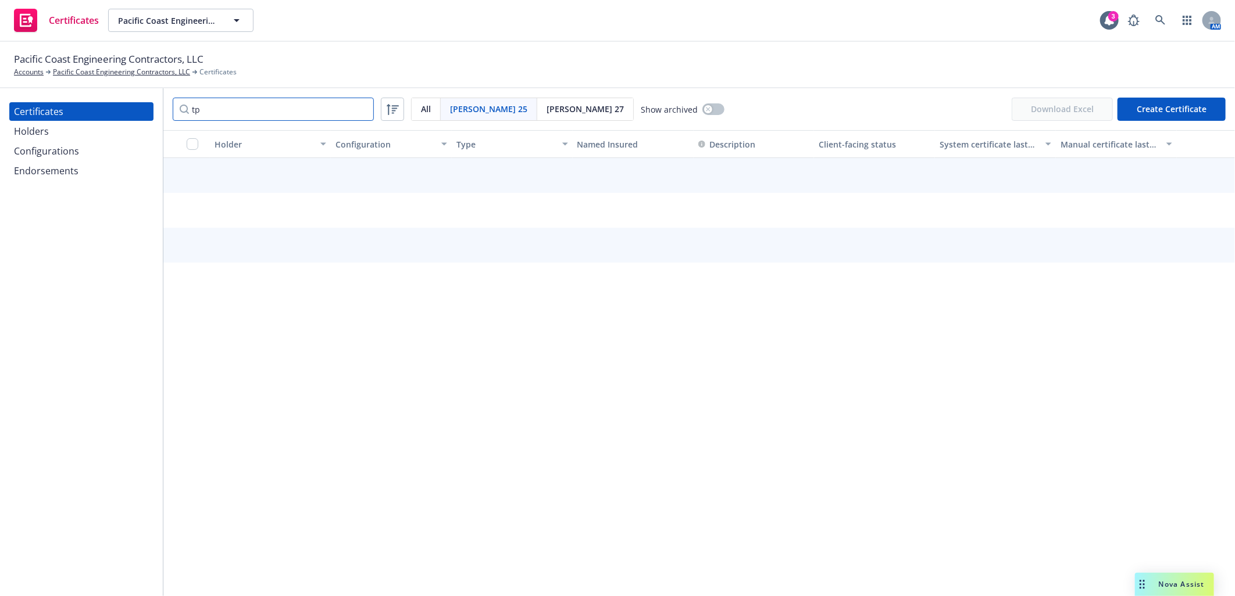
type input "t"
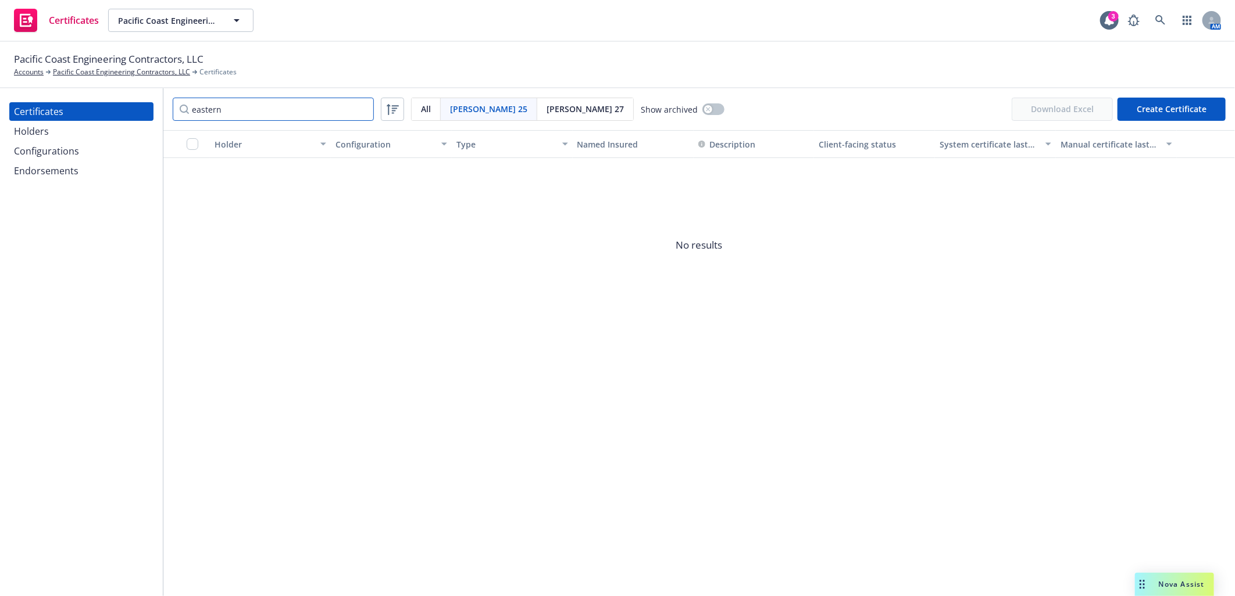
type input "eastern"
click at [49, 169] on div "Endorsements" at bounding box center [46, 171] width 65 height 19
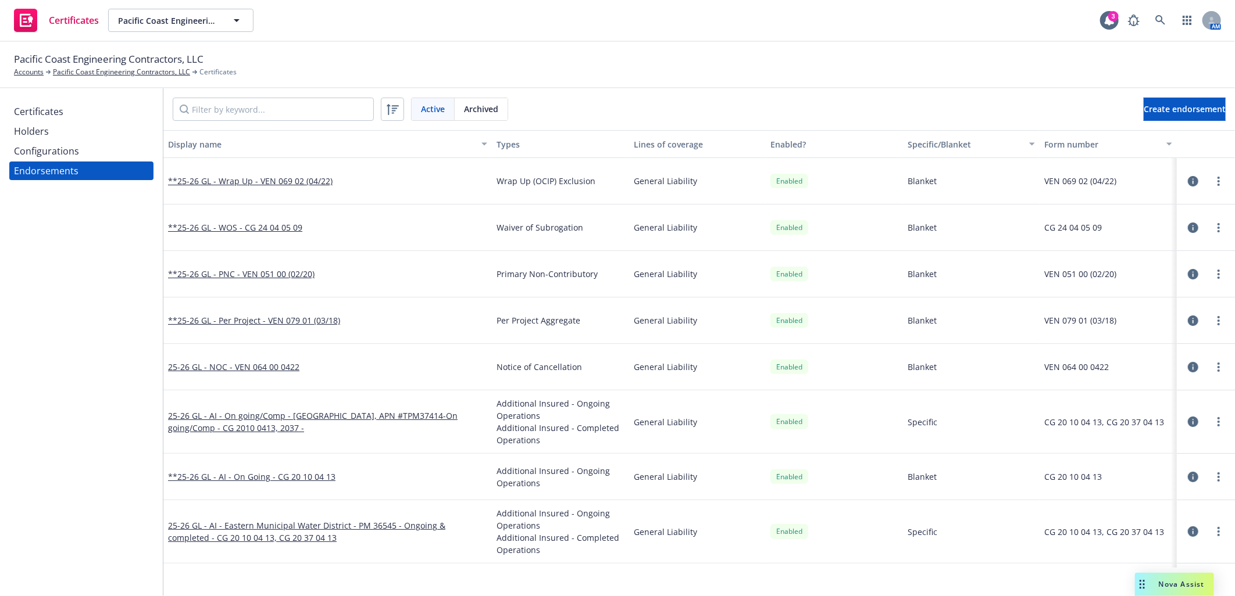
click at [55, 106] on div "Certificates" at bounding box center [38, 111] width 49 height 19
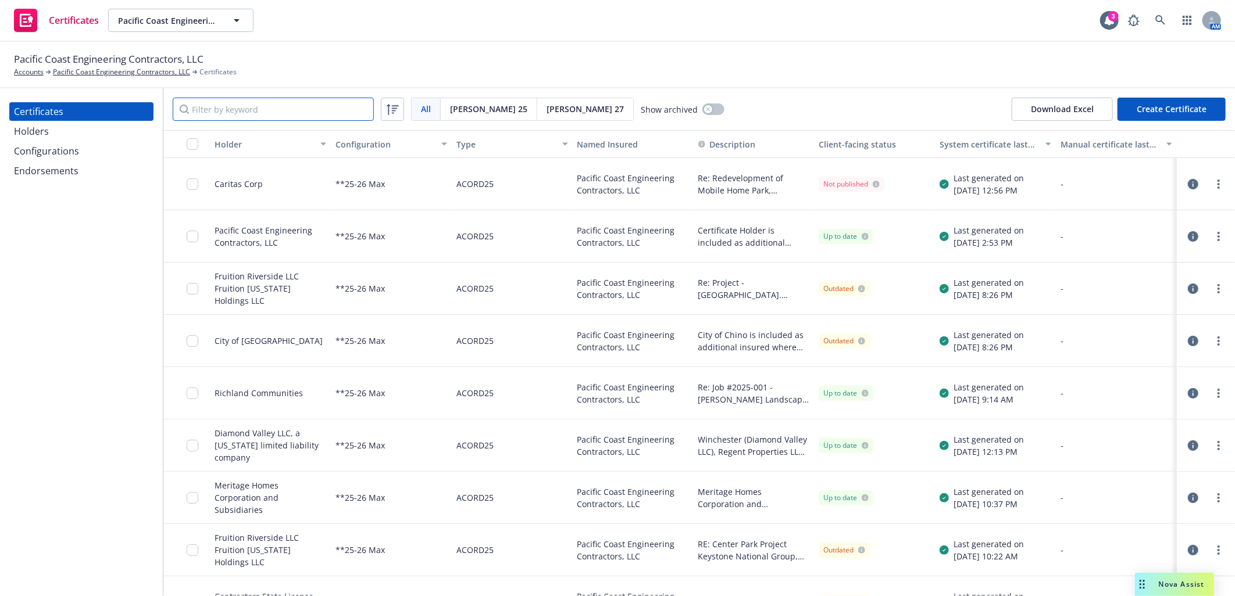
click at [260, 108] on input "Filter by keyword" at bounding box center [273, 109] width 201 height 23
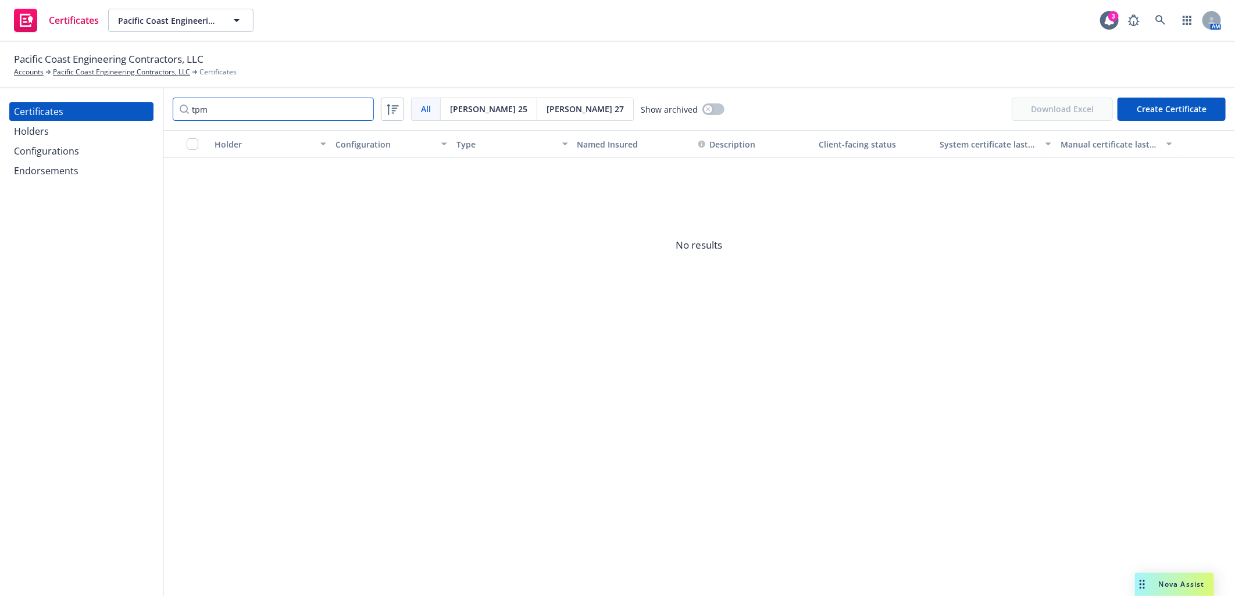
drag, startPoint x: 219, startPoint y: 106, endPoint x: 3, endPoint y: 94, distance: 215.4
click at [3, 95] on div "Certificates Holders Configurations Endorsements tpm All All Acord 25 Acord 27 …" at bounding box center [617, 342] width 1235 height 508
type input "apn"
click at [25, 128] on div "Holders" at bounding box center [31, 131] width 35 height 19
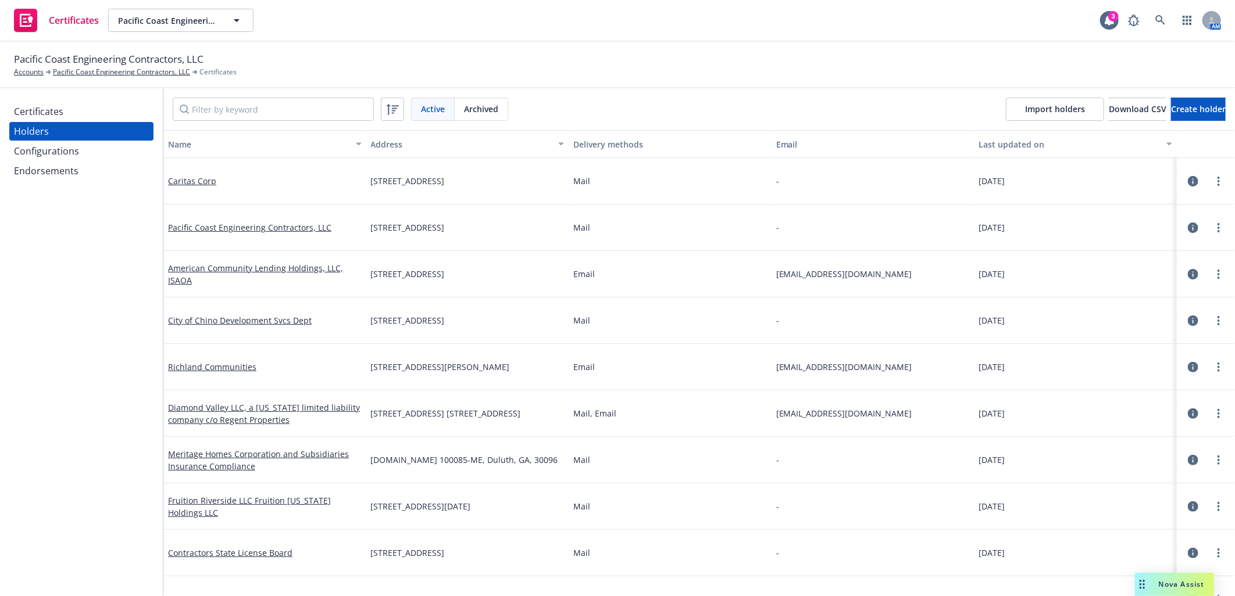
click at [38, 115] on div "Certificates" at bounding box center [38, 111] width 49 height 19
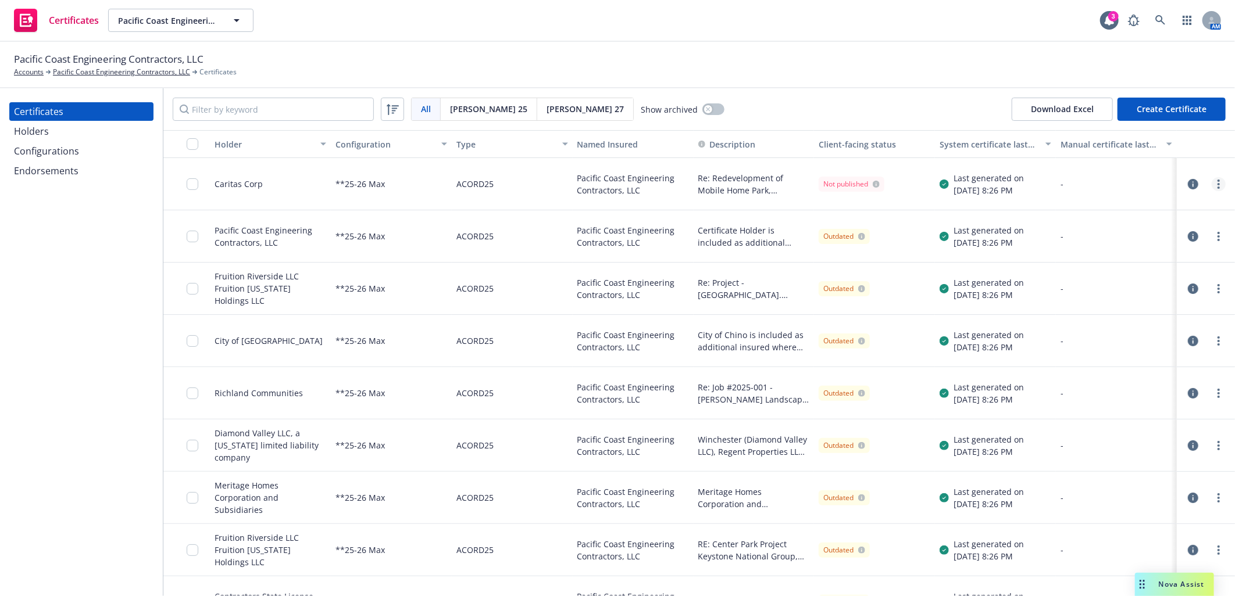
click at [1217, 183] on icon "more" at bounding box center [1218, 184] width 2 height 9
click at [1061, 250] on link "Regenerate" at bounding box center [1123, 254] width 186 height 23
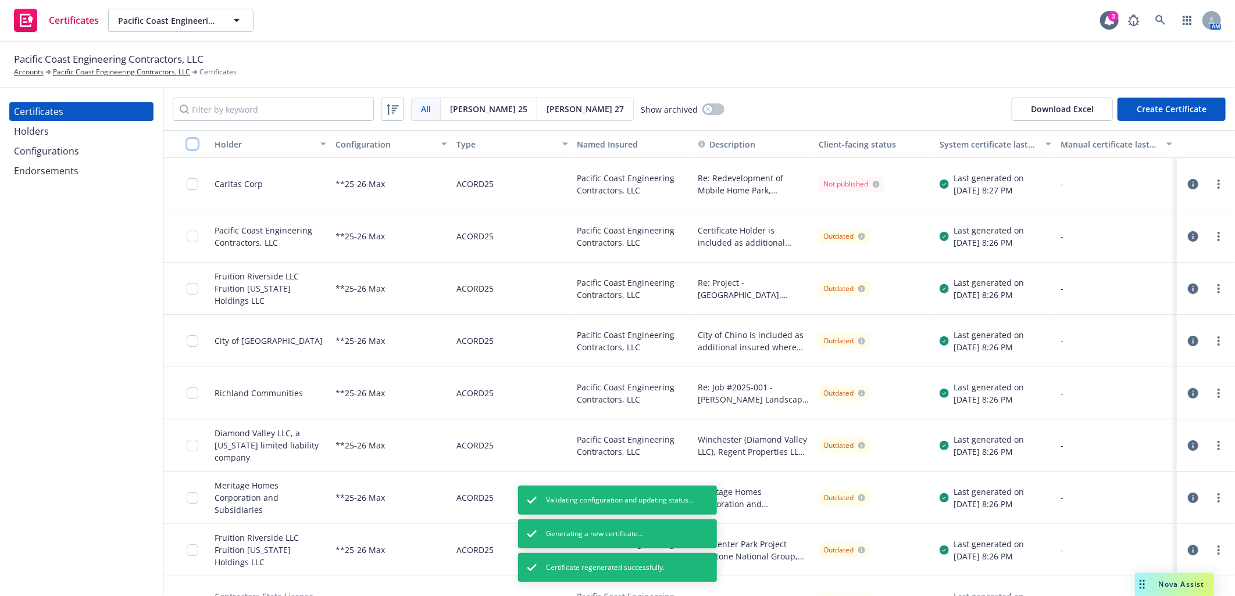
click at [190, 144] on input "checkbox" at bounding box center [193, 144] width 12 height 12
click at [507, 572] on div "Download certificates" at bounding box center [553, 570] width 92 height 22
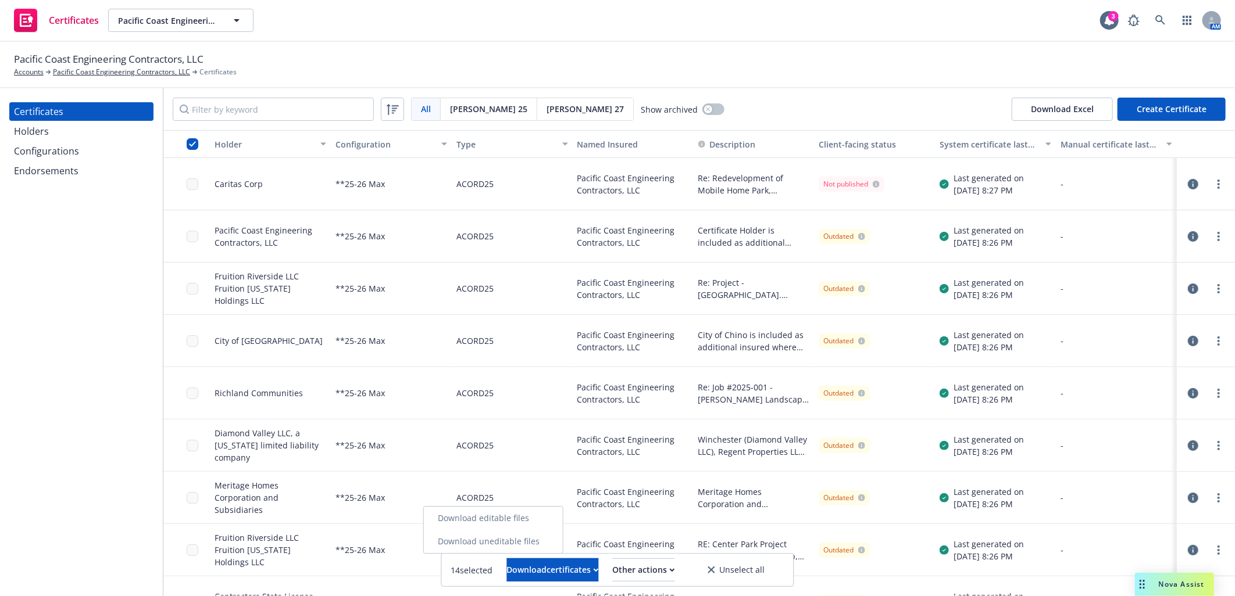
click at [506, 541] on link "Download uneditable files" at bounding box center [493, 541] width 139 height 23
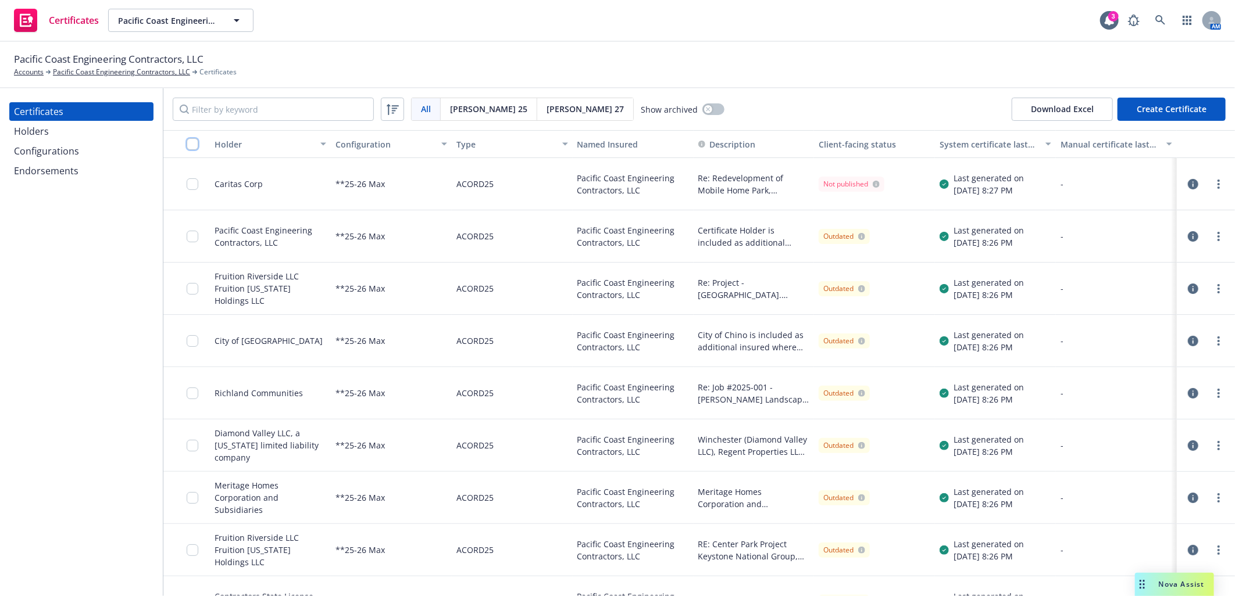
click at [189, 140] on input "checkbox" at bounding box center [193, 144] width 12 height 12
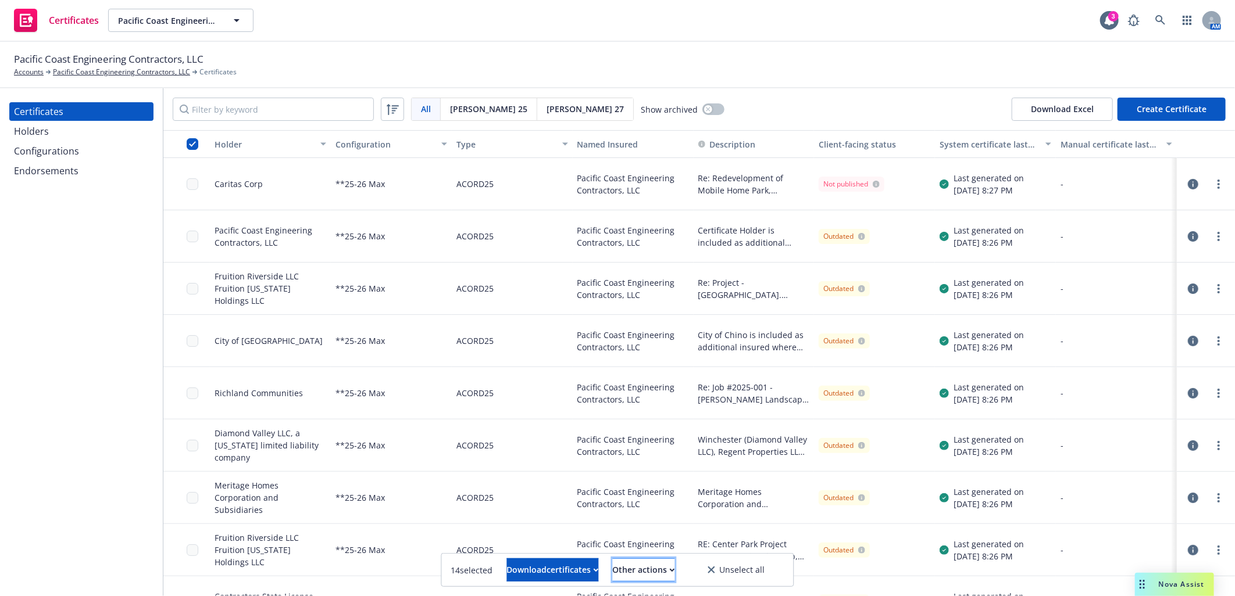
click at [651, 570] on div "Other actions" at bounding box center [644, 570] width 62 height 22
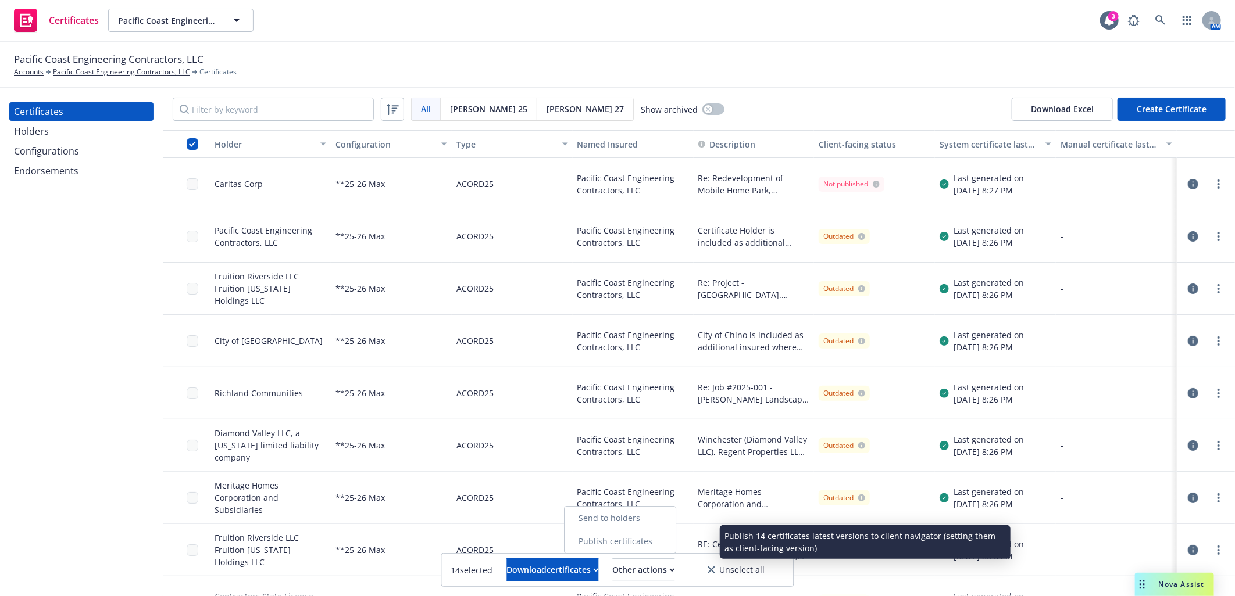
click at [659, 543] on link "Publish certificates" at bounding box center [619, 541] width 111 height 23
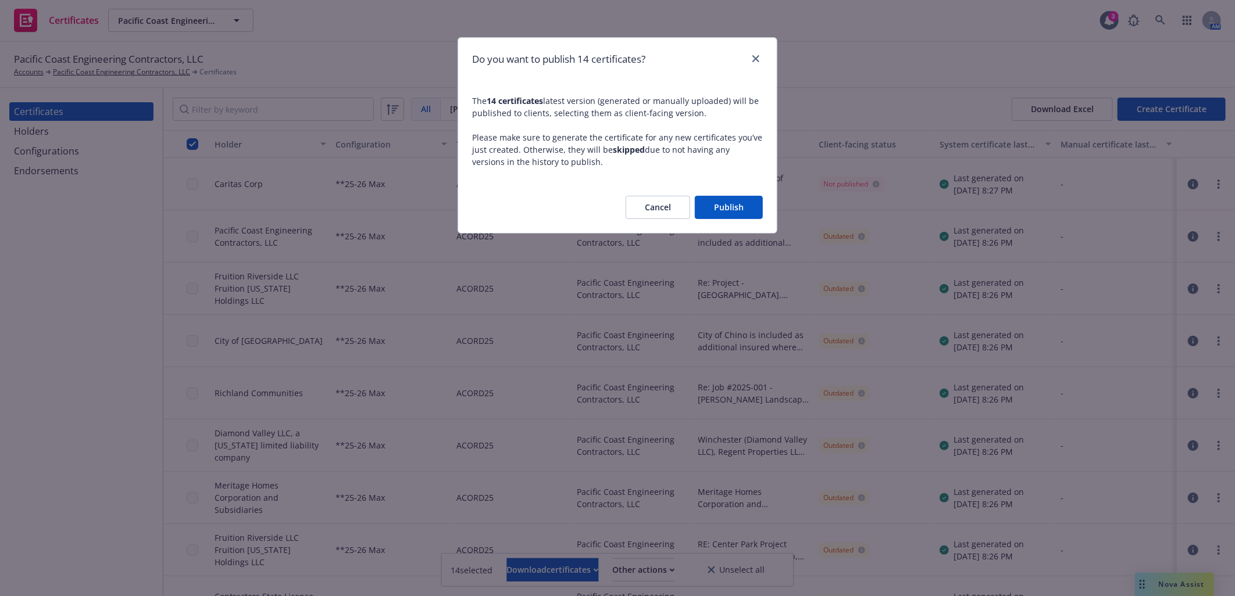
click at [735, 206] on button "Publish" at bounding box center [729, 207] width 68 height 23
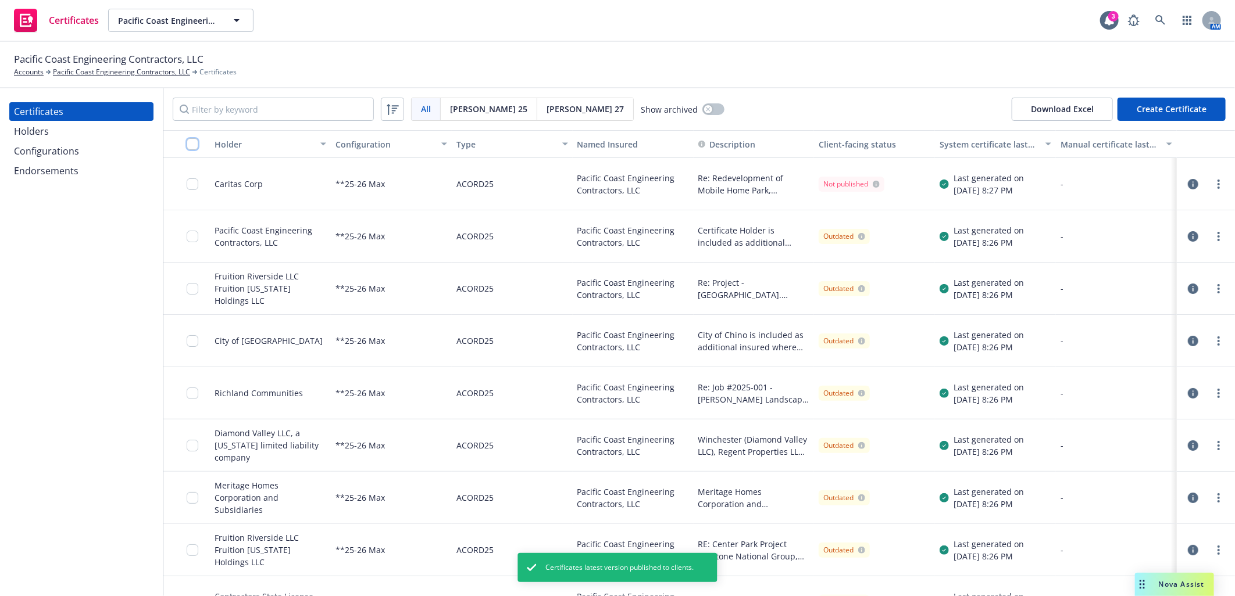
click at [191, 144] on input "checkbox" at bounding box center [193, 144] width 12 height 12
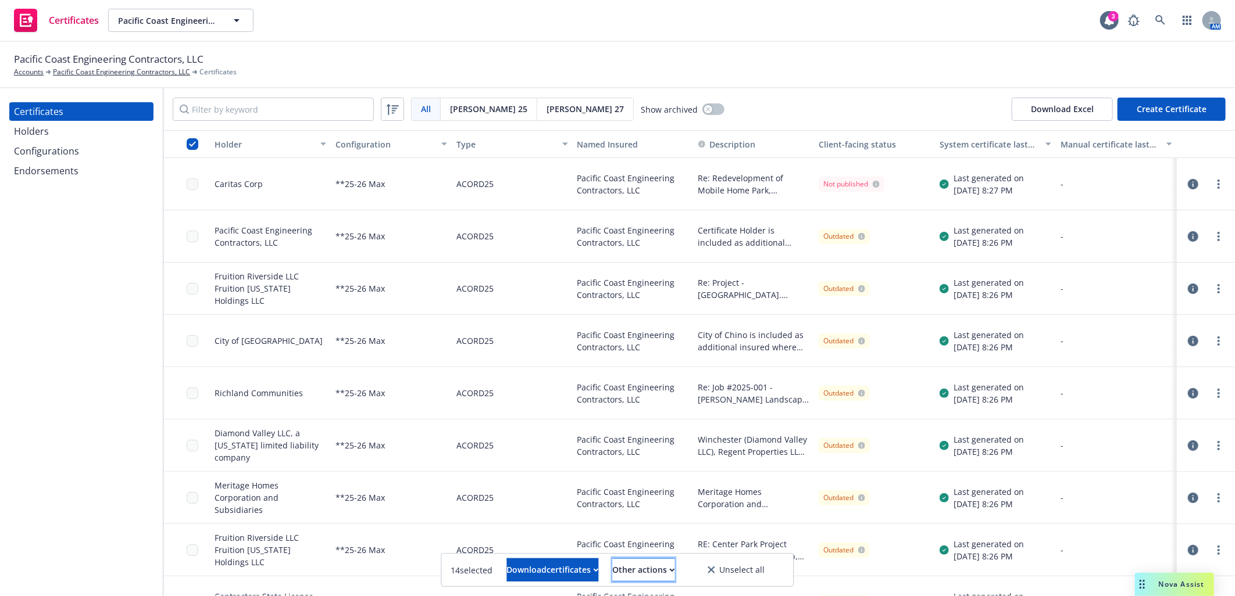
click at [658, 569] on div "Other actions" at bounding box center [644, 570] width 62 height 22
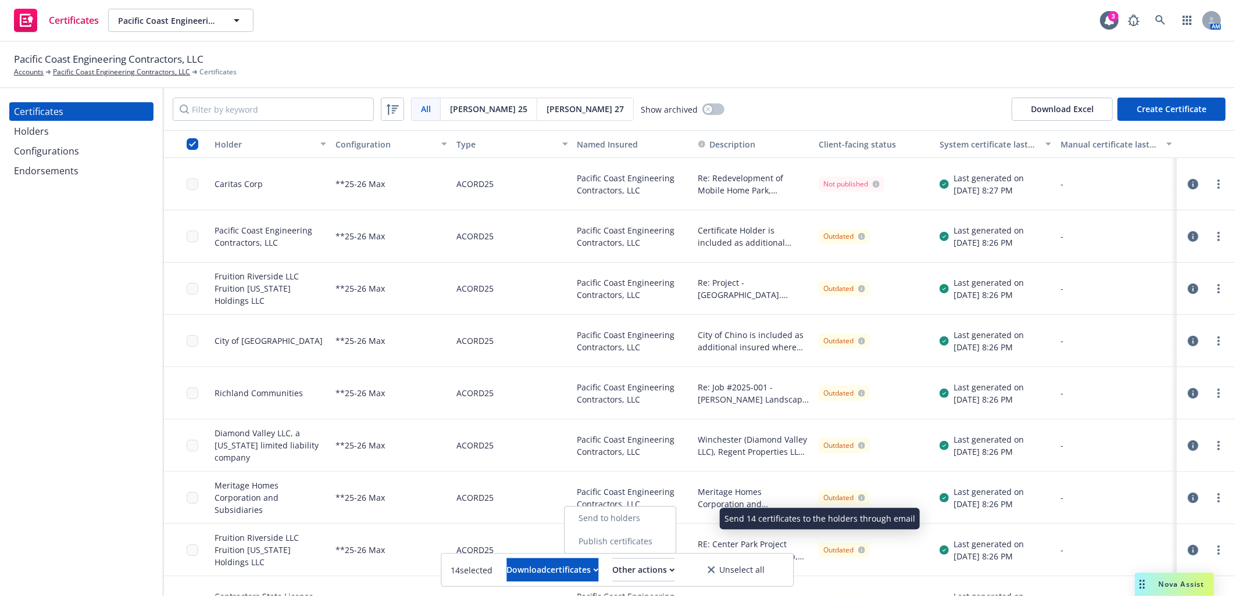
click at [655, 520] on link "Send to holders" at bounding box center [619, 518] width 111 height 23
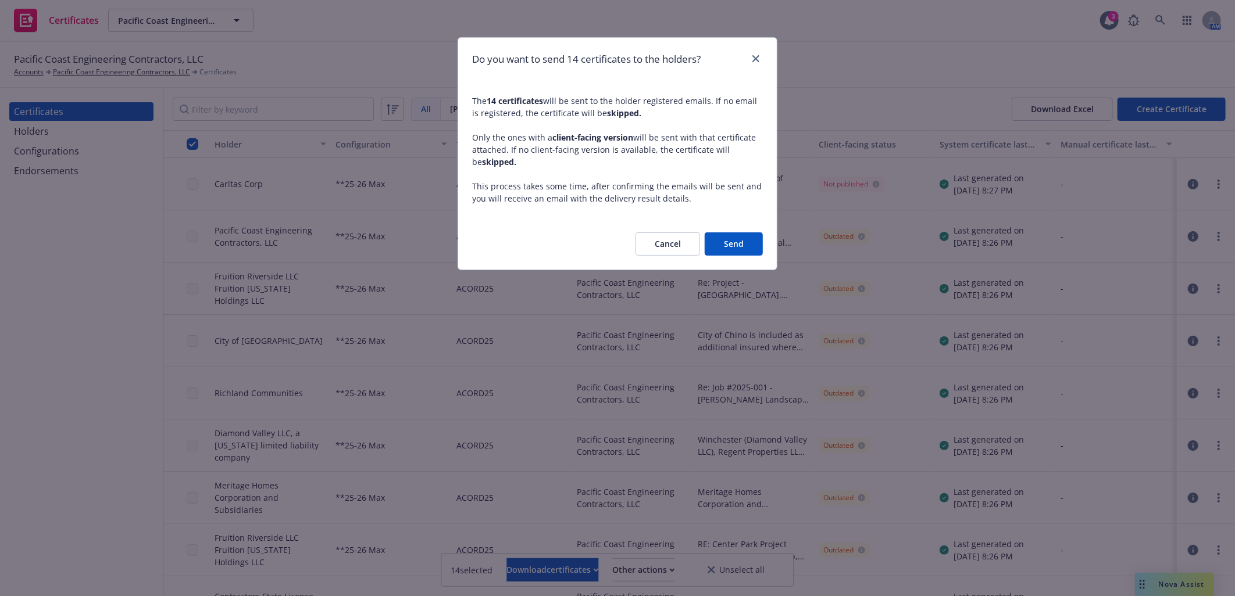
click at [742, 244] on button "Send" at bounding box center [734, 244] width 58 height 23
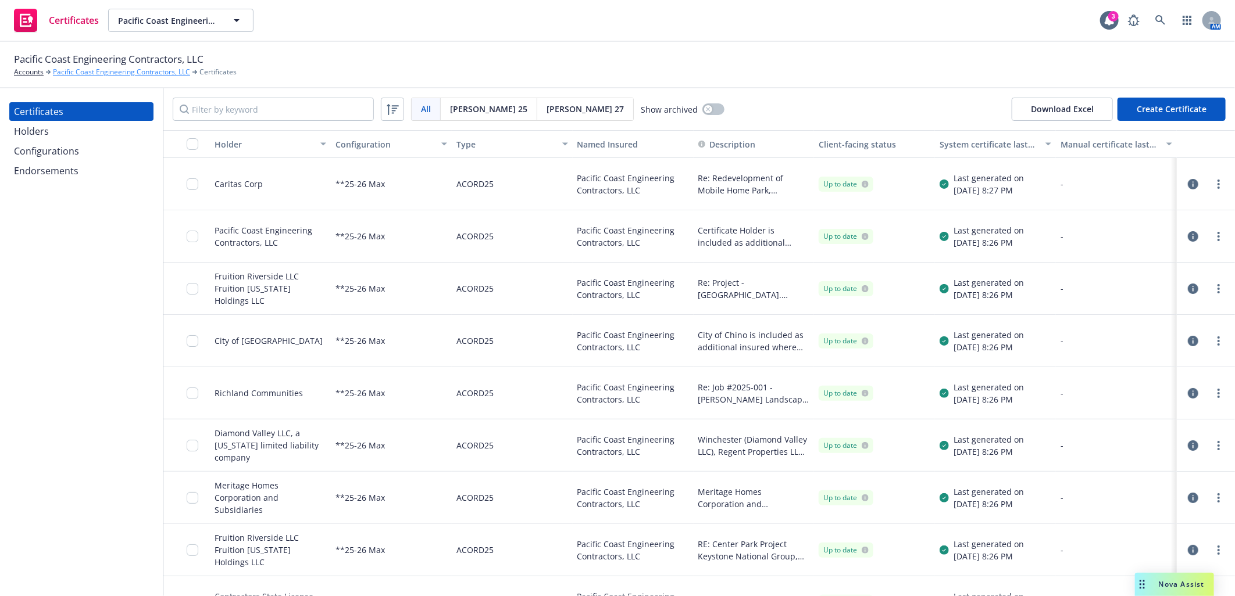
click at [103, 69] on link "Pacific Coast Engineering Contractors, LLC" at bounding box center [121, 72] width 137 height 10
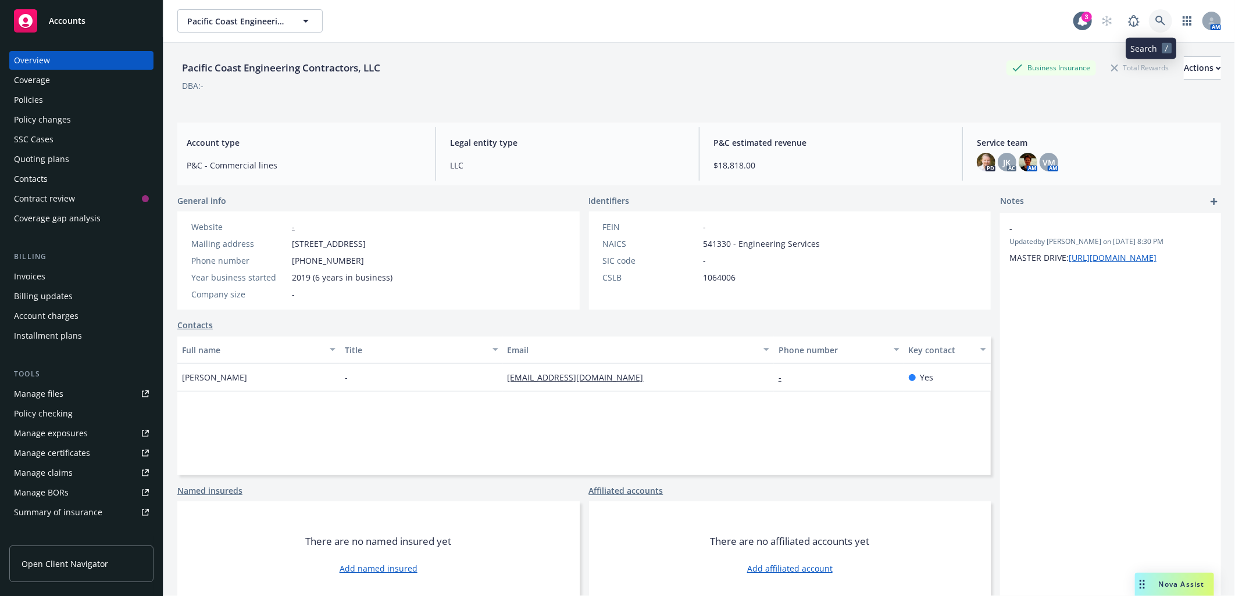
click at [1155, 16] on icon at bounding box center [1160, 21] width 10 height 10
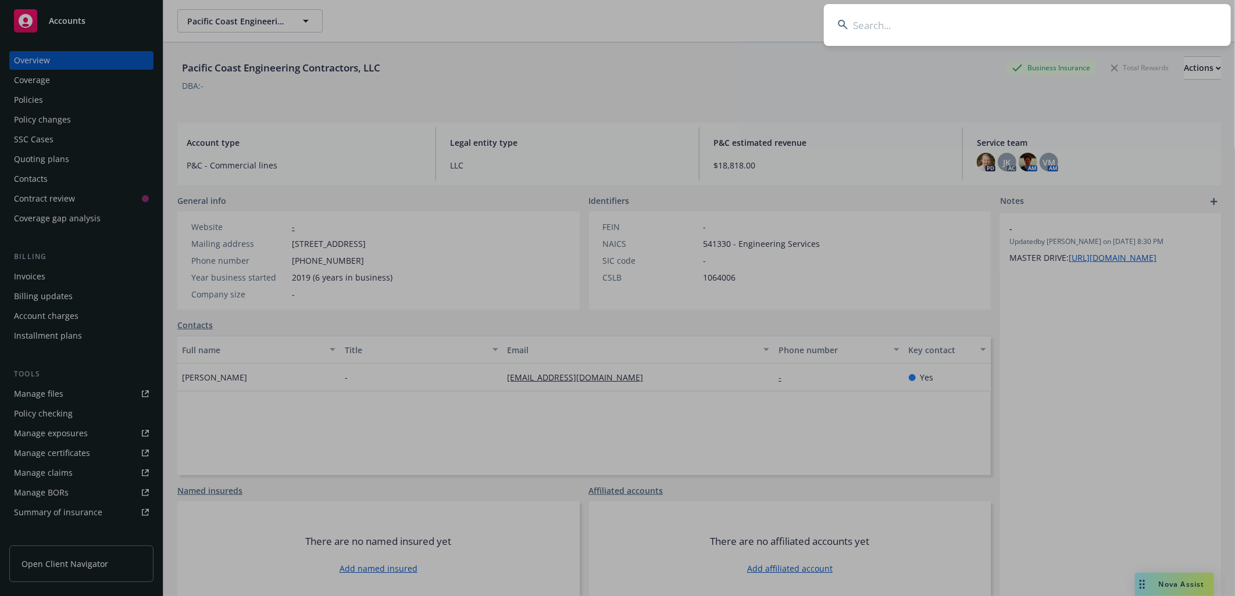
click at [1048, 23] on input at bounding box center [1027, 25] width 407 height 42
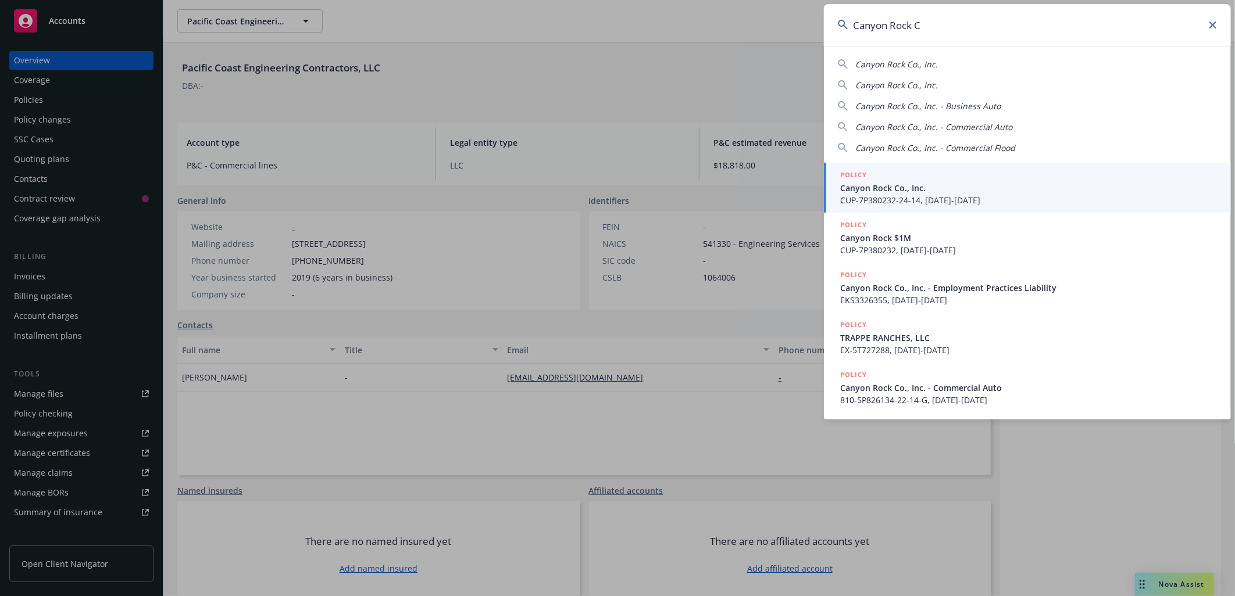
type input "Canyon Rock C"
click at [903, 187] on span "Canyon Rock Co., Inc." at bounding box center [1028, 188] width 377 height 12
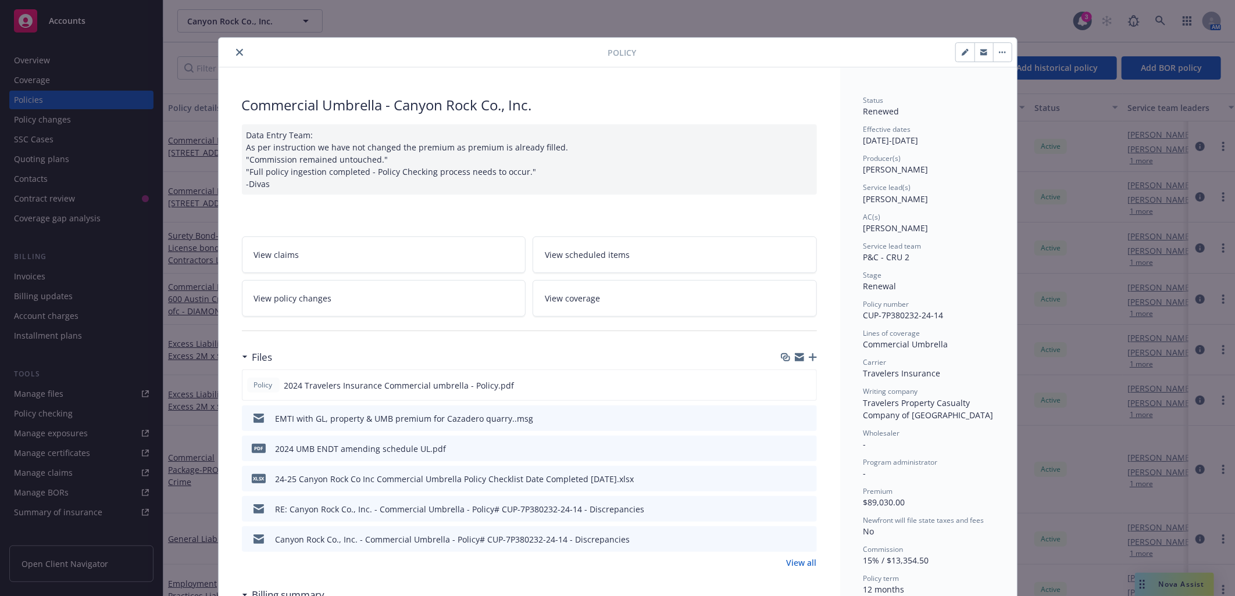
click at [238, 52] on button "close" at bounding box center [240, 52] width 14 height 14
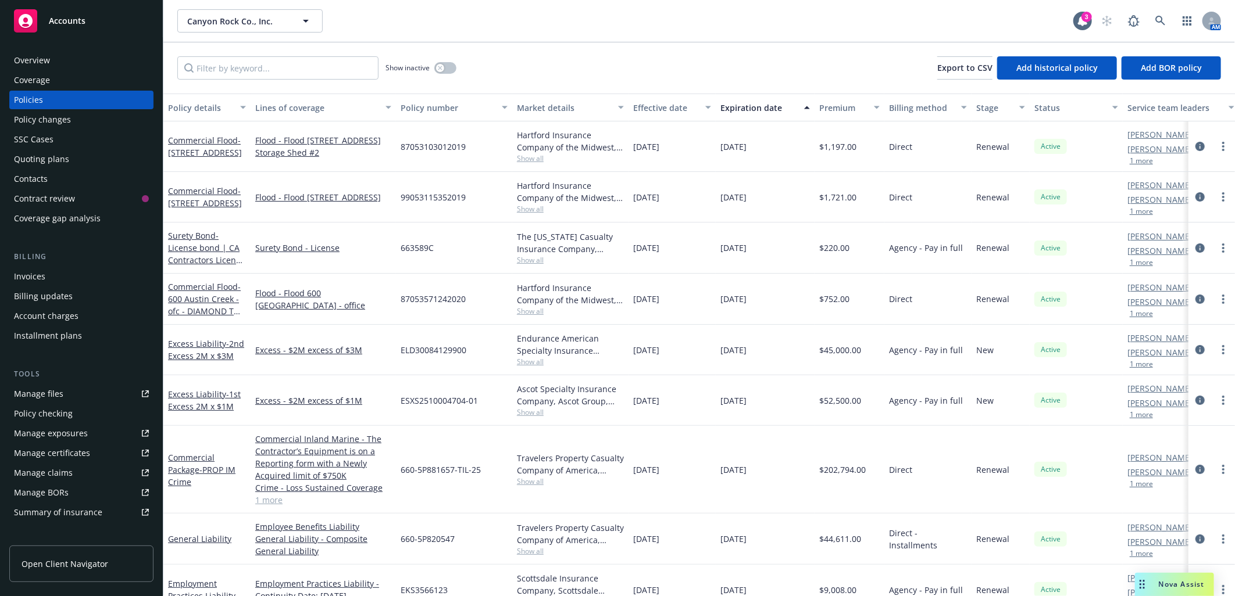
click at [50, 454] on div "Manage certificates" at bounding box center [52, 453] width 76 height 19
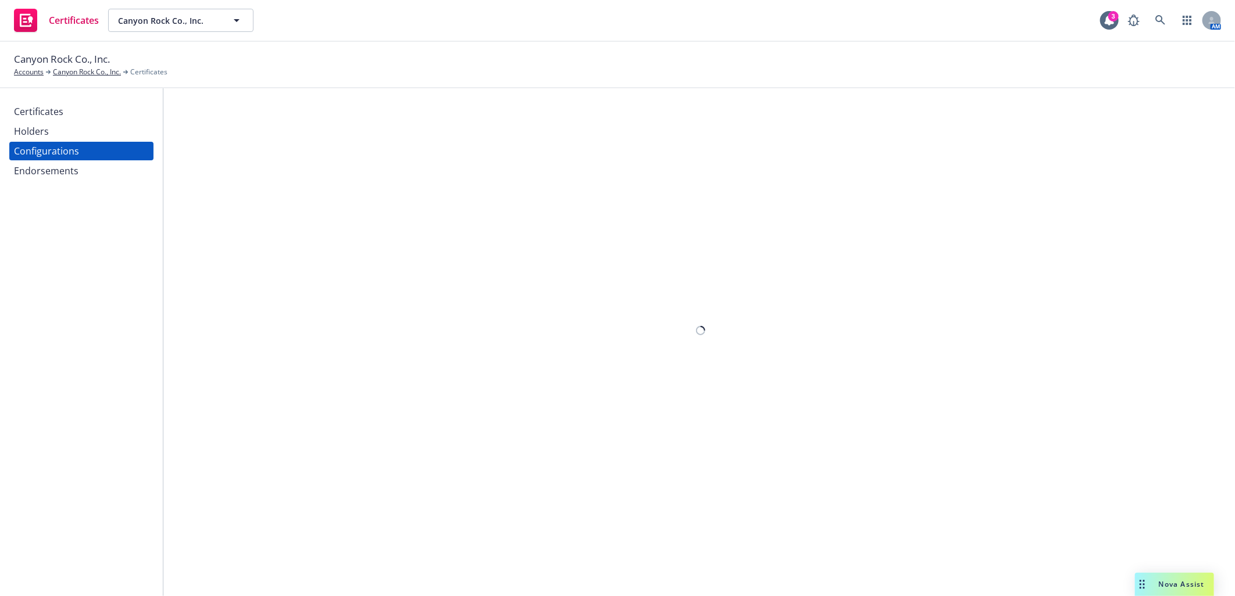
click at [56, 149] on div "Configurations" at bounding box center [46, 151] width 65 height 19
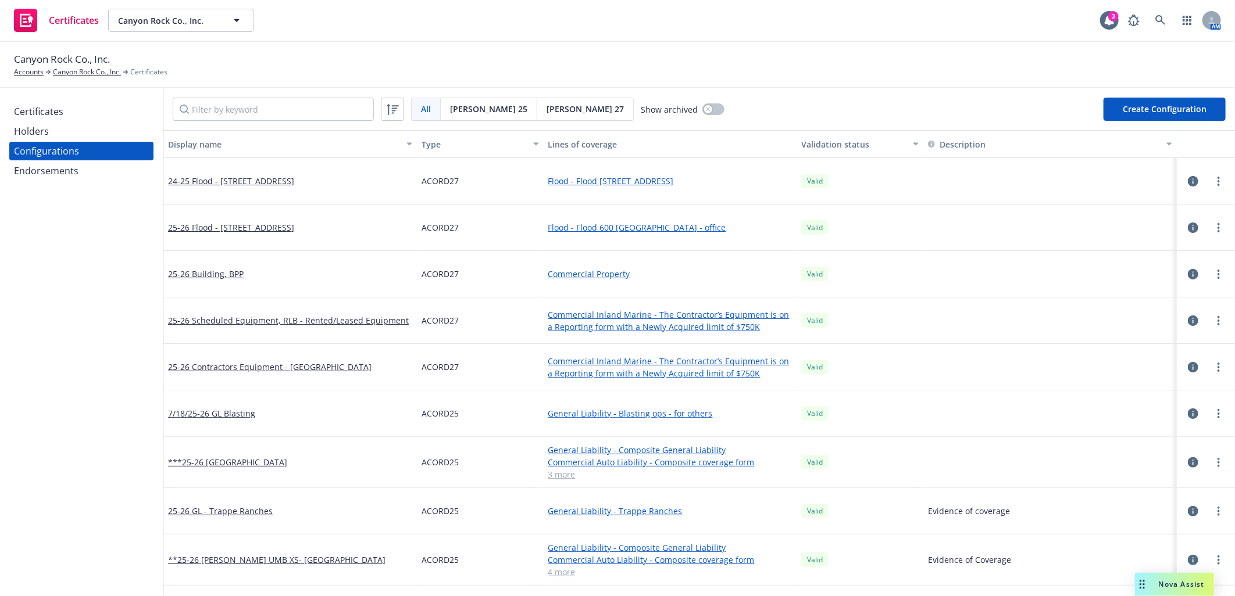
click at [546, 109] on span "[PERSON_NAME] 27" at bounding box center [584, 109] width 77 height 12
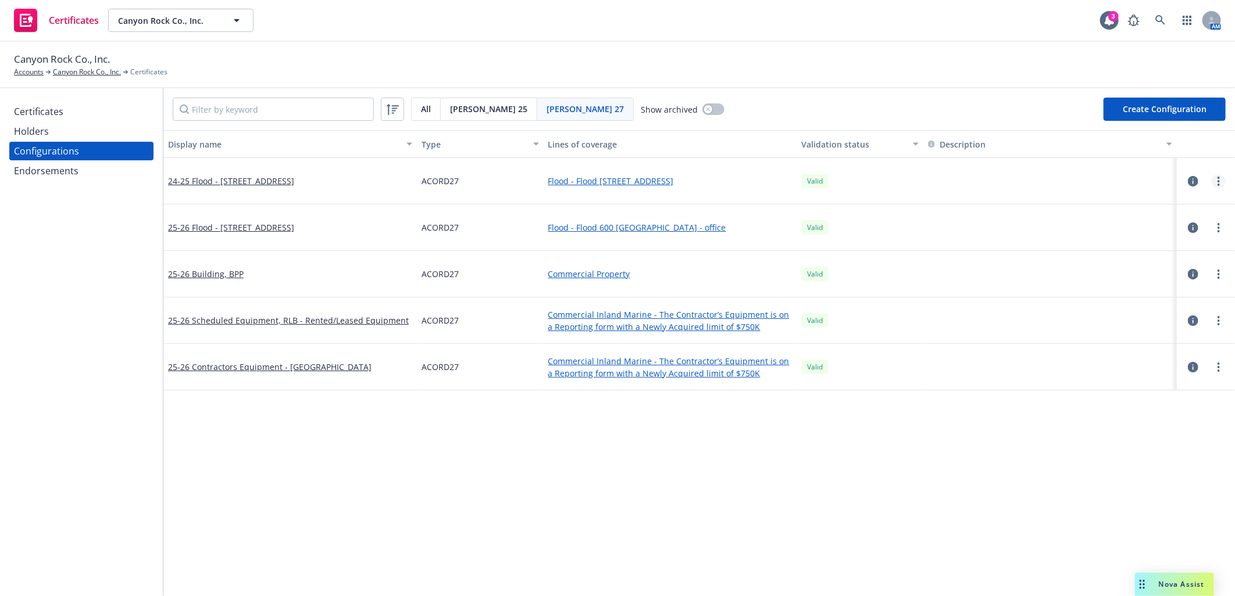
click at [1212, 177] on link "more" at bounding box center [1219, 181] width 14 height 14
click at [1160, 315] on link "Preview an ACORD" at bounding box center [1152, 320] width 128 height 23
click at [1212, 320] on link "more" at bounding box center [1219, 321] width 14 height 14
click at [1217, 316] on circle "more" at bounding box center [1218, 317] width 2 height 2
click at [1139, 457] on link "Preview an ACORD" at bounding box center [1152, 460] width 128 height 23
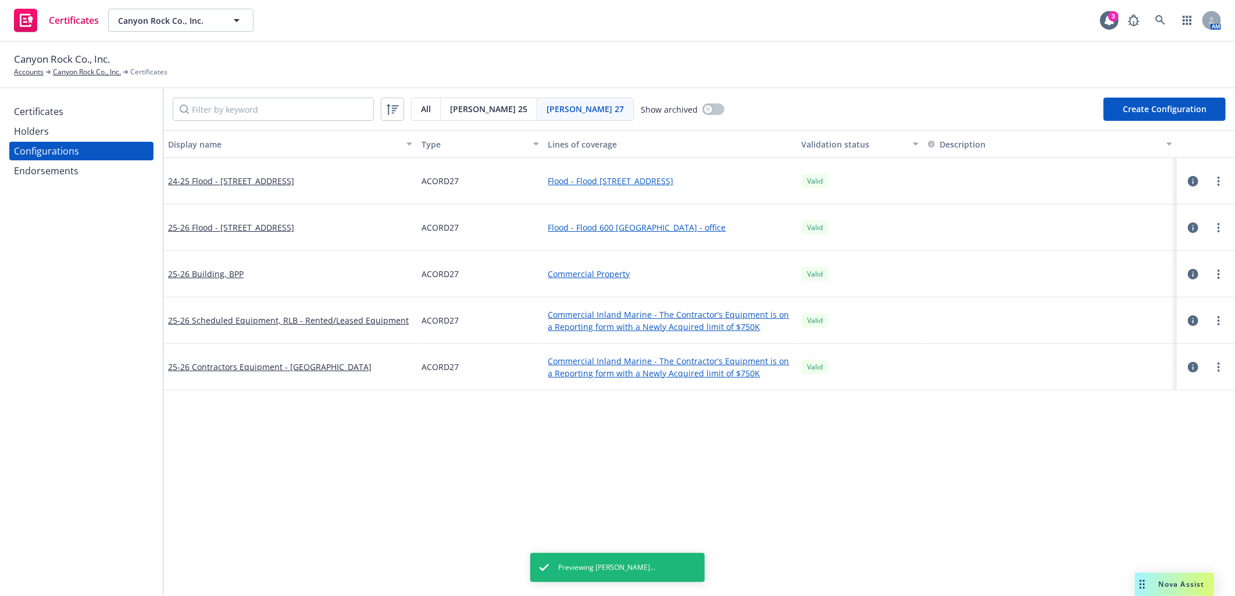
click at [34, 112] on div "Certificates" at bounding box center [38, 111] width 49 height 19
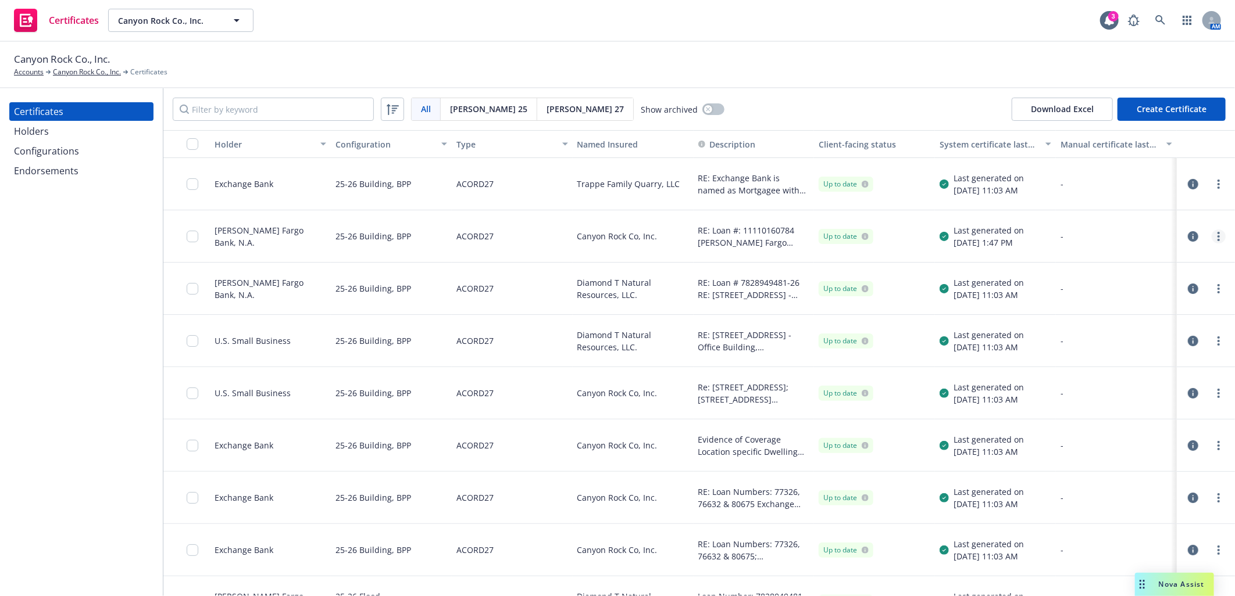
click at [1217, 234] on icon "more" at bounding box center [1218, 236] width 2 height 9
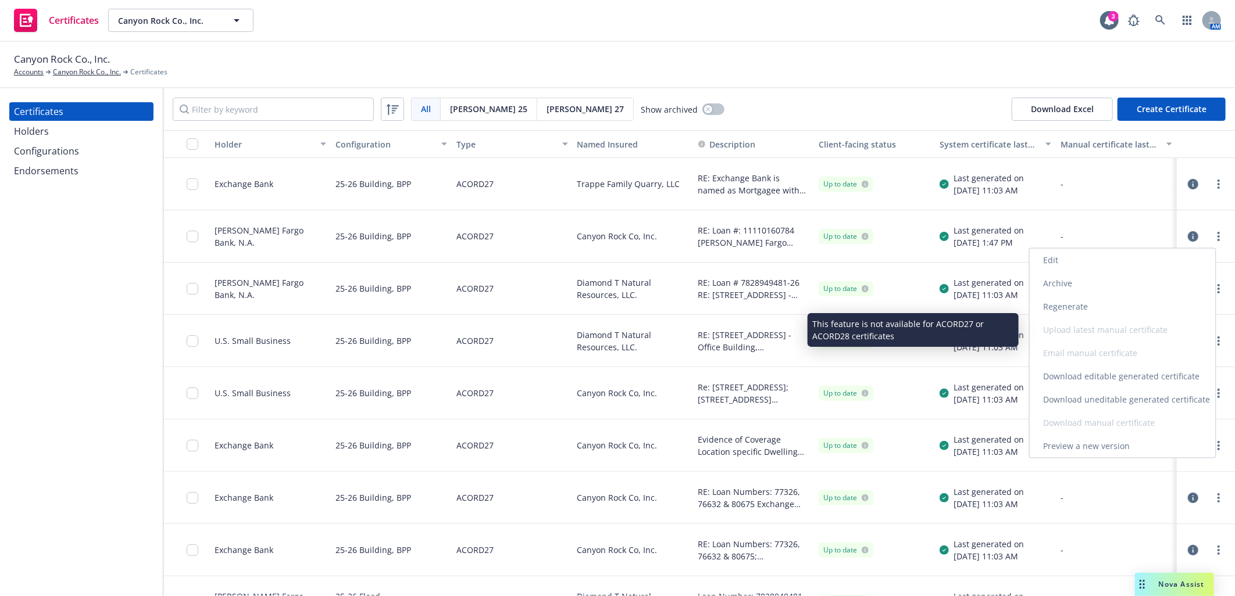
click at [1065, 299] on link "Regenerate" at bounding box center [1123, 306] width 186 height 23
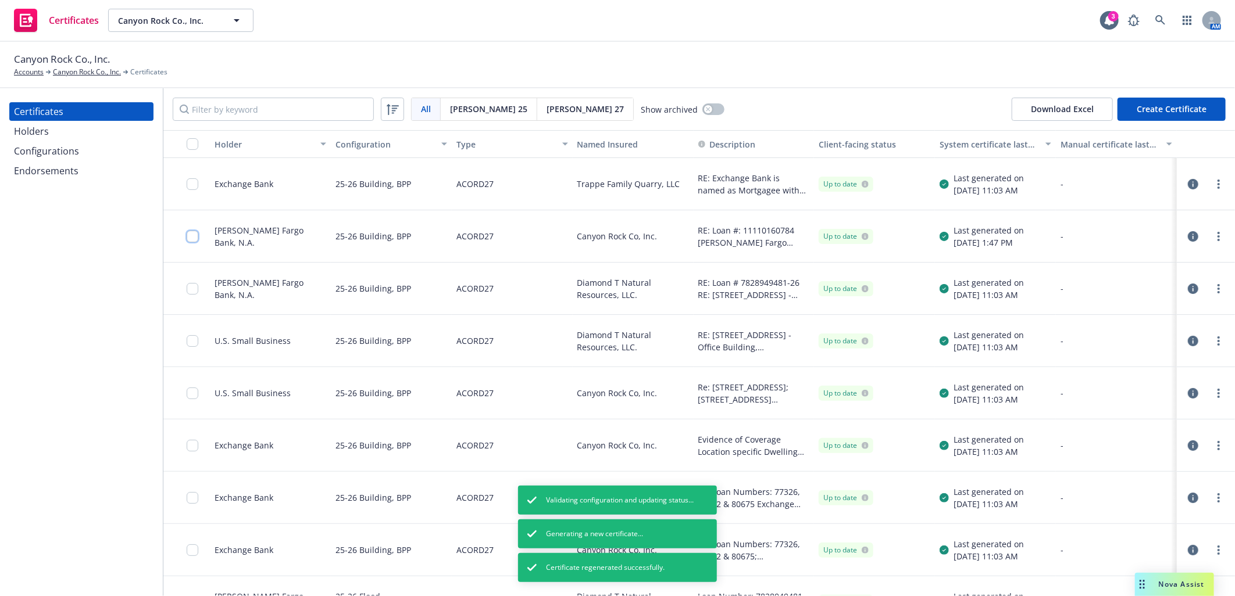
click at [190, 239] on input "checkbox" at bounding box center [193, 237] width 12 height 12
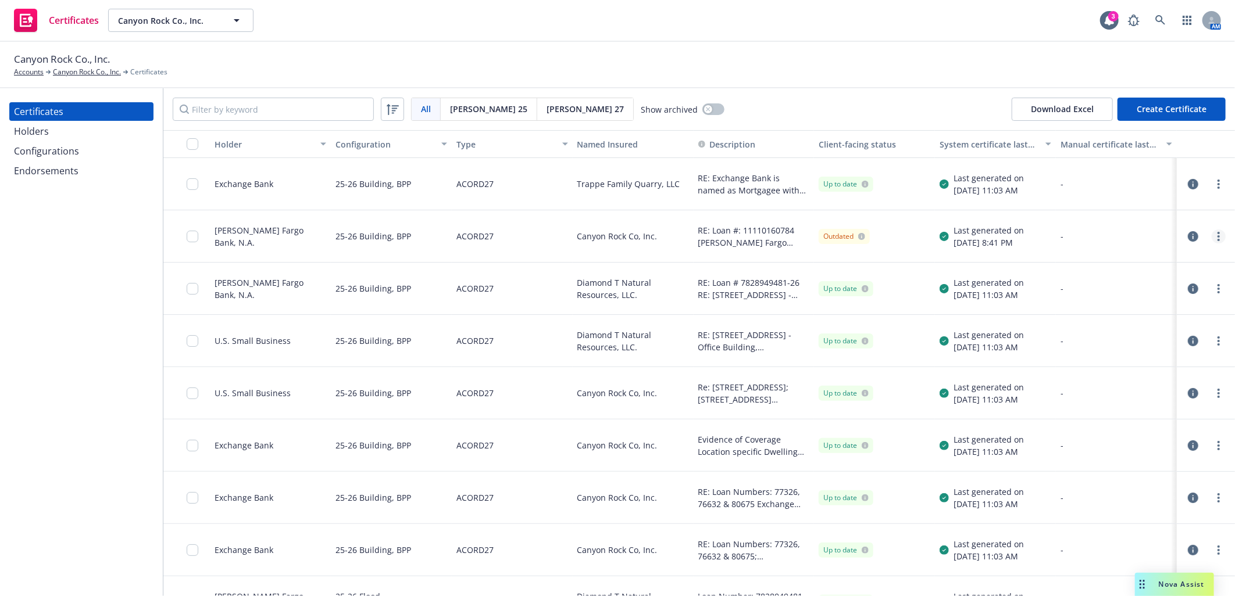
click at [1217, 235] on icon "more" at bounding box center [1218, 236] width 2 height 9
click at [1152, 394] on link "Download uneditable generated certificate" at bounding box center [1123, 399] width 186 height 23
drag, startPoint x: 191, startPoint y: 237, endPoint x: 218, endPoint y: 252, distance: 31.5
click at [191, 237] on input "checkbox" at bounding box center [193, 237] width 12 height 12
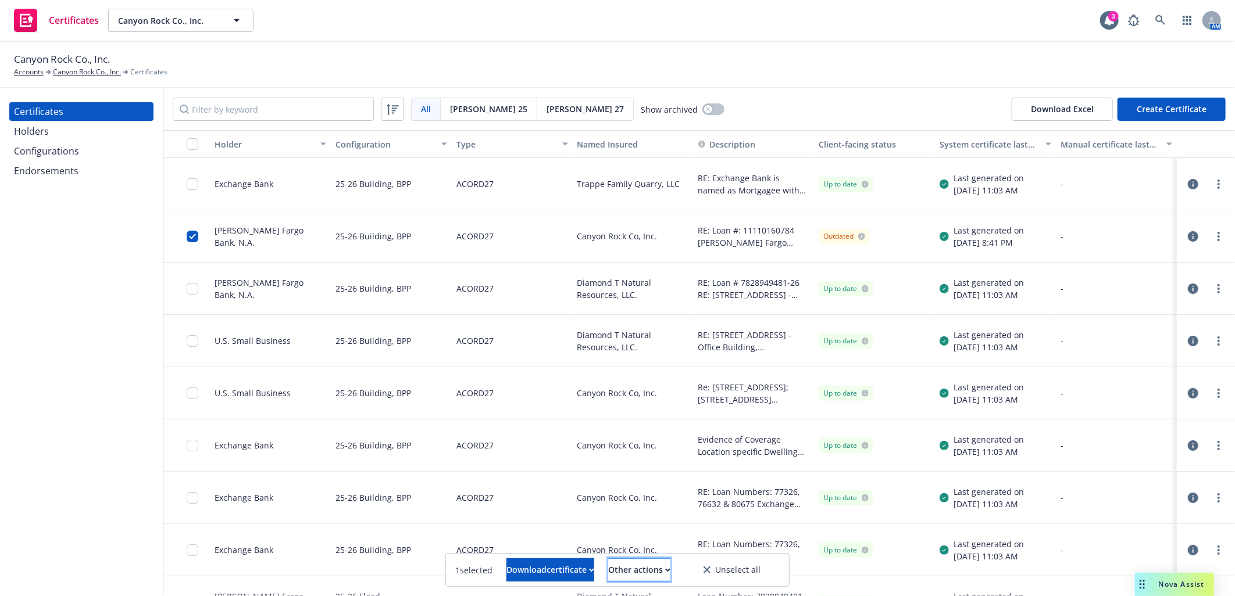
click at [667, 573] on div "Other actions" at bounding box center [639, 570] width 62 height 22
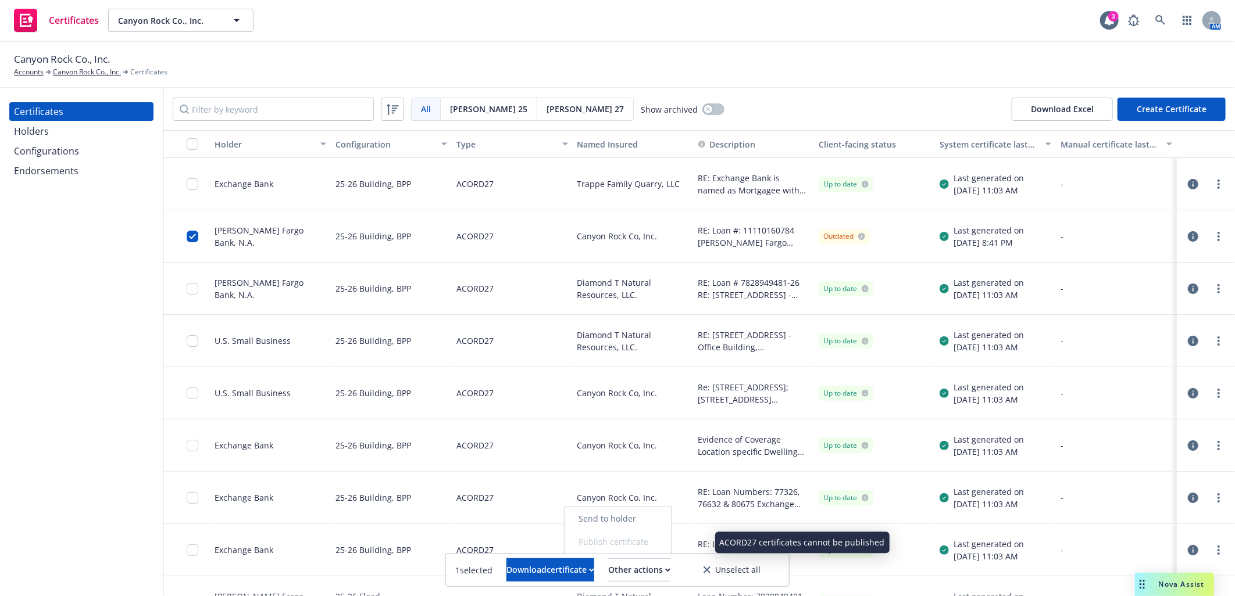
click at [671, 541] on span "Publish certificate" at bounding box center [617, 542] width 107 height 23
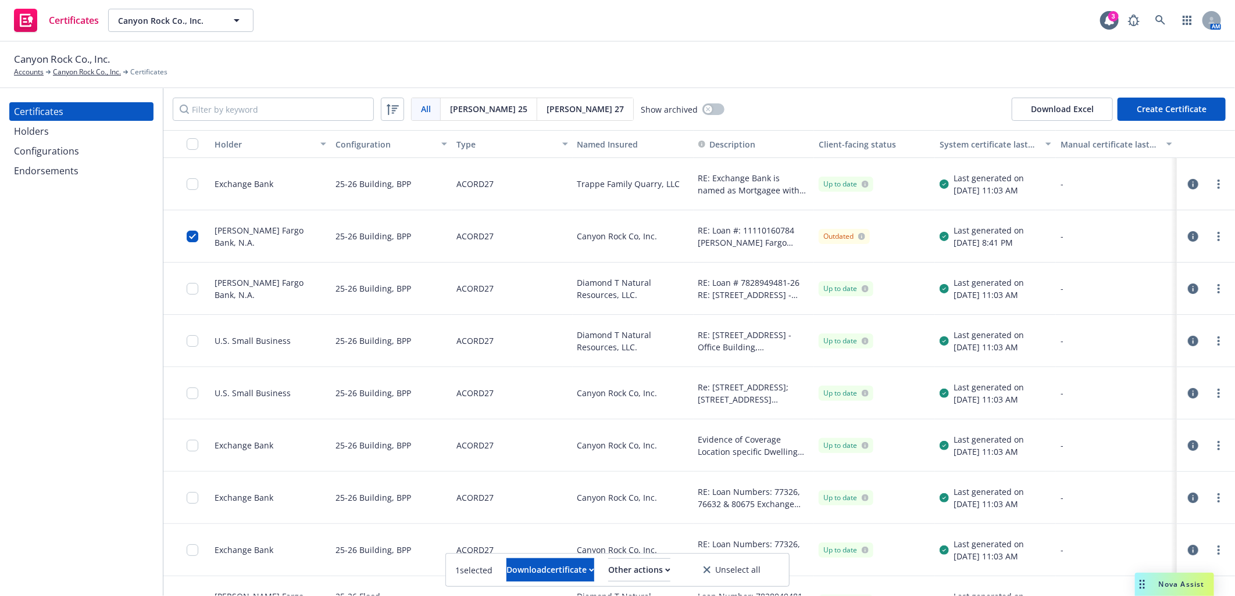
click at [546, 110] on span "[PERSON_NAME] 27" at bounding box center [584, 109] width 77 height 12
click at [194, 143] on input "checkbox" at bounding box center [193, 144] width 12 height 12
click at [661, 570] on div "Other actions" at bounding box center [644, 570] width 62 height 22
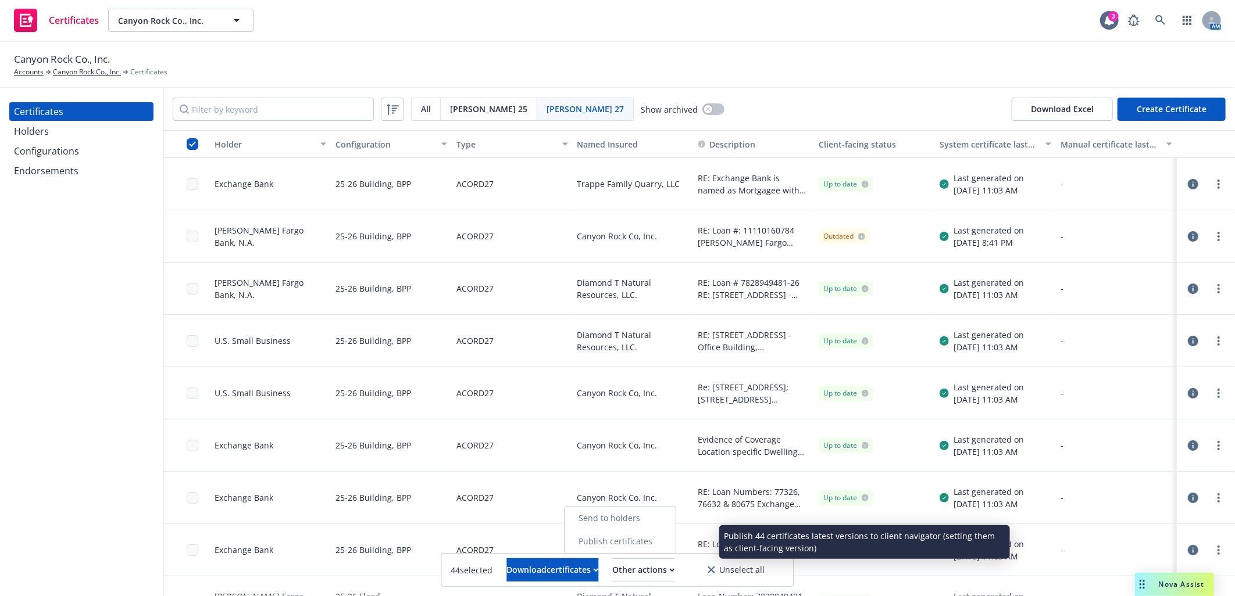
click at [659, 542] on link "Publish certificates" at bounding box center [619, 541] width 111 height 23
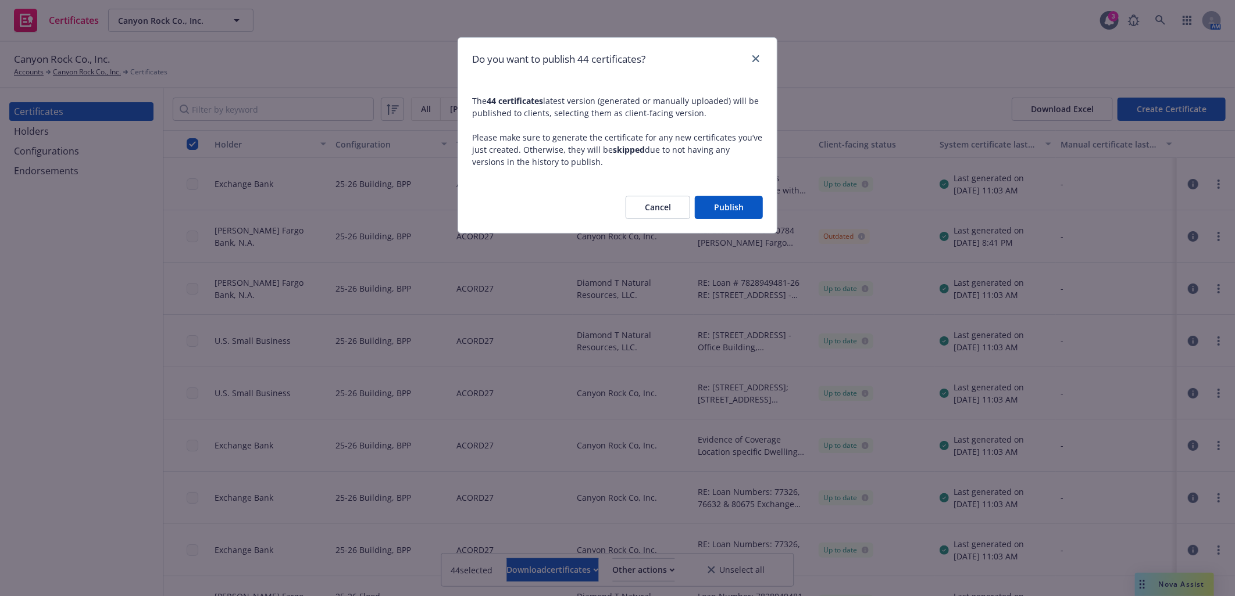
click at [735, 209] on button "Publish" at bounding box center [729, 207] width 68 height 23
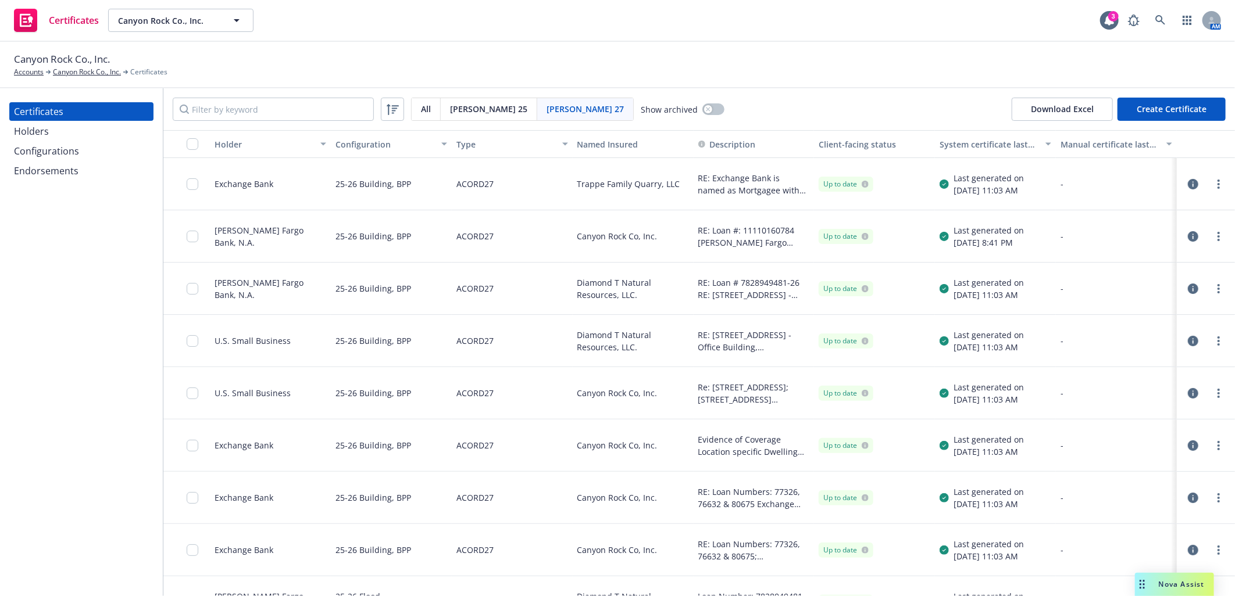
click at [53, 152] on div "Configurations" at bounding box center [46, 151] width 65 height 19
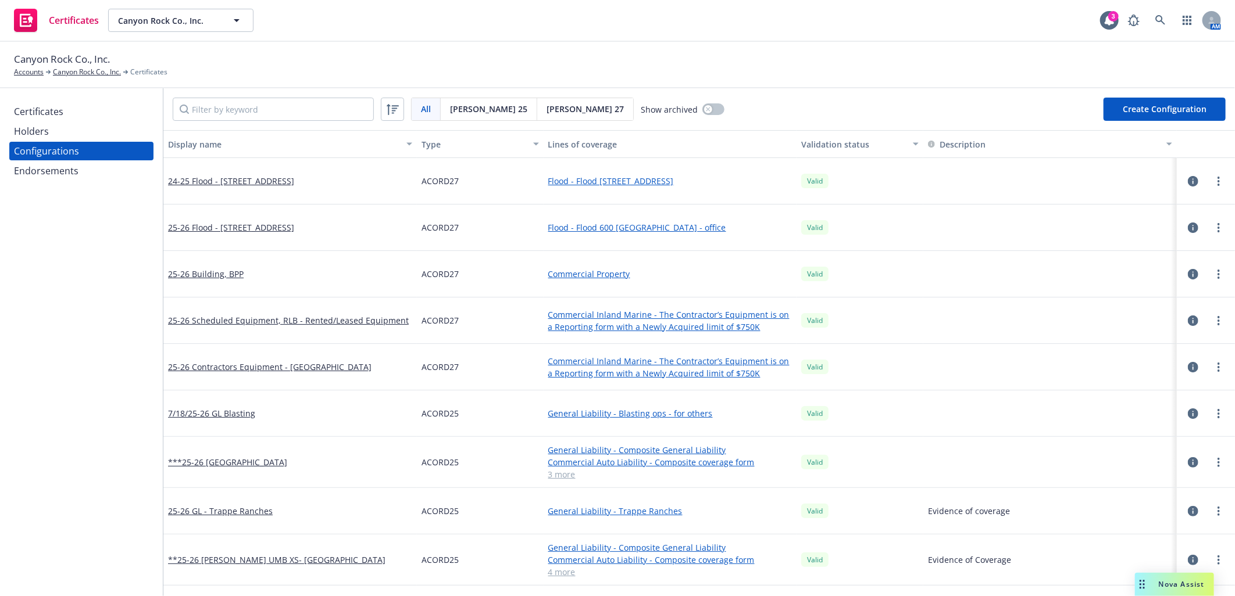
click at [20, 107] on div "Certificates" at bounding box center [38, 111] width 49 height 19
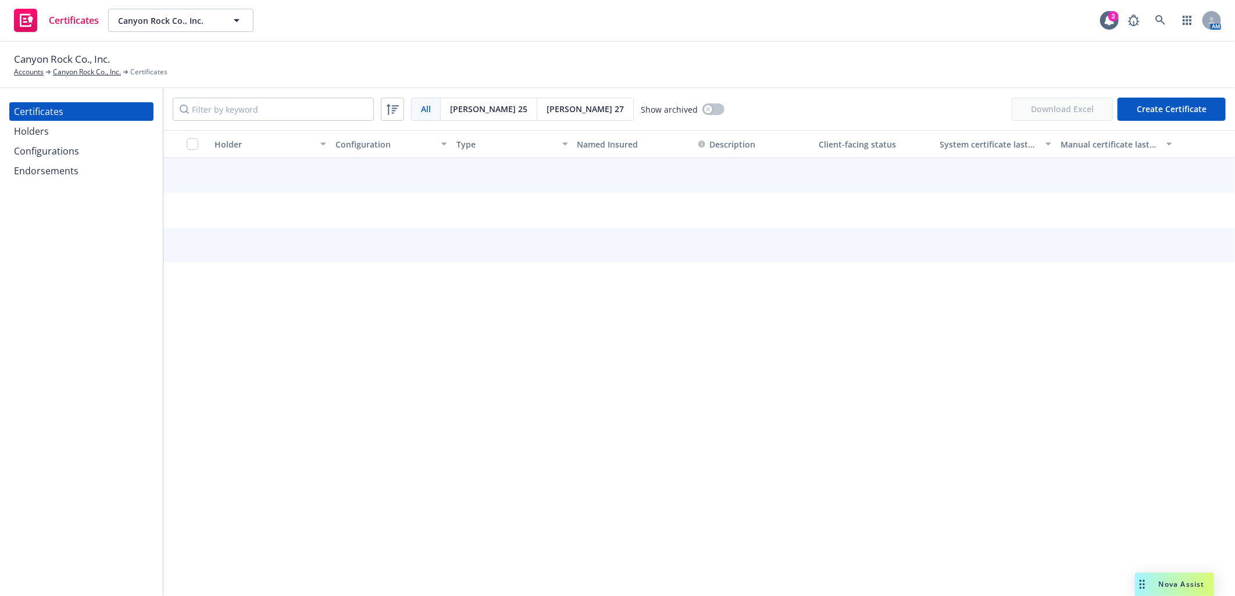
click at [537, 100] on div "[PERSON_NAME] 27" at bounding box center [585, 109] width 96 height 22
click at [546, 106] on span "[PERSON_NAME] 27" at bounding box center [584, 109] width 77 height 12
click at [546, 107] on span "[PERSON_NAME] 27" at bounding box center [584, 109] width 77 height 12
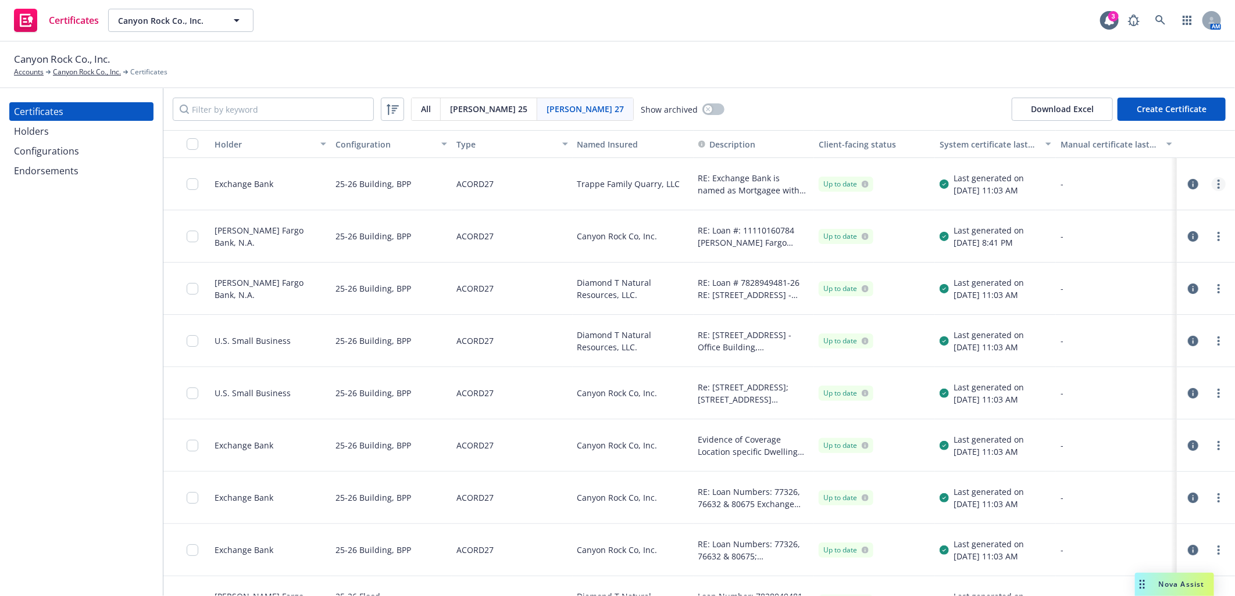
click at [1212, 184] on link "more" at bounding box center [1219, 184] width 14 height 14
click at [1131, 346] on link "Download uneditable generated certificate" at bounding box center [1123, 347] width 186 height 23
